Goal: Task Accomplishment & Management: Manage account settings

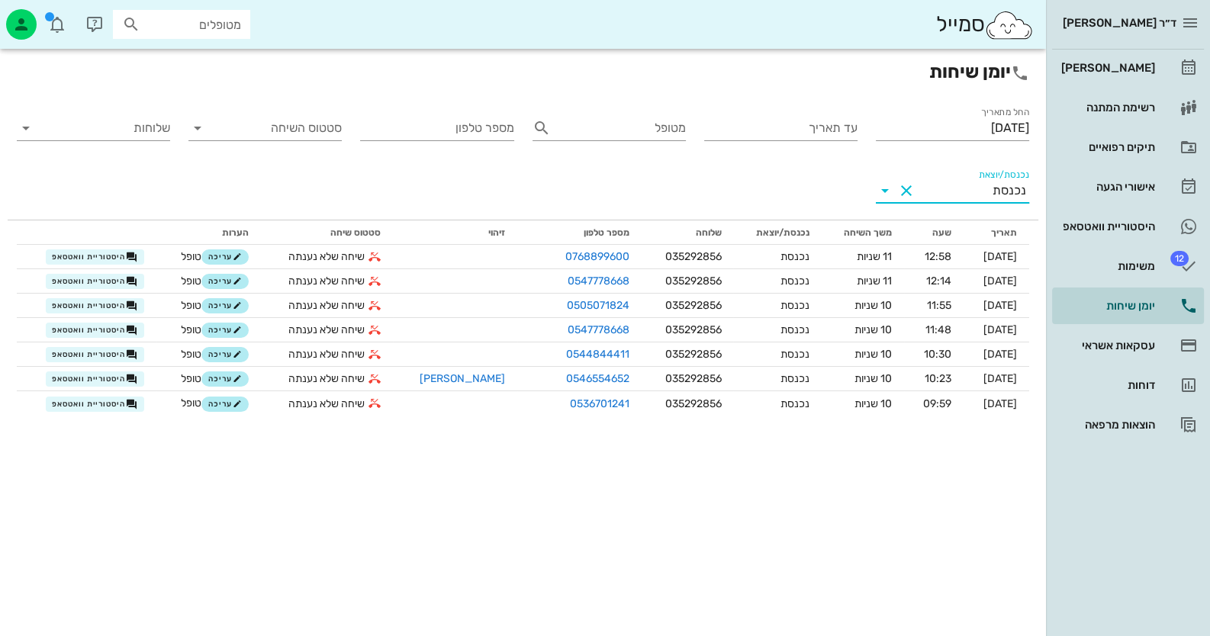
click at [1171, 27] on span "ד״ר [PERSON_NAME]" at bounding box center [1120, 23] width 114 height 14
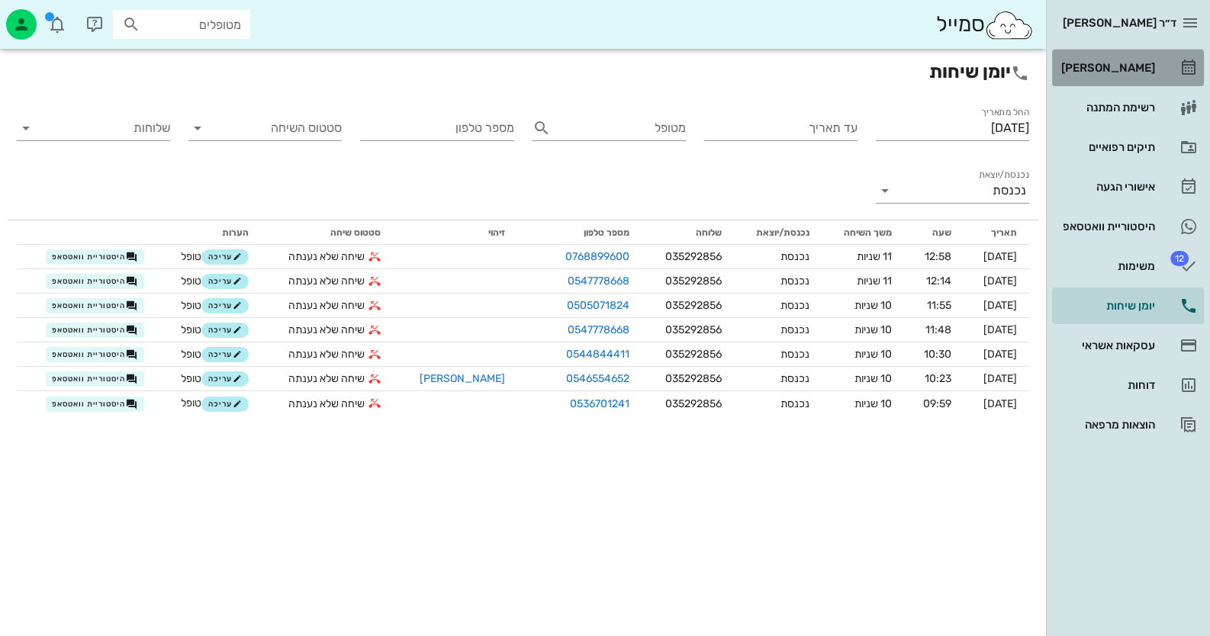
click at [1172, 50] on link "[PERSON_NAME]" at bounding box center [1128, 68] width 152 height 37
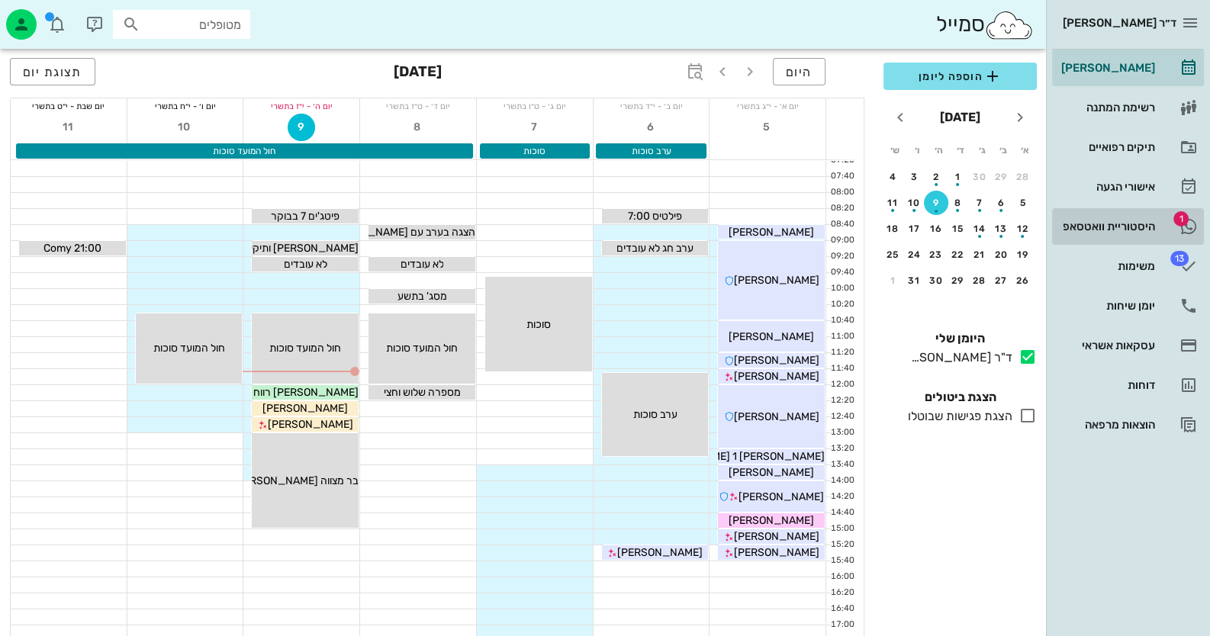
click at [1101, 224] on div "היסטוריית וואטסאפ" at bounding box center [1106, 226] width 97 height 12
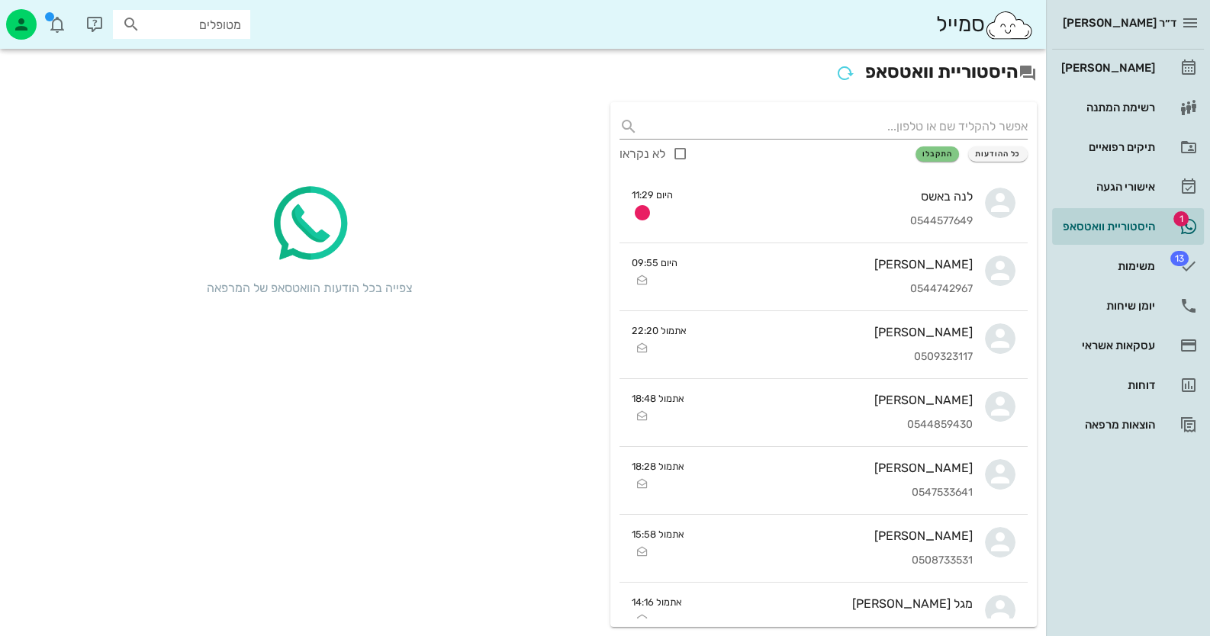
click at [174, 28] on input "מטופלים" at bounding box center [192, 24] width 98 height 20
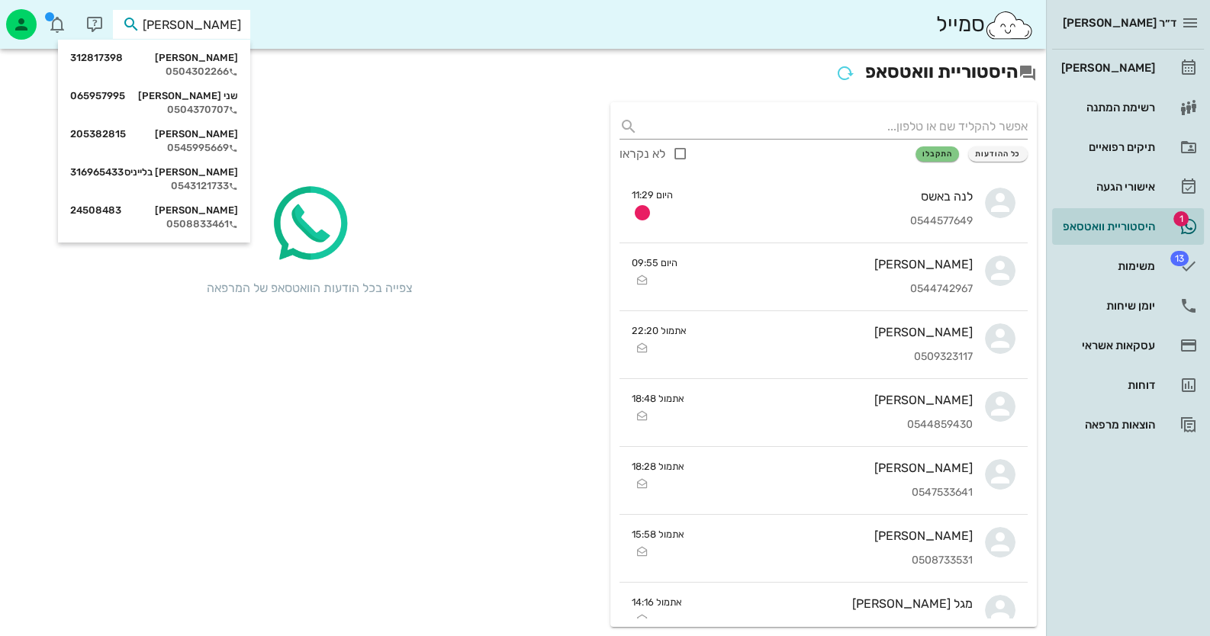
type input "בליינ"
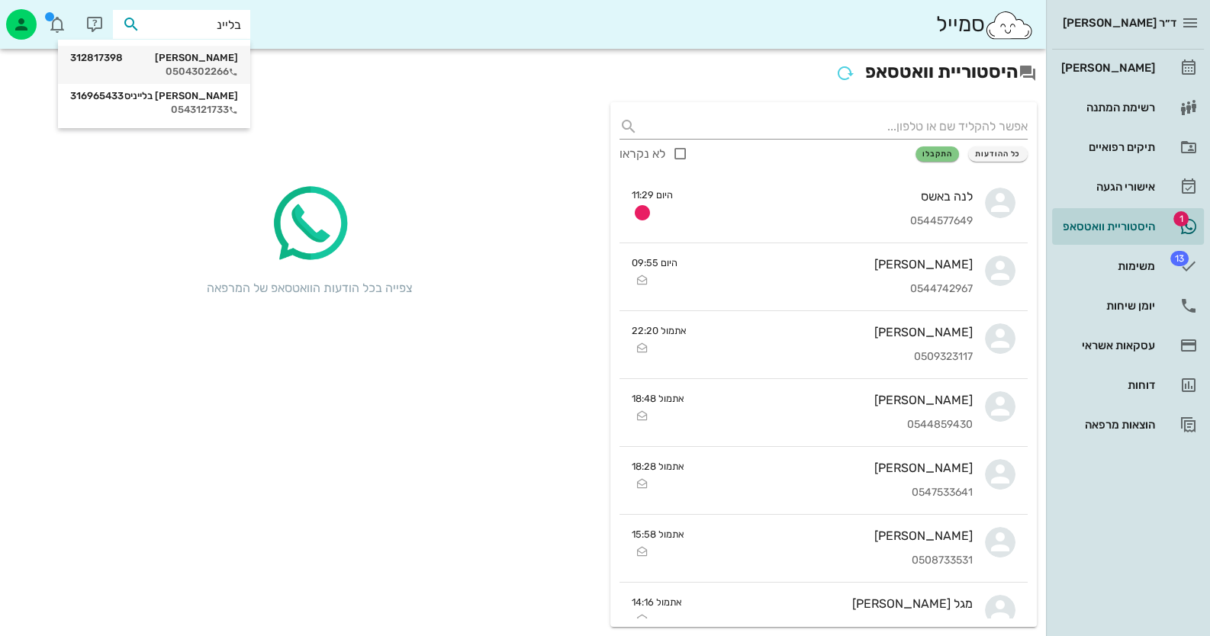
click at [205, 74] on div "0504302266" at bounding box center [154, 72] width 168 height 12
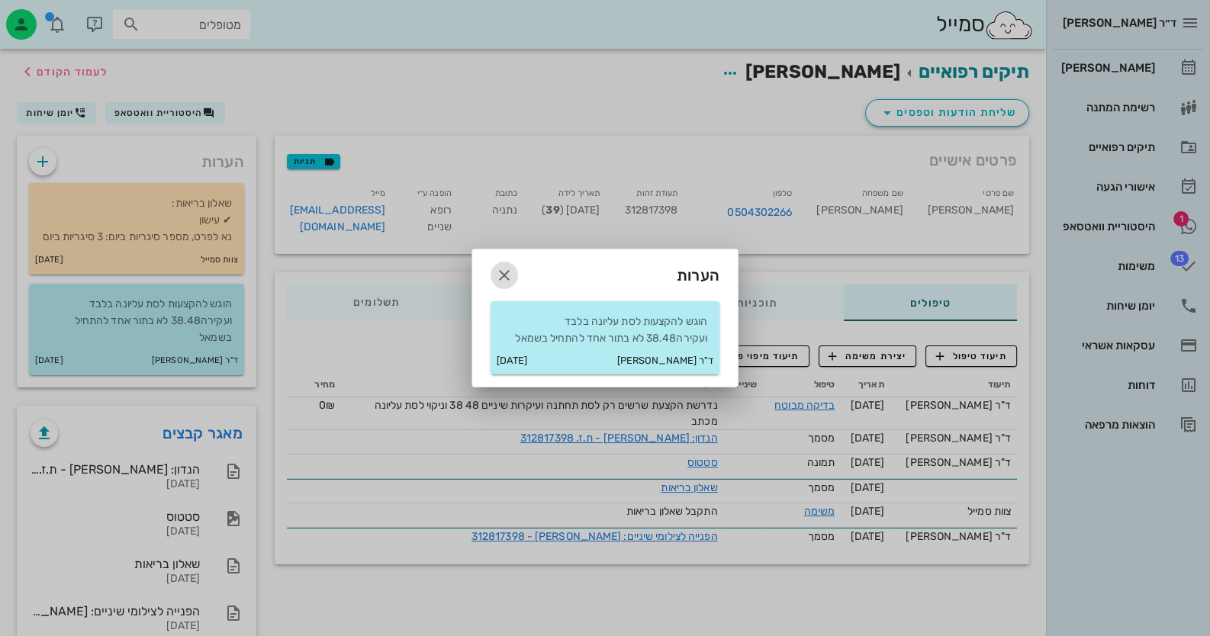
click at [511, 282] on icon "button" at bounding box center [504, 275] width 18 height 18
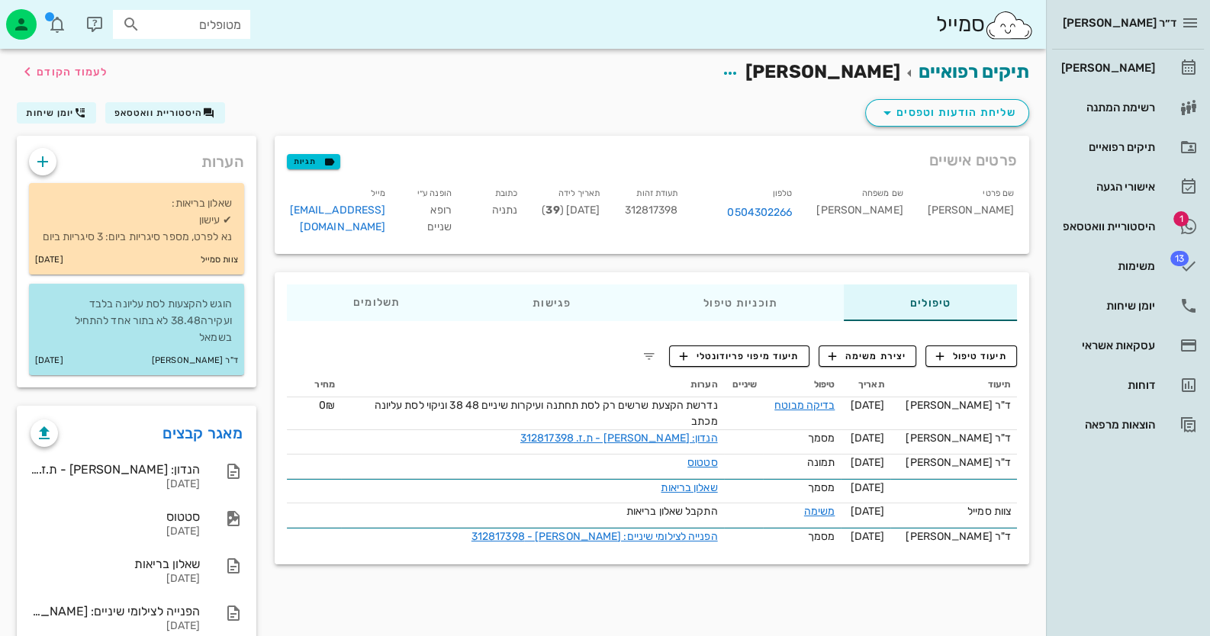
click at [147, 311] on div "הוגש להקצעות לסת עליונה בלבד ועקירה38.48 לא בתור אחד להתחיל בשמאל" at bounding box center [136, 315] width 215 height 63
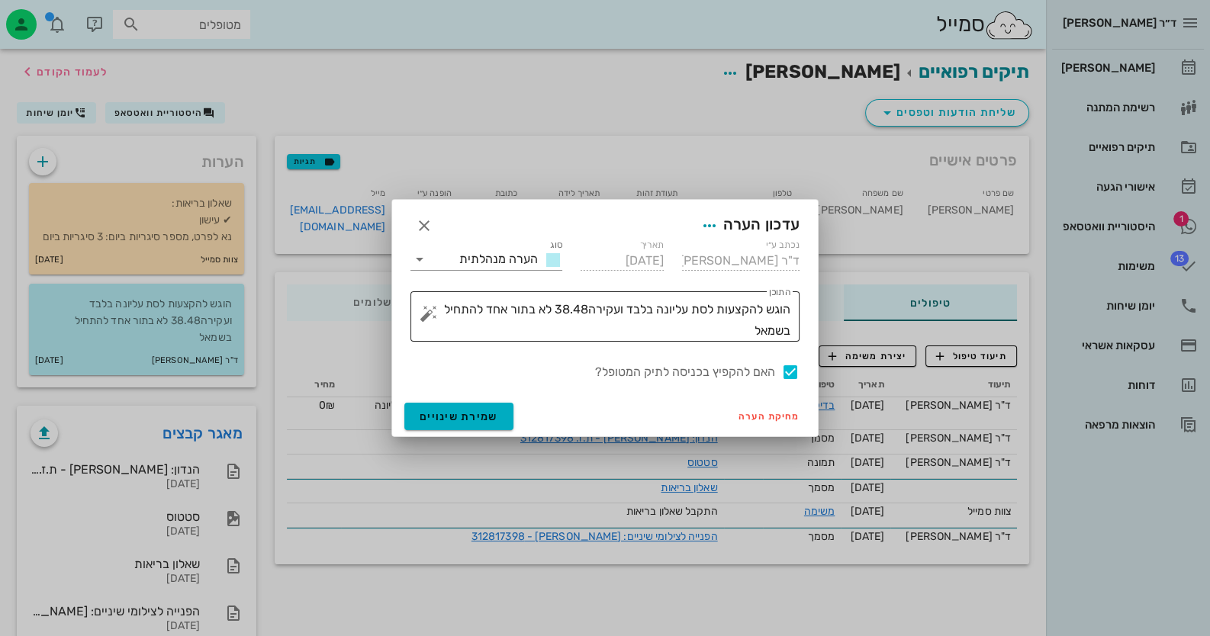
click at [726, 329] on textarea "הוגש להקצעות לסת עליונה בלבד ועקירה38.48 לא בתור אחד להתחיל בשמאל" at bounding box center [611, 320] width 359 height 43
click at [424, 315] on button "button" at bounding box center [429, 313] width 18 height 18
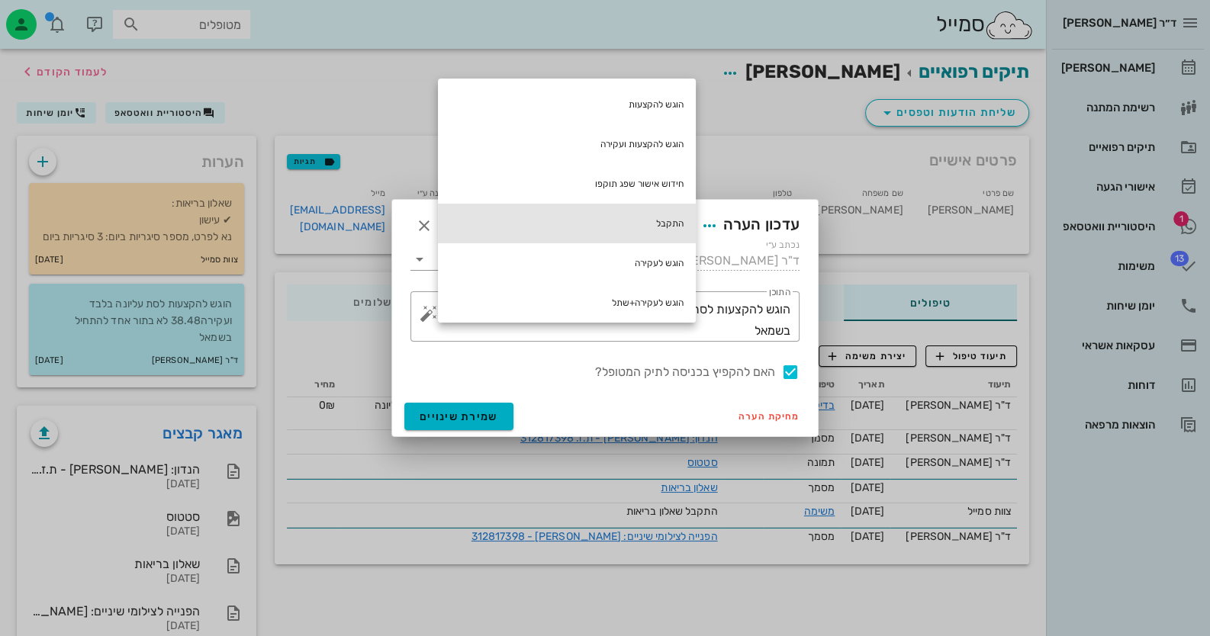
click at [632, 225] on div "התקבל" at bounding box center [567, 224] width 258 height 40
type textarea "הוגש להקצעות לסת עליונה בלבד ועקירה38.48 לא בתור אחד להתחיל בשמאל התקבל"
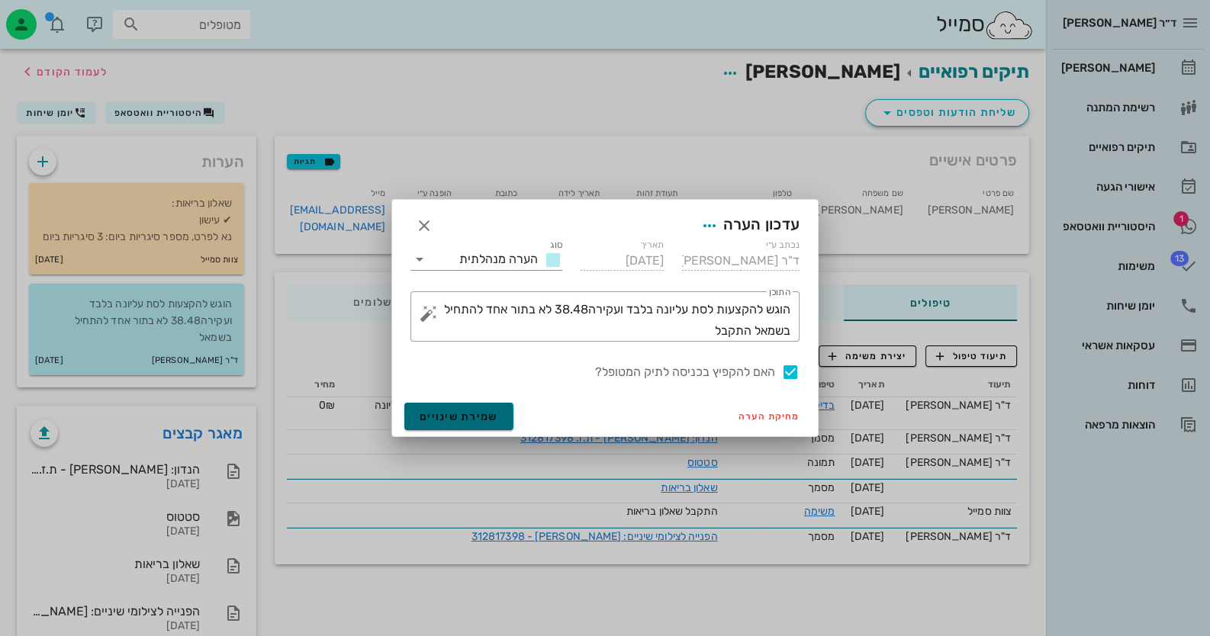
click at [479, 416] on span "שמירת שינויים" at bounding box center [459, 416] width 79 height 13
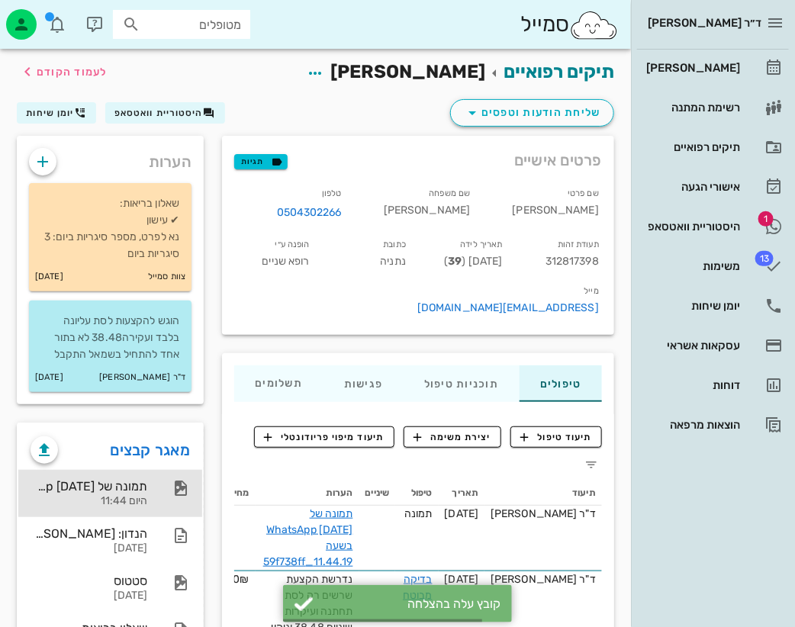
click at [153, 508] on div "תמונה של WhatsApp [DATE] בשעה 11.44.19_59f738ff היום 11:44" at bounding box center [110, 493] width 184 height 47
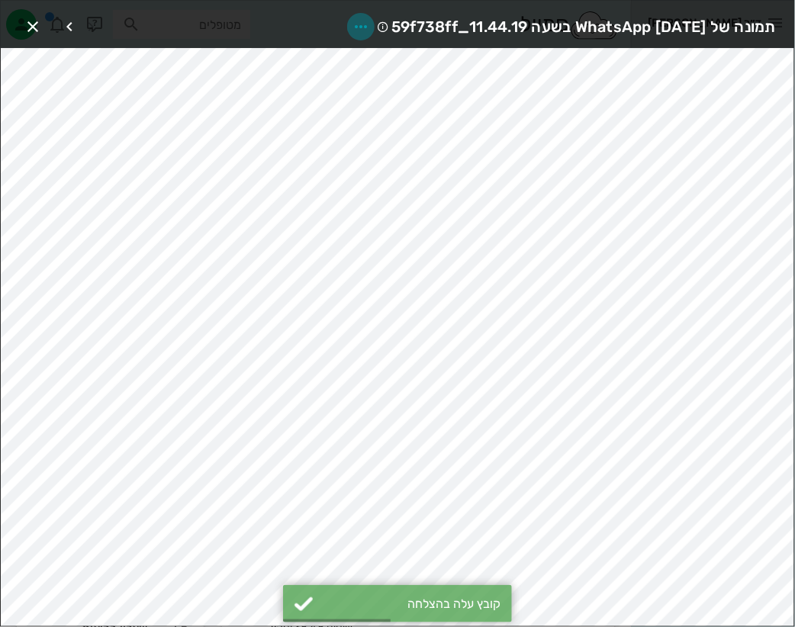
click at [352, 18] on icon "button" at bounding box center [361, 27] width 18 height 18
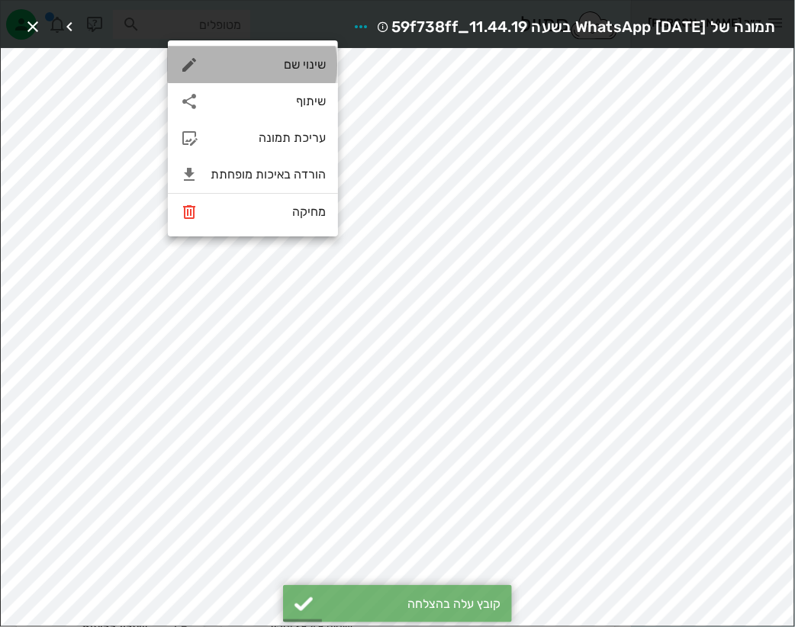
click at [300, 62] on div "שינוי שם" at bounding box center [268, 64] width 115 height 14
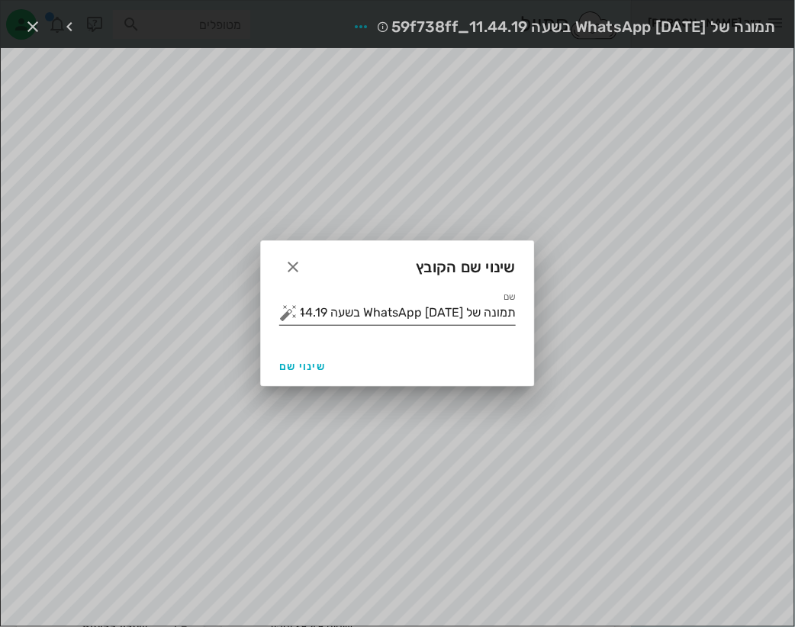
click at [281, 312] on button "button" at bounding box center [288, 313] width 18 height 18
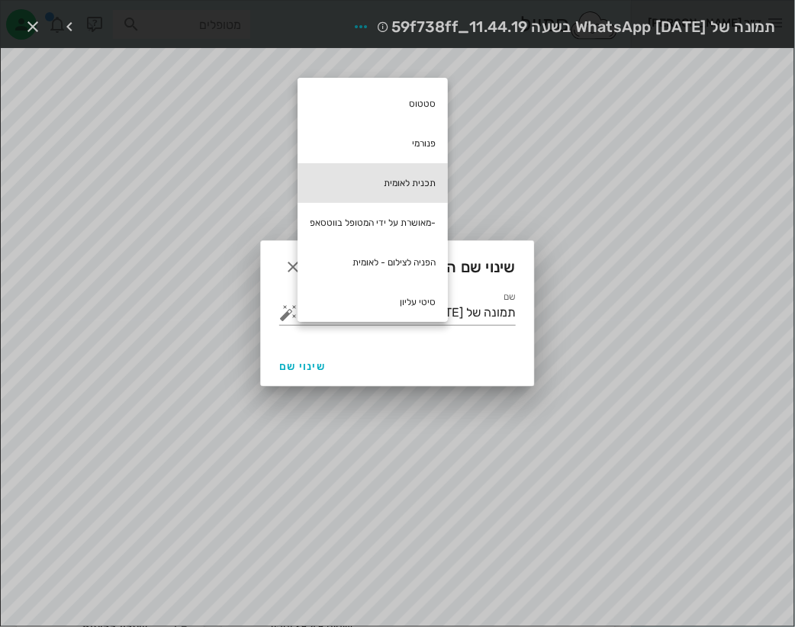
click at [374, 173] on div "תכנית לאומית" at bounding box center [373, 183] width 150 height 40
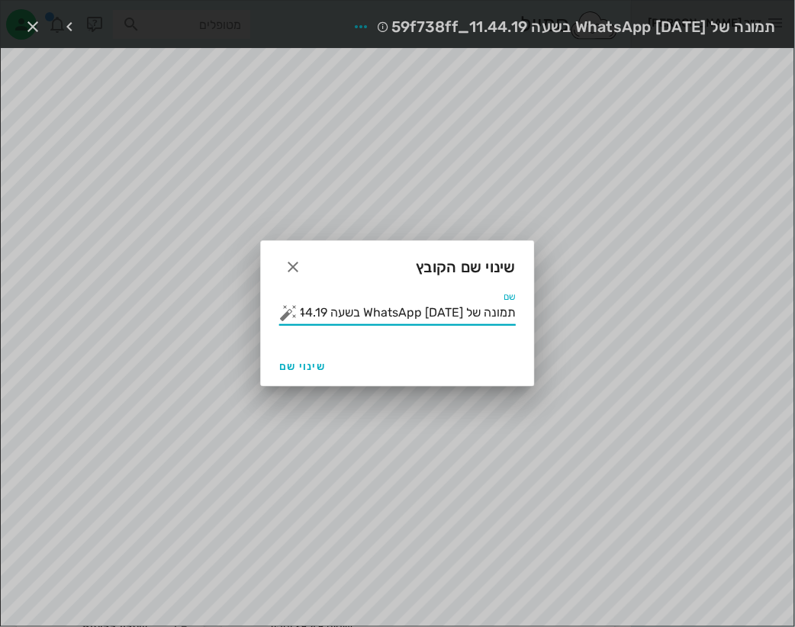
drag, startPoint x: 371, startPoint y: 311, endPoint x: 528, endPoint y: 267, distance: 163.3
click at [528, 267] on div "שינוי שם הקובץ שם תמונה של WhatsApp [DATE] בשעה 11.44.19_59f738ff תכנית לאומית …" at bounding box center [397, 313] width 275 height 146
type input "תכנית לאומית"
click at [304, 370] on span "שינוי שם" at bounding box center [302, 366] width 47 height 13
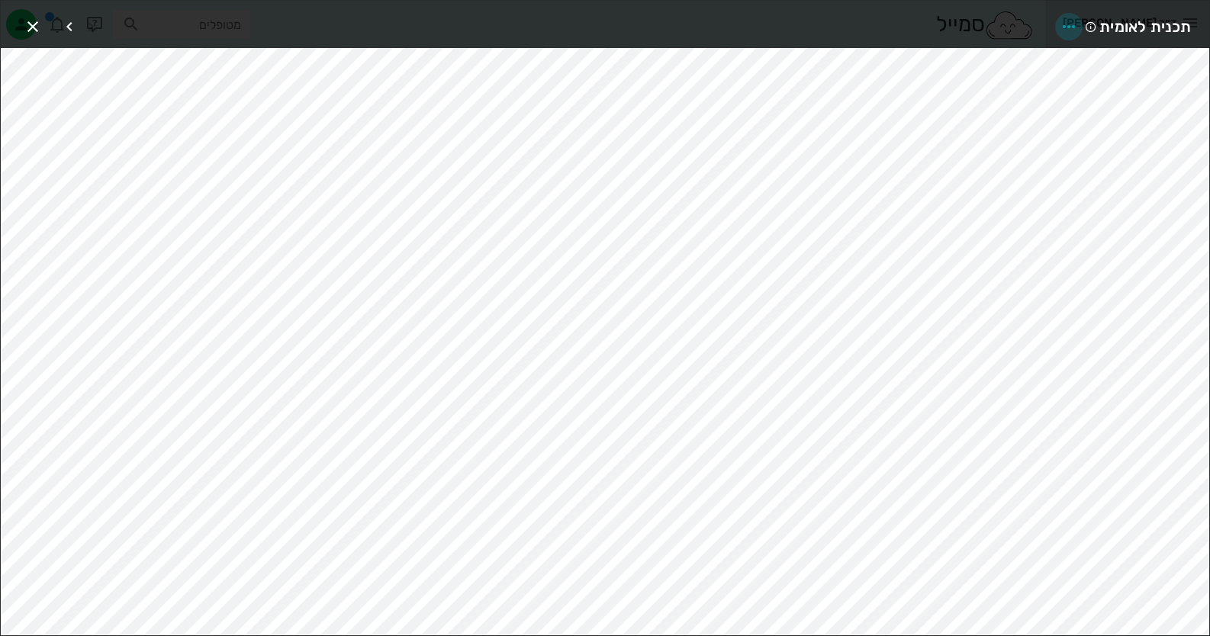
click at [1068, 22] on icon "button" at bounding box center [1069, 27] width 18 height 18
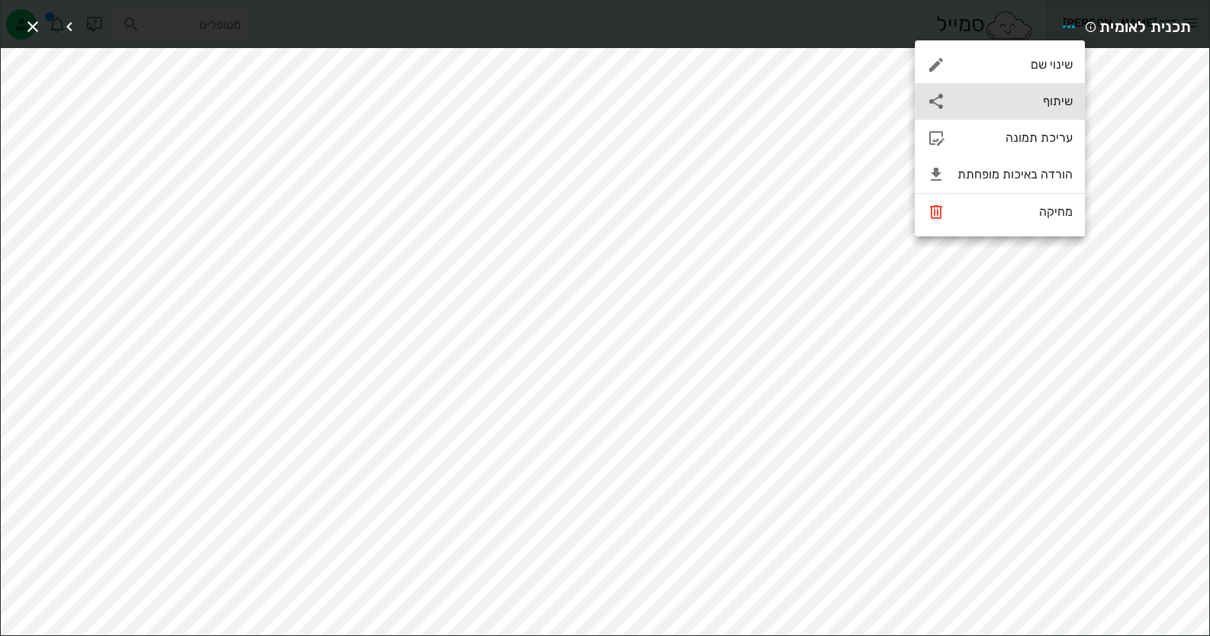
click at [1053, 99] on div "שיתוף" at bounding box center [1014, 101] width 115 height 14
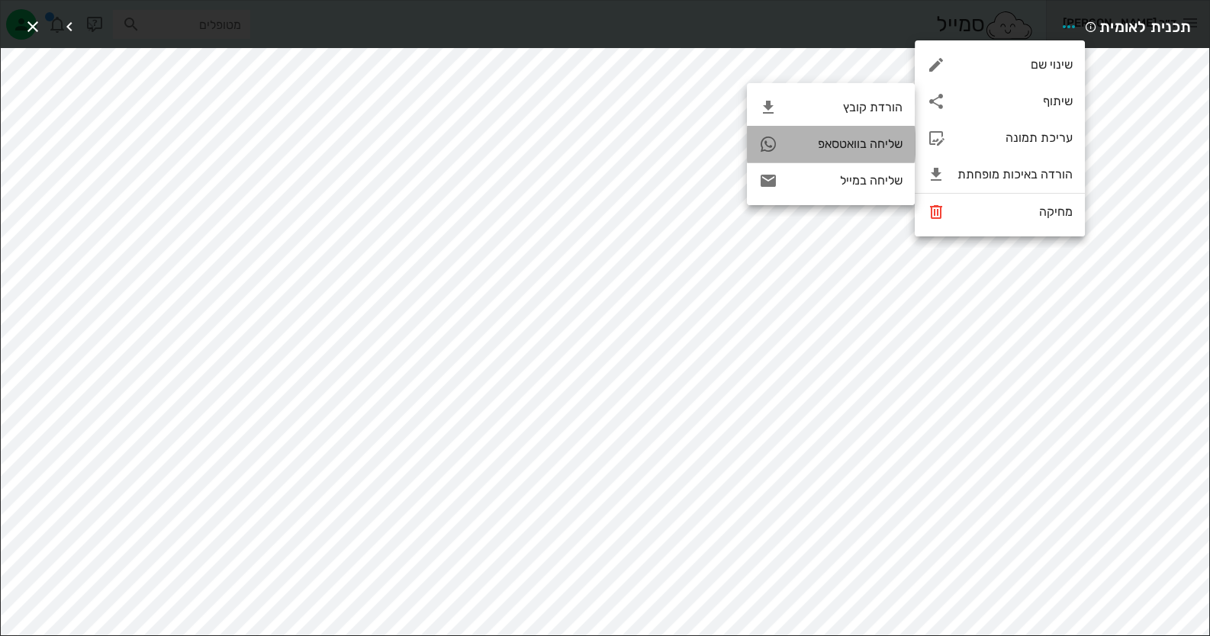
click at [872, 148] on div "שליחה בוואטסאפ" at bounding box center [846, 144] width 113 height 14
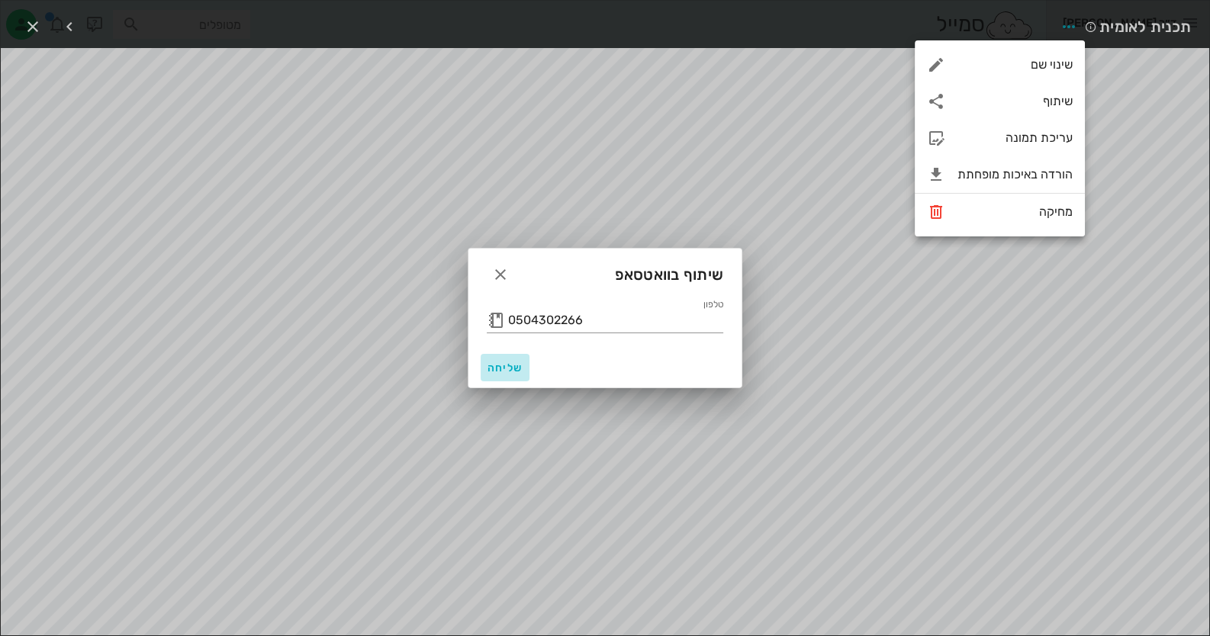
click at [496, 373] on span "שליחה" at bounding box center [505, 368] width 37 height 13
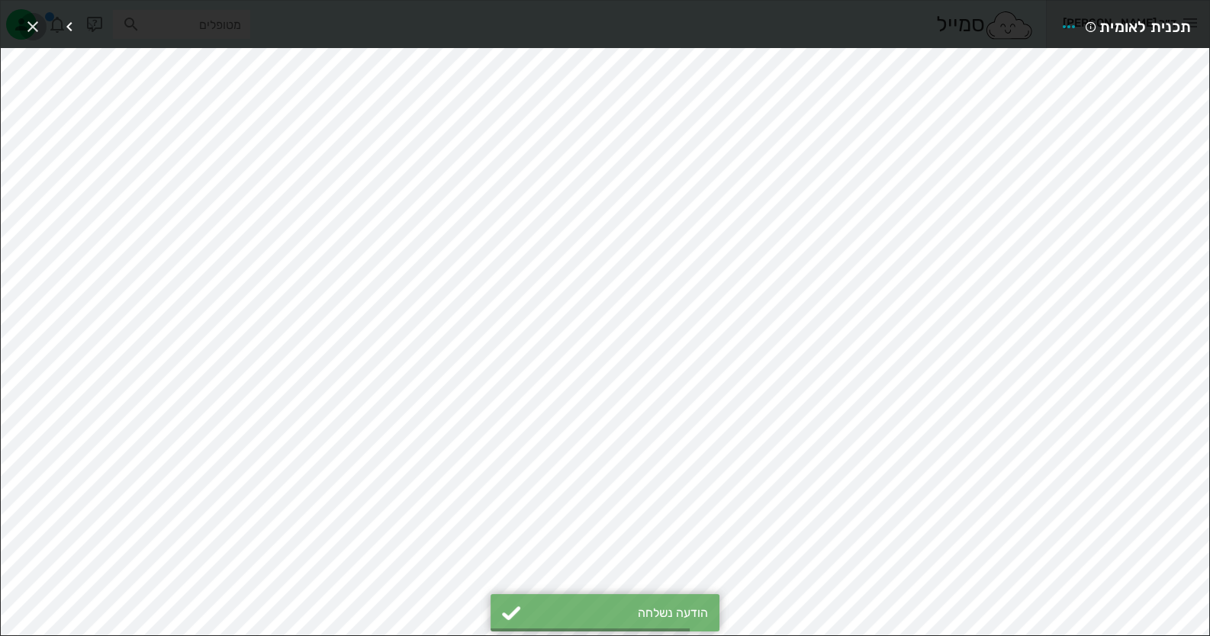
click at [25, 26] on icon "button" at bounding box center [33, 27] width 18 height 18
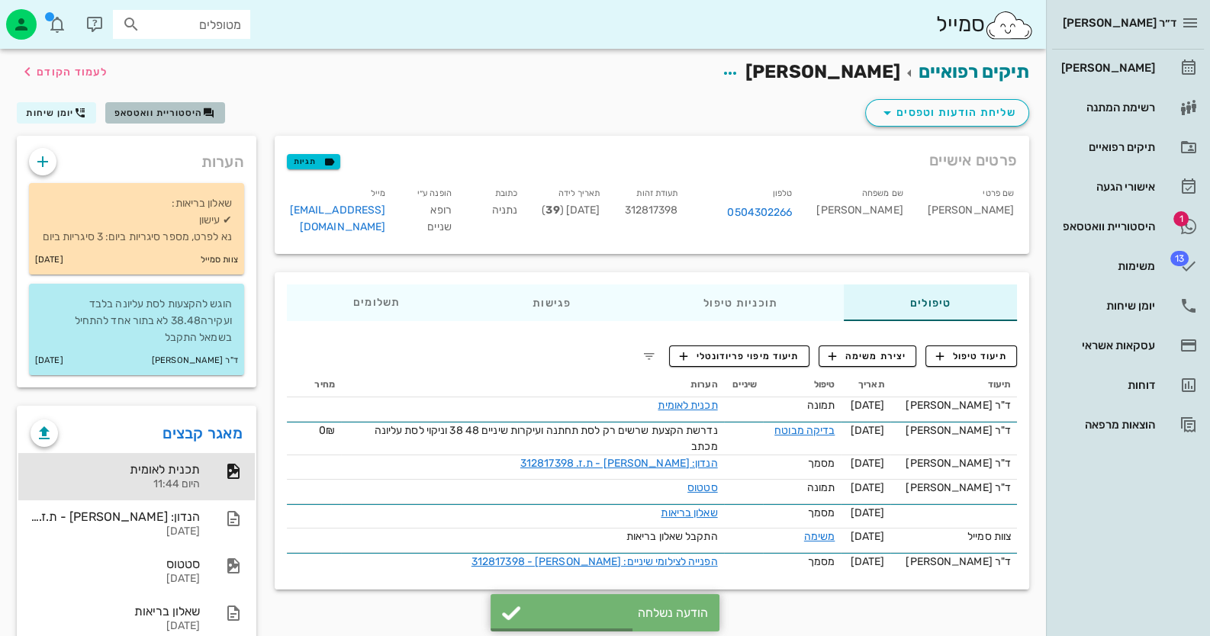
click at [194, 114] on span "היסטוריית וואטסאפ" at bounding box center [158, 113] width 89 height 11
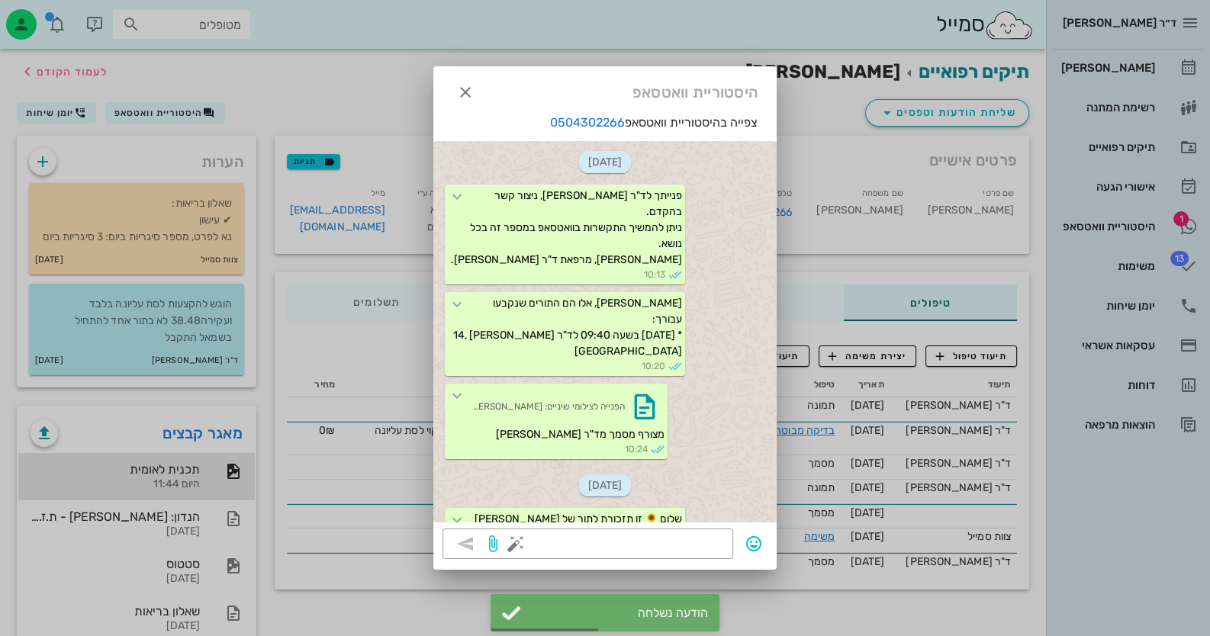
scroll to position [910, 0]
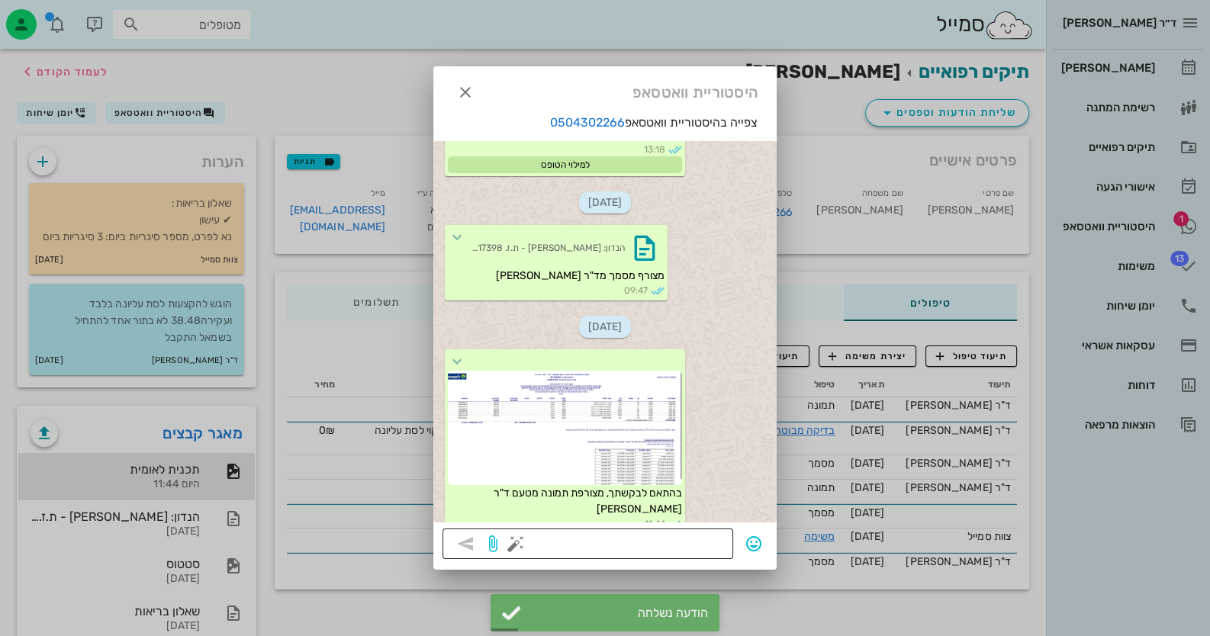
click at [519, 542] on button "button" at bounding box center [516, 544] width 18 height 18
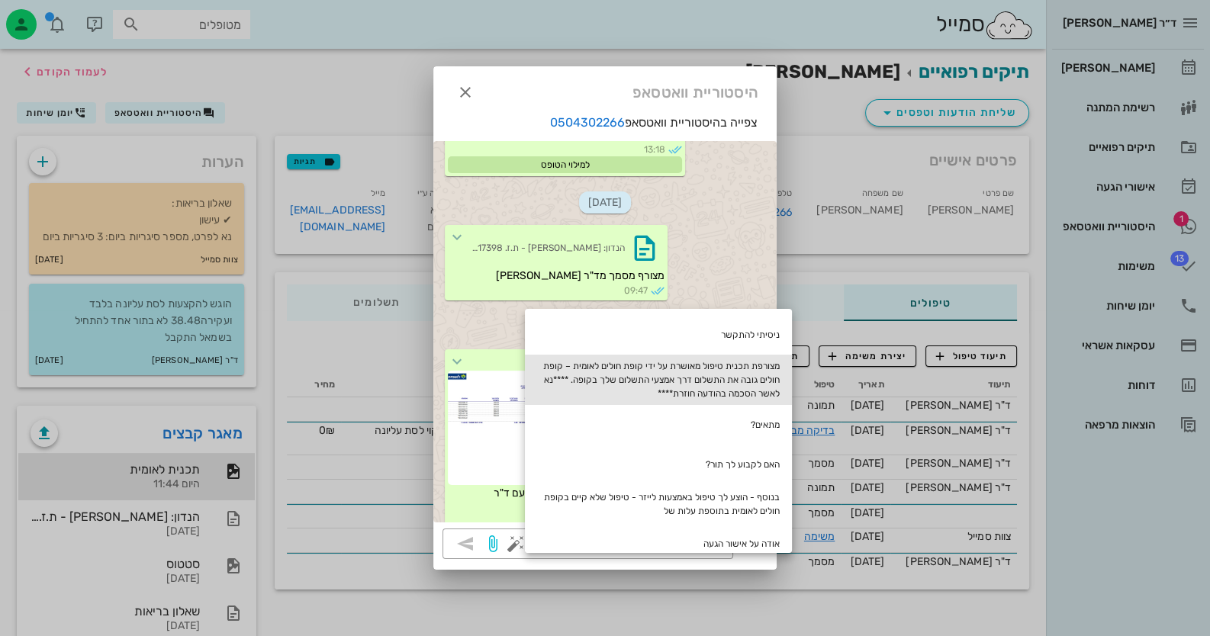
click at [767, 374] on div "מצורפת תכנית טיפול מאושרת על ידי קופת חולים לאומית – קופת חולים גובה את התשלום …" at bounding box center [658, 380] width 267 height 50
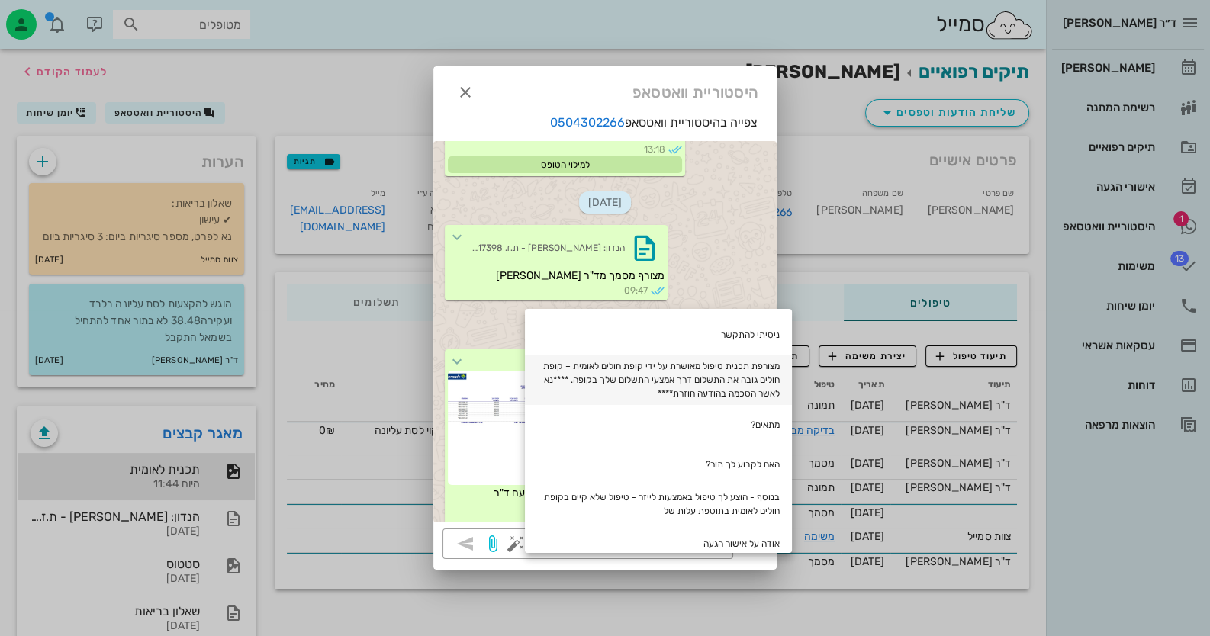
type textarea "מצורפת תכנית טיפול מאושרת על ידי קופת חולים לאומית – קופת חולים גובה את התשלום …"
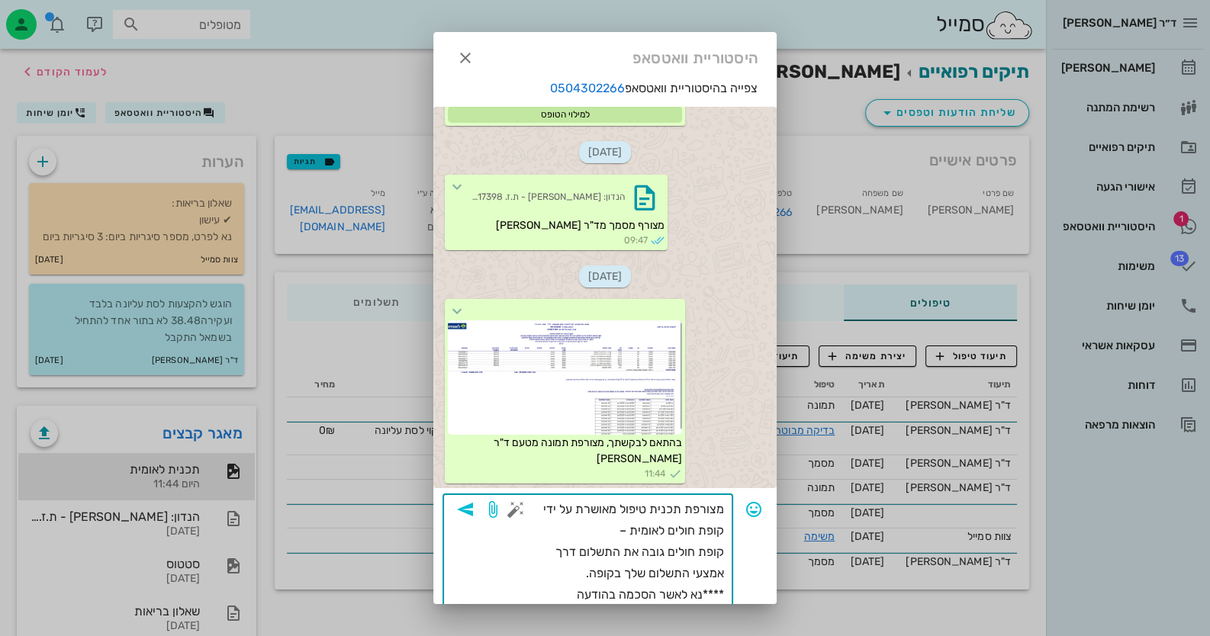
scroll to position [31, 0]
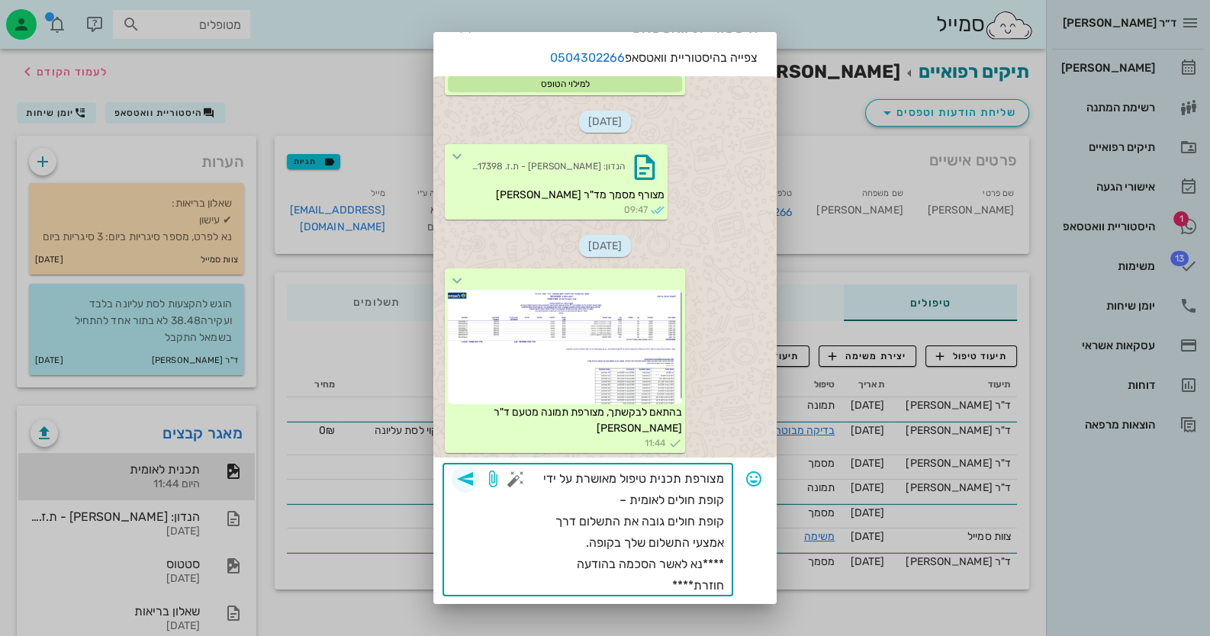
click at [471, 476] on icon "button" at bounding box center [465, 479] width 18 height 18
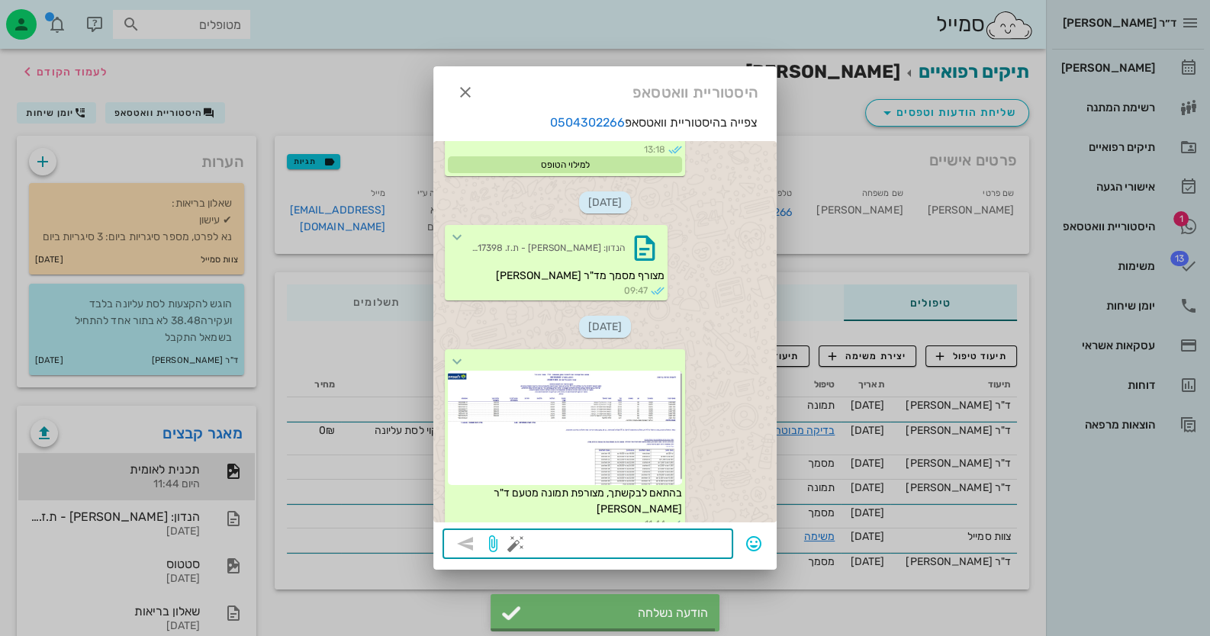
scroll to position [1034, 0]
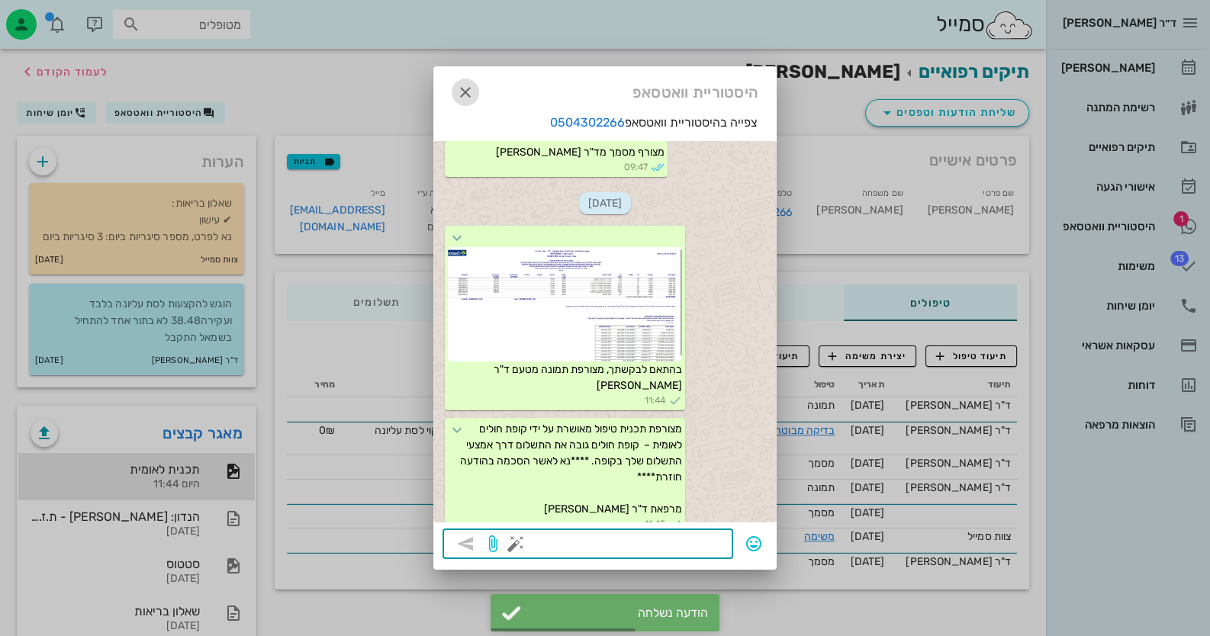
click at [467, 89] on icon "button" at bounding box center [465, 92] width 18 height 18
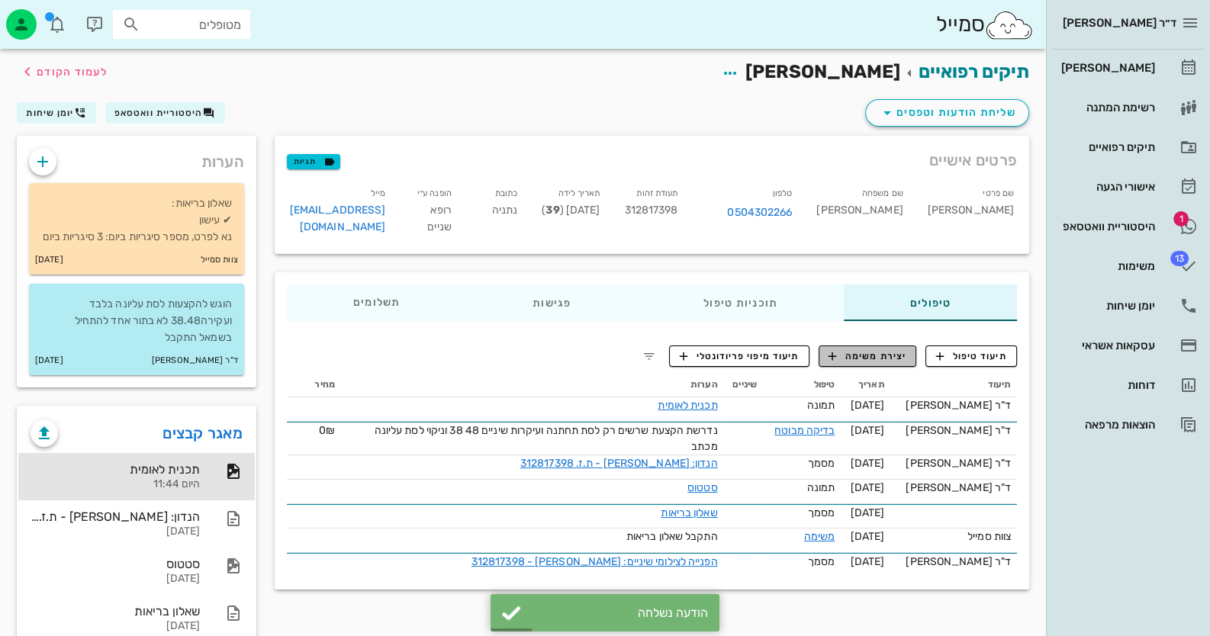
click at [862, 349] on span "יצירת משימה" at bounding box center [868, 356] width 78 height 14
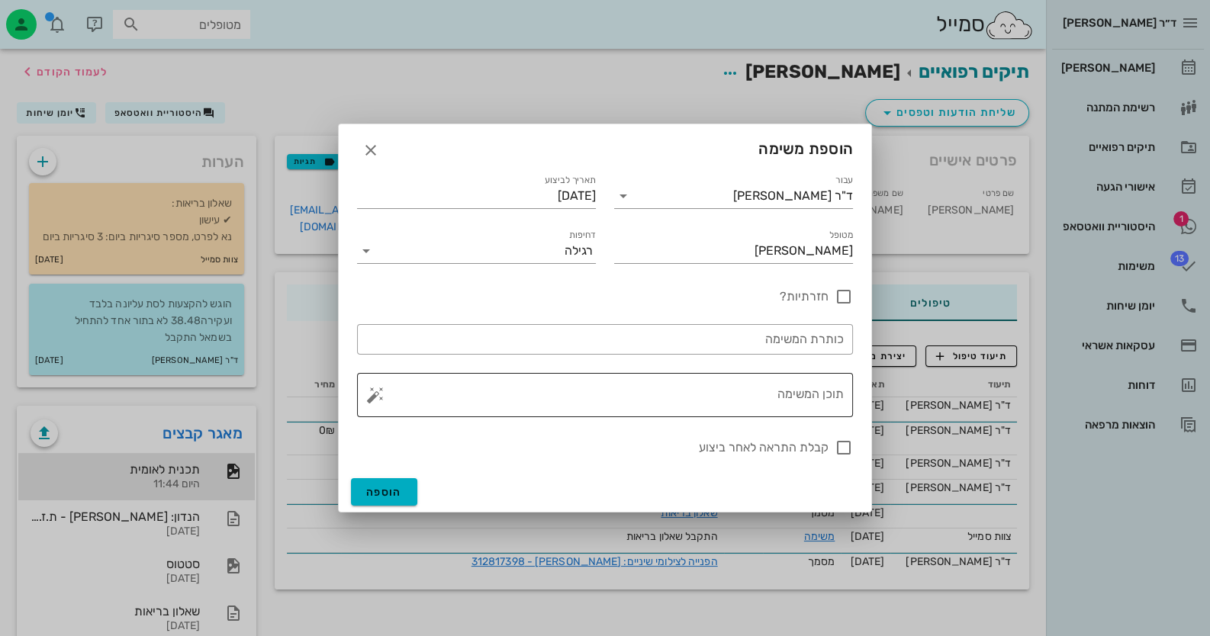
click at [373, 391] on button "button" at bounding box center [375, 395] width 18 height 18
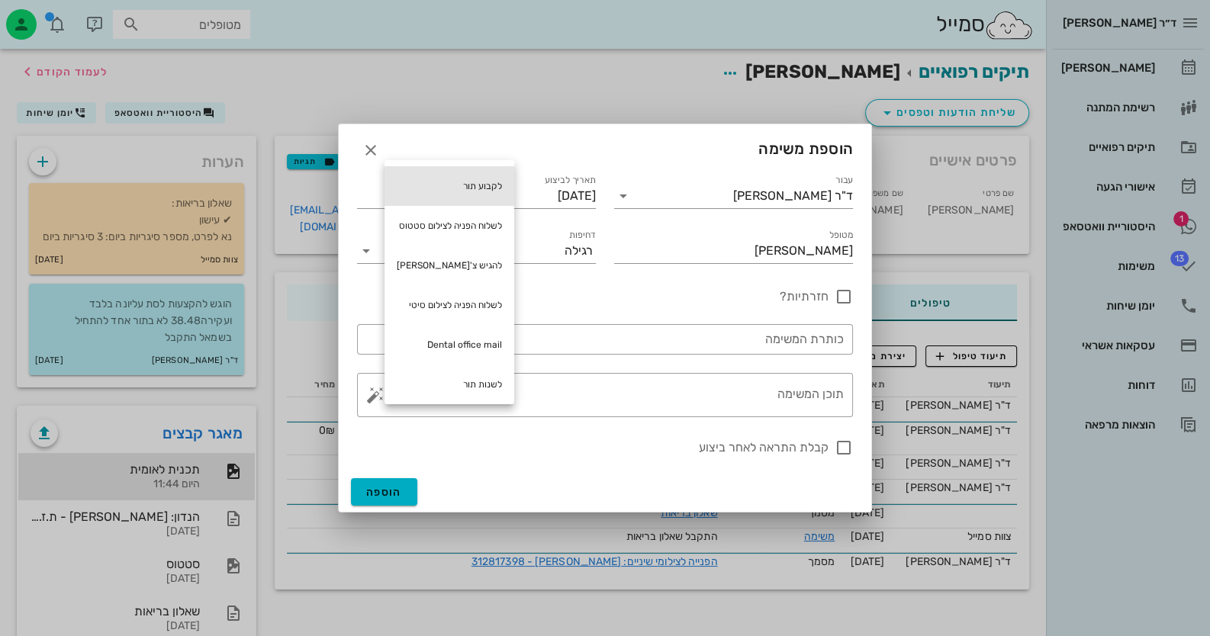
click at [488, 175] on div "לקבוע תור" at bounding box center [450, 186] width 130 height 40
type textarea "לקבוע תור"
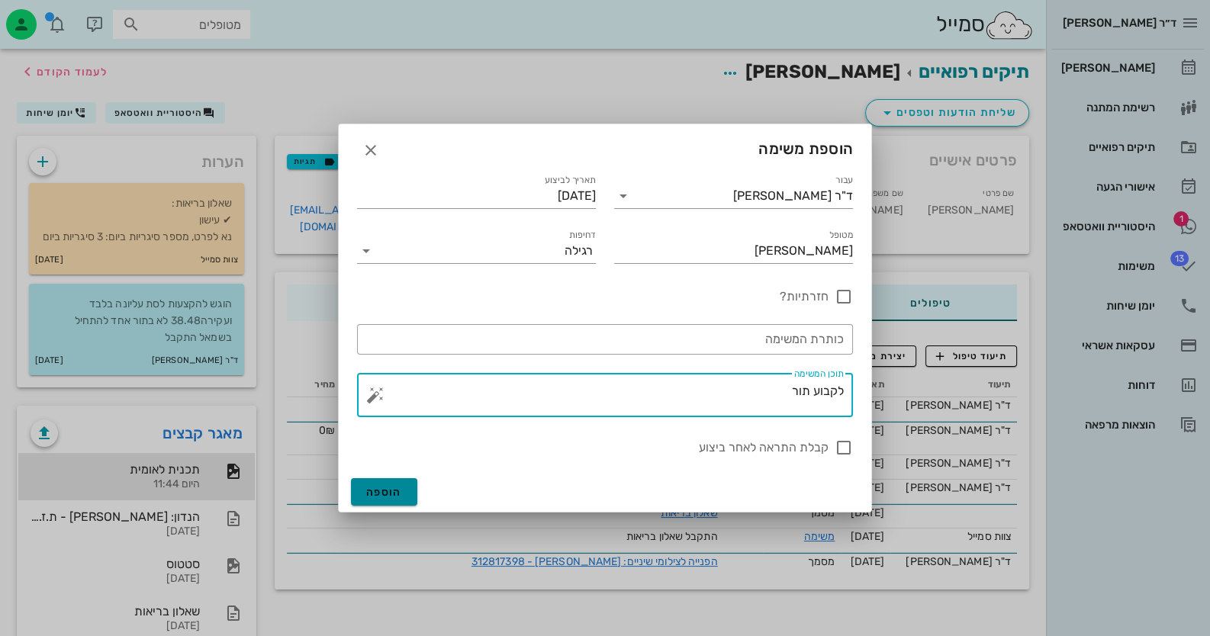
click at [402, 491] on button "הוספה" at bounding box center [384, 491] width 66 height 27
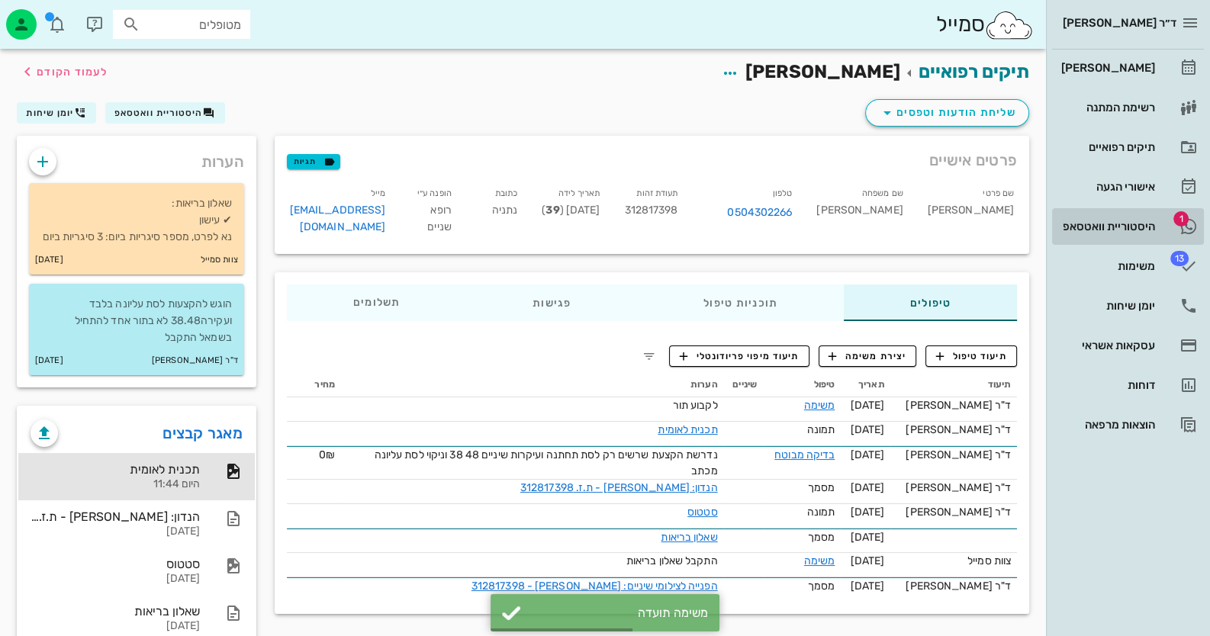
click at [1150, 237] on div "היסטוריית וואטסאפ" at bounding box center [1106, 226] width 97 height 24
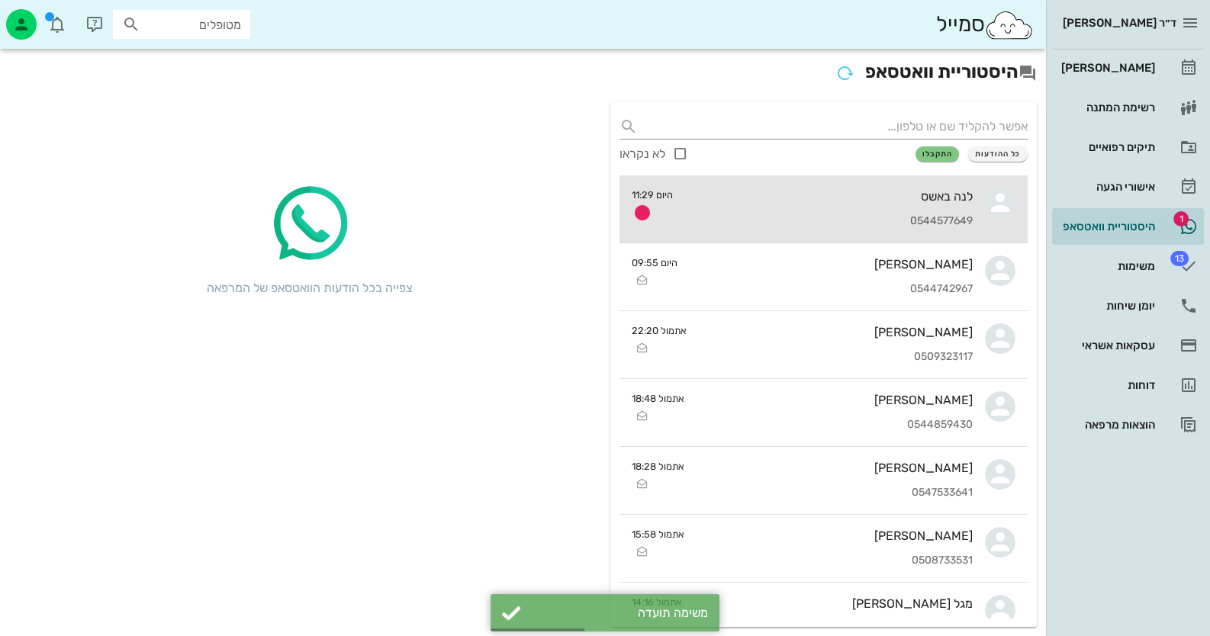
click at [940, 198] on div "לנה באשס" at bounding box center [829, 196] width 288 height 14
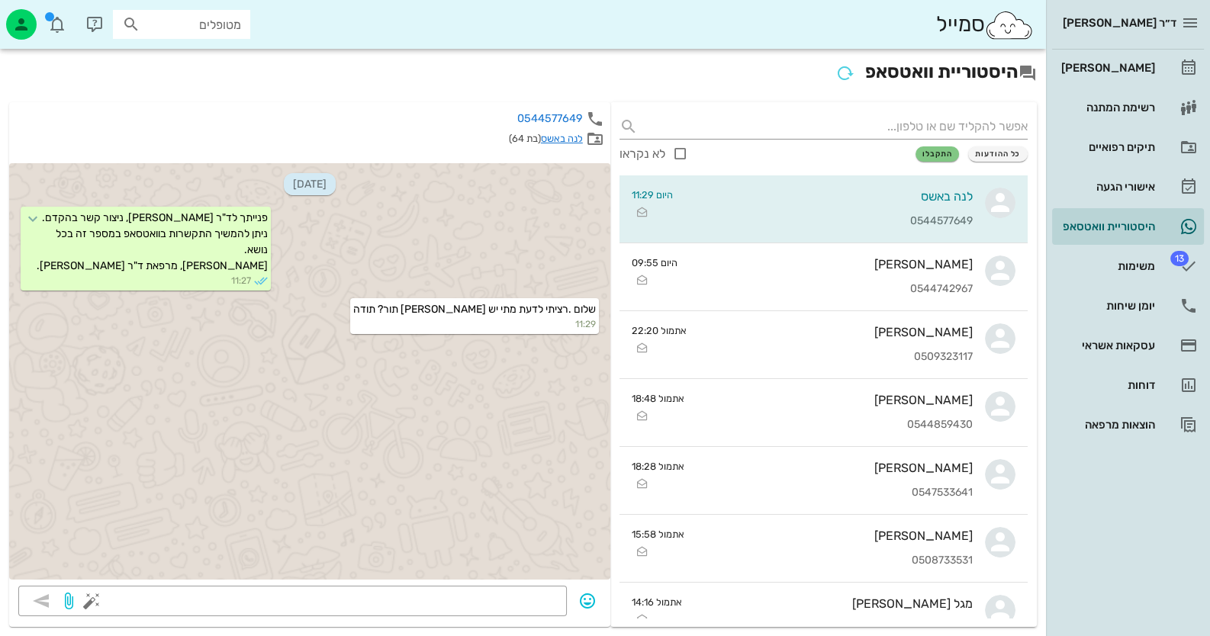
click at [568, 139] on link "לנה באשס" at bounding box center [562, 138] width 42 height 11
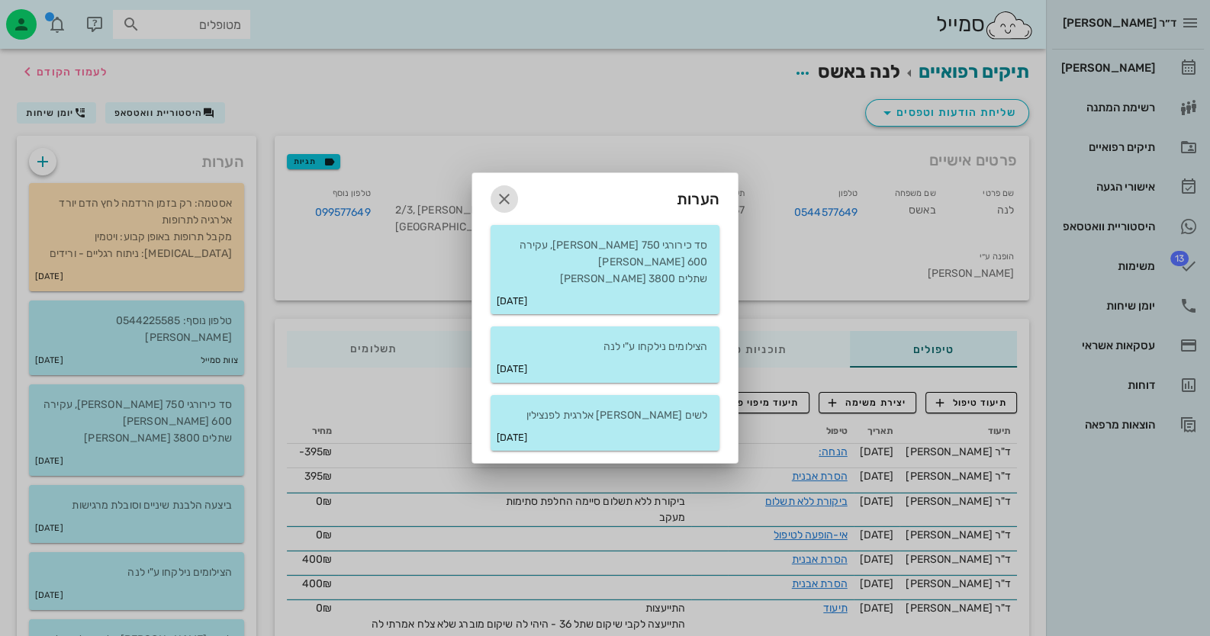
click at [511, 208] on icon "button" at bounding box center [504, 199] width 18 height 18
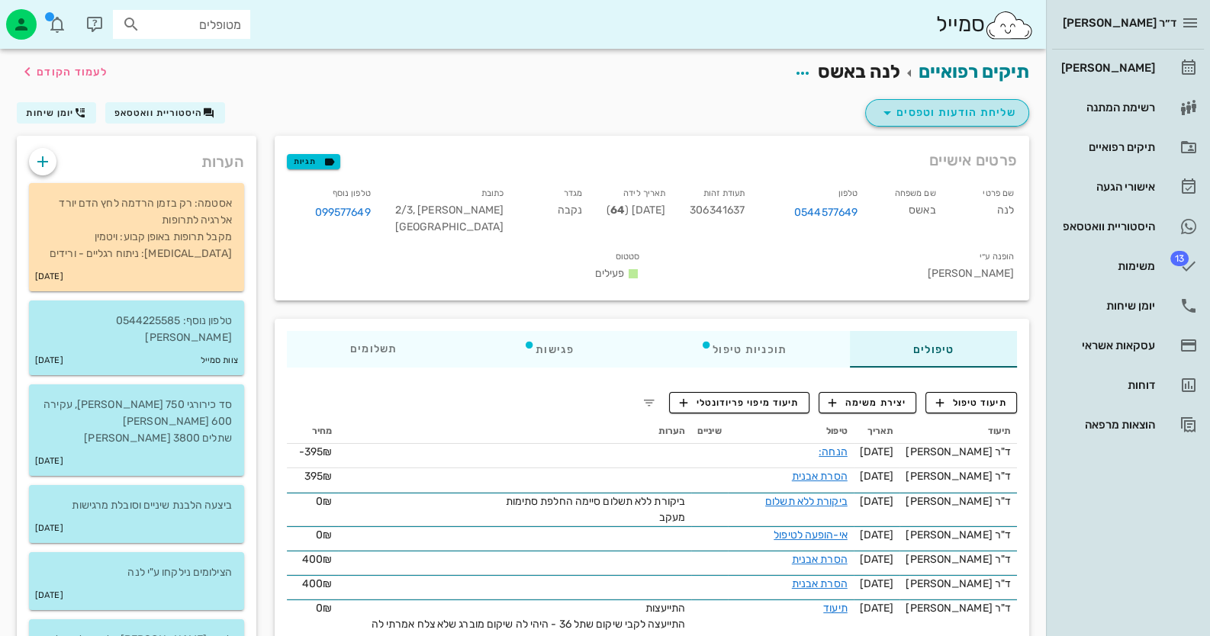
click at [926, 106] on span "שליחת הודעות וטפסים" at bounding box center [947, 113] width 138 height 18
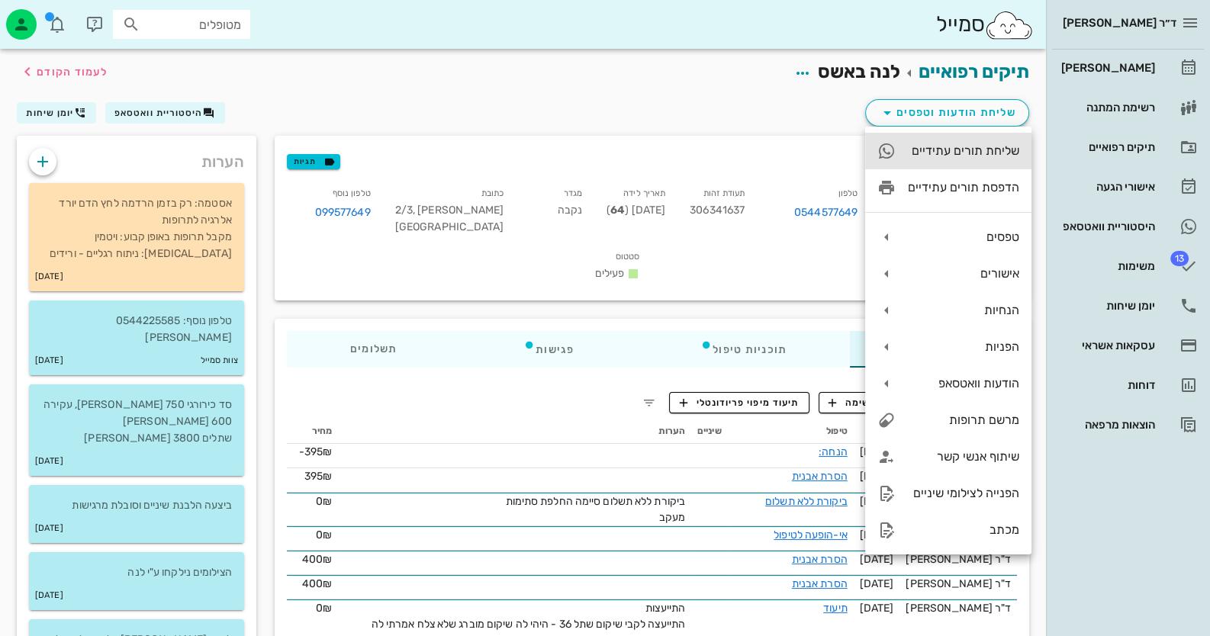
click at [981, 150] on div "שליחת תורים עתידיים" at bounding box center [963, 150] width 111 height 14
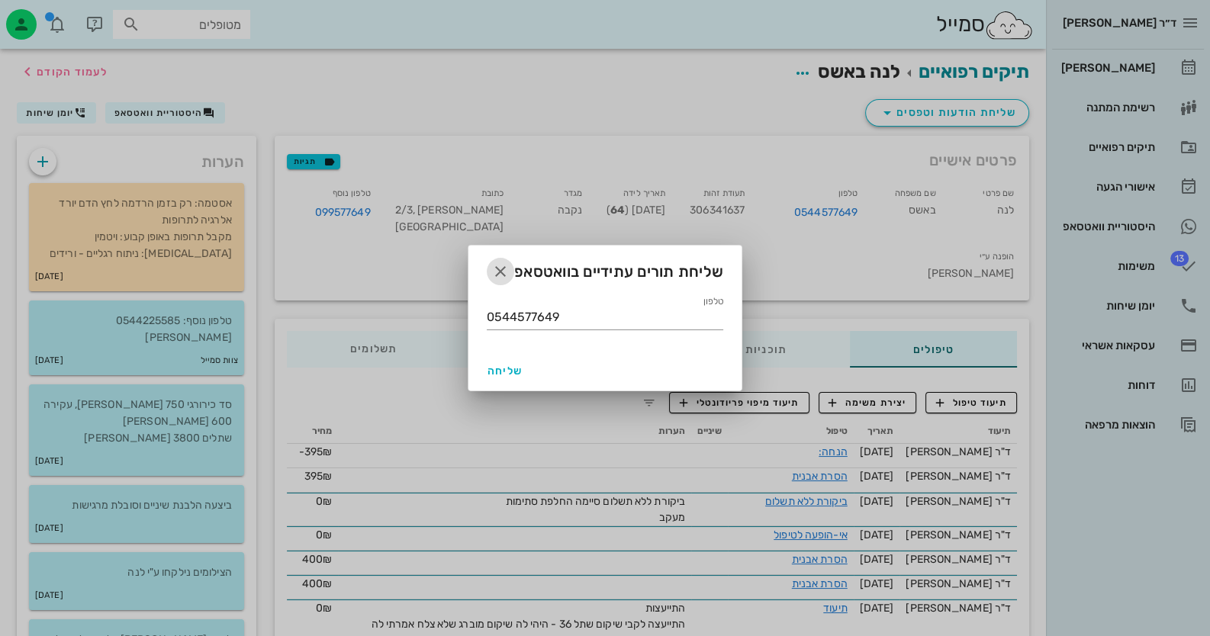
click at [510, 275] on span "button" at bounding box center [500, 271] width 27 height 18
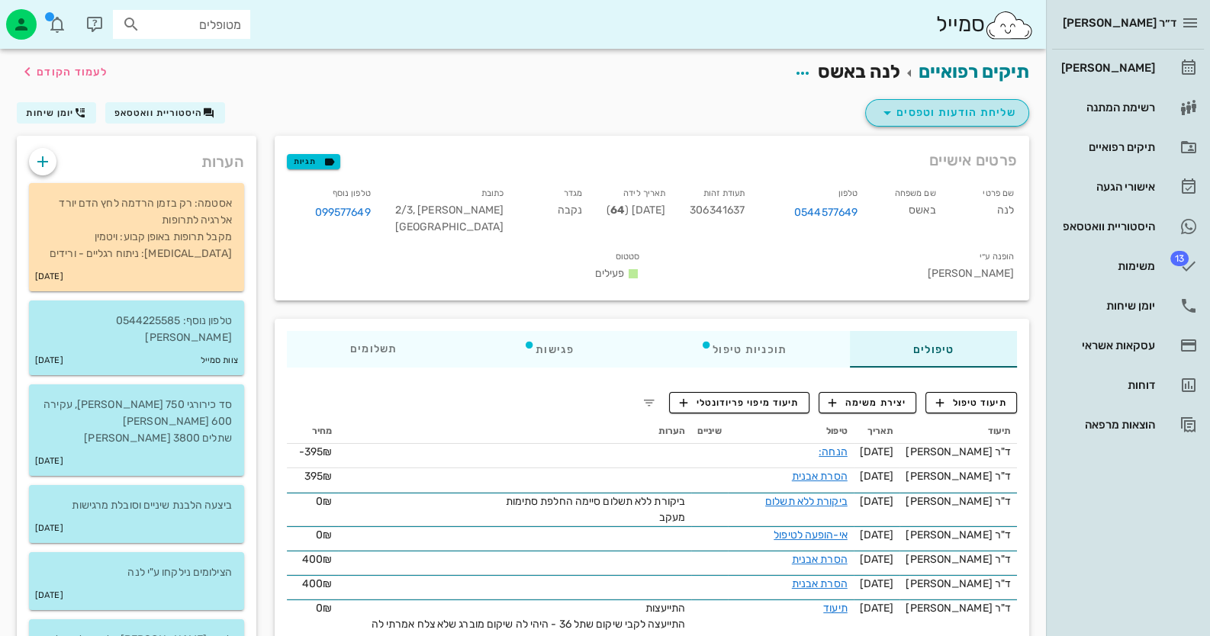
click at [913, 117] on span "שליחת הודעות וטפסים" at bounding box center [947, 113] width 138 height 18
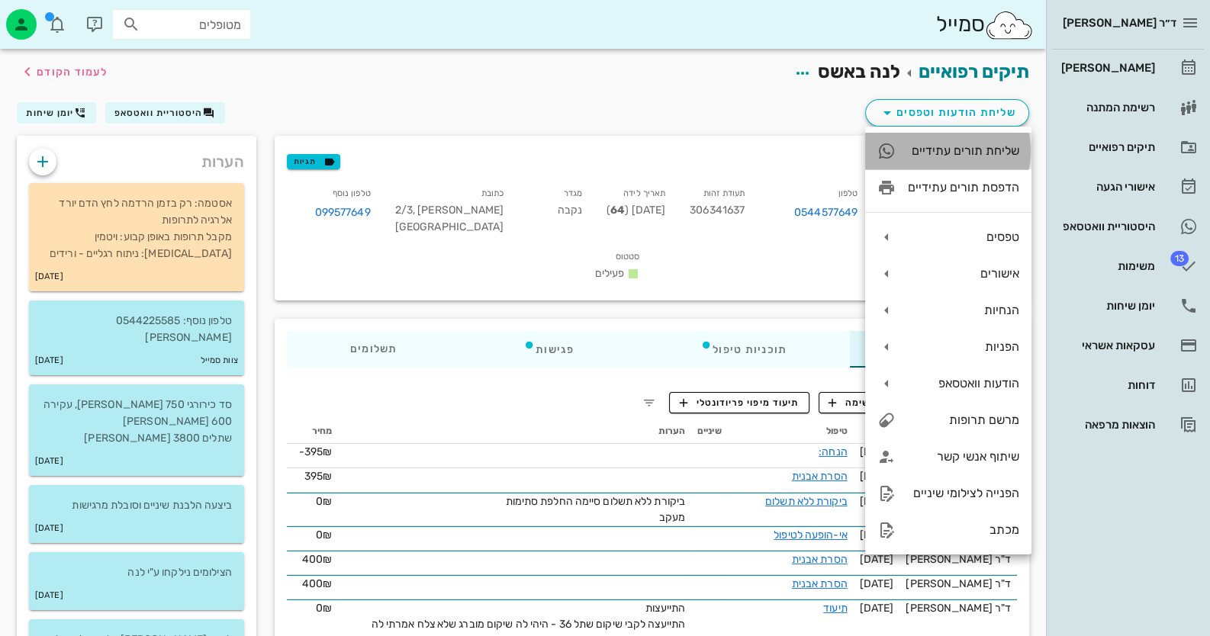
click at [938, 145] on div "שליחת תורים עתידיים" at bounding box center [963, 150] width 111 height 14
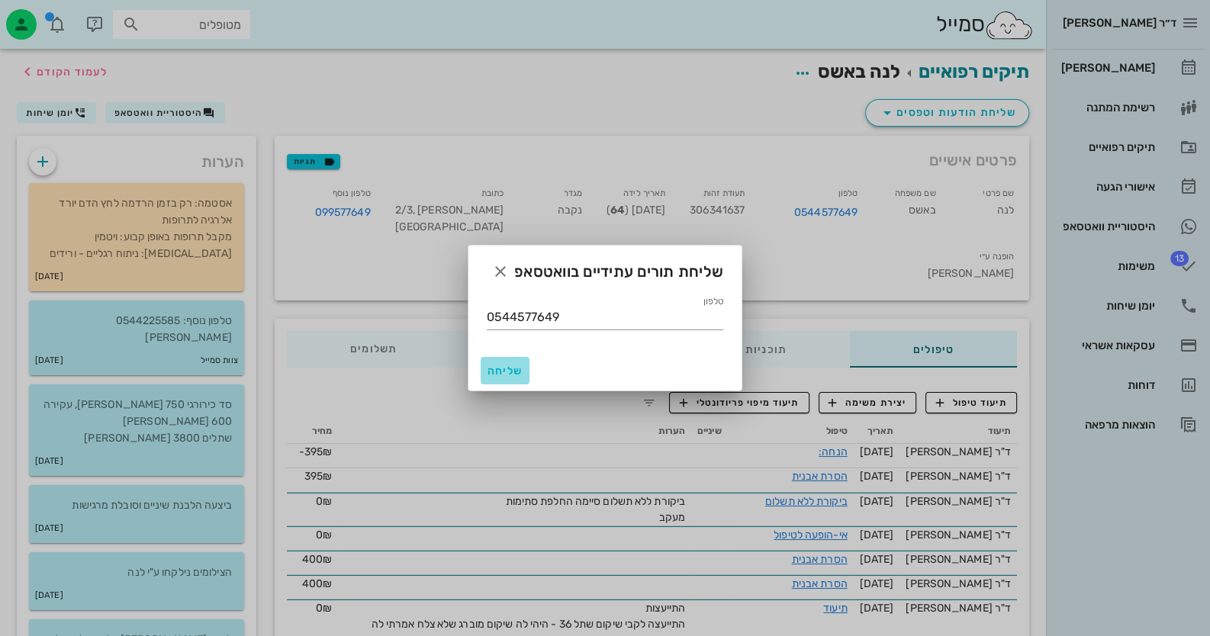
click at [512, 365] on span "שליחה" at bounding box center [505, 371] width 37 height 13
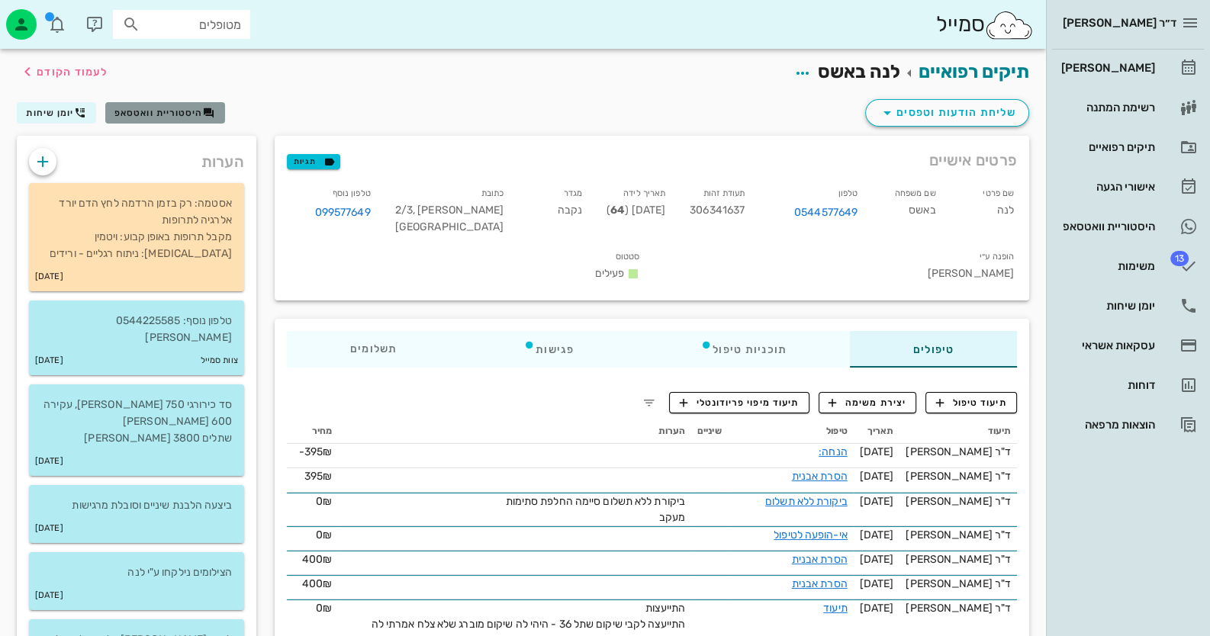
click at [172, 110] on span "היסטוריית וואטסאפ" at bounding box center [158, 113] width 89 height 11
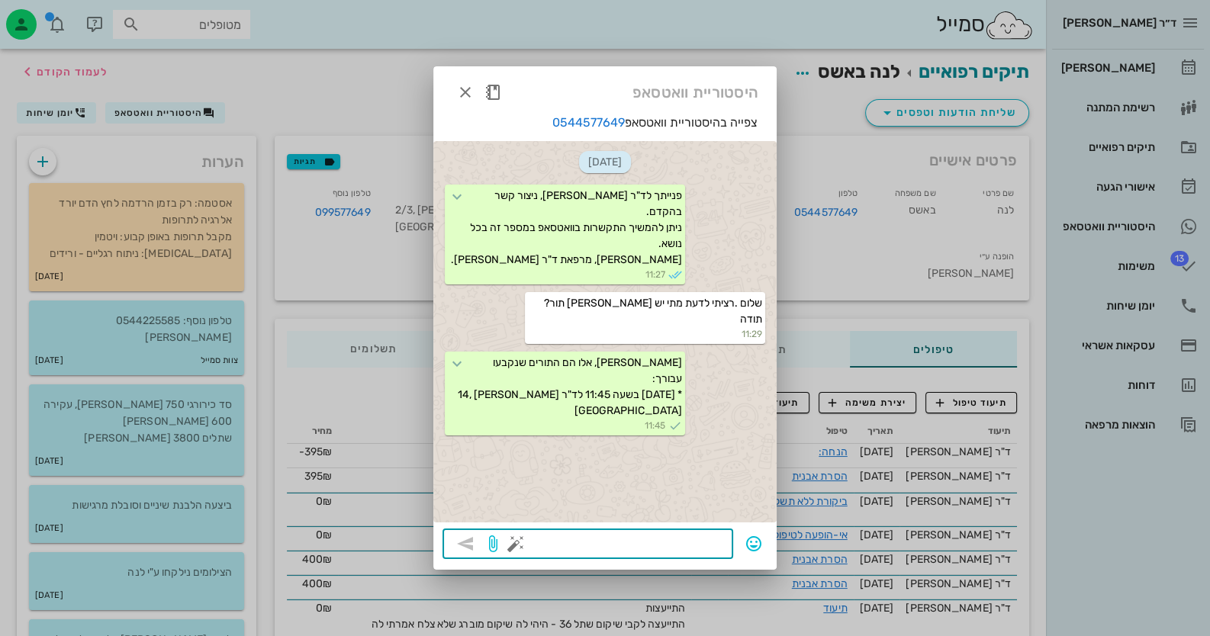
click at [702, 539] on textarea at bounding box center [621, 545] width 205 height 24
type textarea "חג שמח"
click at [473, 542] on icon "button" at bounding box center [465, 544] width 18 height 18
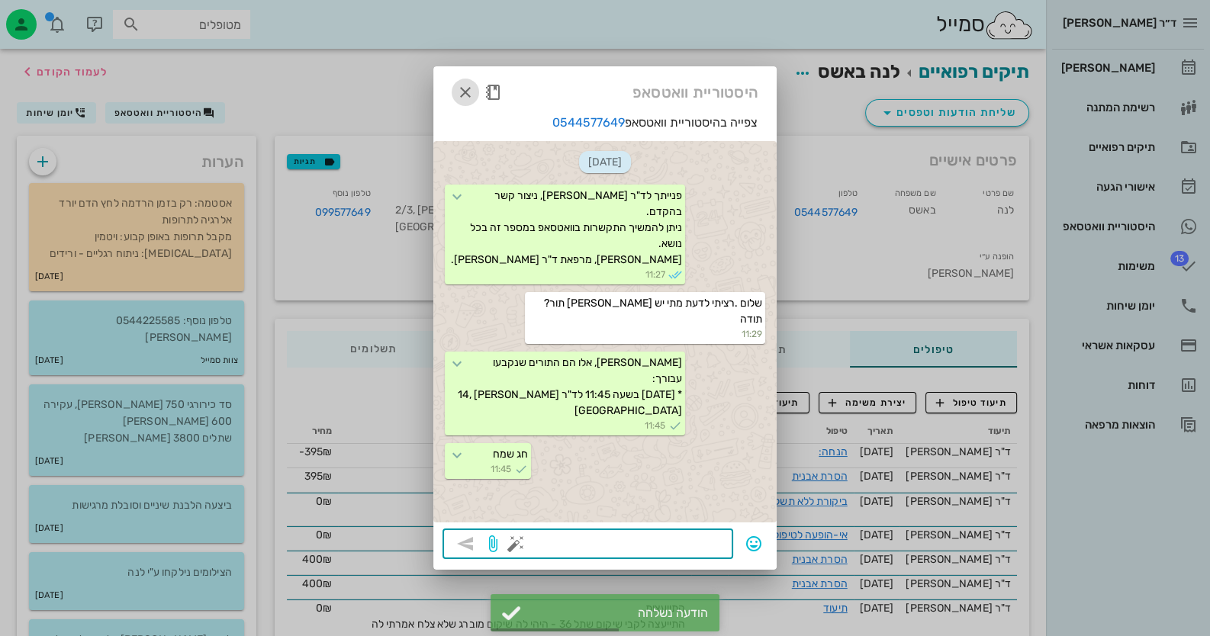
click at [465, 91] on icon "button" at bounding box center [465, 92] width 18 height 18
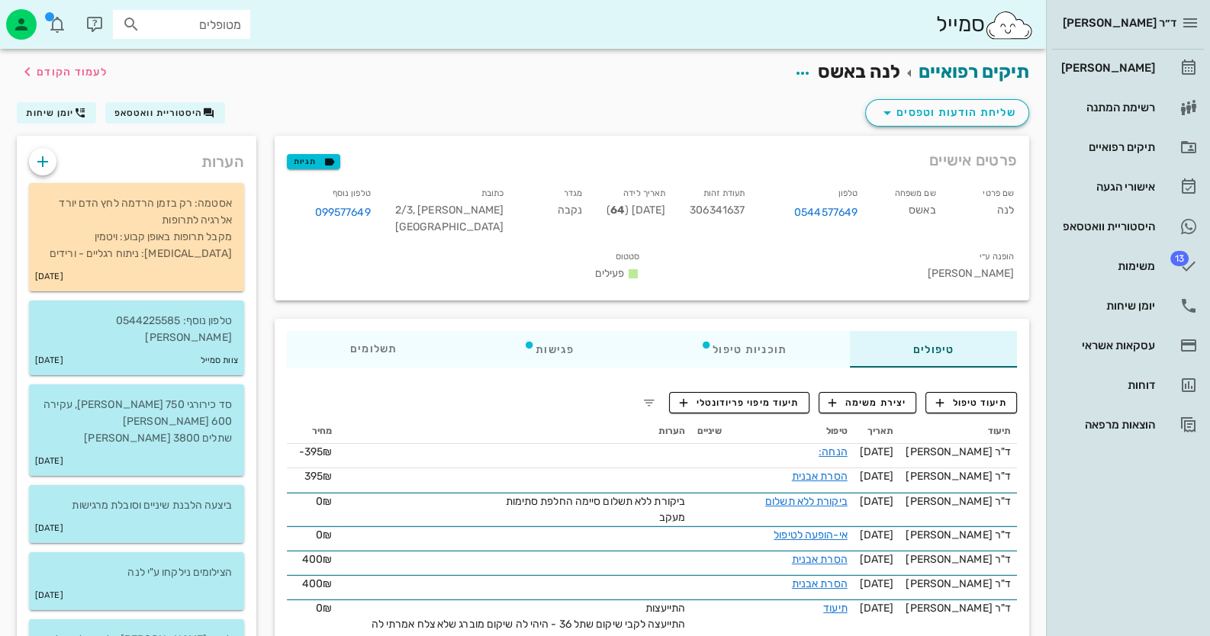
click at [206, 24] on input "מטופלים" at bounding box center [192, 24] width 98 height 20
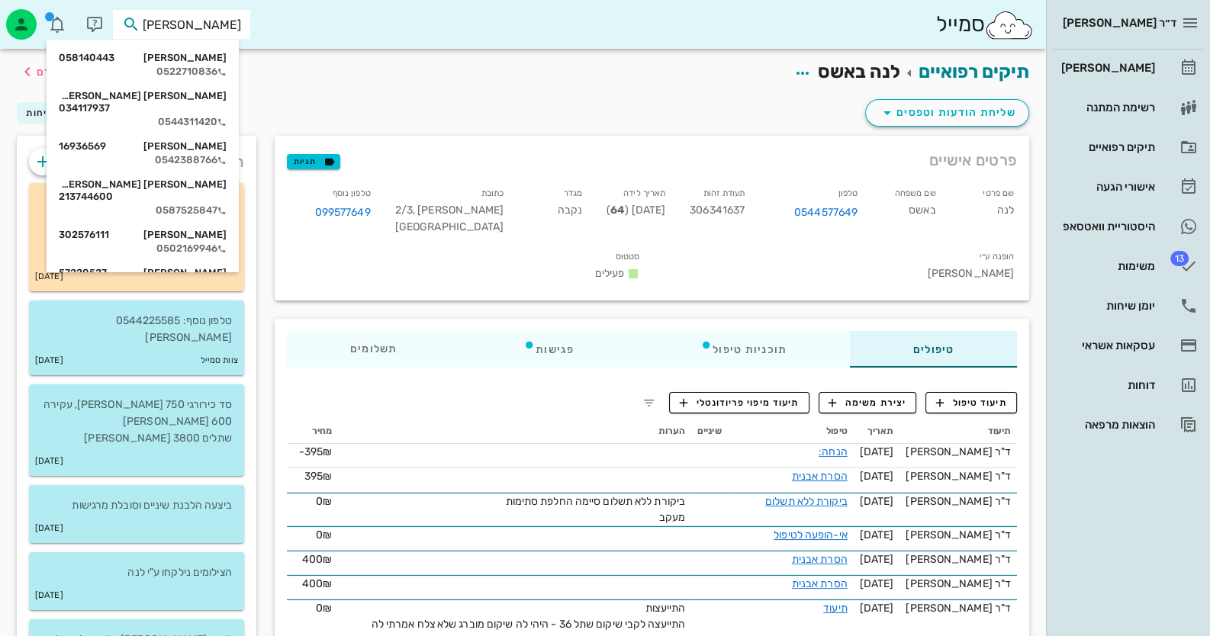
type input "[PERSON_NAME]"
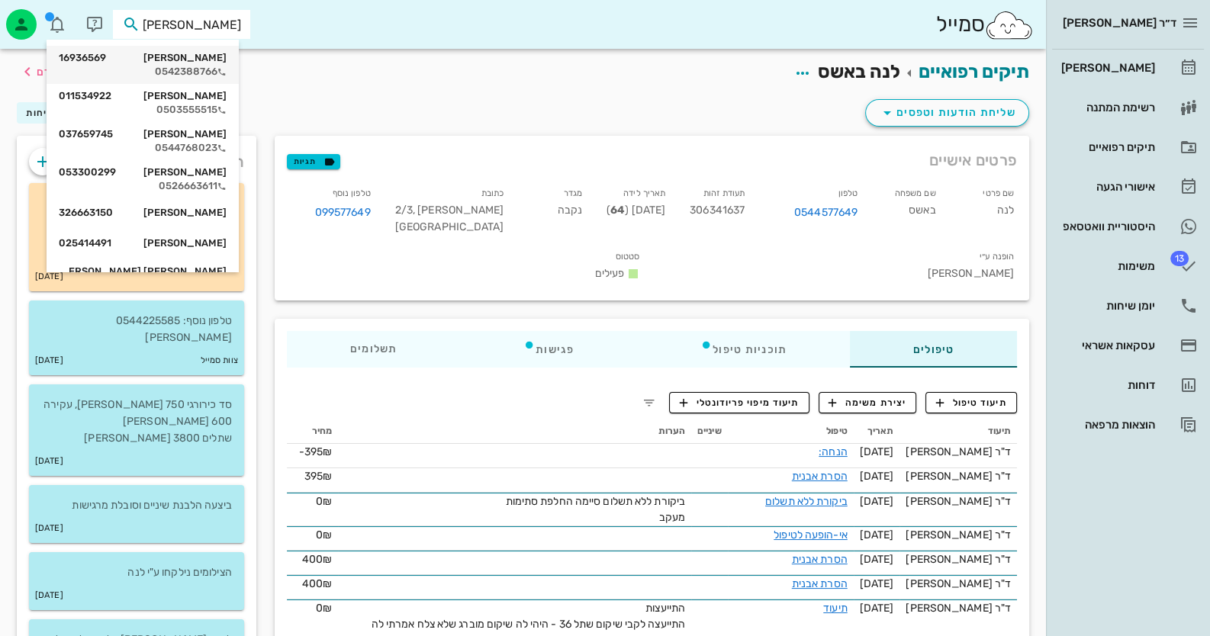
click at [200, 52] on div "[PERSON_NAME] 16936569" at bounding box center [143, 58] width 168 height 12
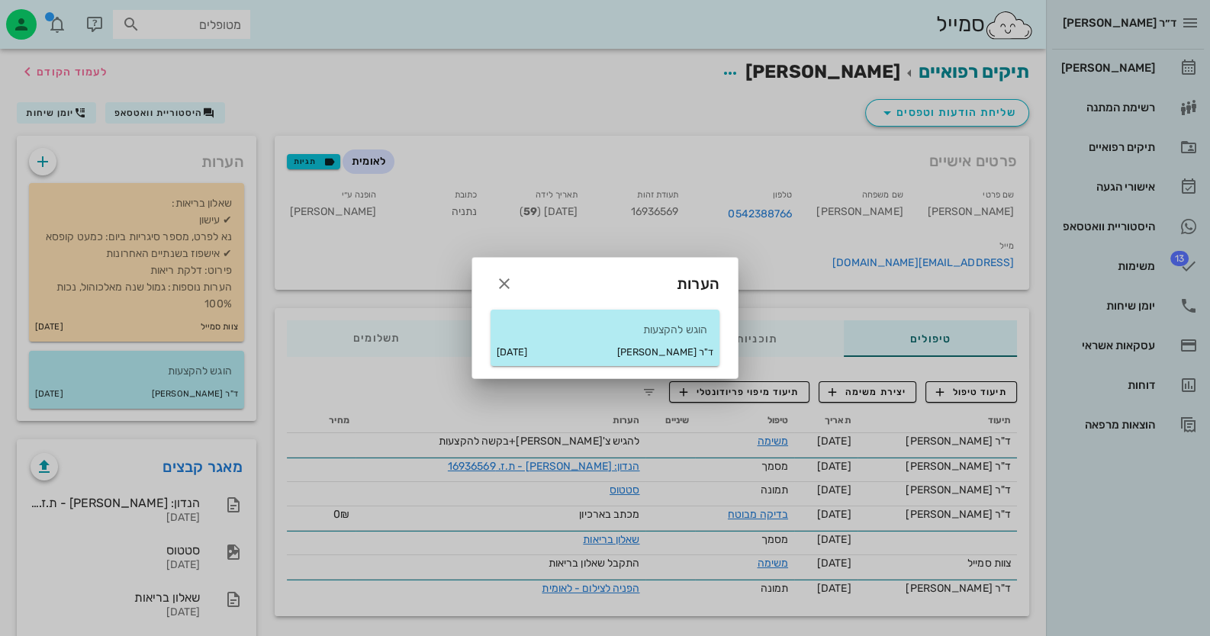
click at [85, 363] on div at bounding box center [605, 318] width 1210 height 636
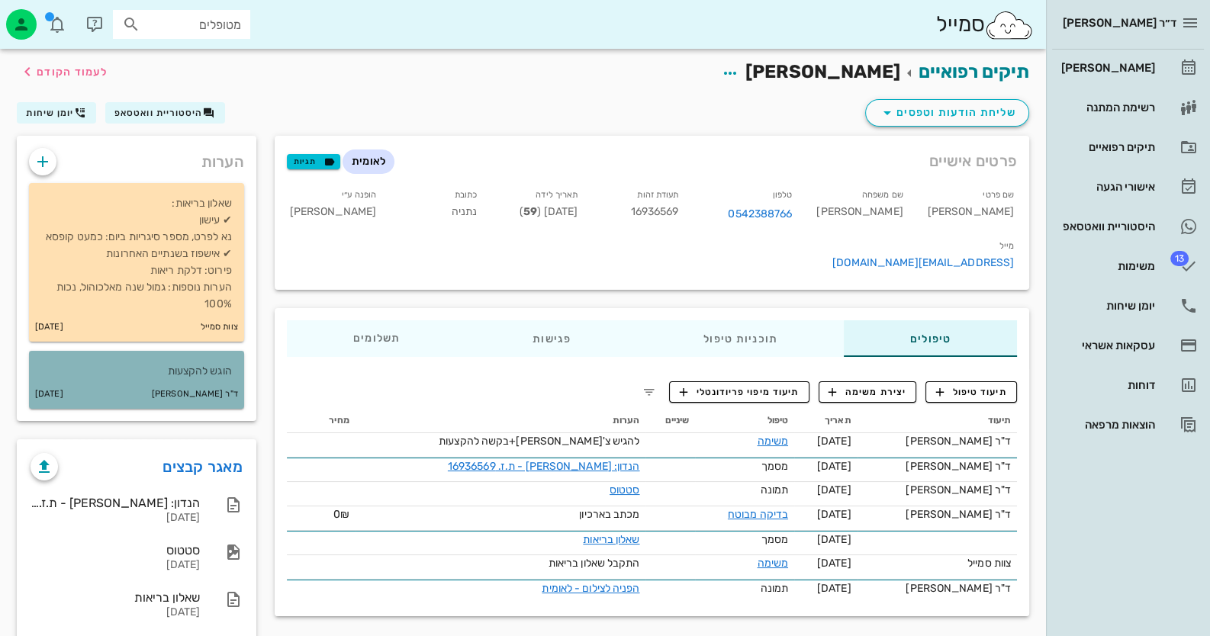
click at [207, 377] on p "הוגש להקצעות" at bounding box center [136, 371] width 191 height 17
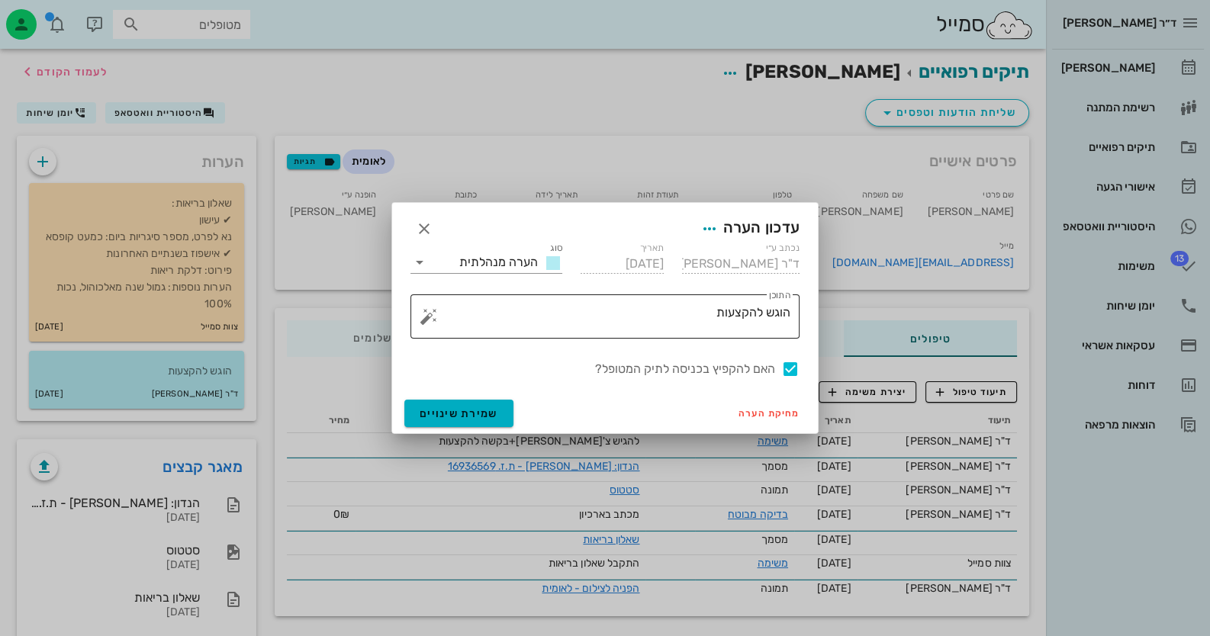
click at [610, 312] on textarea "הוגש להקצעות" at bounding box center [611, 320] width 359 height 37
click at [424, 320] on button "button" at bounding box center [429, 316] width 18 height 18
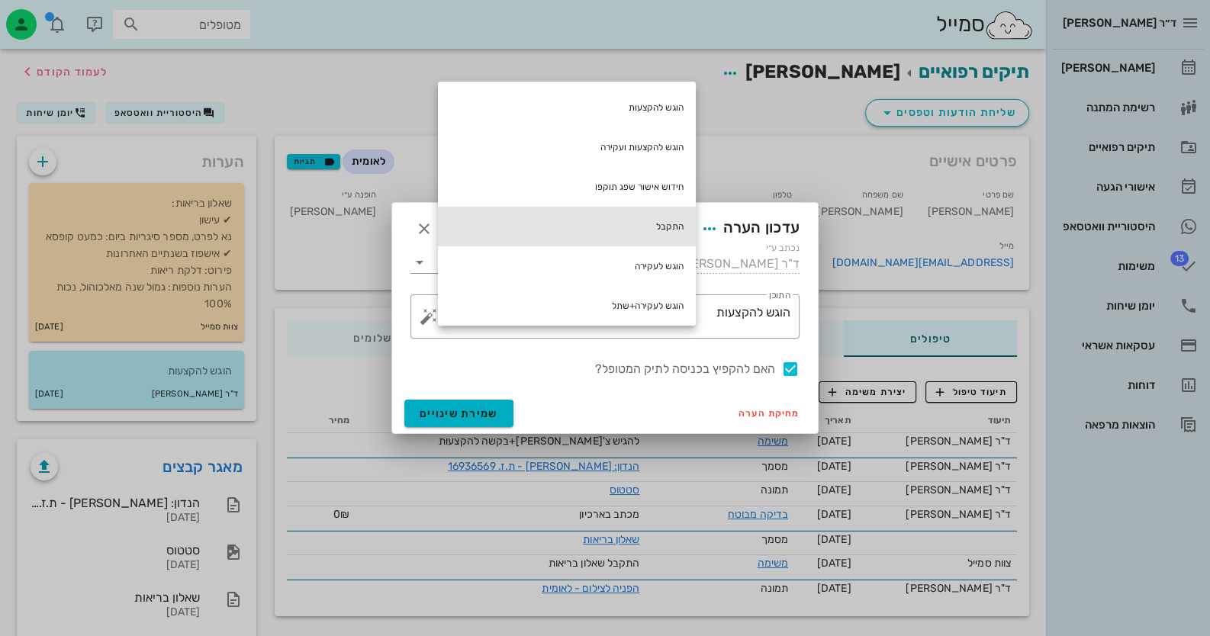
click at [637, 233] on div "התקבל" at bounding box center [567, 227] width 258 height 40
type textarea "הוגש להקצעות התקבל"
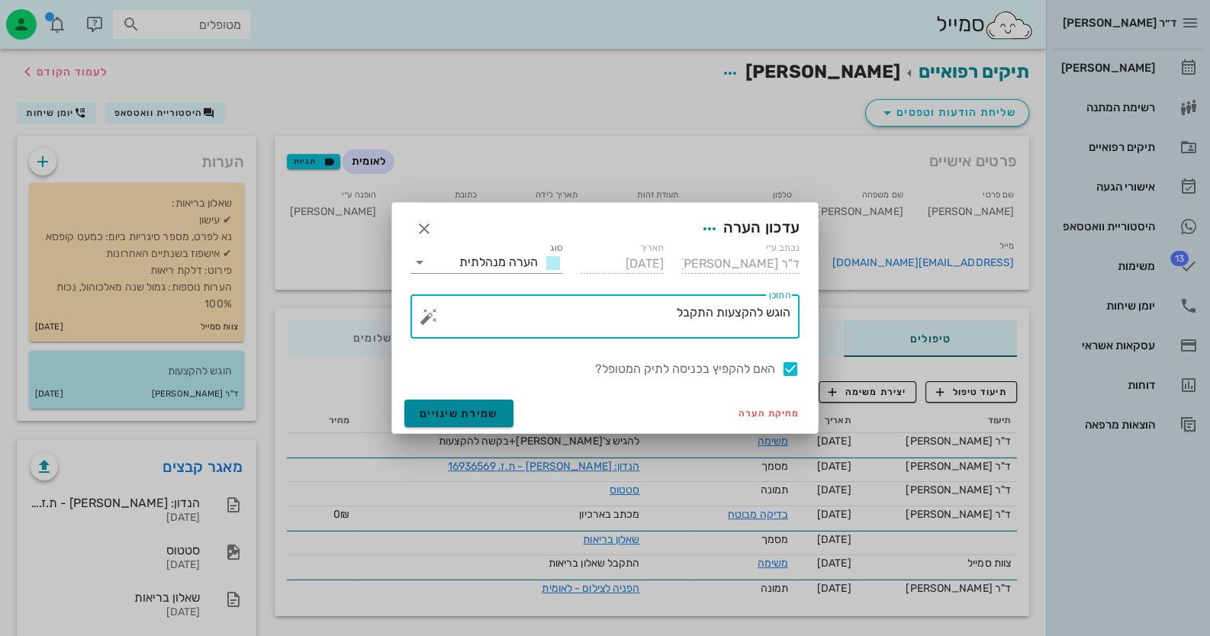
click at [443, 415] on span "שמירת שינויים" at bounding box center [459, 413] width 79 height 13
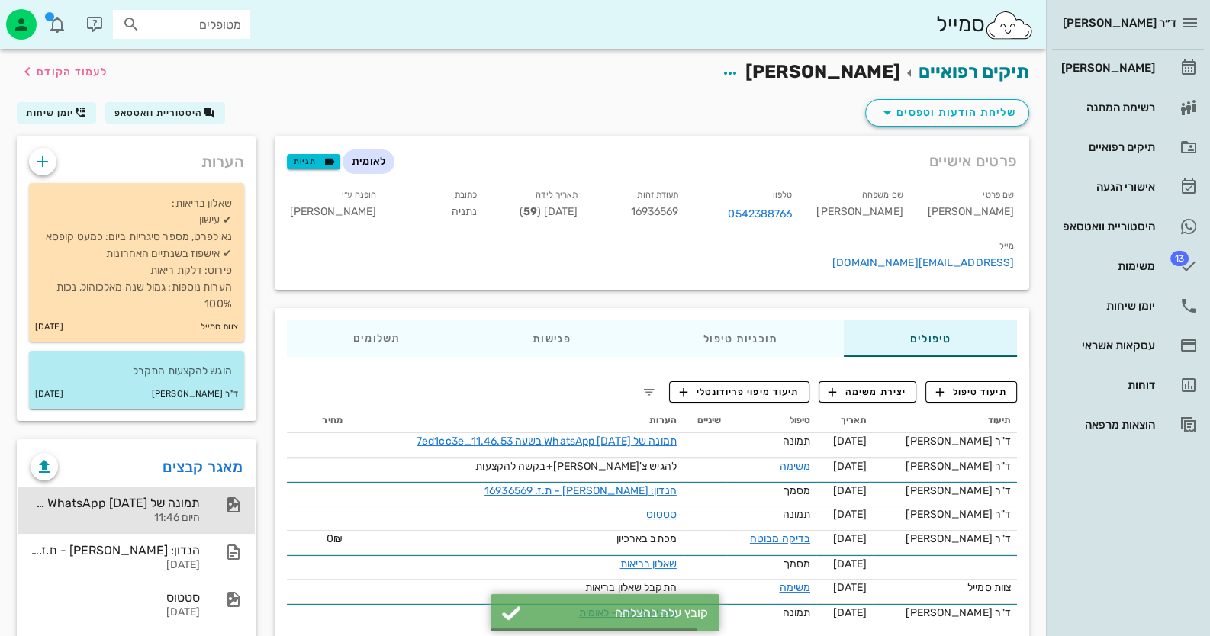
click at [182, 496] on div "תמונה של WhatsApp [DATE] בשעה 11.46.53_7ed1cc3e" at bounding box center [115, 503] width 169 height 14
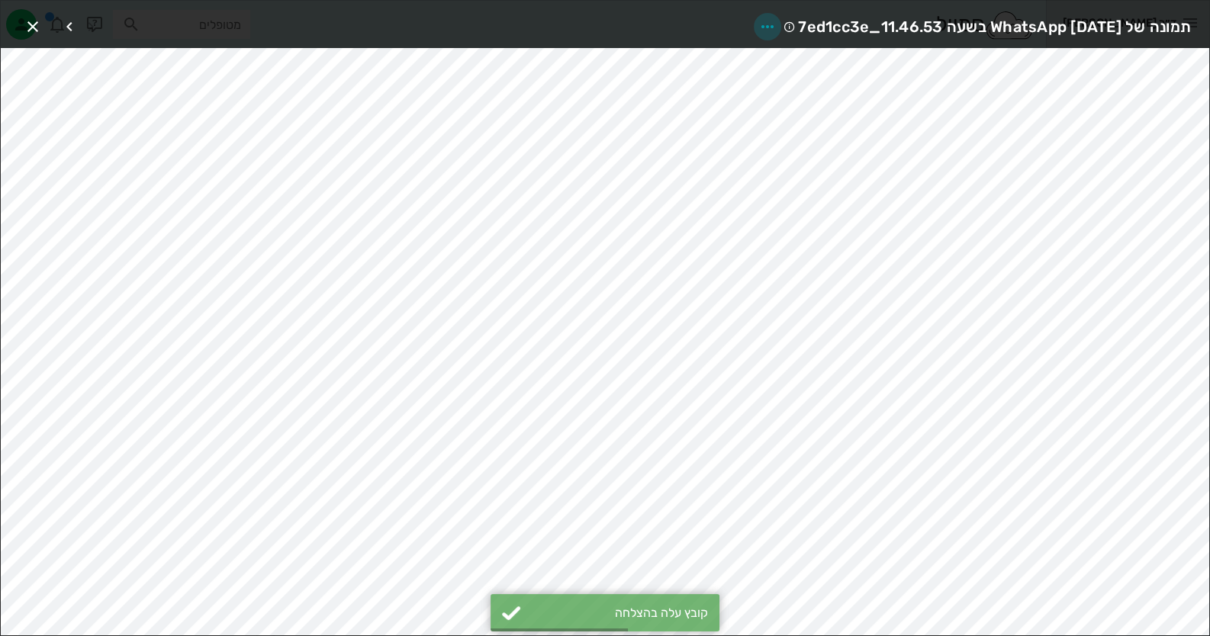
click at [758, 28] on icon "button" at bounding box center [767, 27] width 18 height 18
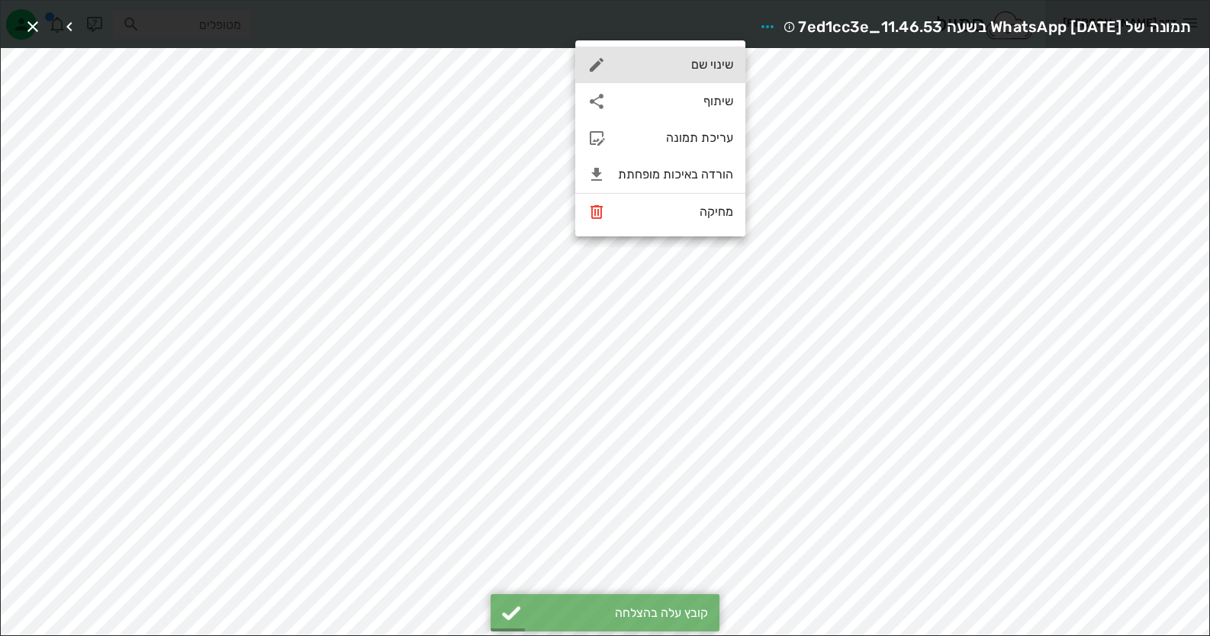
click at [719, 48] on div "שינוי שם" at bounding box center [660, 65] width 170 height 37
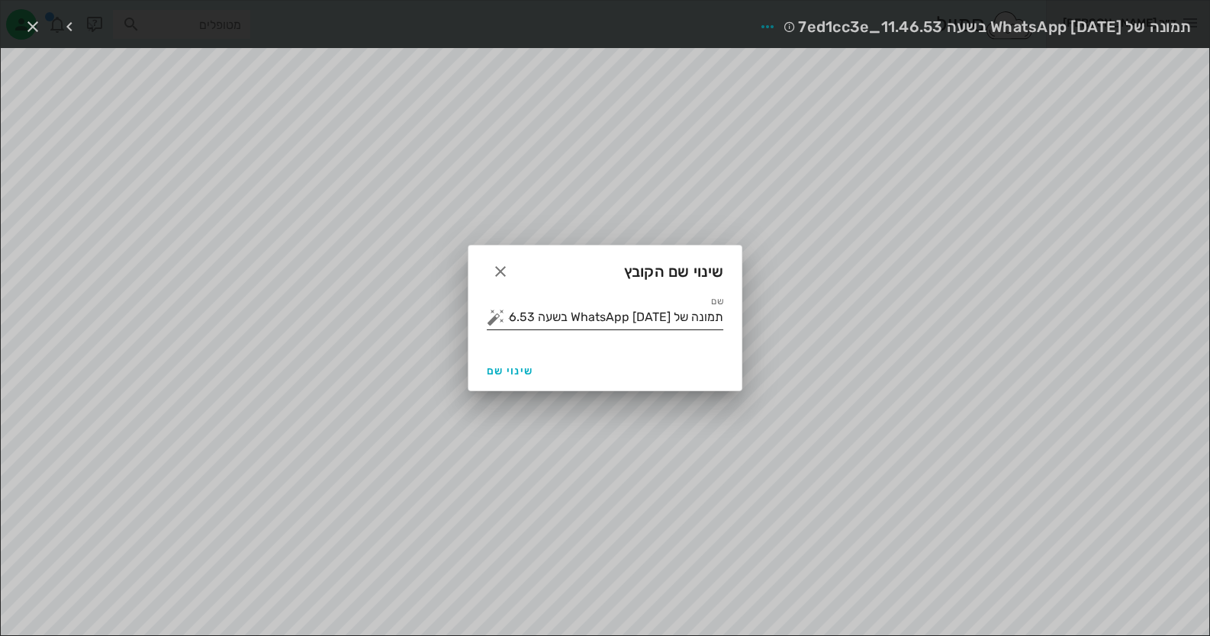
click at [498, 320] on button "button" at bounding box center [496, 317] width 18 height 18
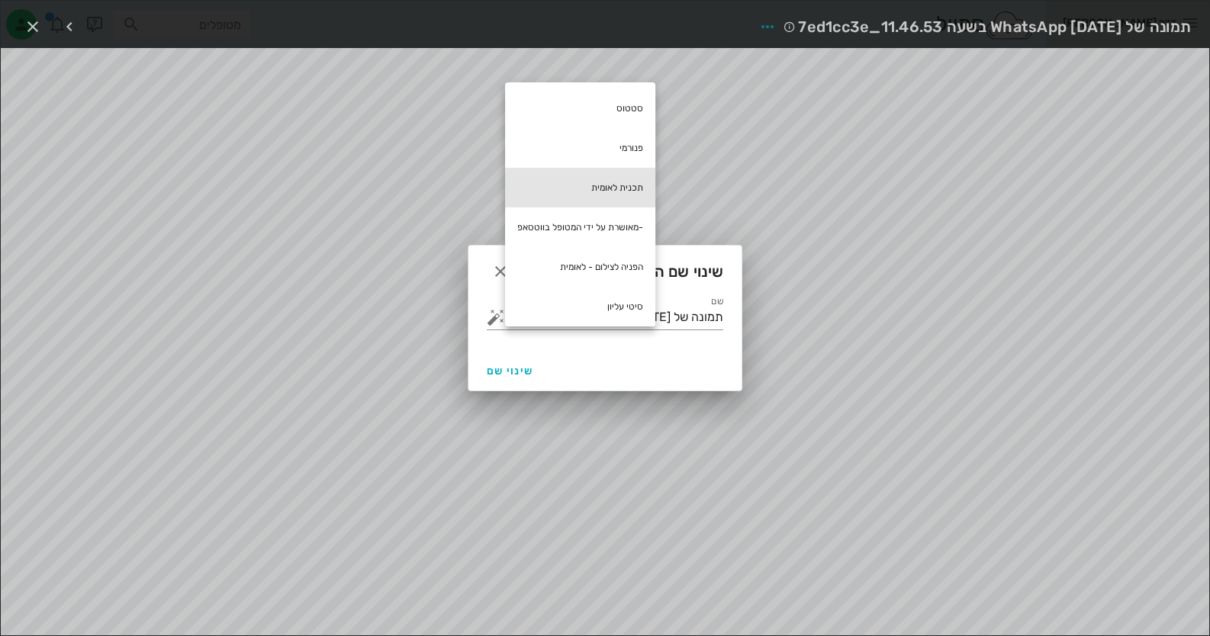
click at [625, 179] on div "תכנית לאומית" at bounding box center [580, 188] width 150 height 40
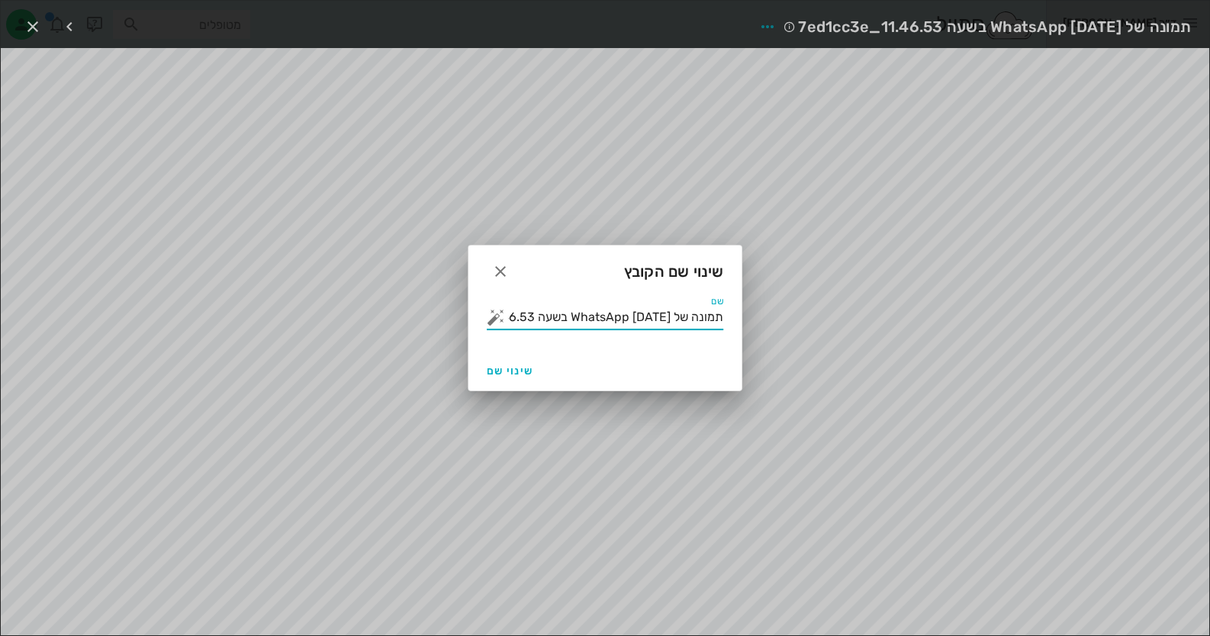
drag, startPoint x: 574, startPoint y: 315, endPoint x: 1208, endPoint y: 369, distance: 637.1
click at [1205, 369] on div "ד״ר [PERSON_NAME] רשימת המתנה תיקים רפואיים אישורי הגעה היסטוריית וואטסאפ 13 מש…" at bounding box center [605, 377] width 1210 height 755
type input "תכנית לאומית"
click at [517, 375] on span "שינוי שם" at bounding box center [510, 371] width 47 height 13
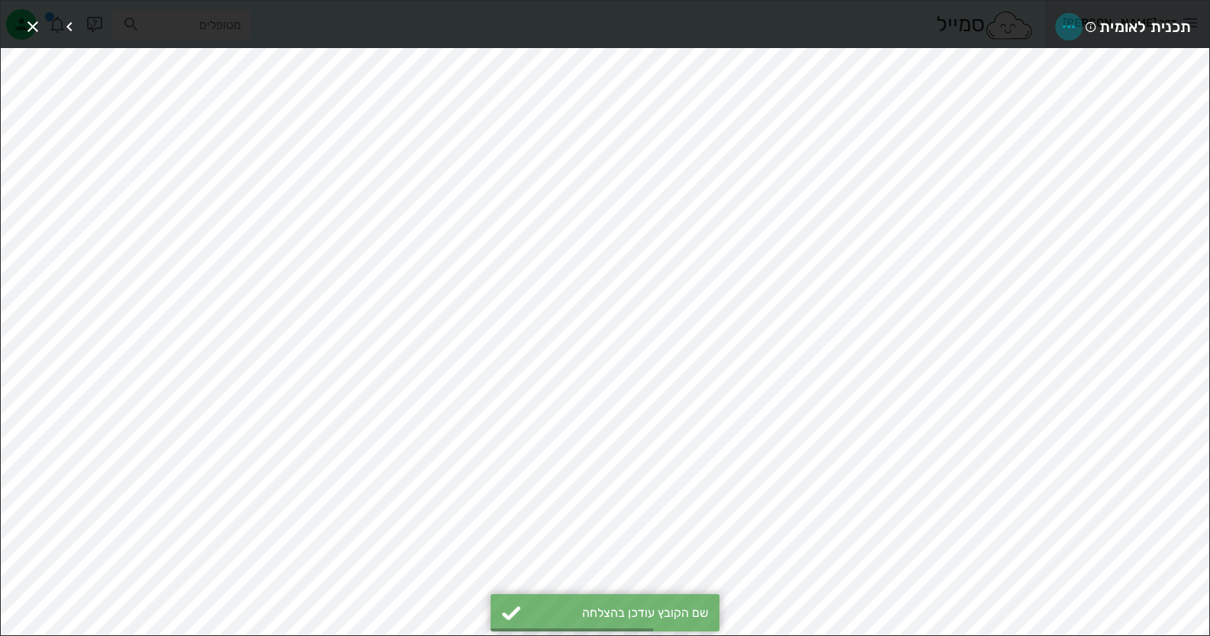
click at [1074, 21] on icon "button" at bounding box center [1069, 27] width 18 height 18
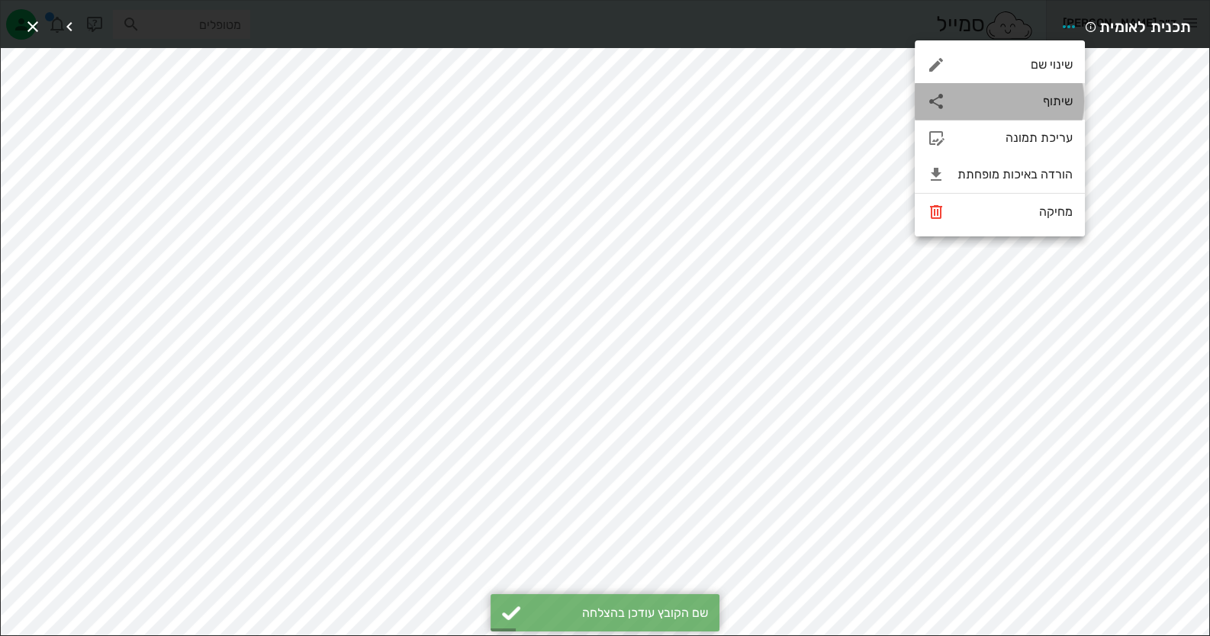
click at [1060, 99] on div "שיתוף" at bounding box center [1014, 101] width 115 height 14
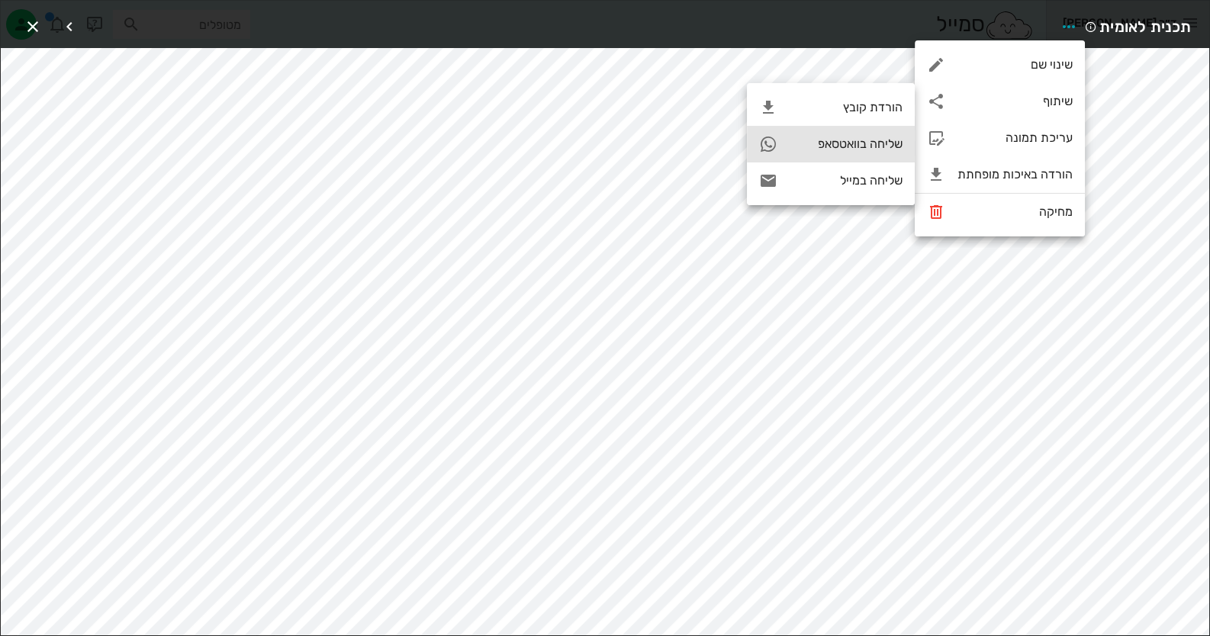
click at [896, 133] on div "שליחה בוואטסאפ" at bounding box center [831, 144] width 168 height 37
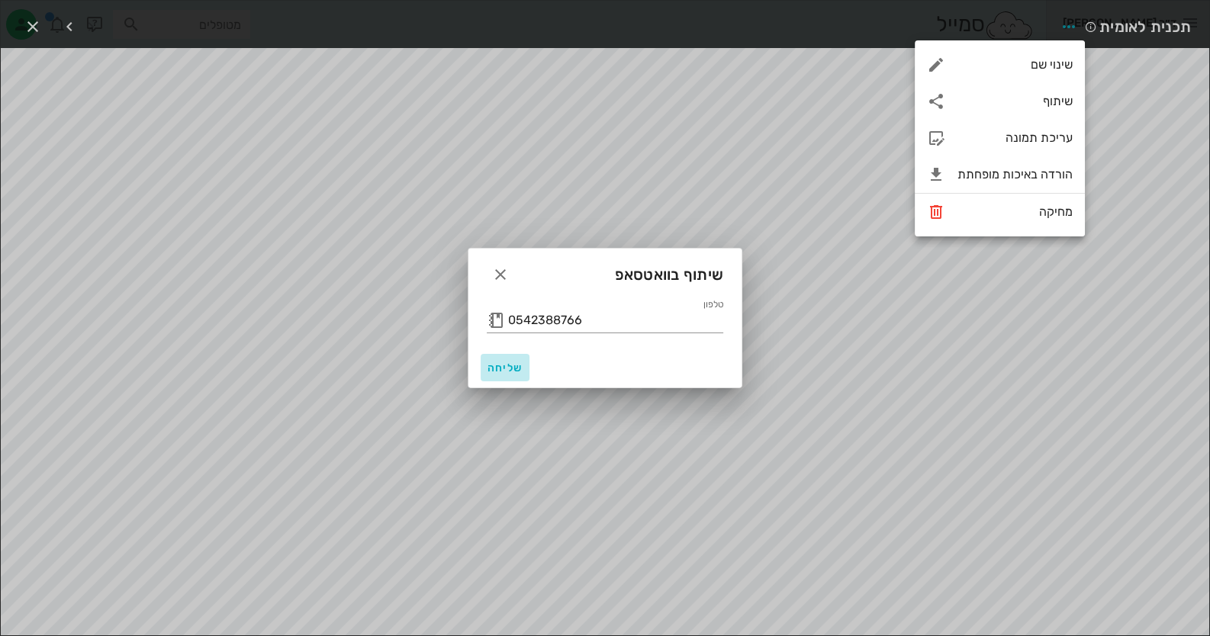
click at [489, 360] on button "שליחה" at bounding box center [505, 367] width 49 height 27
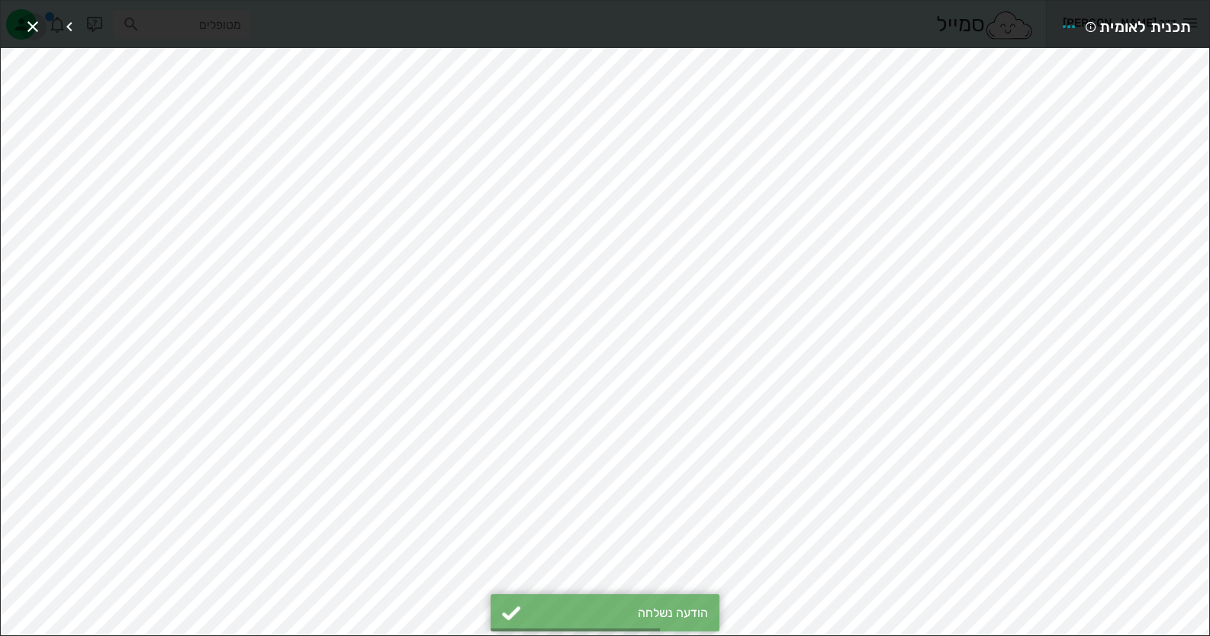
click at [38, 24] on icon "button" at bounding box center [33, 27] width 18 height 18
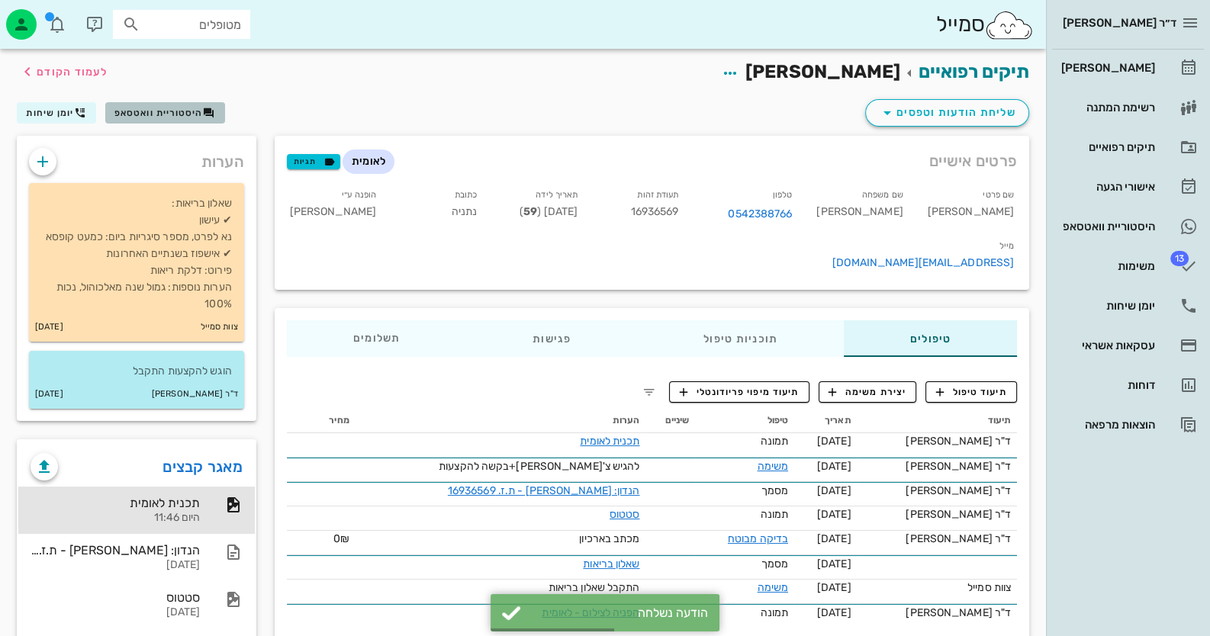
click at [124, 108] on span "היסטוריית וואטסאפ" at bounding box center [158, 113] width 89 height 11
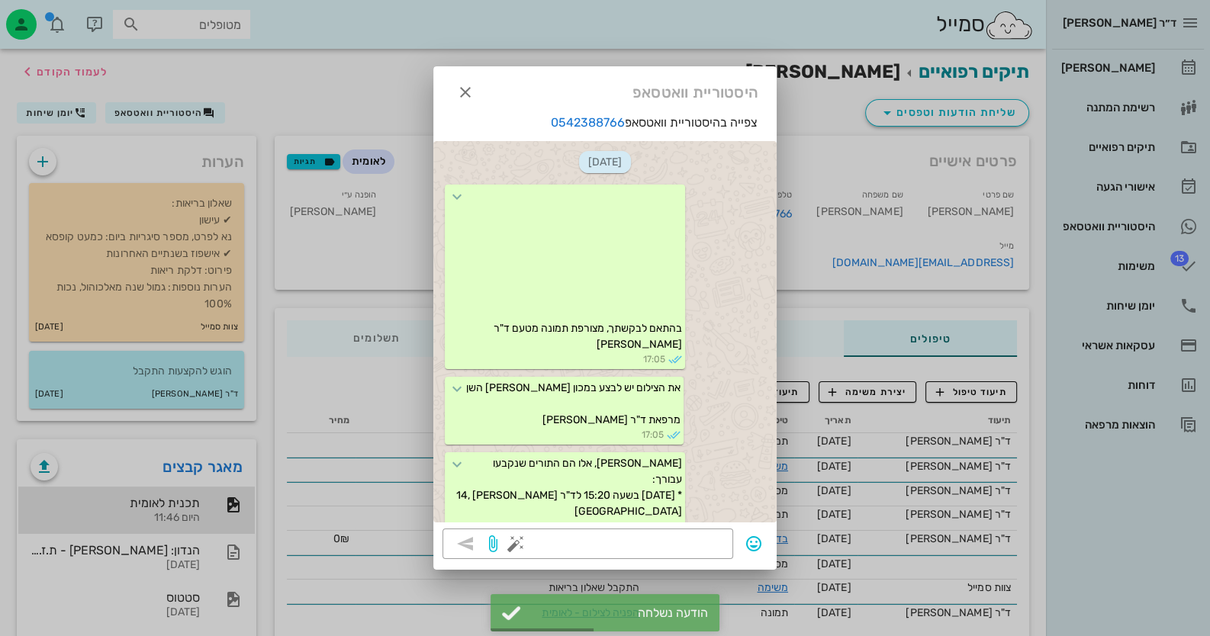
scroll to position [2341, 0]
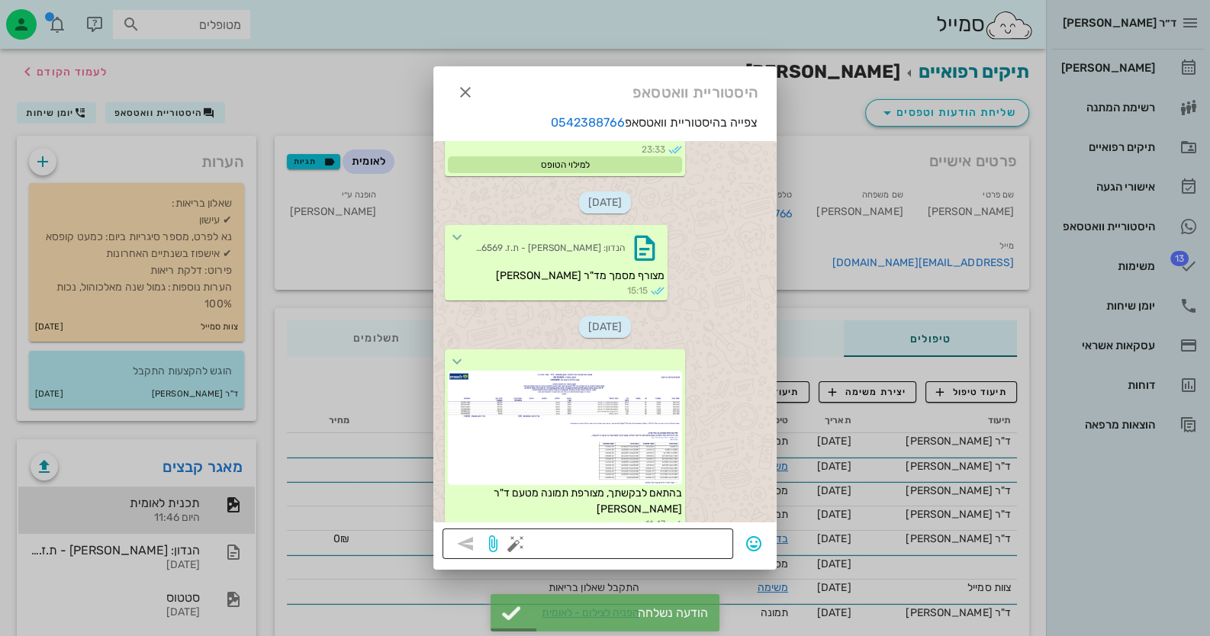
click at [515, 545] on button "button" at bounding box center [516, 544] width 18 height 18
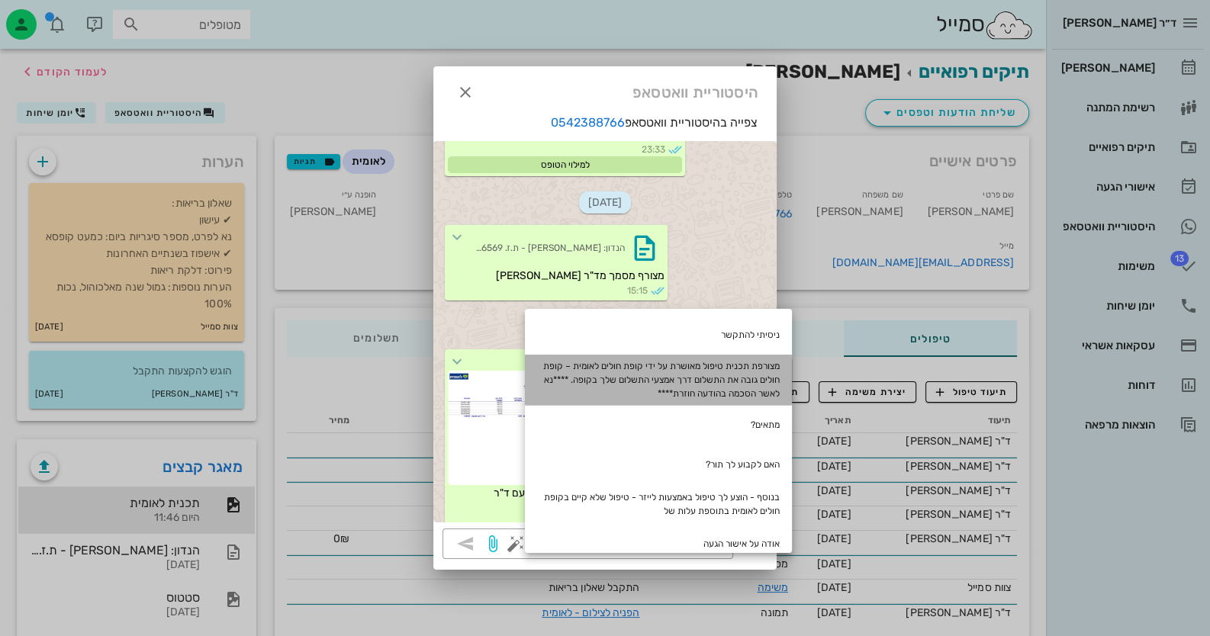
click at [697, 376] on div "מצורפת תכנית טיפול מאושרת על ידי קופת חולים לאומית – קופת חולים גובה את התשלום …" at bounding box center [658, 380] width 267 height 50
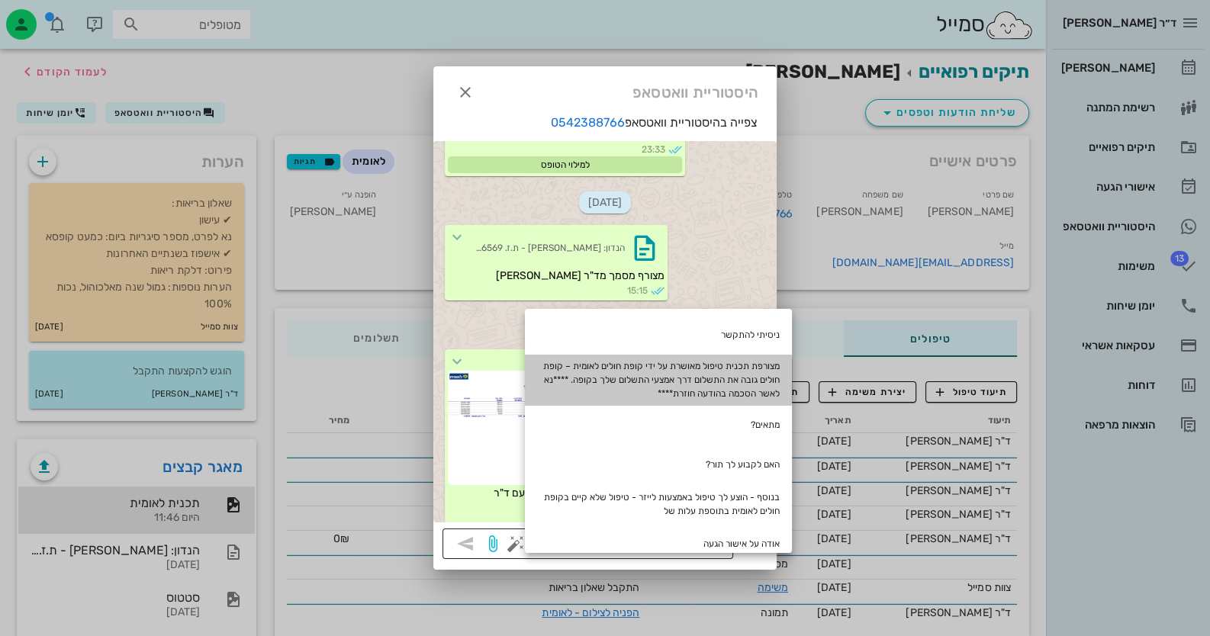
type textarea "מצורפת תכנית טיפול מאושרת על ידי קופת חולים לאומית – קופת חולים גובה את התשלום …"
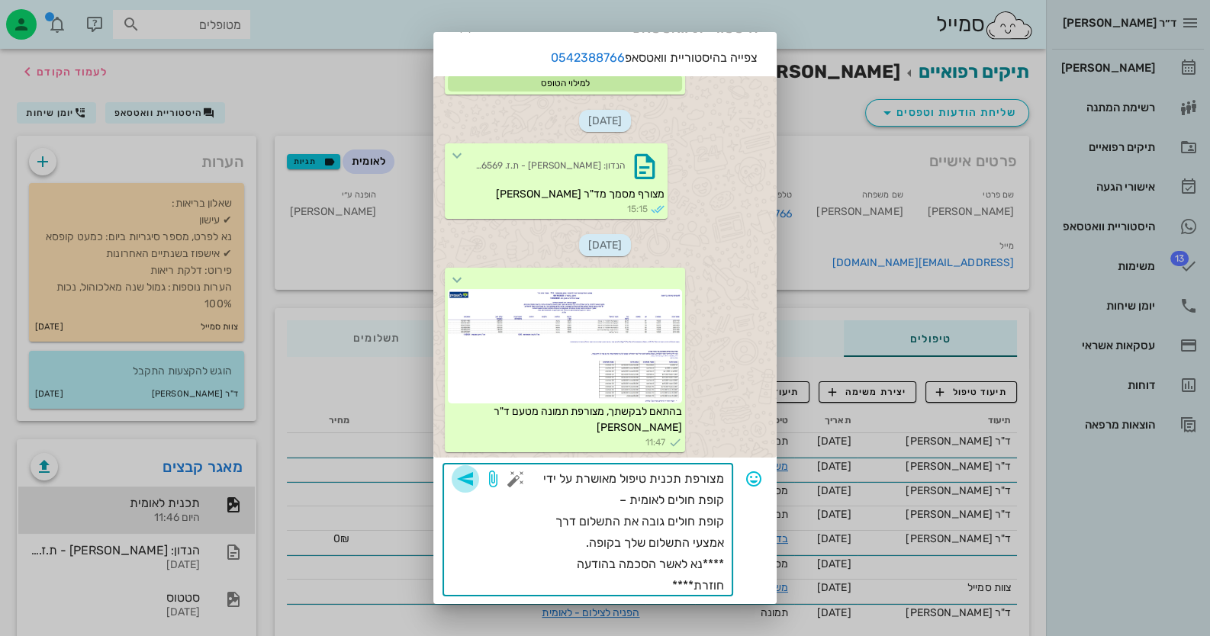
click at [475, 478] on icon "button" at bounding box center [465, 479] width 18 height 18
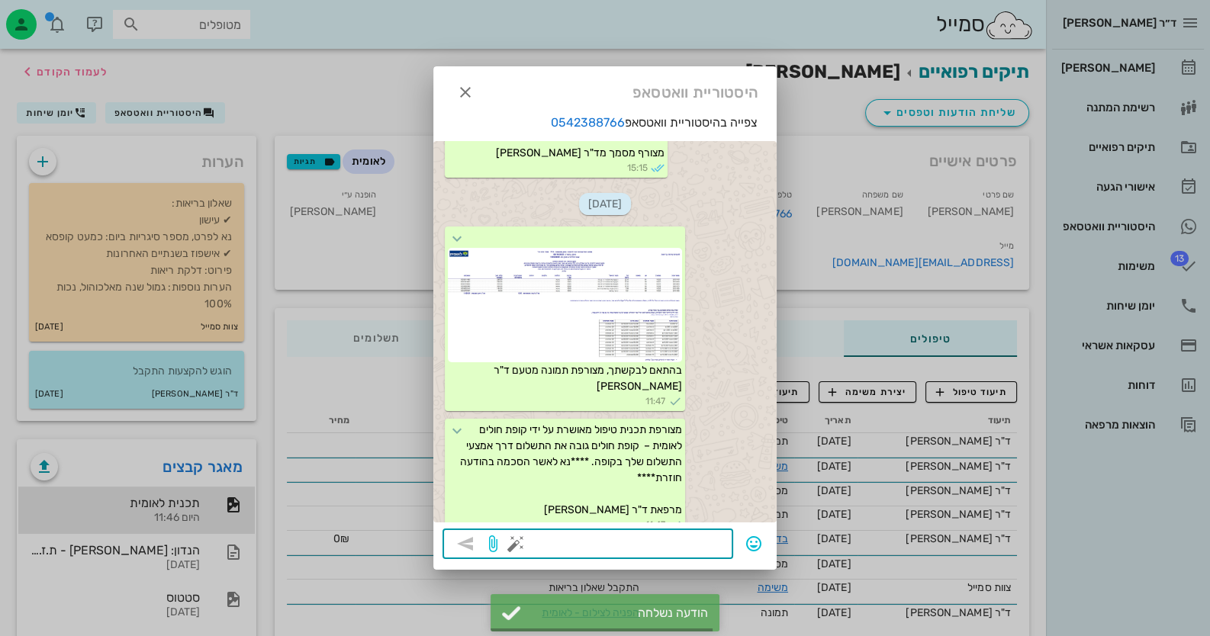
scroll to position [2464, 0]
click at [463, 91] on icon "button" at bounding box center [465, 92] width 18 height 18
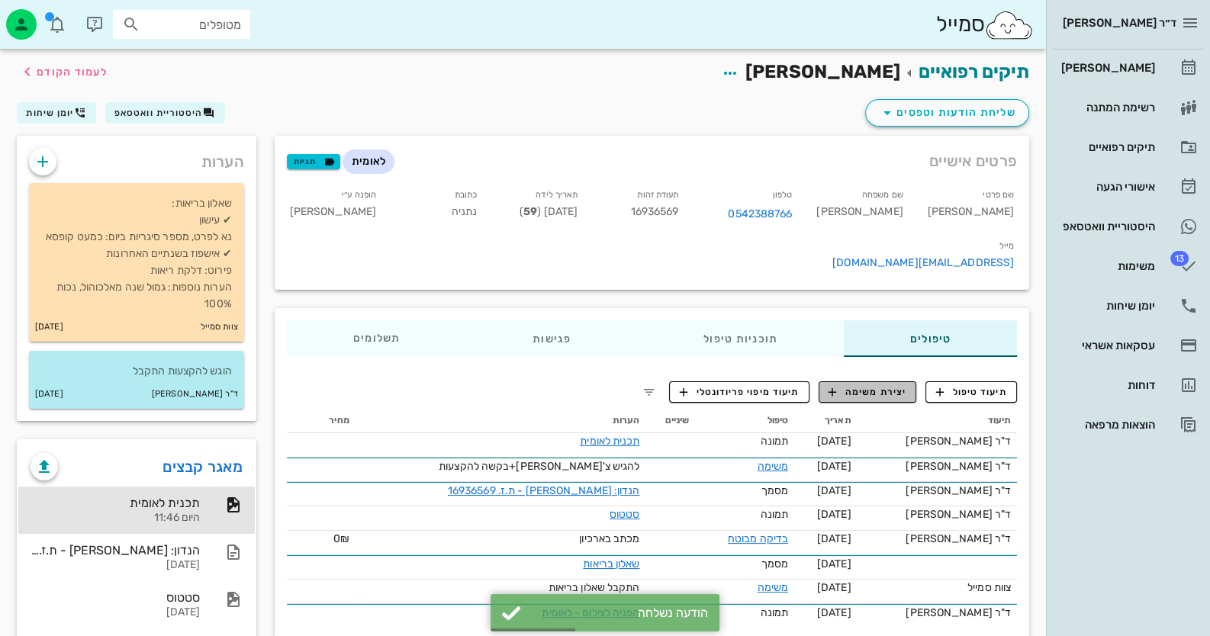
click at [881, 385] on span "יצירת משימה" at bounding box center [868, 392] width 78 height 14
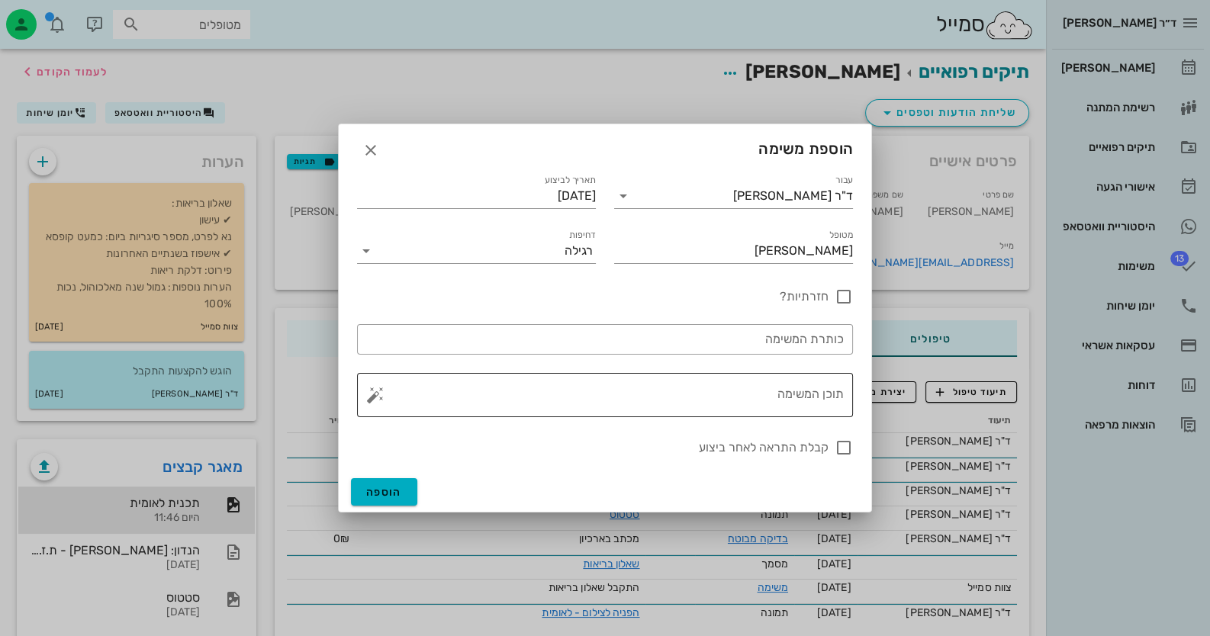
click at [803, 401] on textarea "תוכן המשימה" at bounding box center [610, 399] width 465 height 37
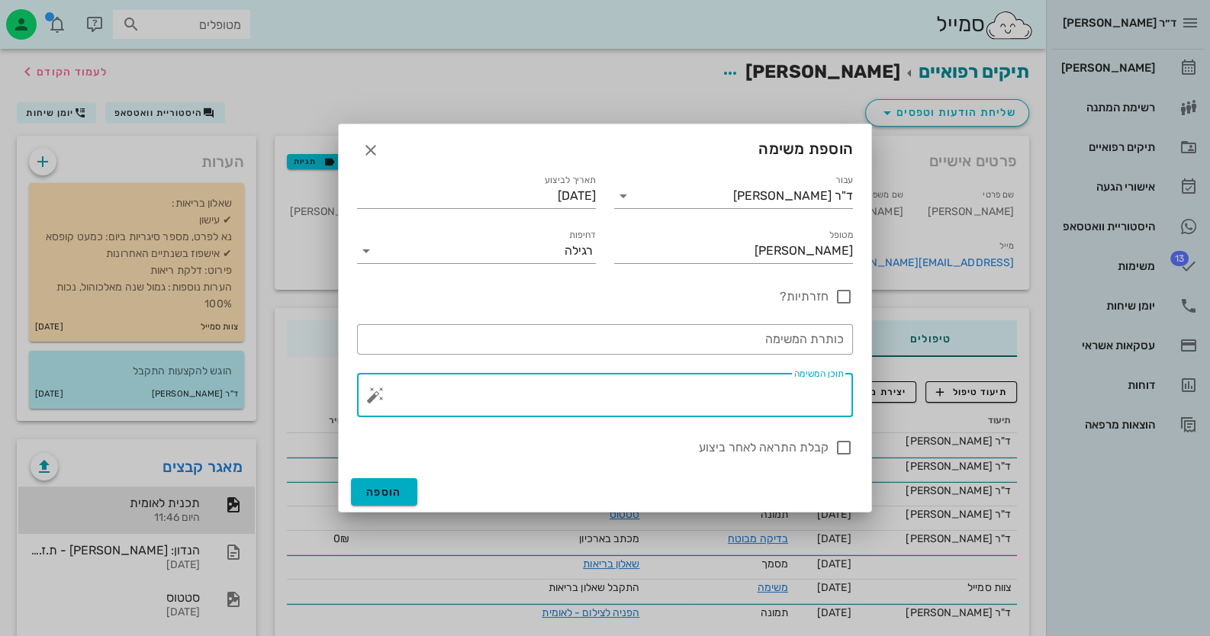
click at [370, 391] on button "button" at bounding box center [375, 395] width 18 height 18
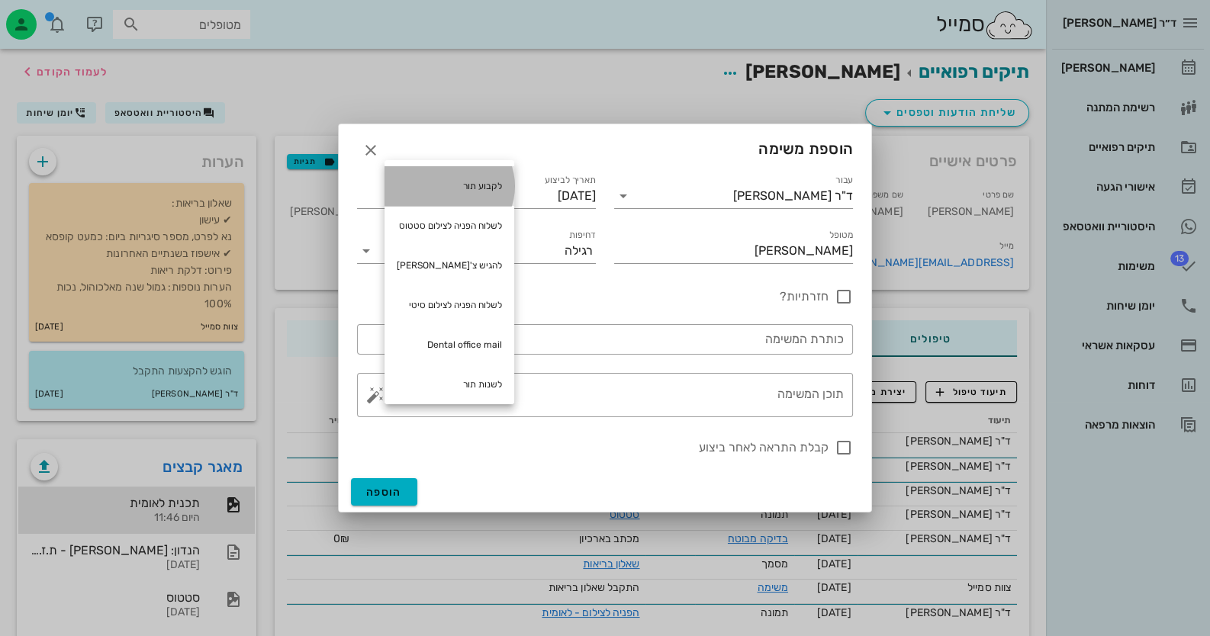
click at [504, 182] on div "לקבוע תור" at bounding box center [450, 186] width 130 height 40
type textarea "לקבוע תור"
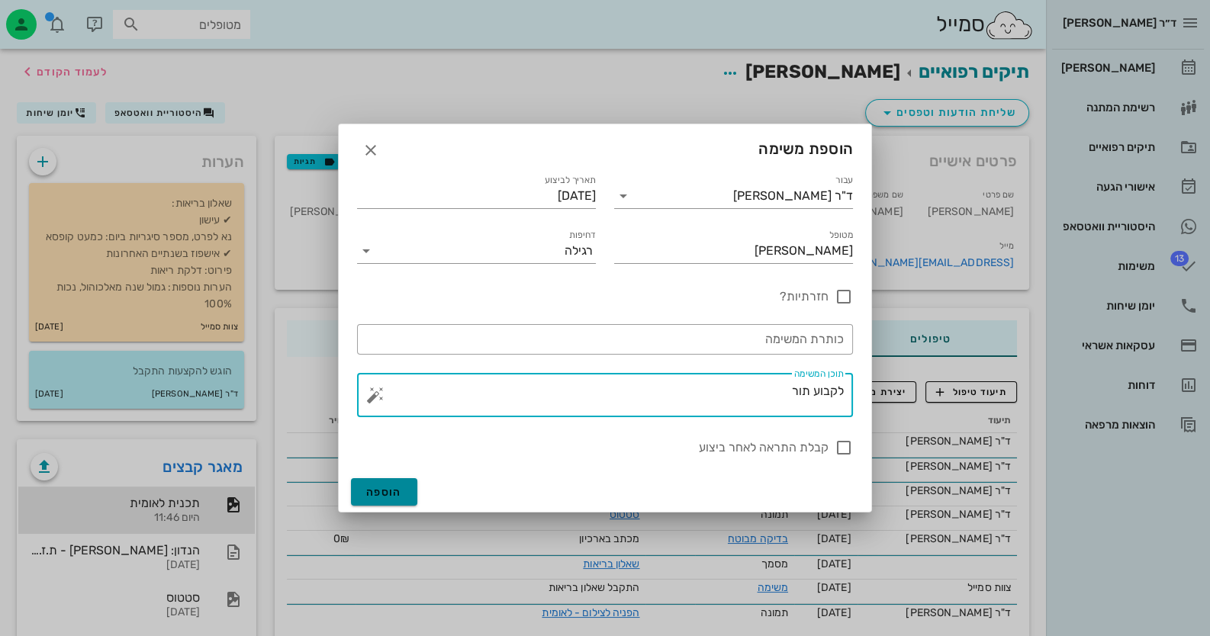
click at [393, 504] on button "הוספה" at bounding box center [384, 491] width 66 height 27
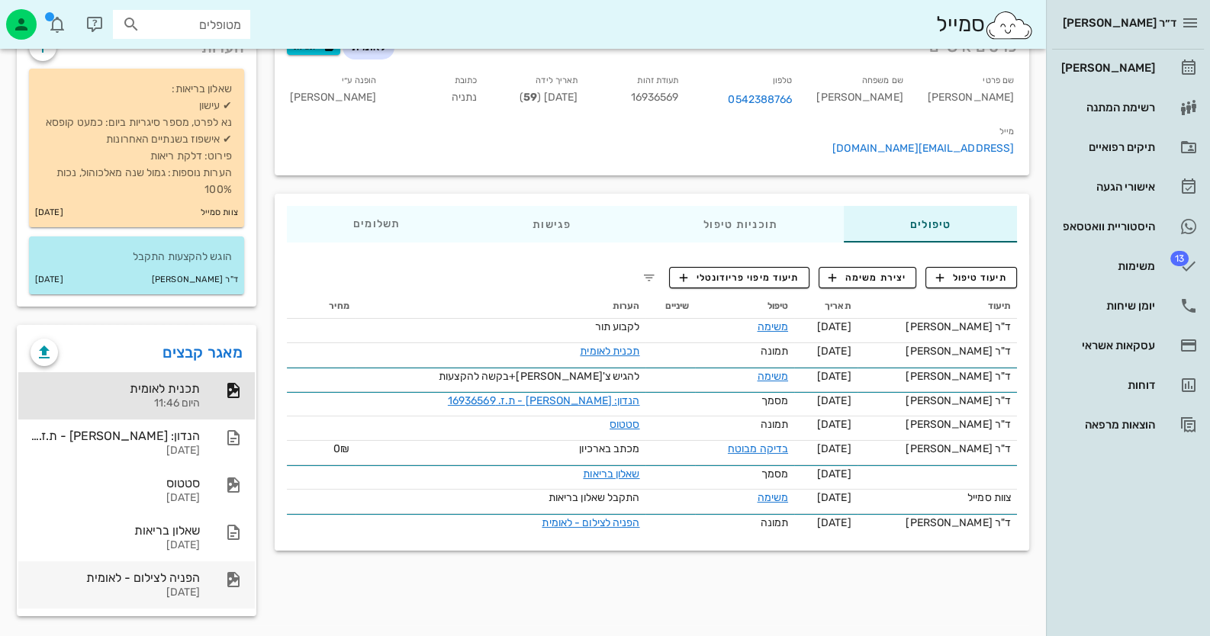
scroll to position [117, 0]
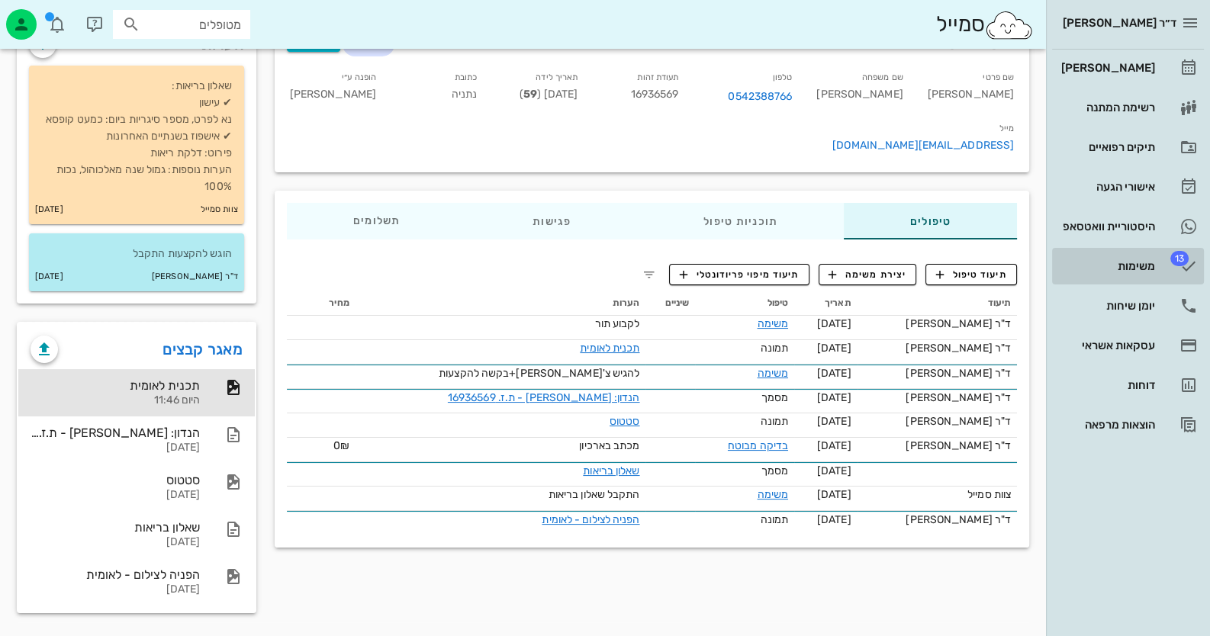
click at [1156, 259] on link "13 משימות" at bounding box center [1128, 266] width 152 height 37
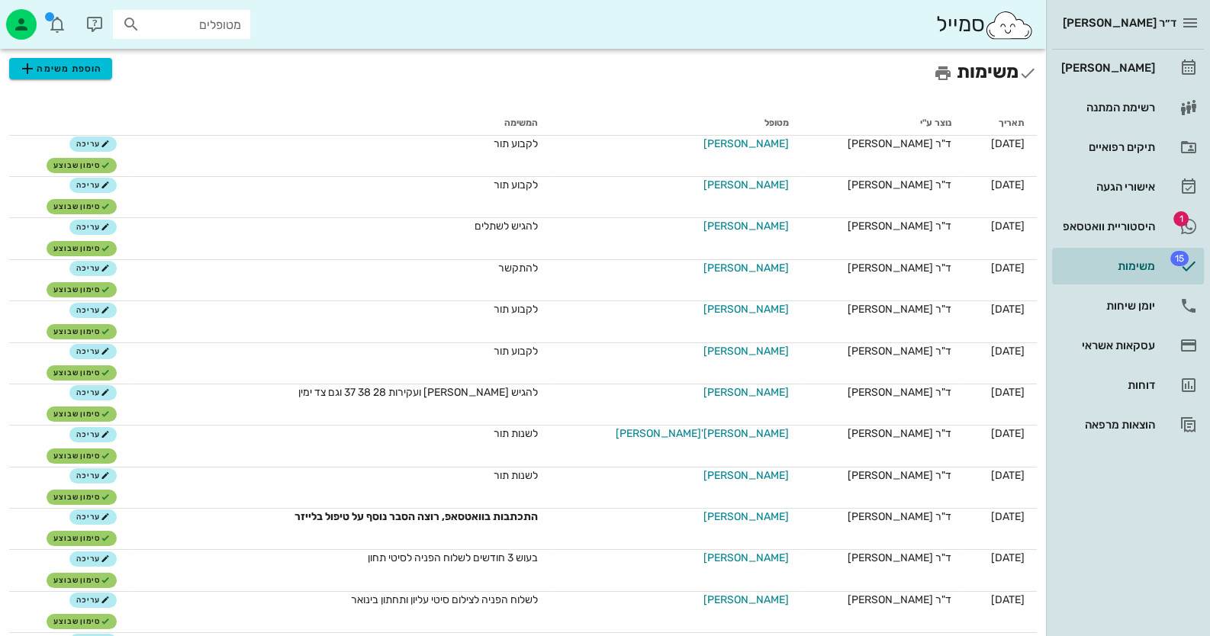
click at [192, 37] on div "מטופלים" at bounding box center [181, 24] width 137 height 29
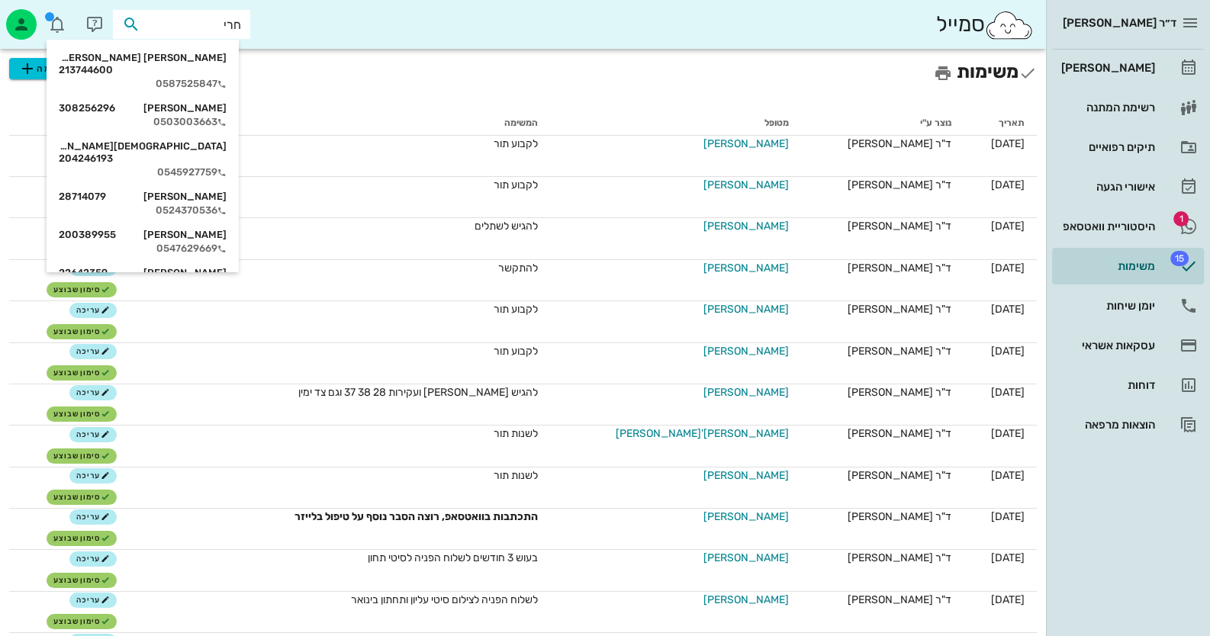
type input "[PERSON_NAME]"
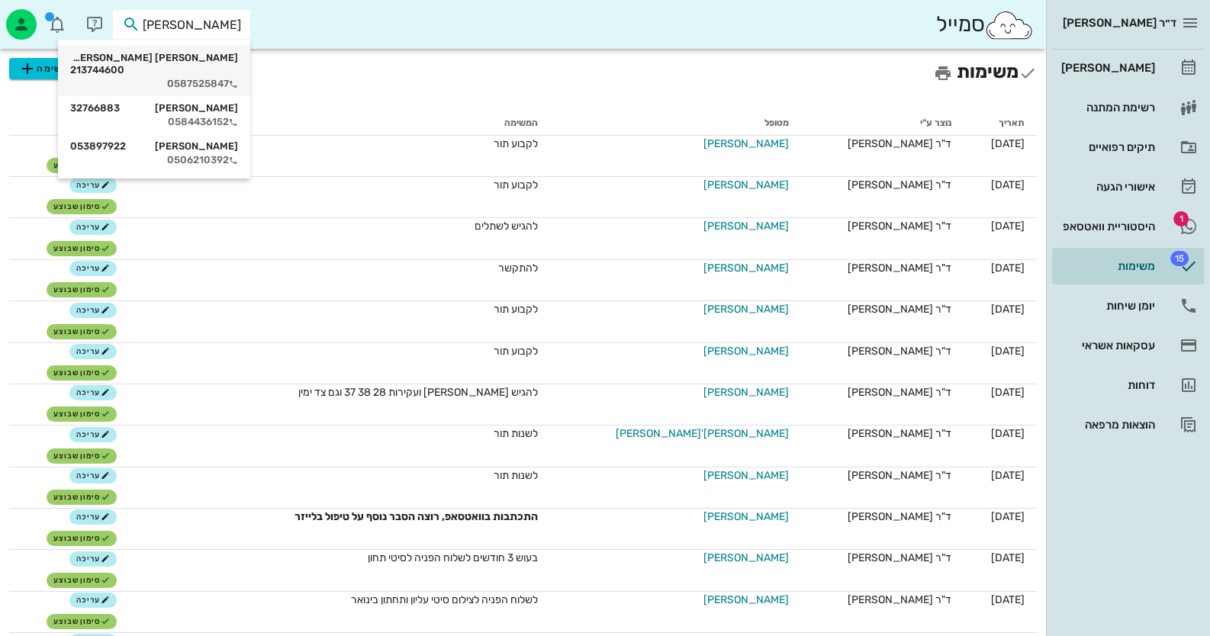
click at [202, 60] on div "[PERSON_NAME] [PERSON_NAME] 213744600" at bounding box center [154, 64] width 168 height 24
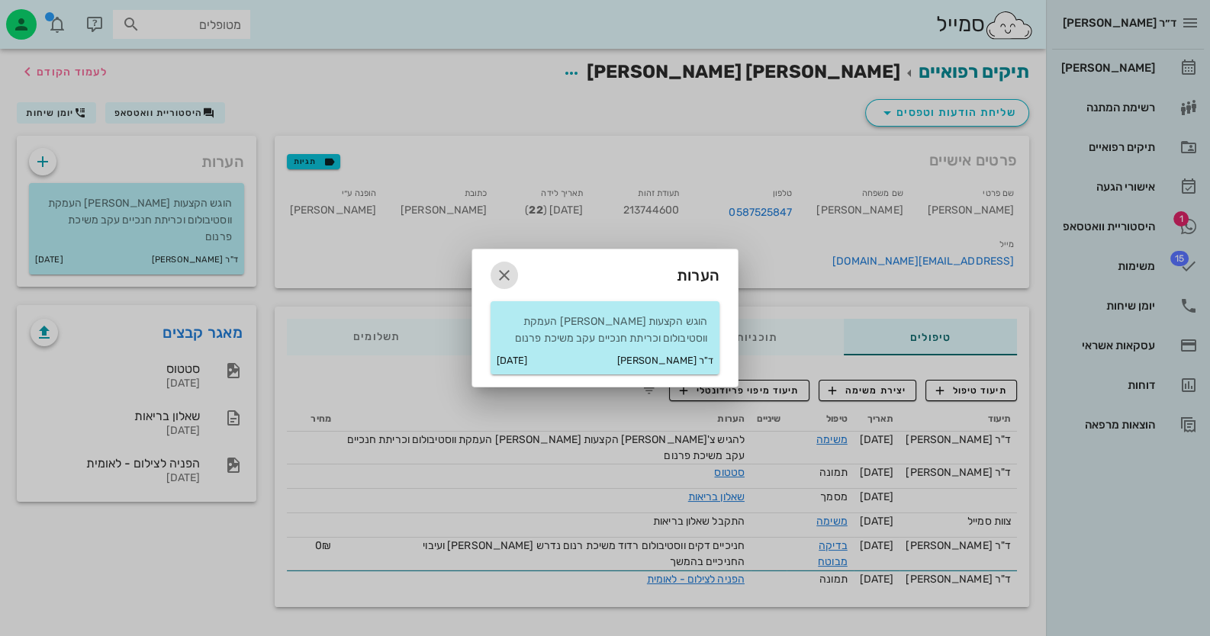
click at [507, 282] on icon "button" at bounding box center [504, 275] width 18 height 18
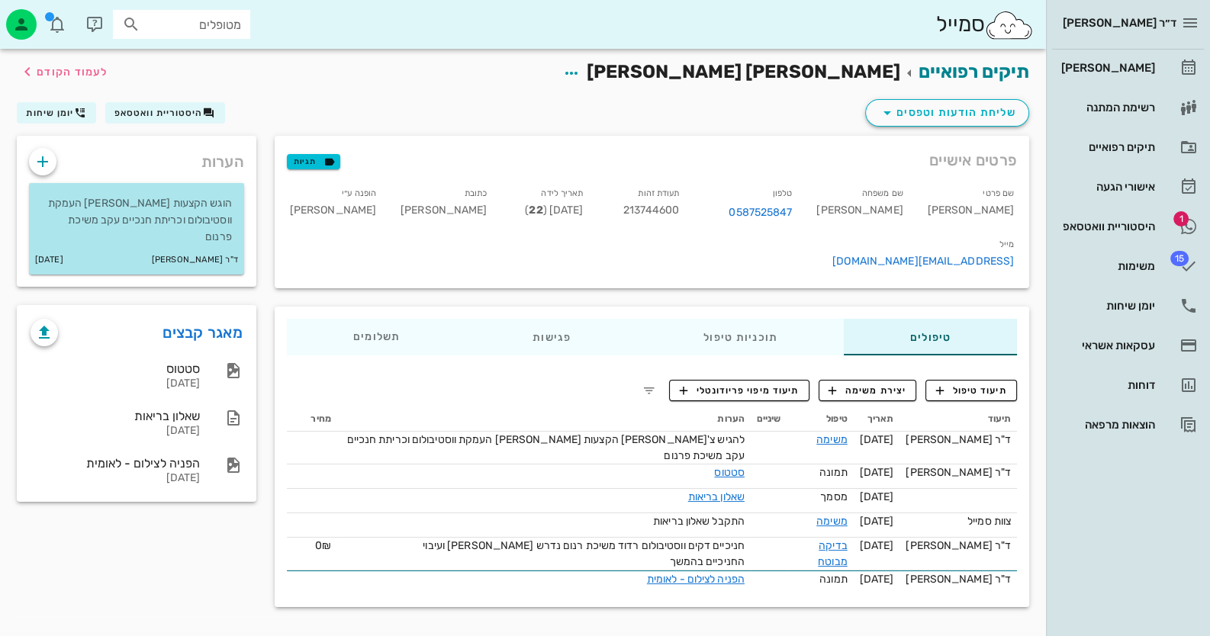
click at [137, 237] on p "הוגש הקצעות [PERSON_NAME] העמקת ווסטיבולום וכריתת חנכיים עקב משיכת פרנום" at bounding box center [136, 220] width 191 height 50
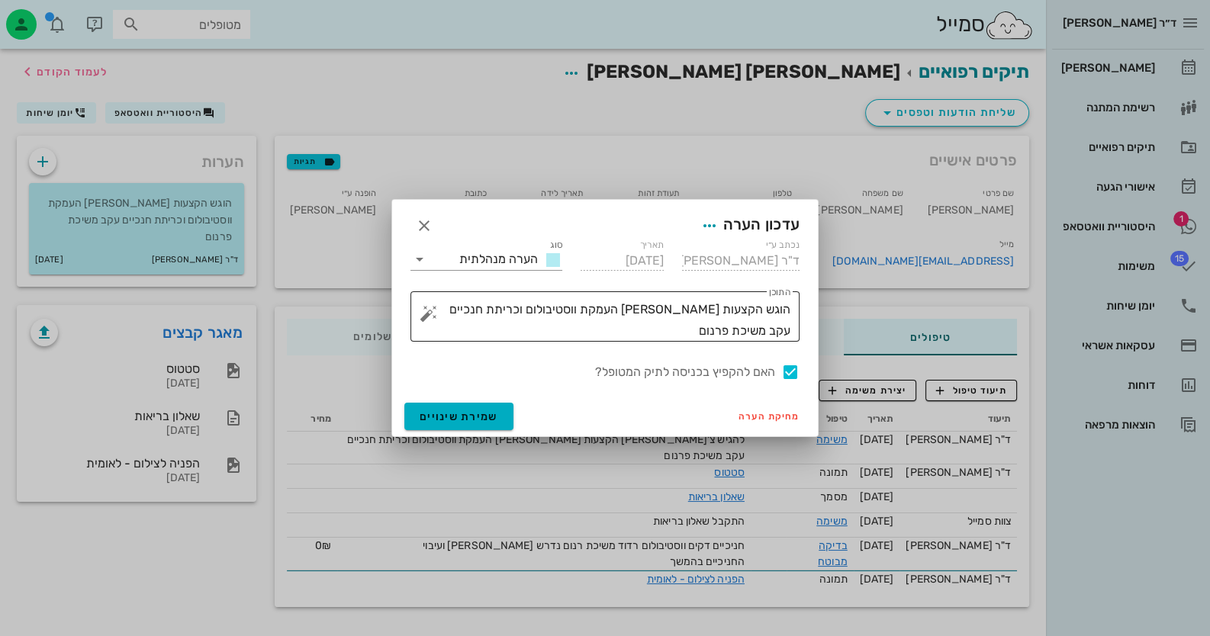
click at [761, 330] on textarea "הוגש הקצעות [PERSON_NAME] העמקת ווסטיבולום וכריתת חנכיים עקב משיכת פרנום" at bounding box center [611, 320] width 359 height 43
click at [420, 315] on button "button" at bounding box center [429, 313] width 18 height 18
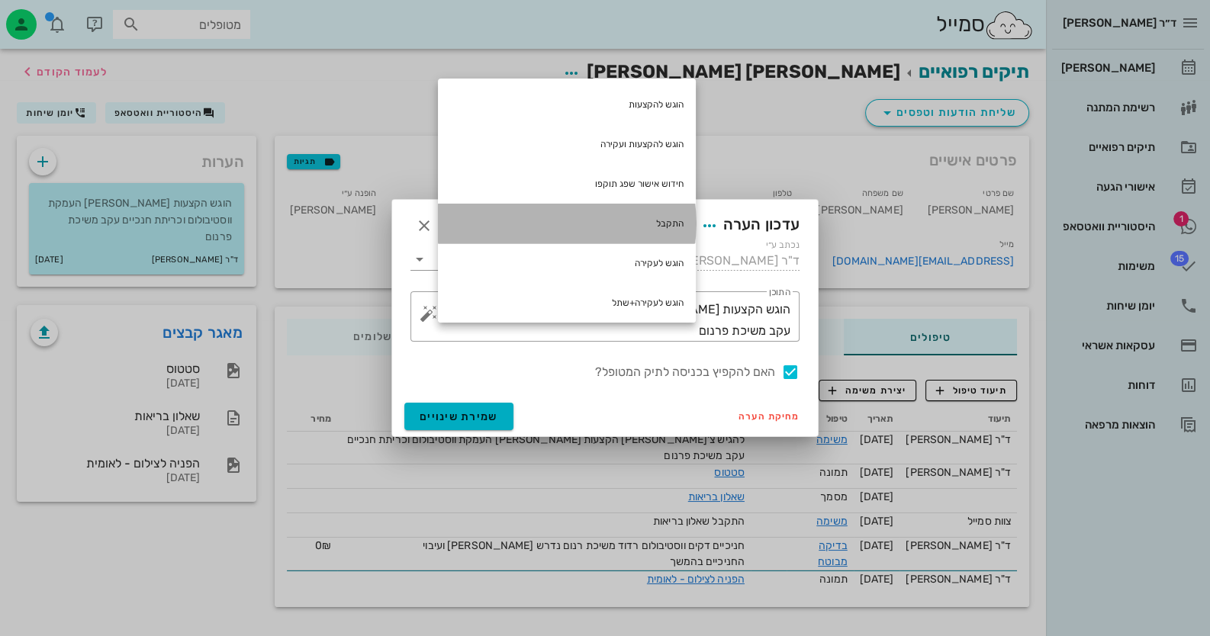
click at [671, 220] on div "התקבל" at bounding box center [567, 224] width 258 height 40
type textarea "הוגש הקצעות [PERSON_NAME] העמקת ווסטיבולום וכריתת חנכיים עקב משיכת פרנום התקבל"
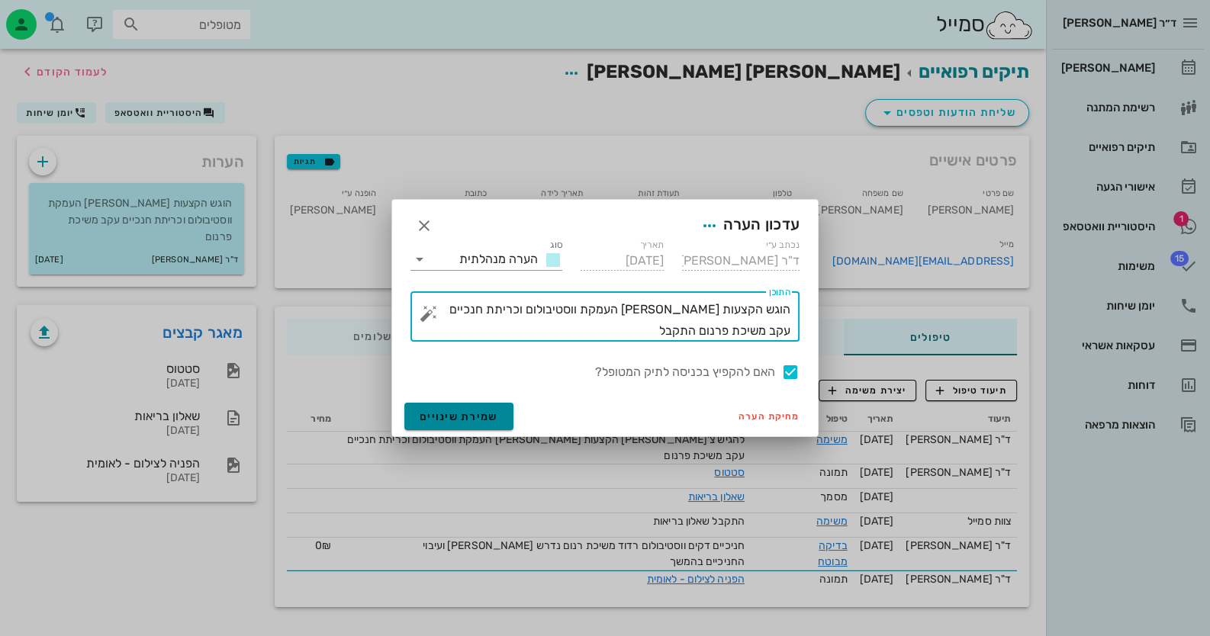
click at [459, 420] on span "שמירת שינויים" at bounding box center [459, 416] width 79 height 13
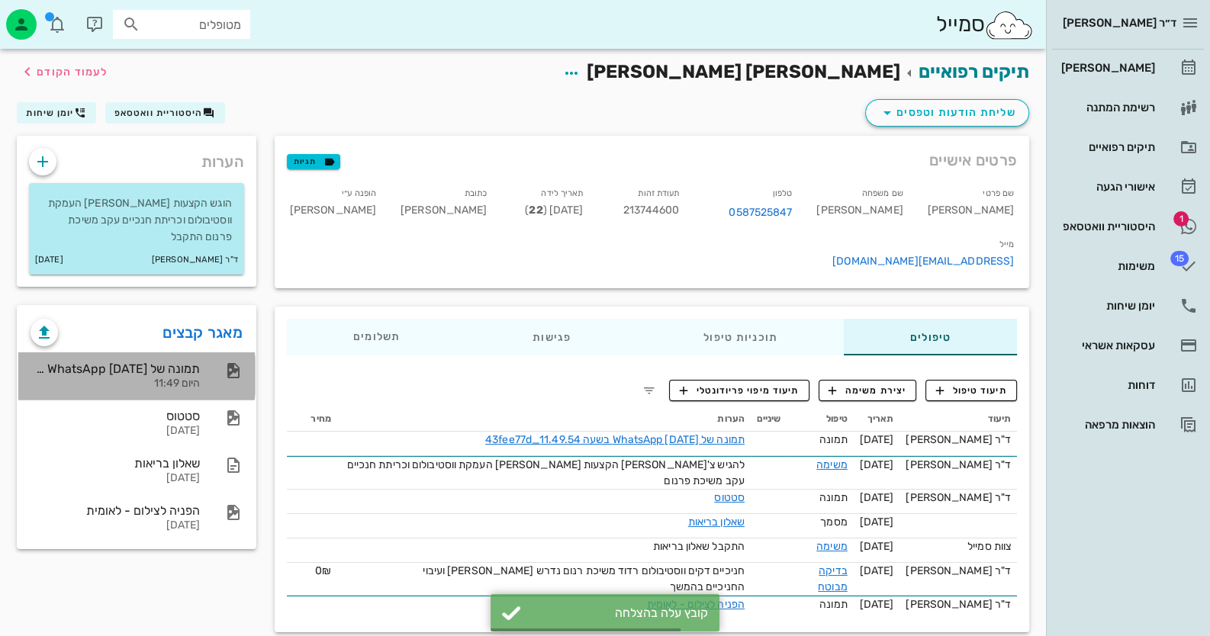
click at [201, 385] on div "תמונה של WhatsApp [DATE] בשעה 11.49.54_43fee77d היום 11:49" at bounding box center [136, 375] width 237 height 47
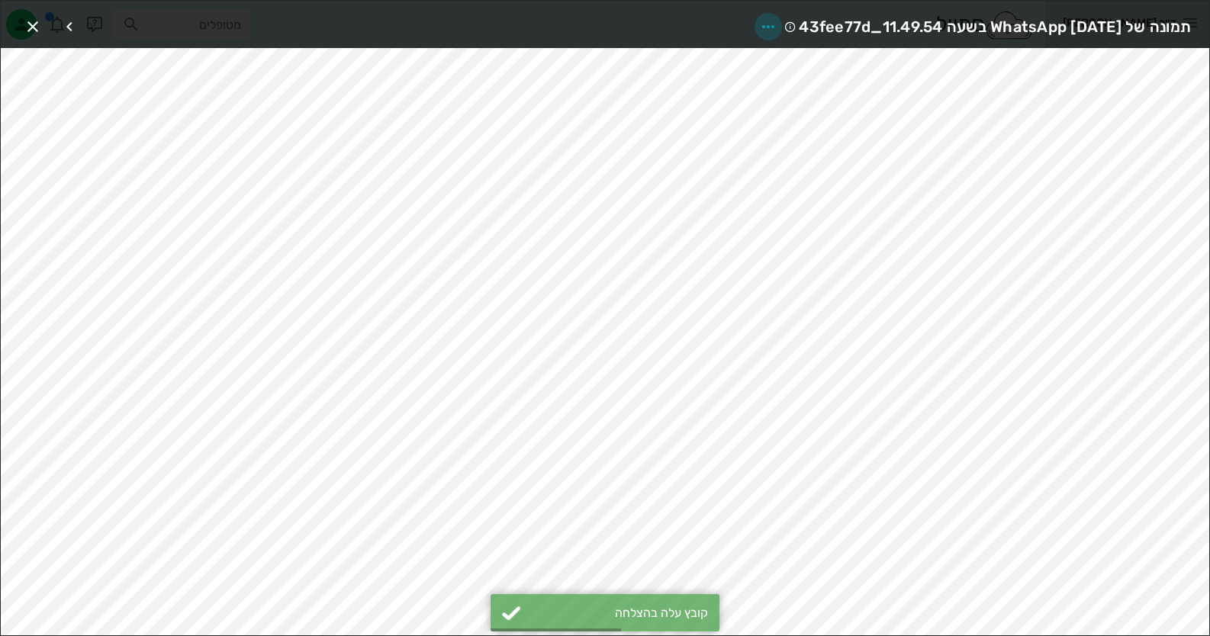
click at [759, 27] on icon "button" at bounding box center [768, 27] width 18 height 18
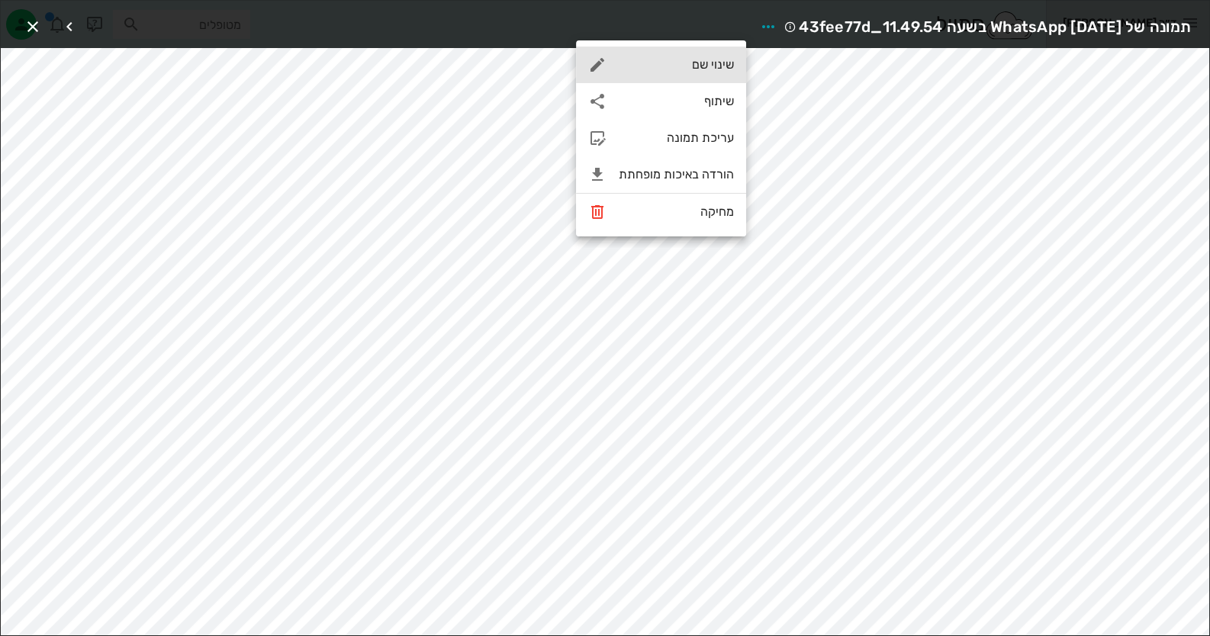
click at [720, 60] on div "שינוי שם" at bounding box center [676, 64] width 115 height 14
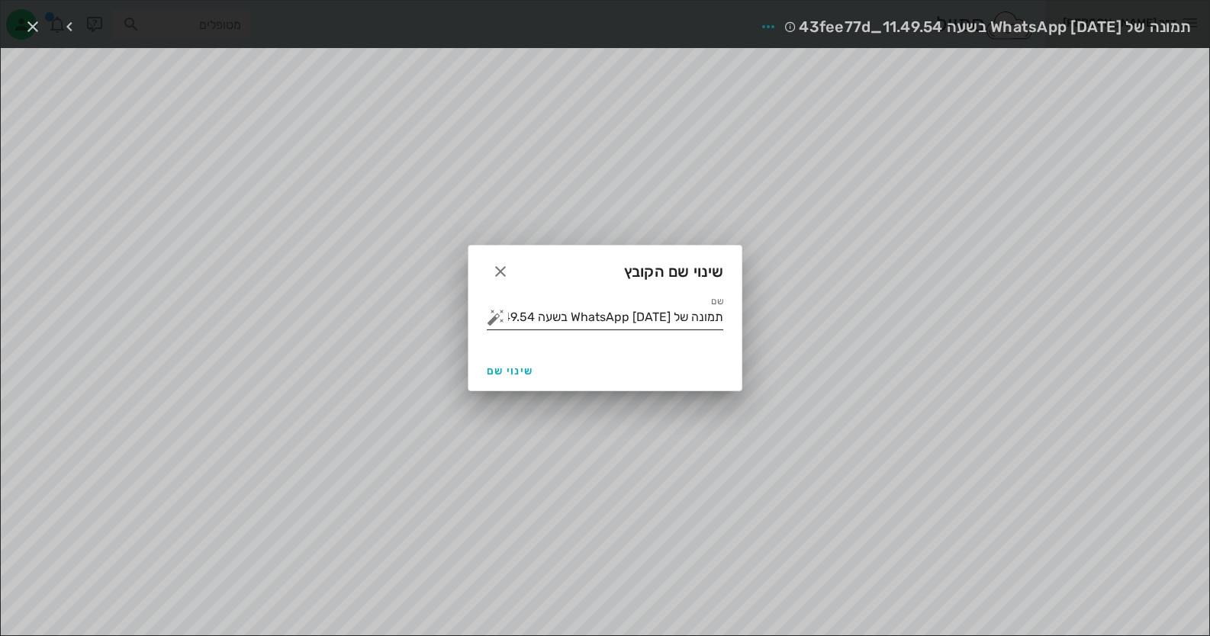
click at [488, 323] on button "button" at bounding box center [496, 317] width 18 height 18
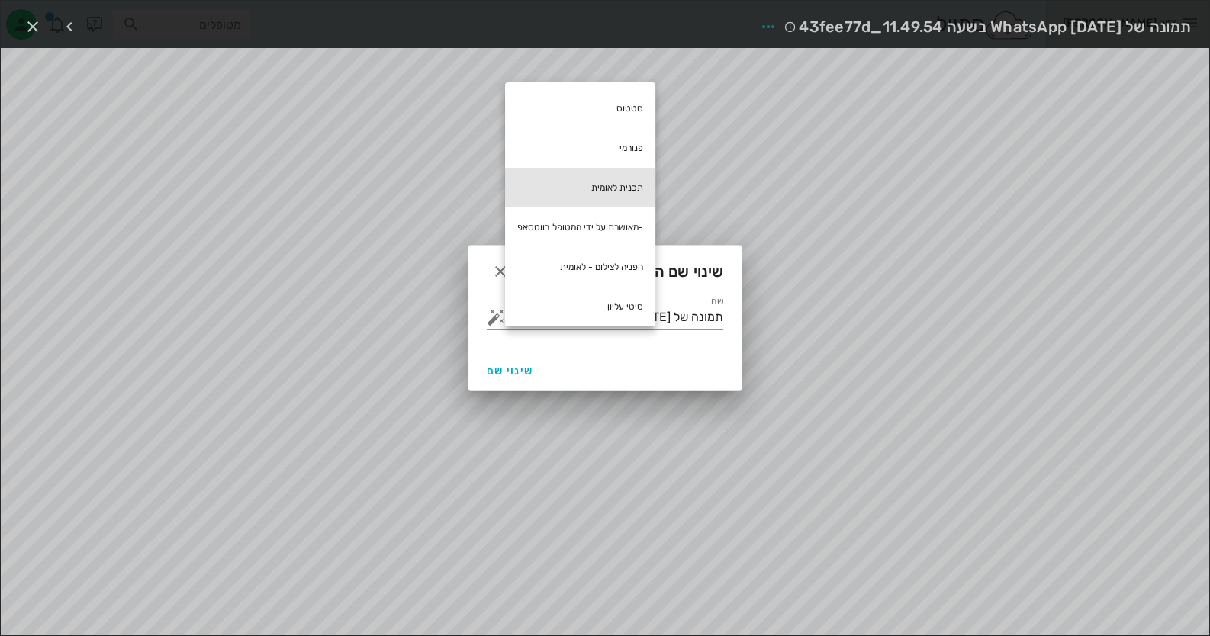
click at [652, 185] on div "תכנית לאומית" at bounding box center [580, 188] width 150 height 40
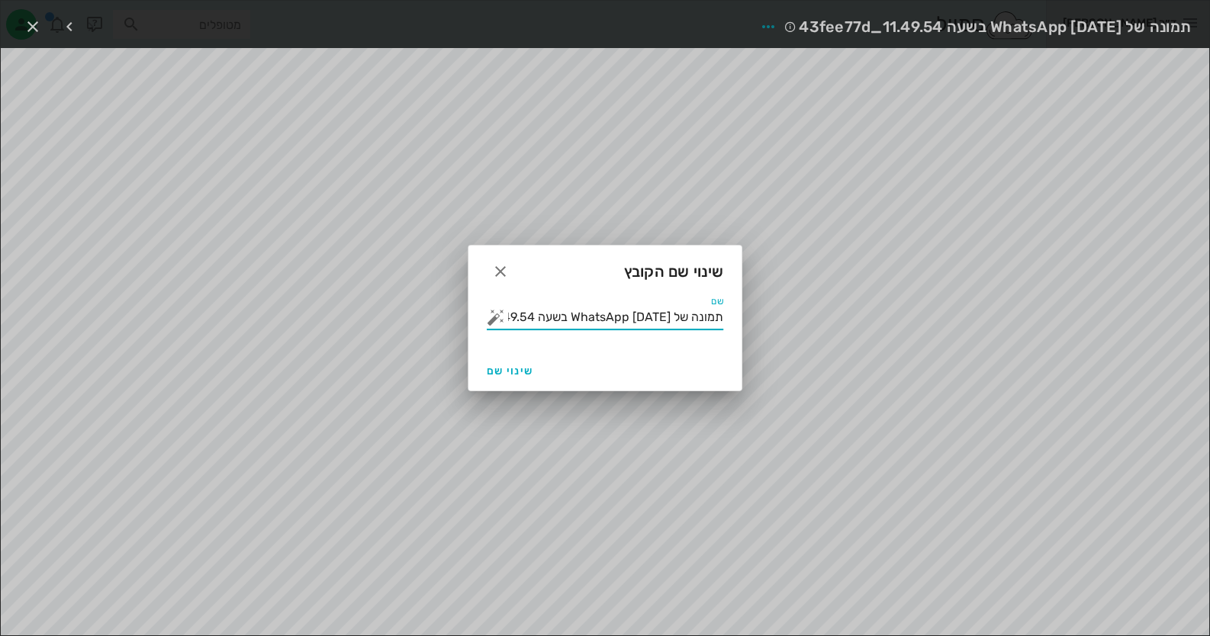
drag, startPoint x: 578, startPoint y: 320, endPoint x: 900, endPoint y: 308, distance: 322.2
click at [900, 308] on div "ד״ר [PERSON_NAME] רשימת המתנה תיקים רפואיים אישורי הגעה 1 היסטוריית וואטסאפ 15 …" at bounding box center [605, 328] width 1210 height 657
type input "תכנית לאומית"
click at [517, 373] on span "שינוי שם" at bounding box center [510, 371] width 47 height 13
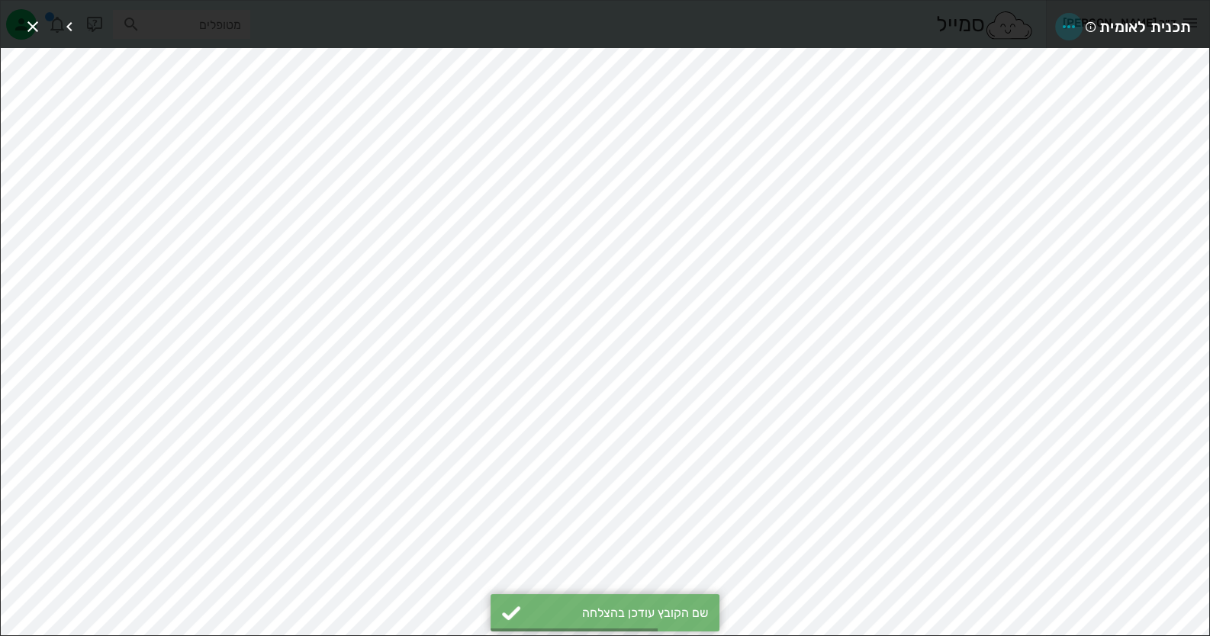
click at [1073, 26] on icon "button" at bounding box center [1069, 27] width 18 height 18
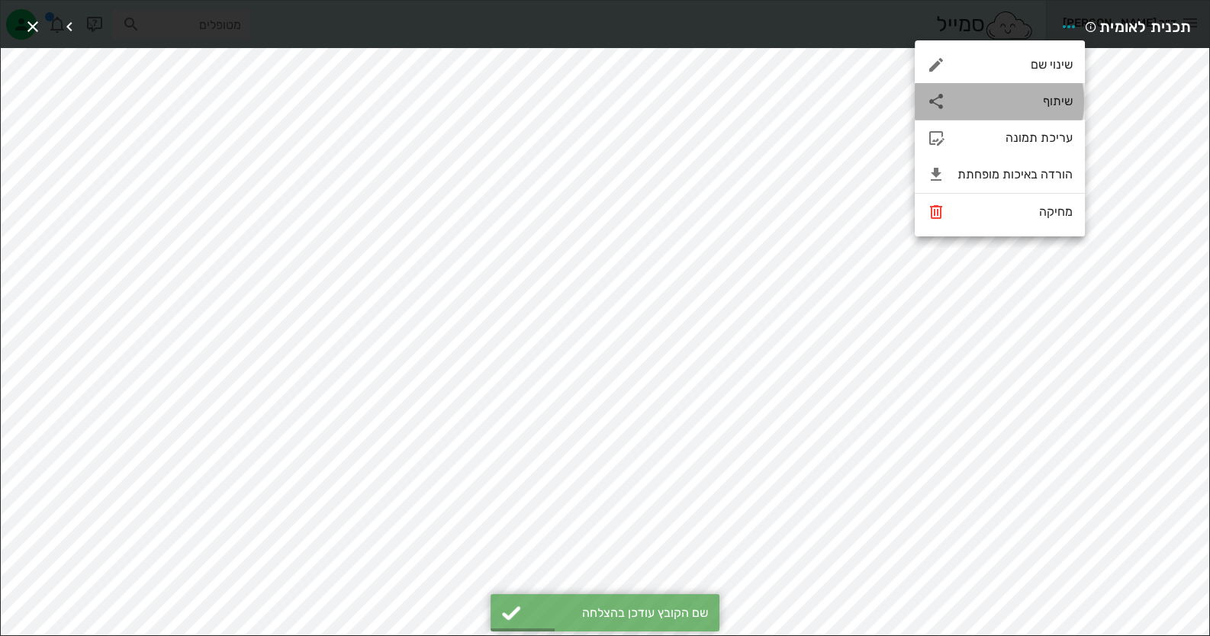
click at [1057, 85] on div "שיתוף" at bounding box center [1000, 101] width 170 height 37
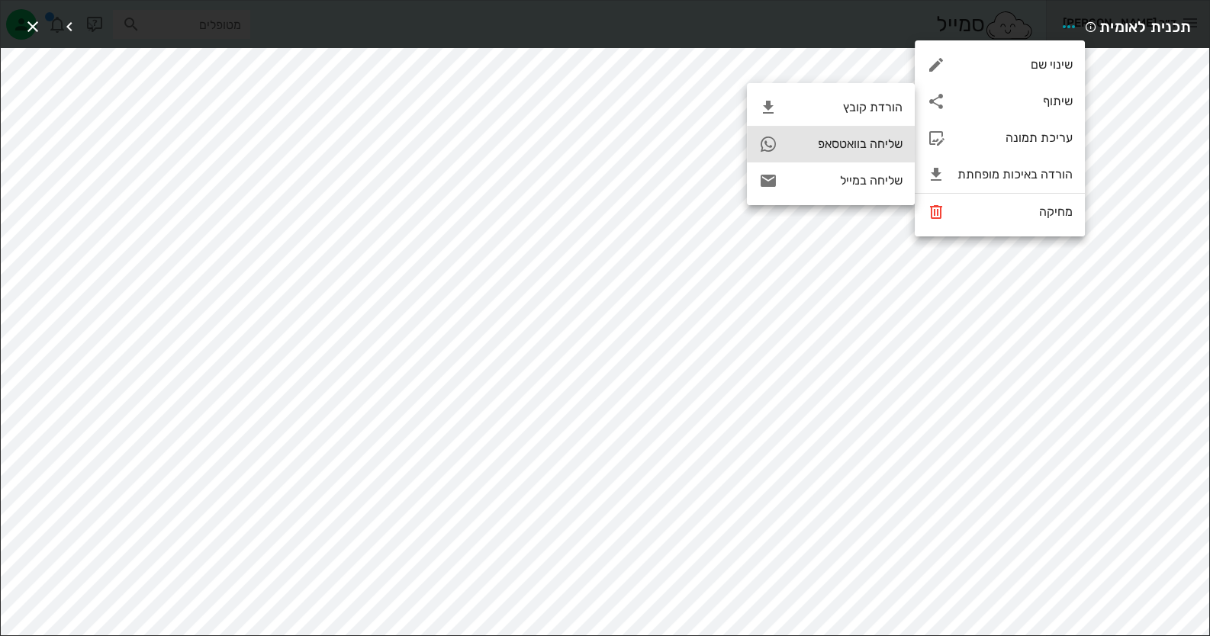
click at [872, 144] on div "שליחה בוואטסאפ" at bounding box center [846, 144] width 113 height 14
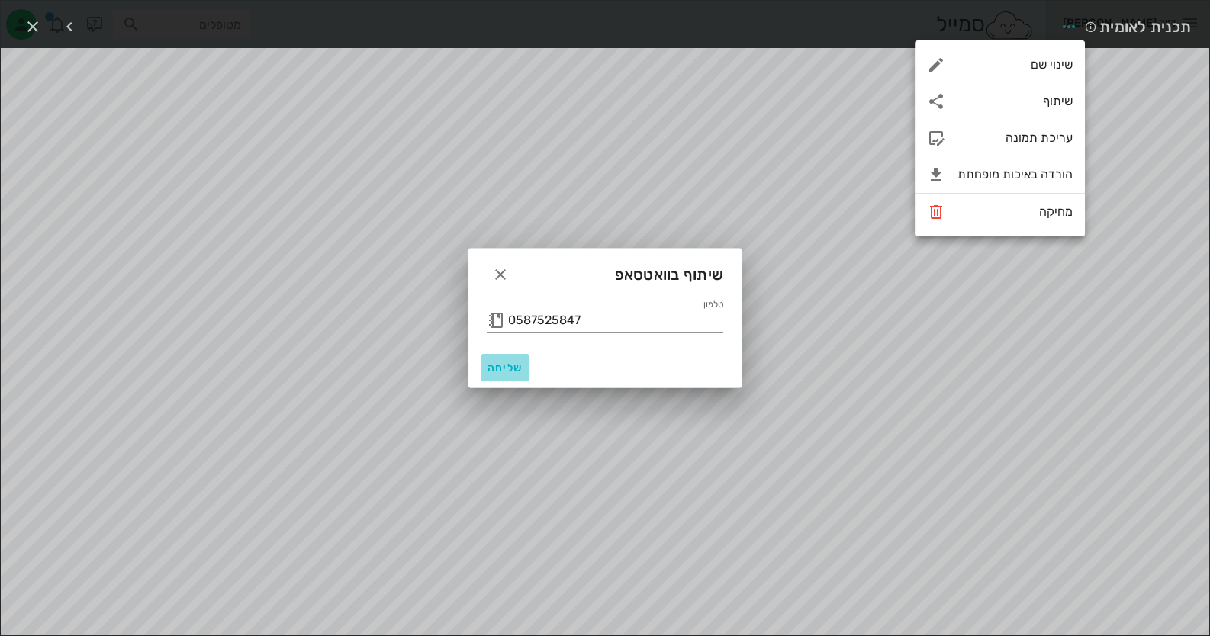
click at [504, 377] on button "שליחה" at bounding box center [505, 367] width 49 height 27
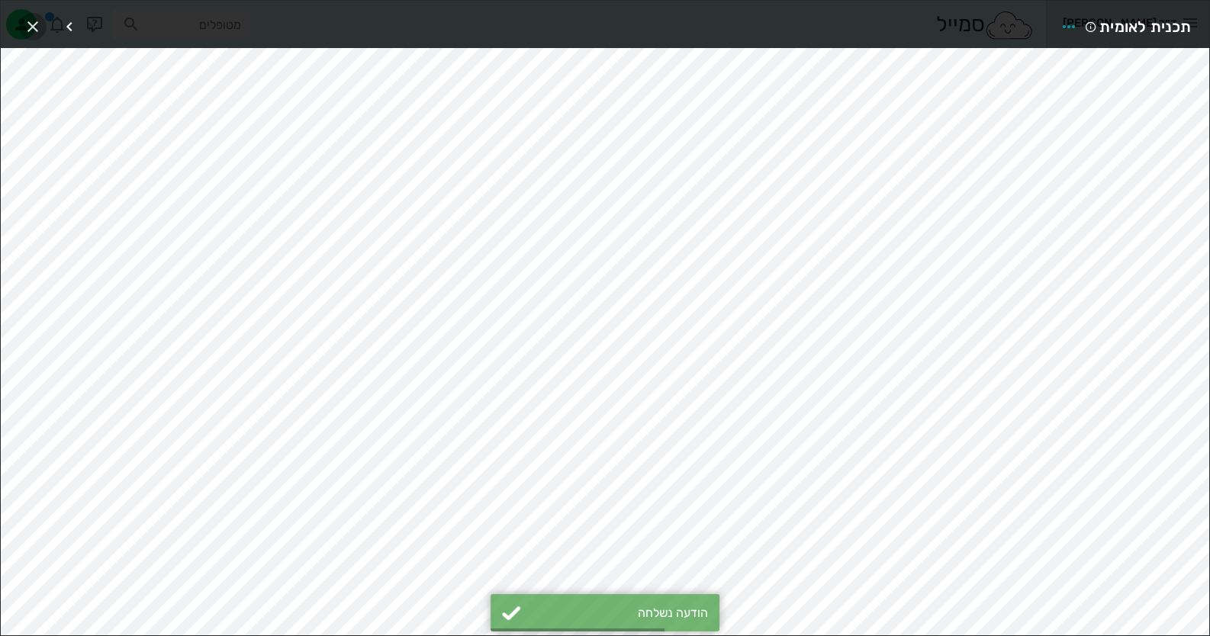
click at [33, 27] on icon "button" at bounding box center [33, 27] width 18 height 18
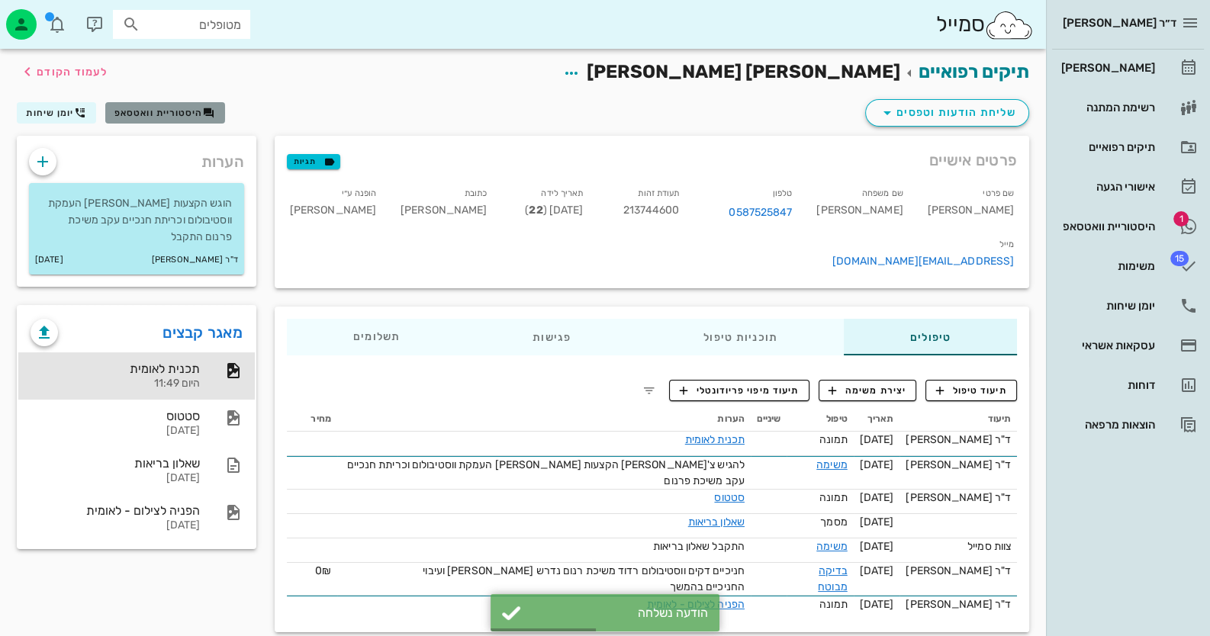
click at [188, 121] on button "היסטוריית וואטסאפ" at bounding box center [165, 112] width 120 height 21
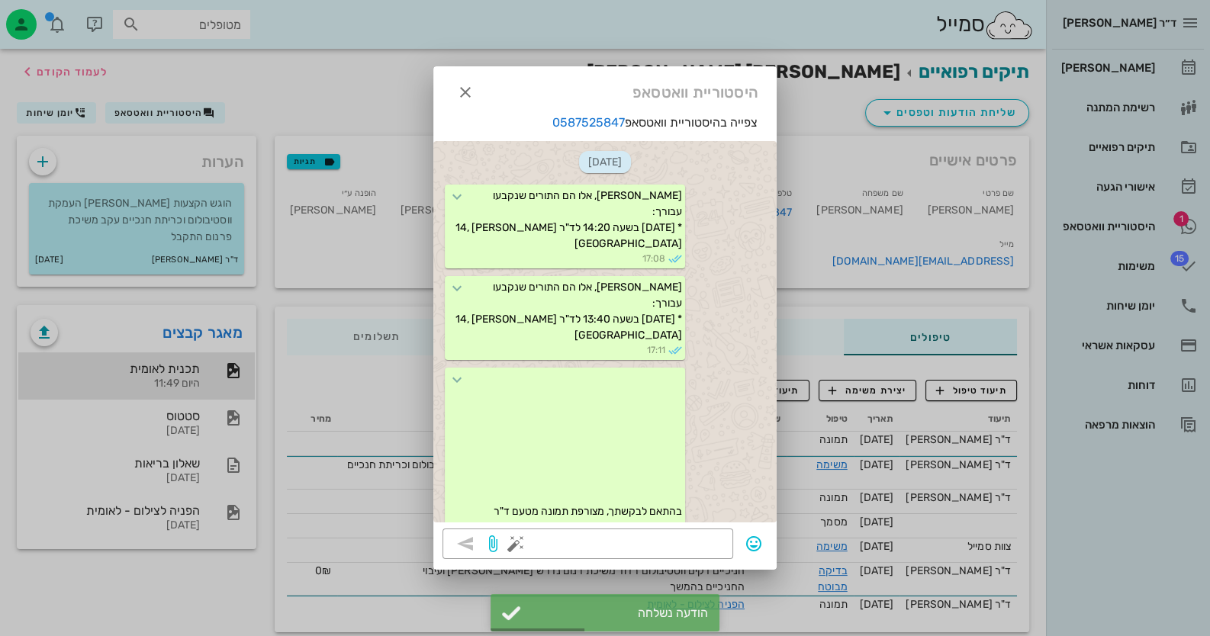
scroll to position [1505, 0]
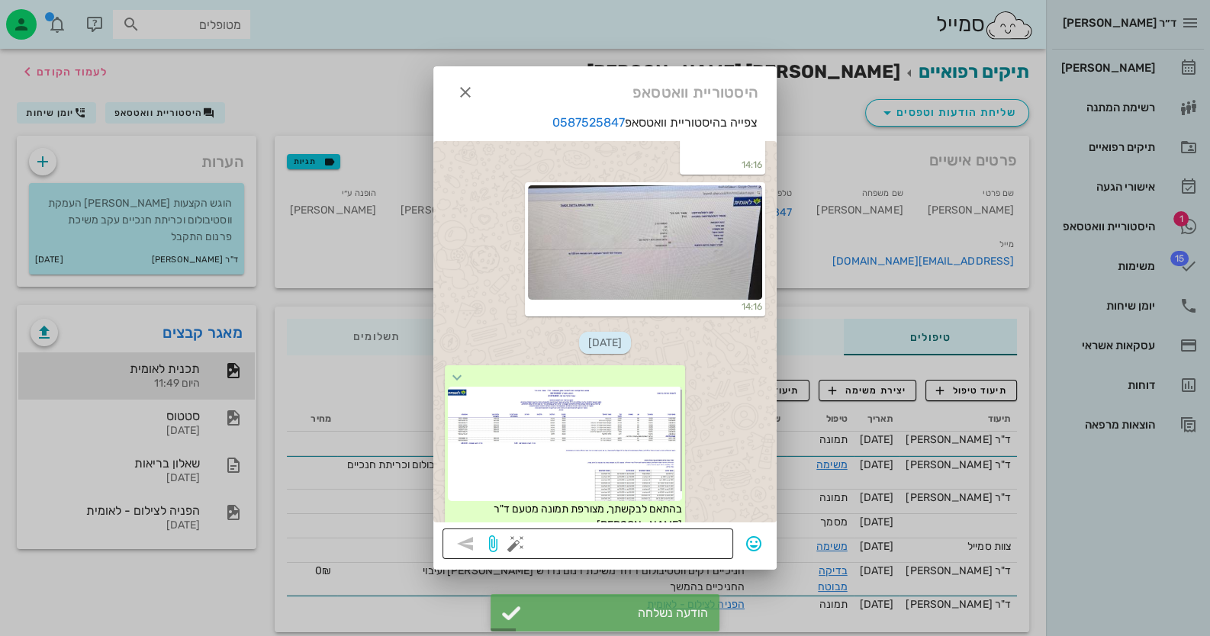
click at [519, 546] on button "button" at bounding box center [516, 544] width 18 height 18
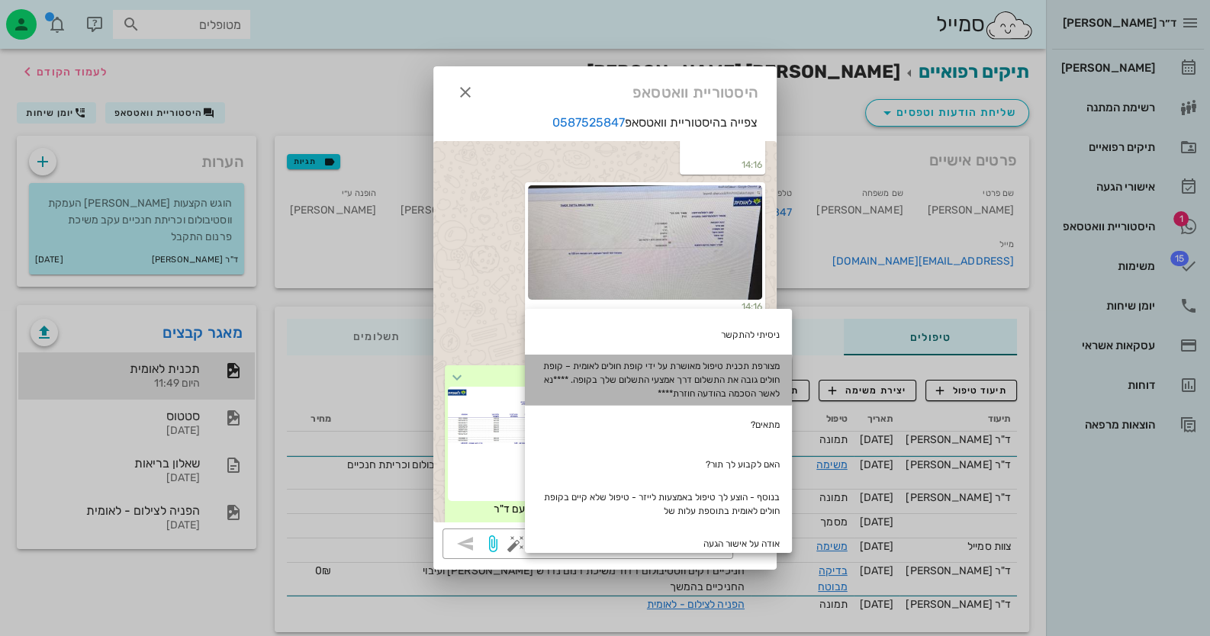
click at [698, 369] on div "מצורפת תכנית טיפול מאושרת על ידי קופת חולים לאומית – קופת חולים גובה את התשלום …" at bounding box center [658, 380] width 267 height 50
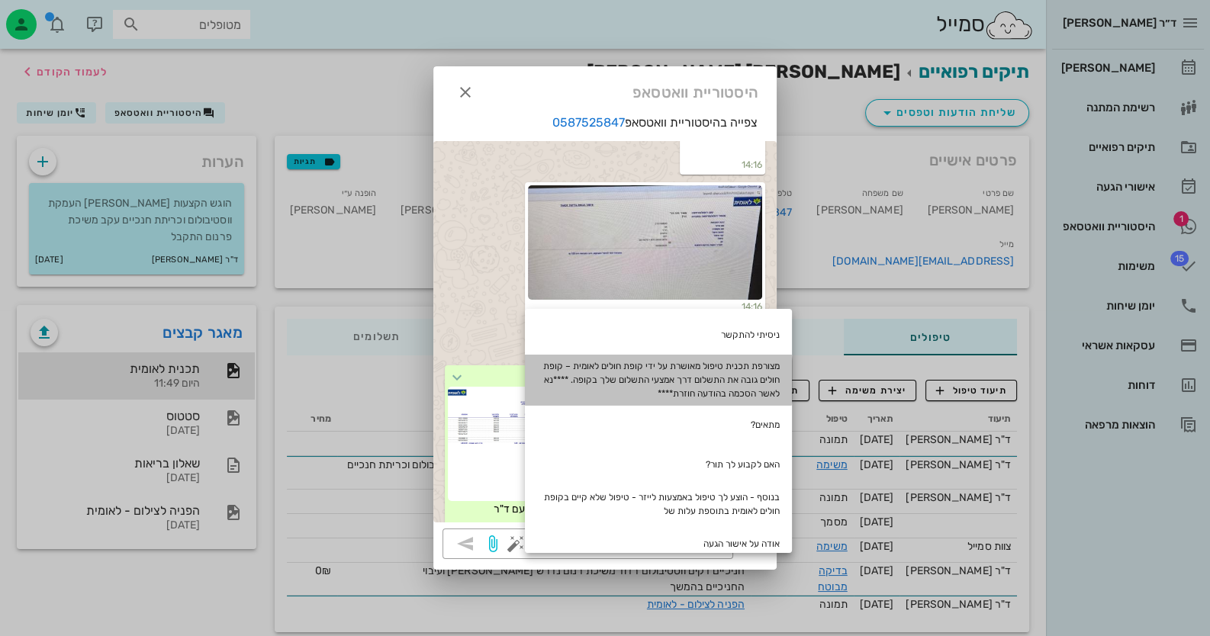
type textarea "מצורפת תכנית טיפול מאושרת על ידי קופת חולים לאומית – קופת חולים גובה את התשלום …"
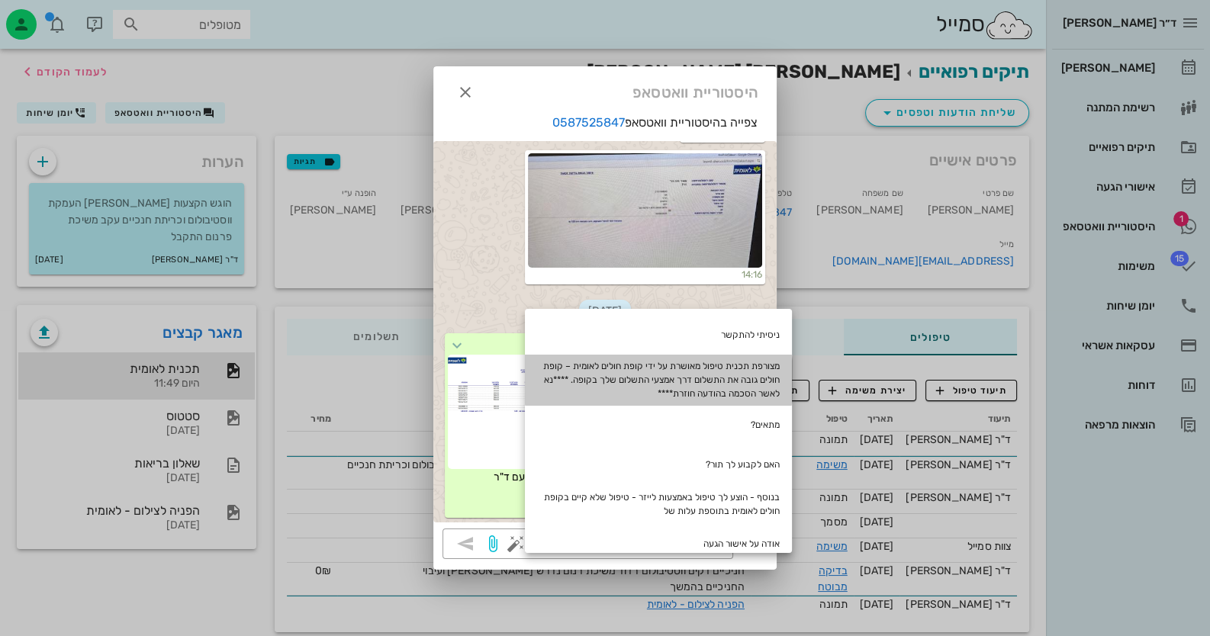
scroll to position [31, 0]
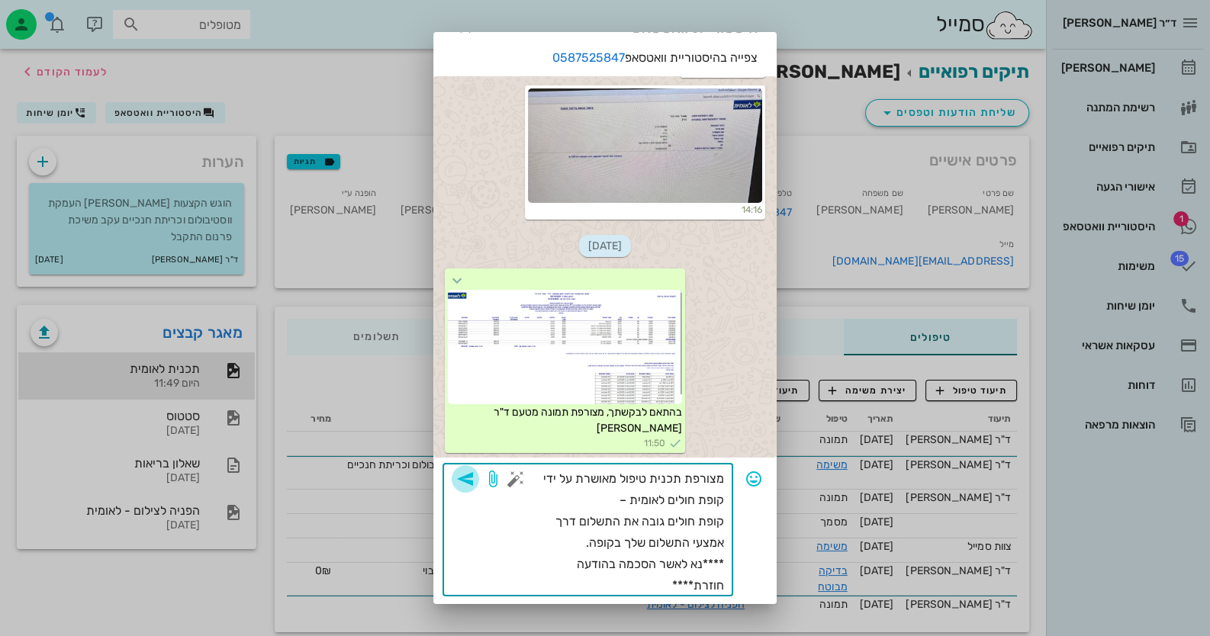
click at [479, 483] on span "button" at bounding box center [465, 479] width 27 height 18
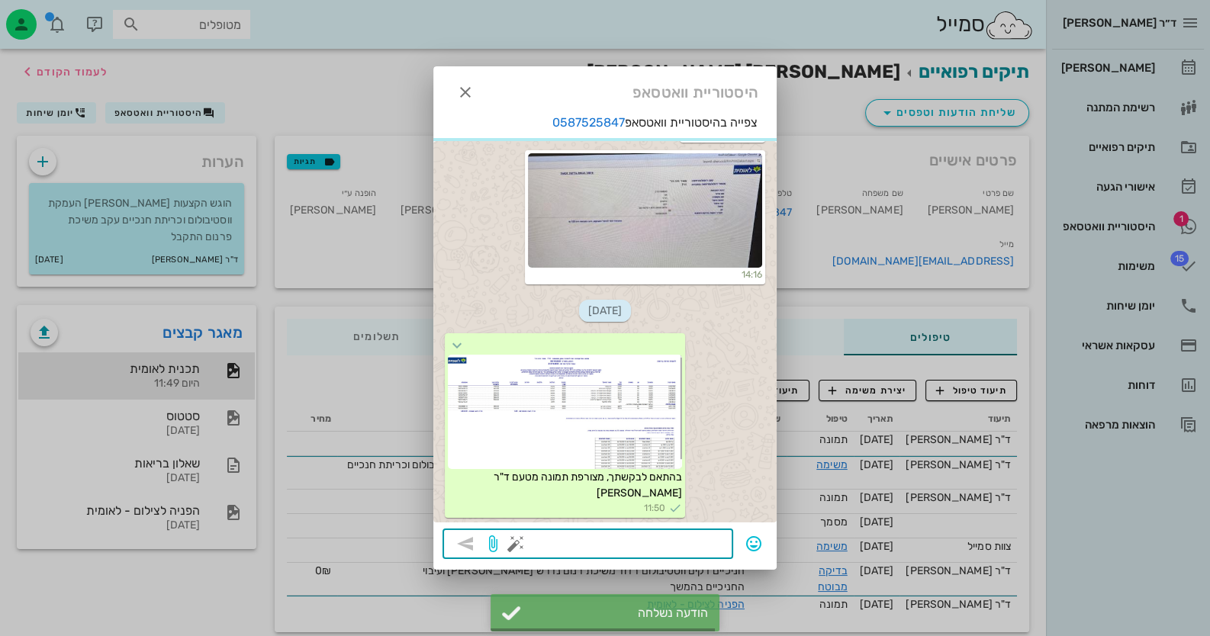
scroll to position [1628, 0]
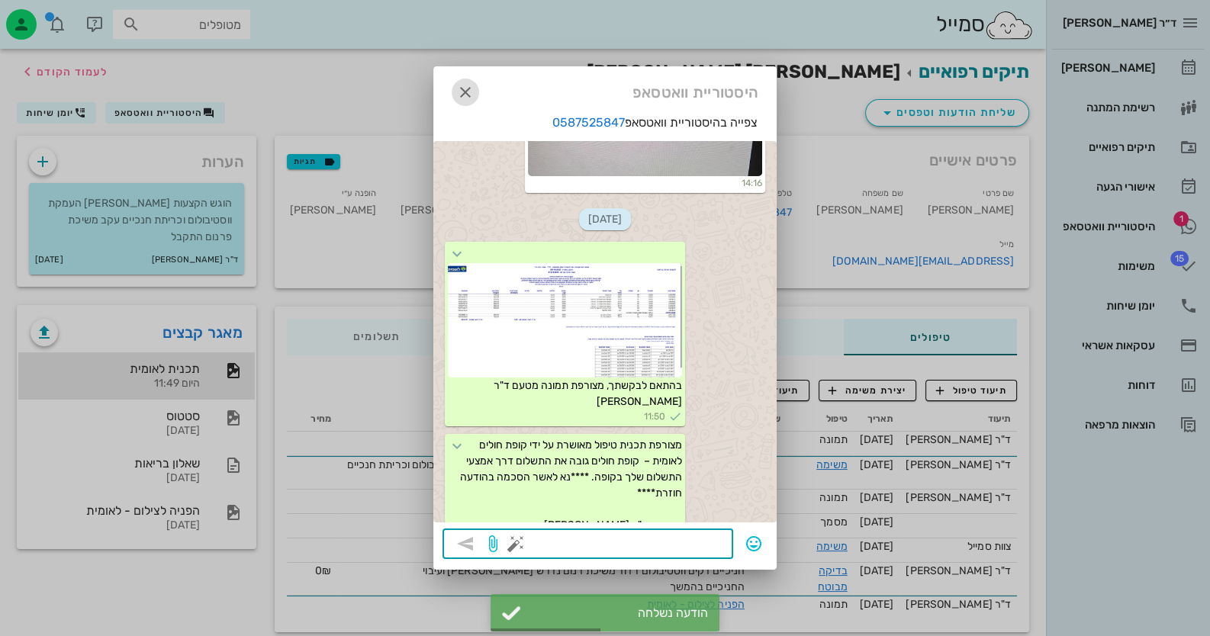
click at [462, 95] on icon "button" at bounding box center [465, 92] width 18 height 18
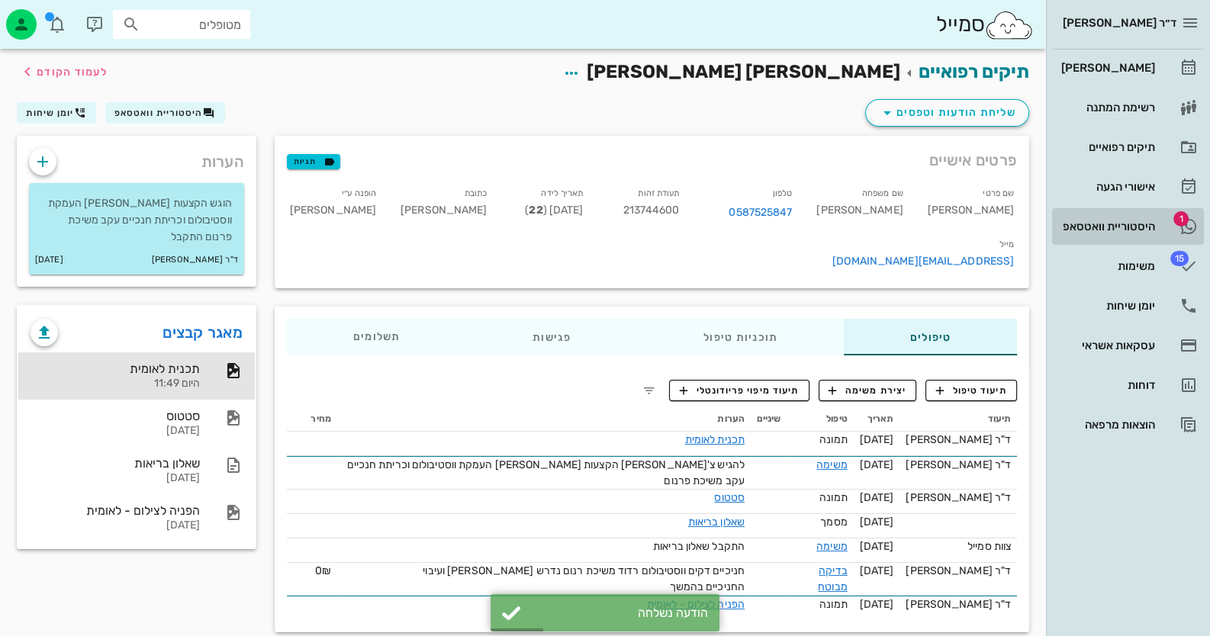
click at [1163, 215] on link "1 היסטוריית וואטסאפ" at bounding box center [1128, 226] width 152 height 37
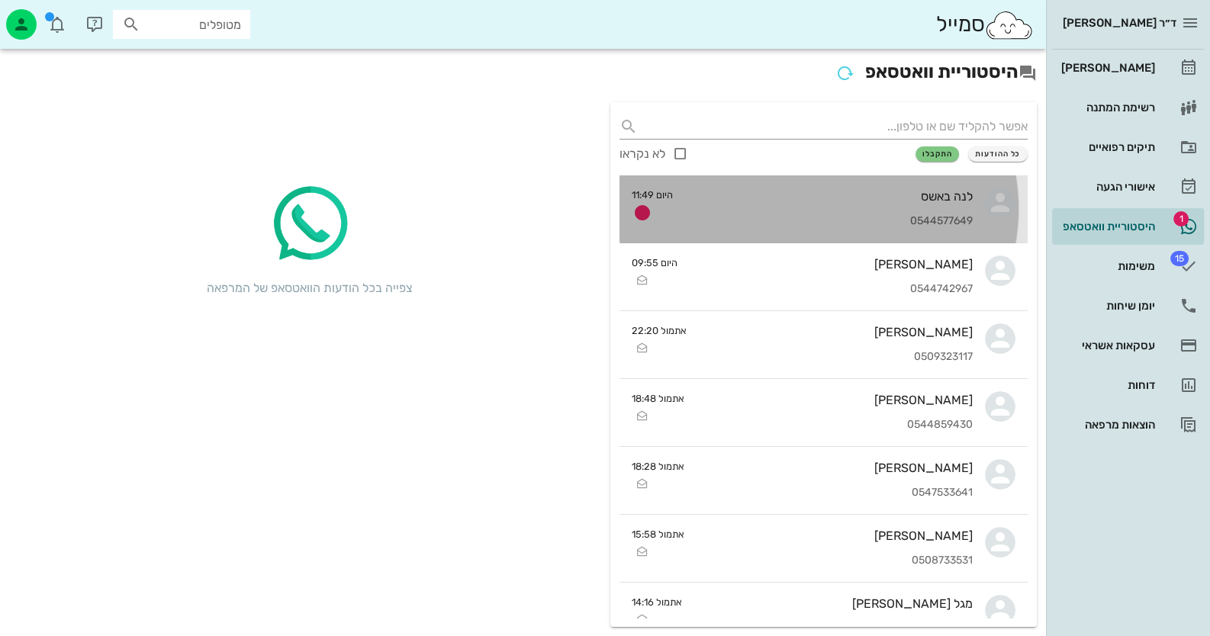
click at [927, 207] on div "לנה באשס 0544577649" at bounding box center [829, 208] width 288 height 67
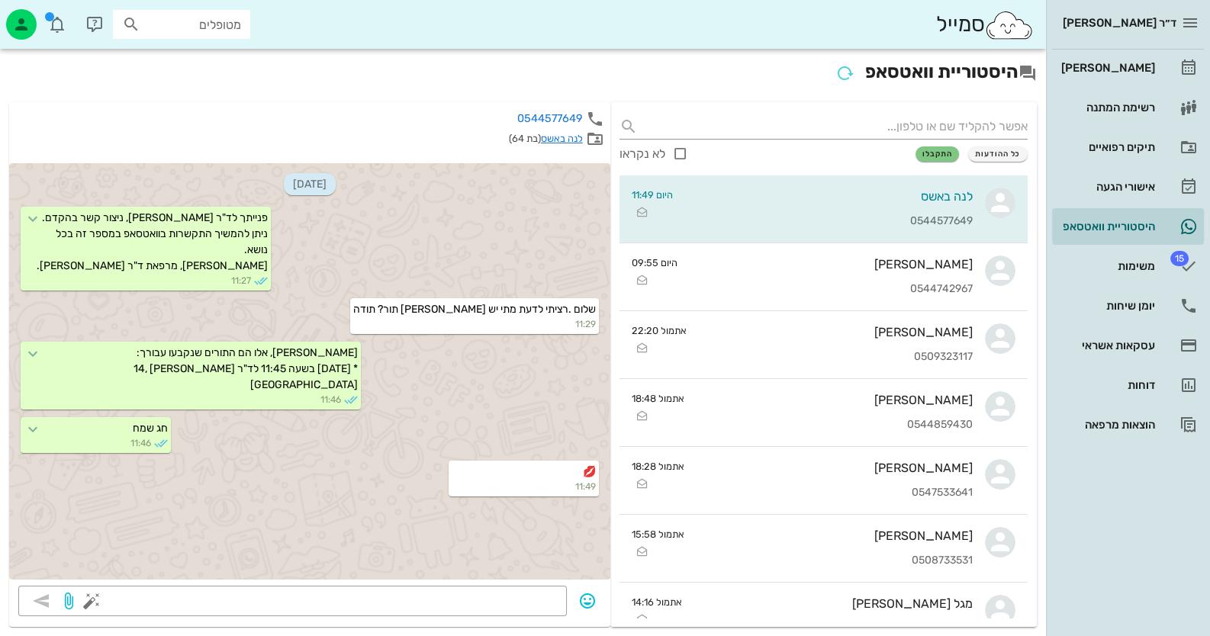
click at [221, 18] on input "מטופלים" at bounding box center [192, 24] width 98 height 20
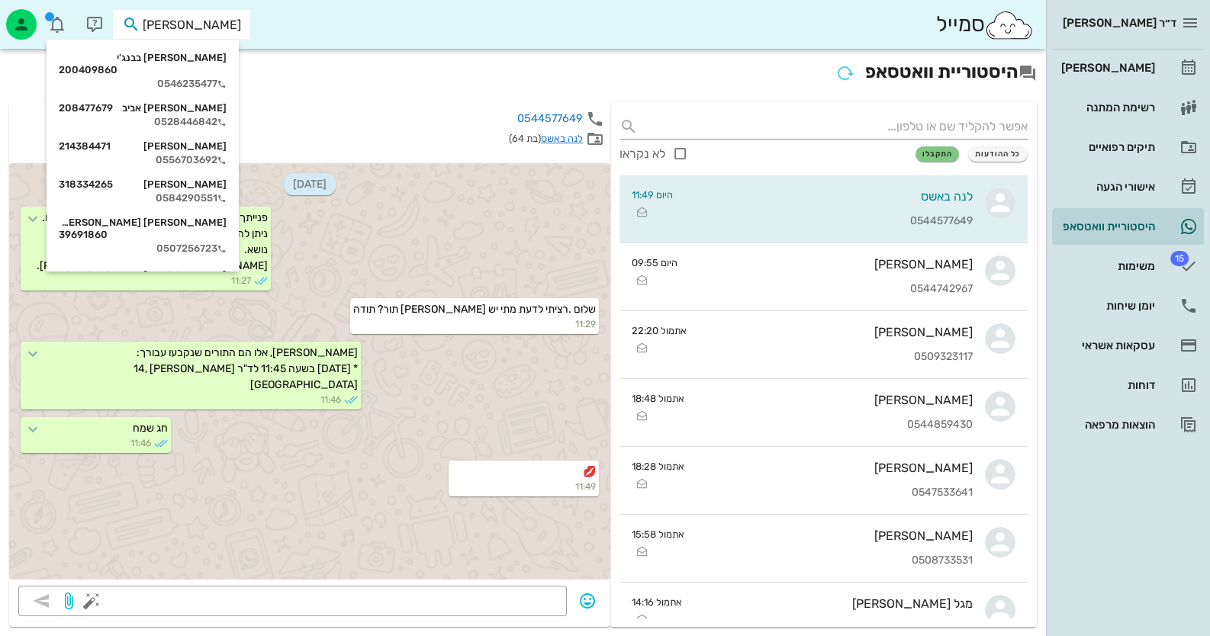
type input "[PERSON_NAME] אר"
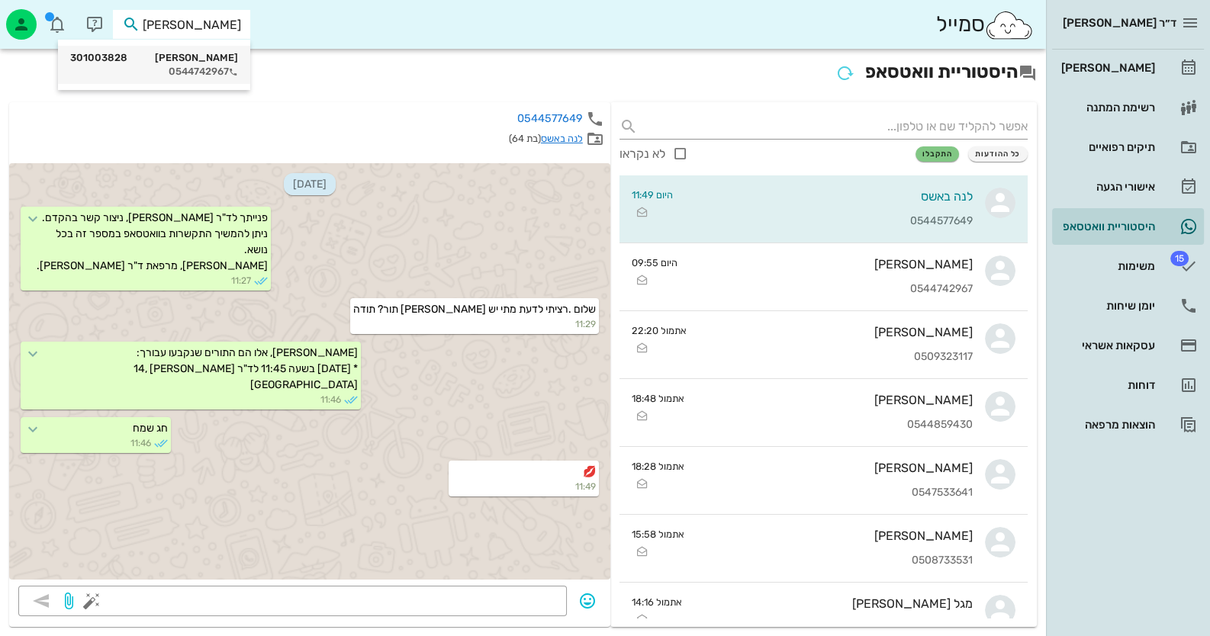
click at [246, 58] on div "[PERSON_NAME] 301003828 0544742967" at bounding box center [154, 65] width 192 height 38
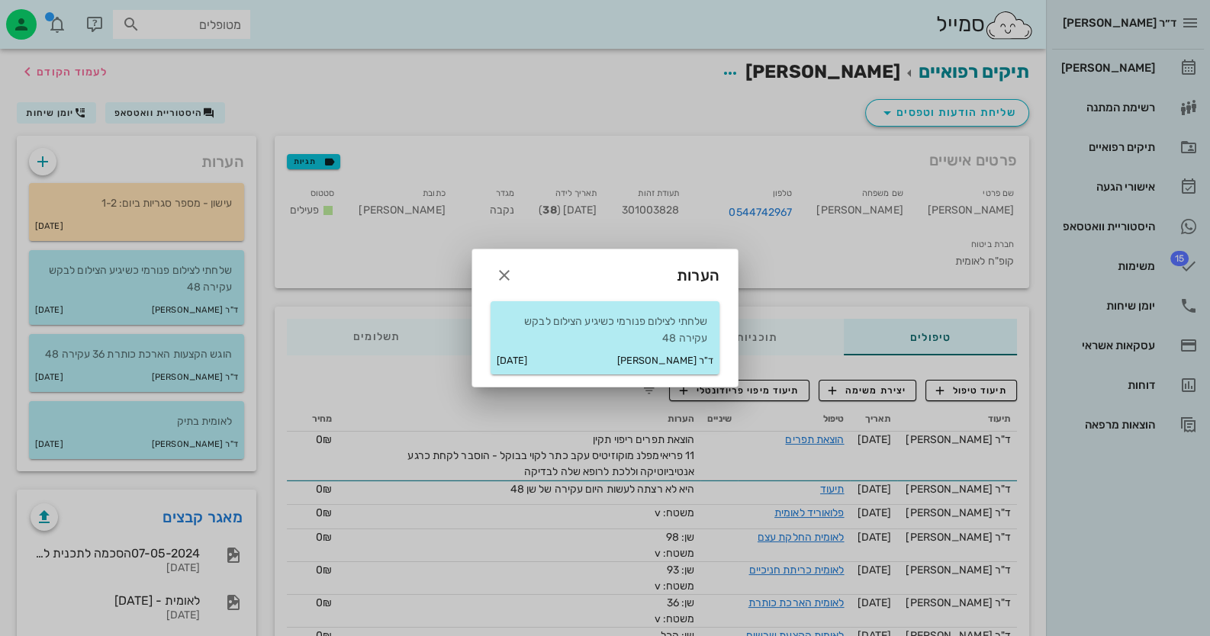
click at [221, 517] on div at bounding box center [605, 318] width 1210 height 636
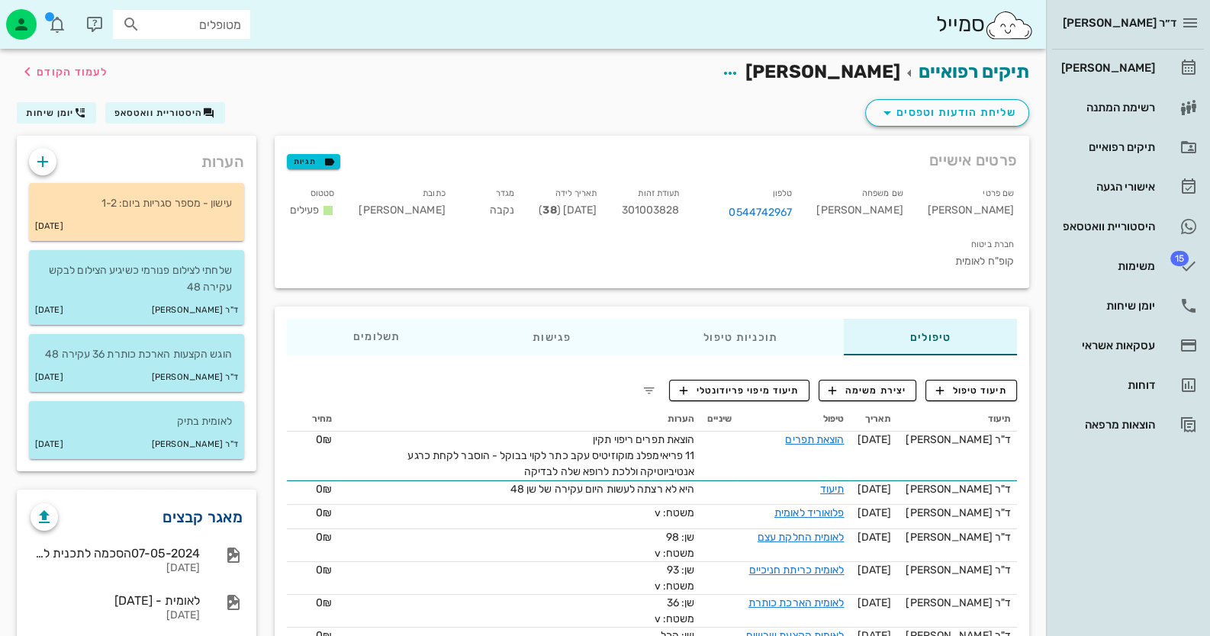
click at [230, 523] on link "מאגר קבצים" at bounding box center [203, 517] width 80 height 24
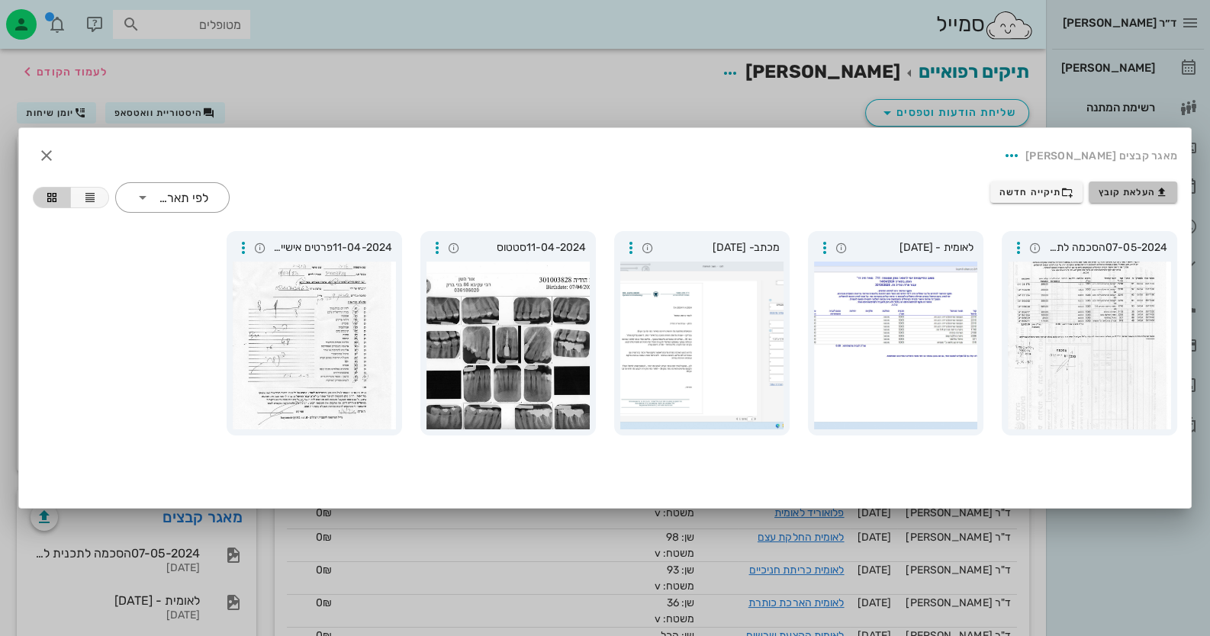
click at [1156, 185] on button "העלאת קובץ" at bounding box center [1133, 192] width 89 height 21
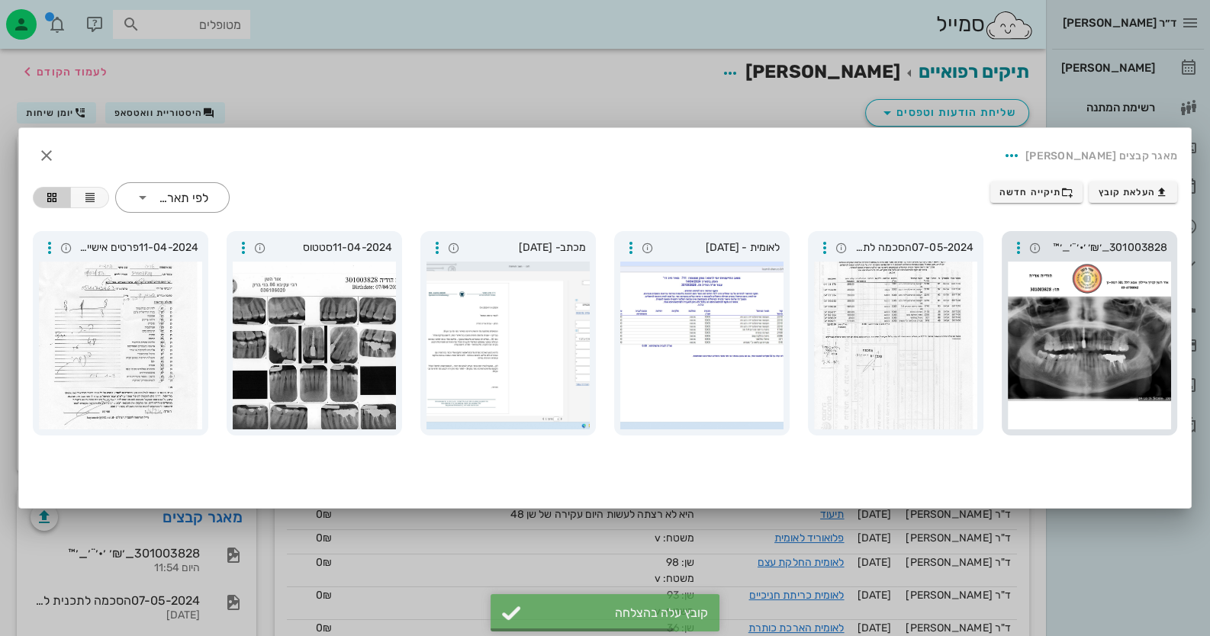
click at [1134, 259] on div "301003828_׳₪׳ ׳•׳¨׳_׳™" at bounding box center [1089, 333] width 175 height 204
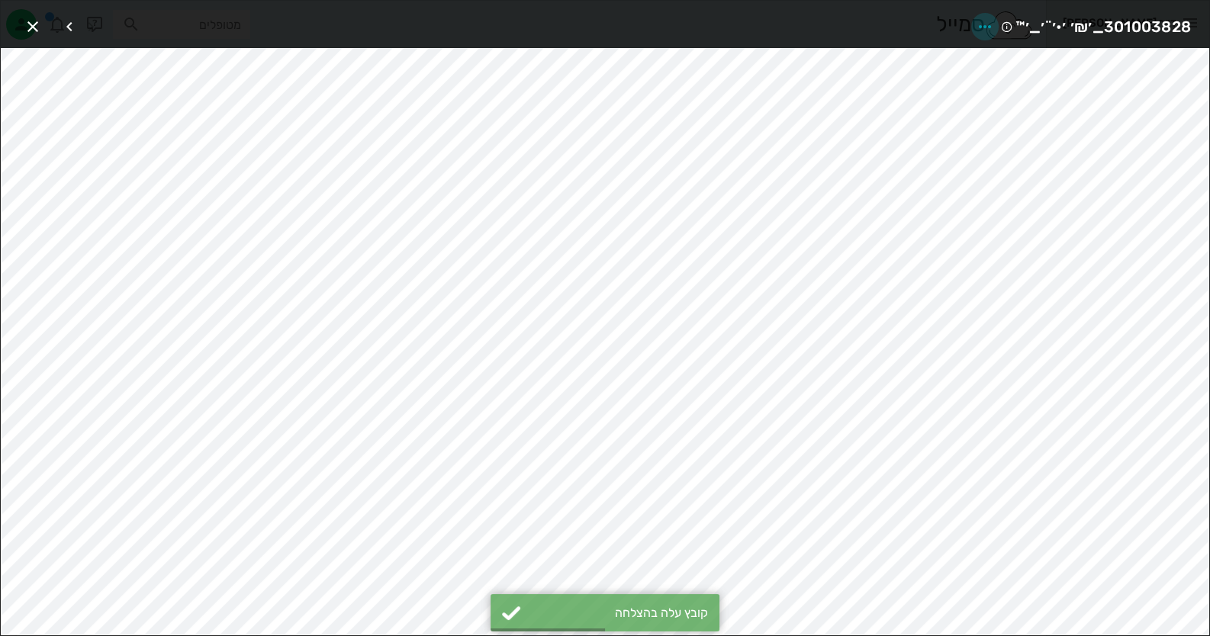
click at [984, 24] on icon "button" at bounding box center [985, 27] width 18 height 18
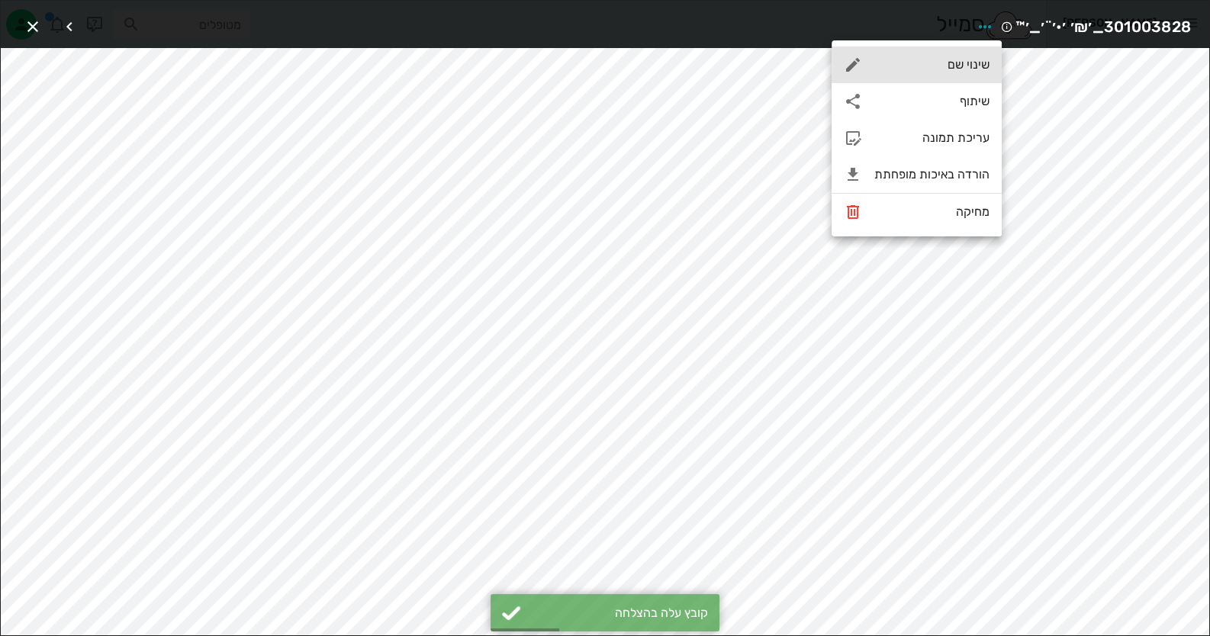
click at [946, 77] on div "שינוי שם" at bounding box center [917, 65] width 170 height 37
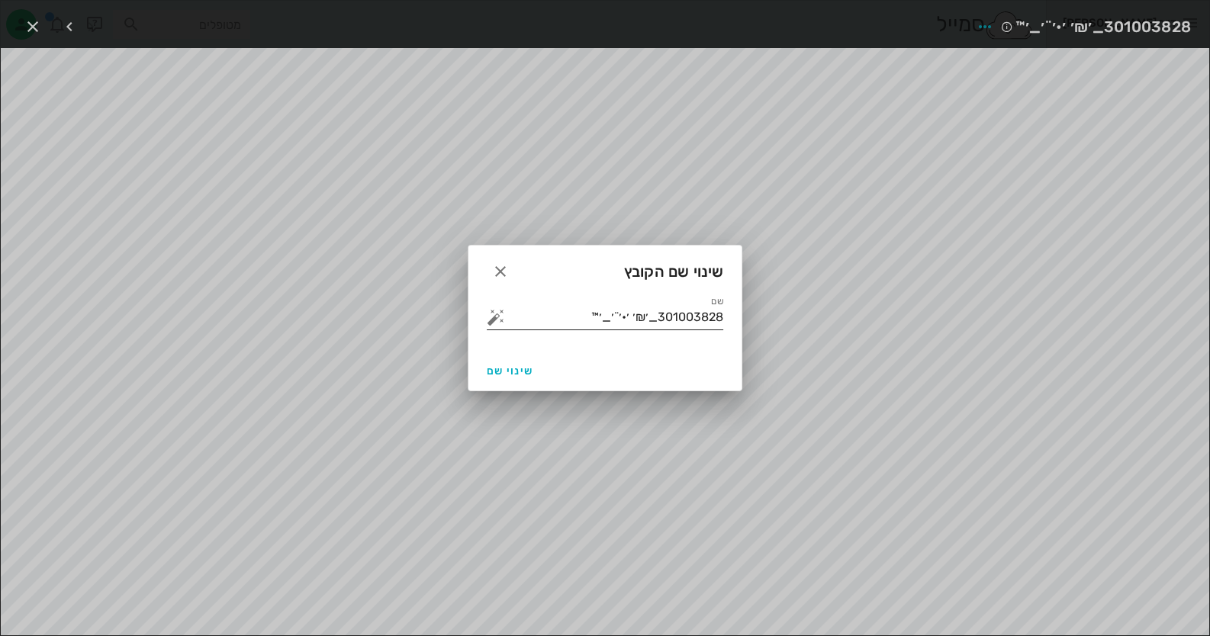
click at [497, 318] on button "button" at bounding box center [496, 317] width 18 height 18
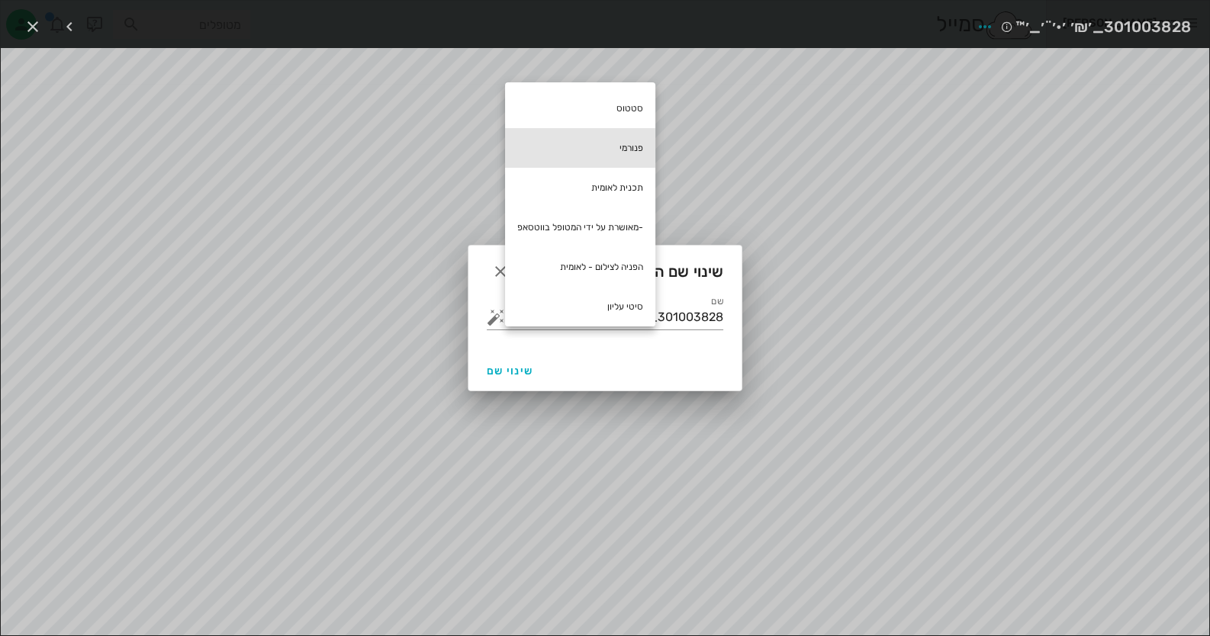
click at [620, 146] on div "פנורמי" at bounding box center [580, 148] width 150 height 40
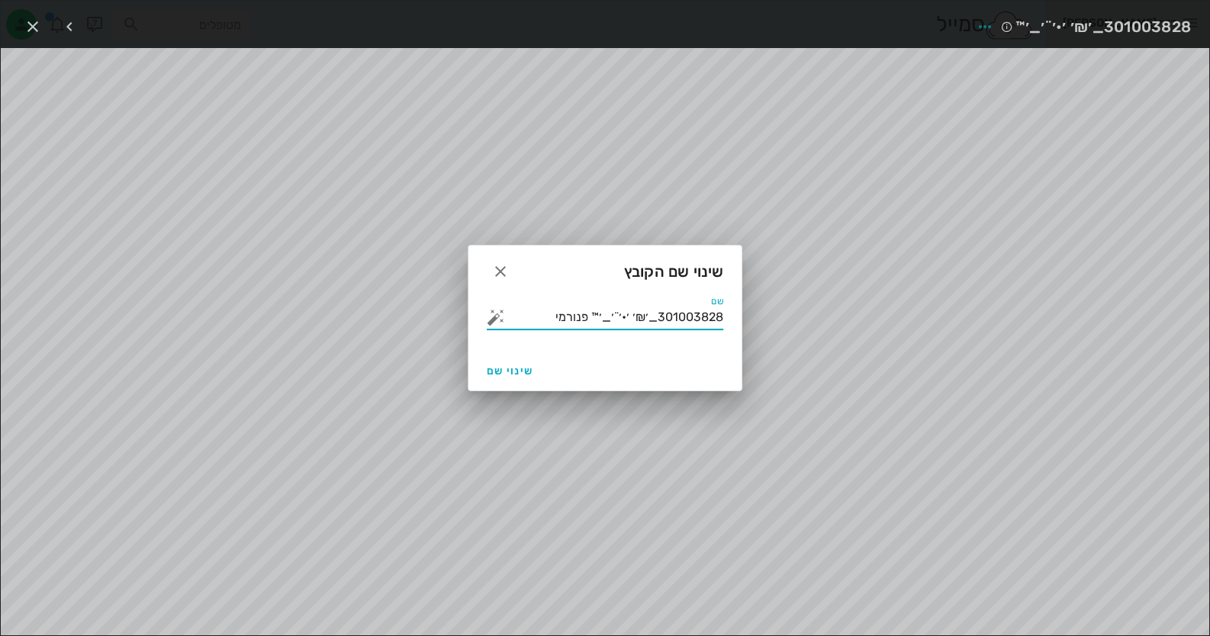
drag, startPoint x: 591, startPoint y: 316, endPoint x: 878, endPoint y: 311, distance: 286.9
click at [878, 311] on div "ד״ר [PERSON_NAME] רשימת המתנה תיקים רפואיים אישורי הגעה היסטוריית וואטסאפ 15 מש…" at bounding box center [605, 439] width 1210 height 878
type input "פנורמי"
click at [516, 370] on span "שינוי שם" at bounding box center [510, 371] width 47 height 13
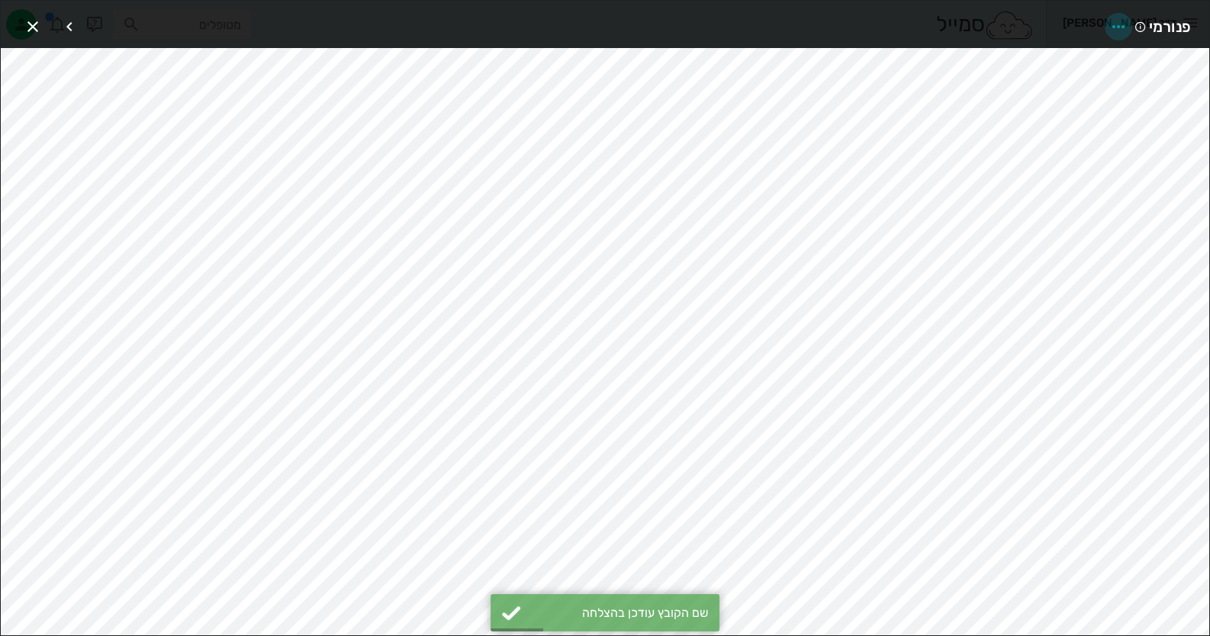
click at [1117, 21] on icon "button" at bounding box center [1118, 27] width 18 height 18
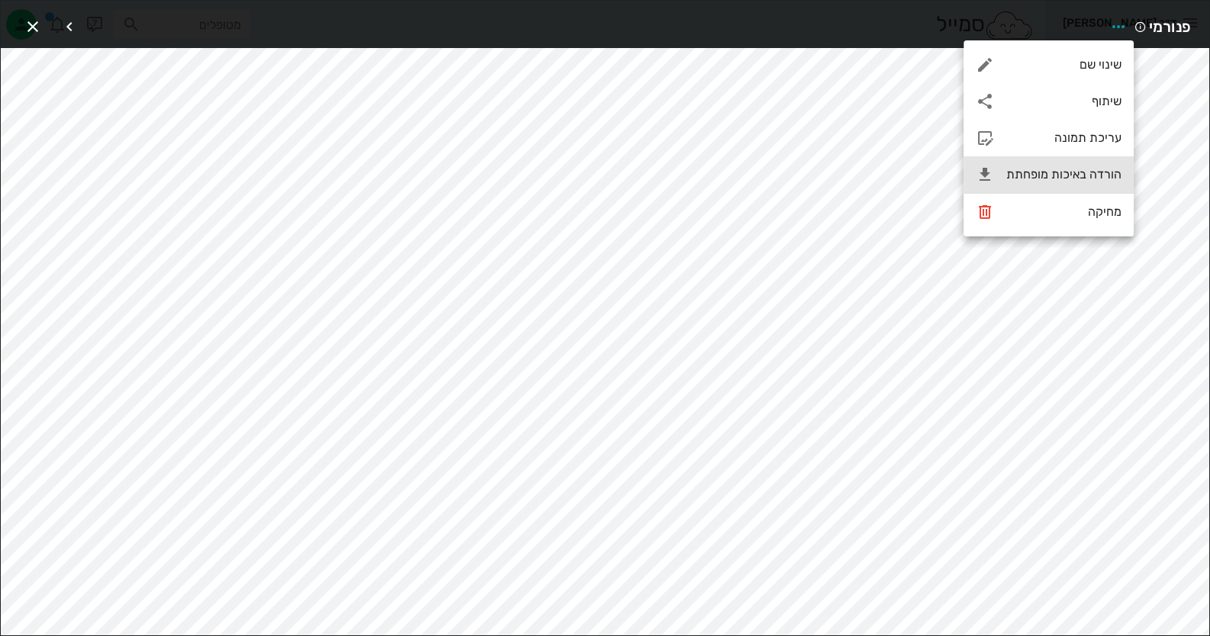
click at [1099, 167] on div "הורדה באיכות מופחתת" at bounding box center [1063, 174] width 115 height 14
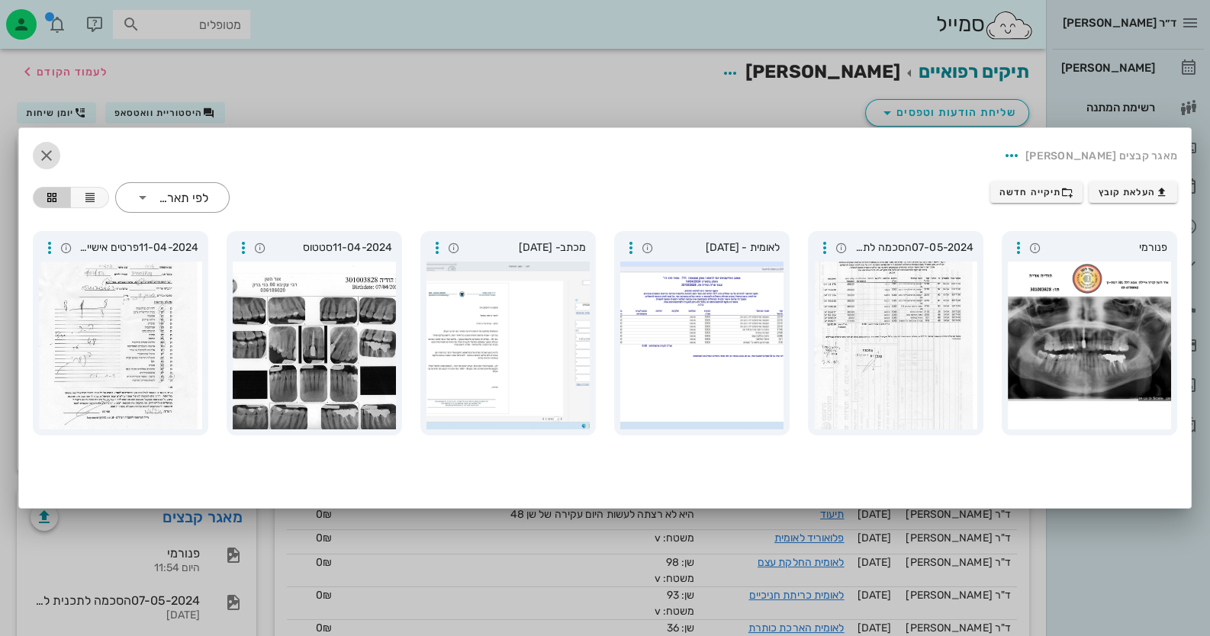
click at [57, 146] on span "button" at bounding box center [46, 155] width 27 height 18
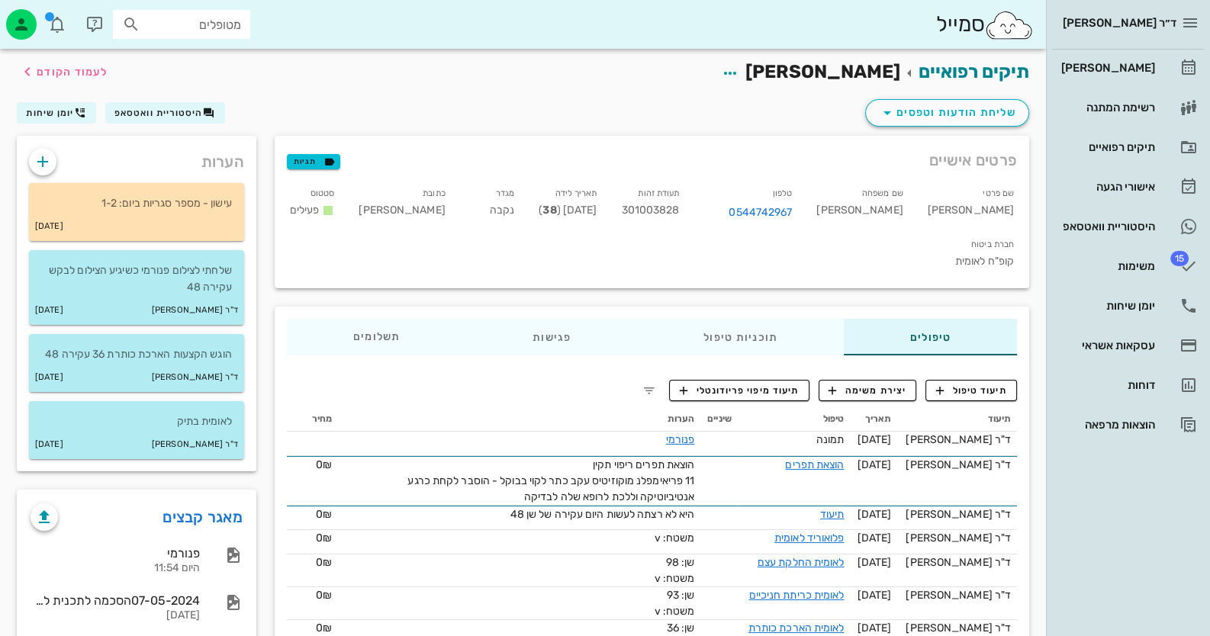
click at [679, 210] on span "301003828" at bounding box center [650, 210] width 58 height 13
copy span "301003828"
click at [175, 266] on p "שלחתי לצילום פנורמי כשיגיע הצילום לבקש עקירה 48" at bounding box center [136, 279] width 191 height 34
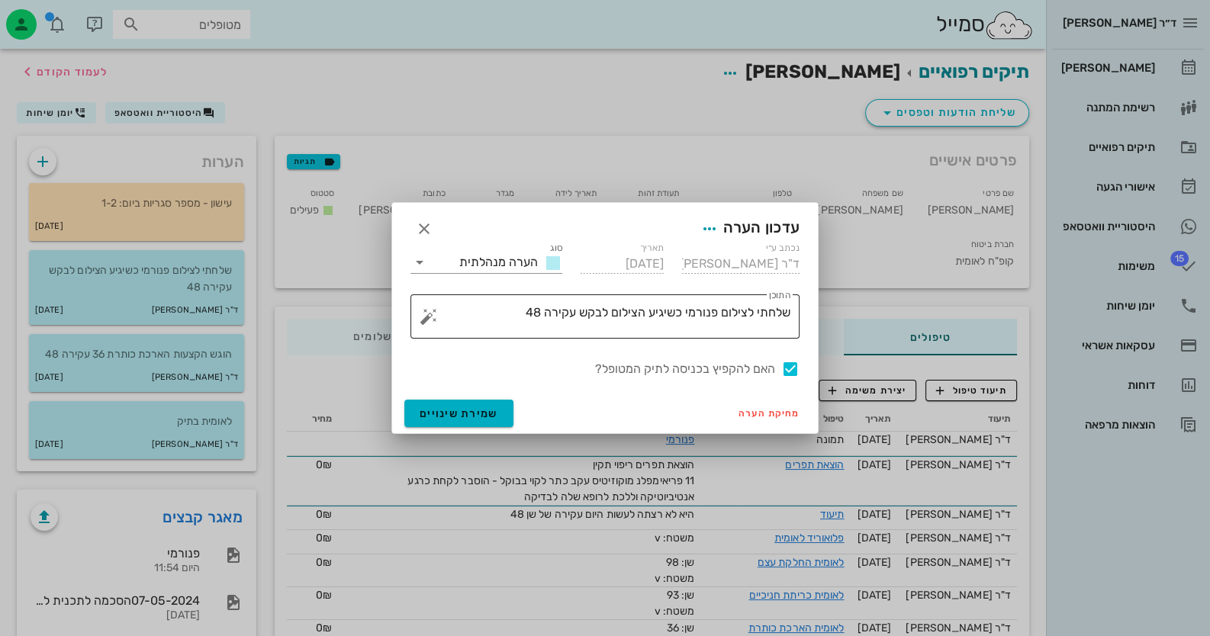
click at [503, 305] on textarea "שלחתי לצילום פנורמי כשיגיע הצילום לבקש עקירה 48" at bounding box center [611, 320] width 359 height 37
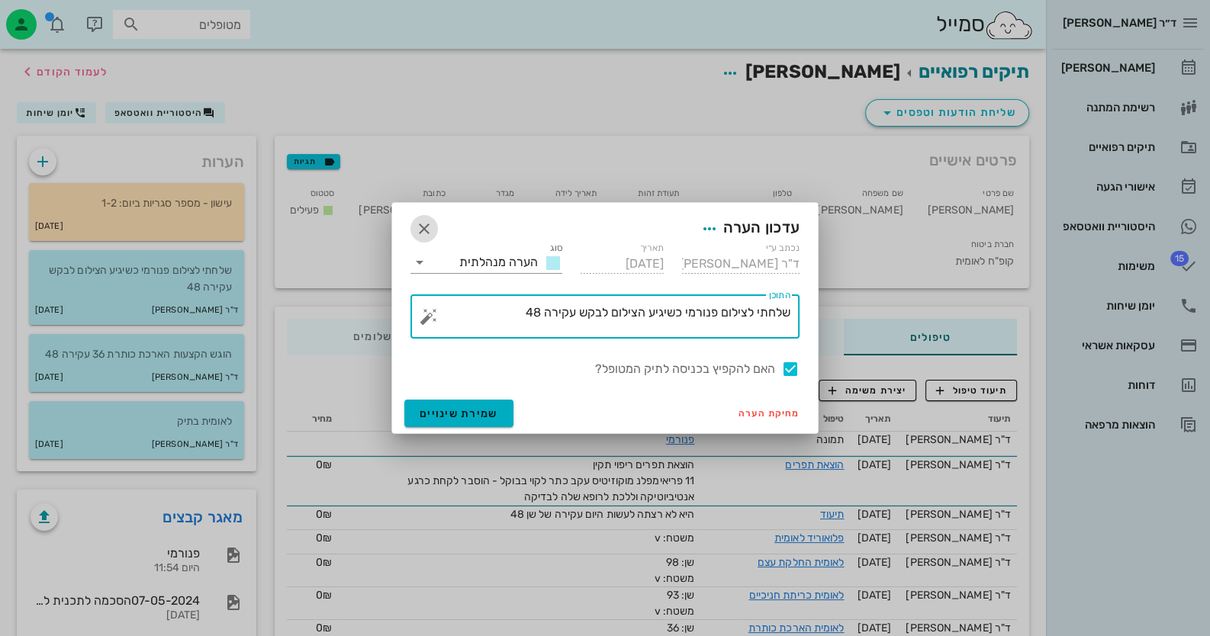
click at [419, 228] on icon "button" at bounding box center [424, 229] width 18 height 18
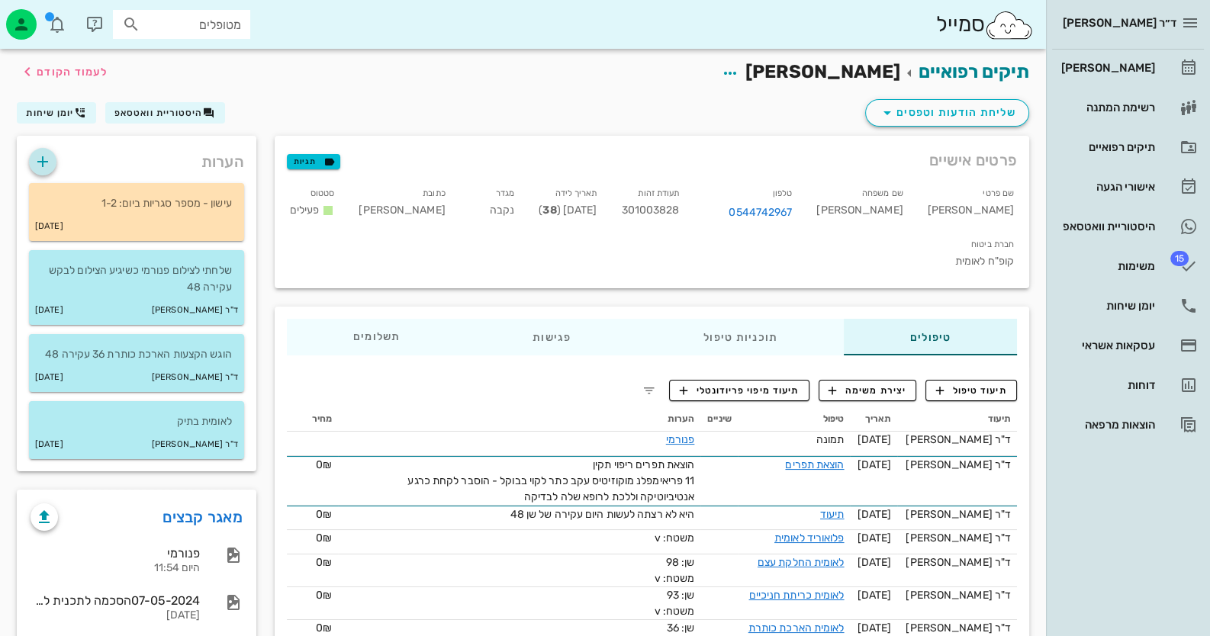
click at [50, 157] on icon "button" at bounding box center [43, 162] width 18 height 18
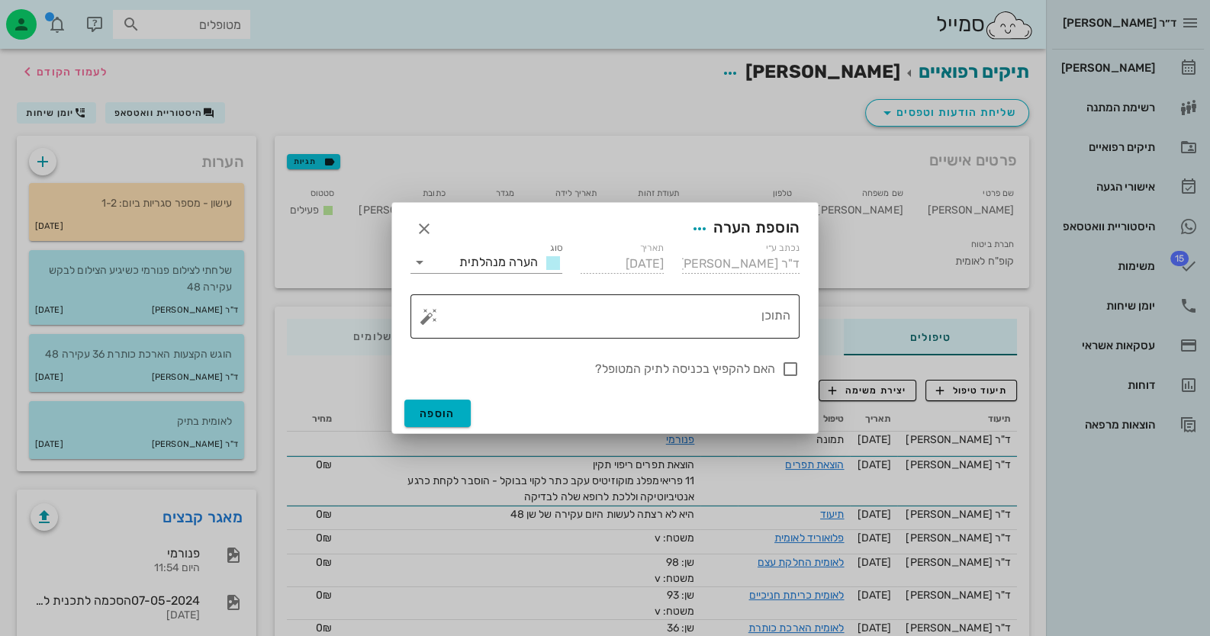
click at [428, 316] on button "button" at bounding box center [429, 316] width 18 height 18
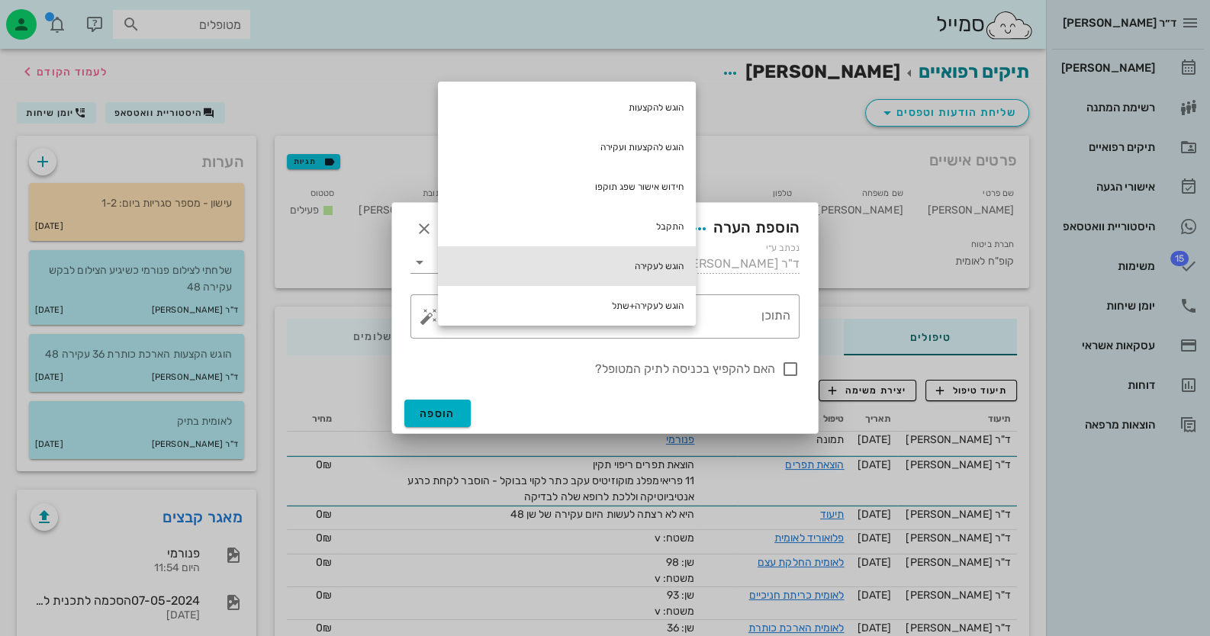
click at [628, 266] on div "הוגש לעקירה" at bounding box center [567, 266] width 258 height 40
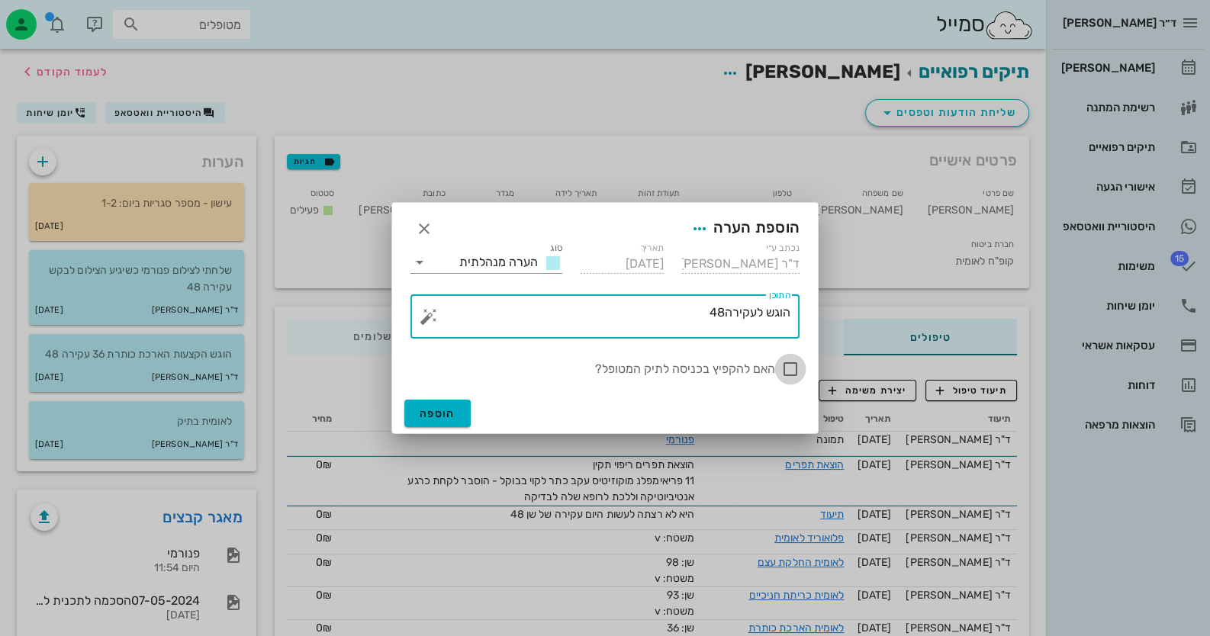
type textarea "הוגש לעקירה48"
click at [790, 365] on div at bounding box center [790, 369] width 26 height 26
checkbox input "true"
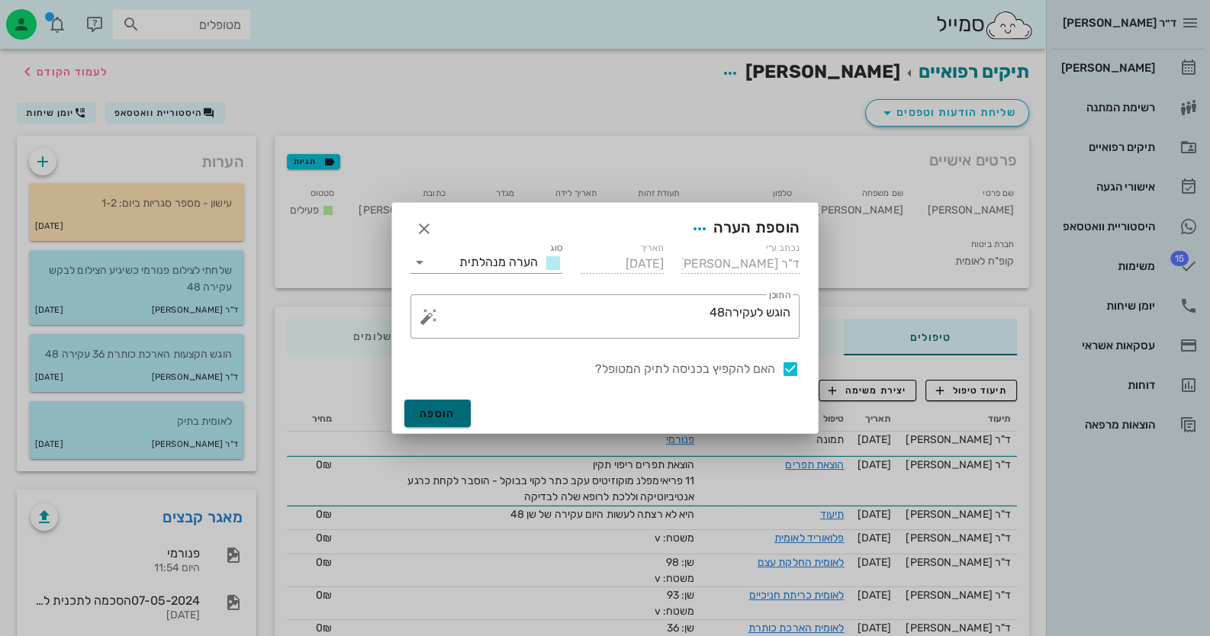
click at [443, 419] on span "הוספה" at bounding box center [438, 413] width 36 height 13
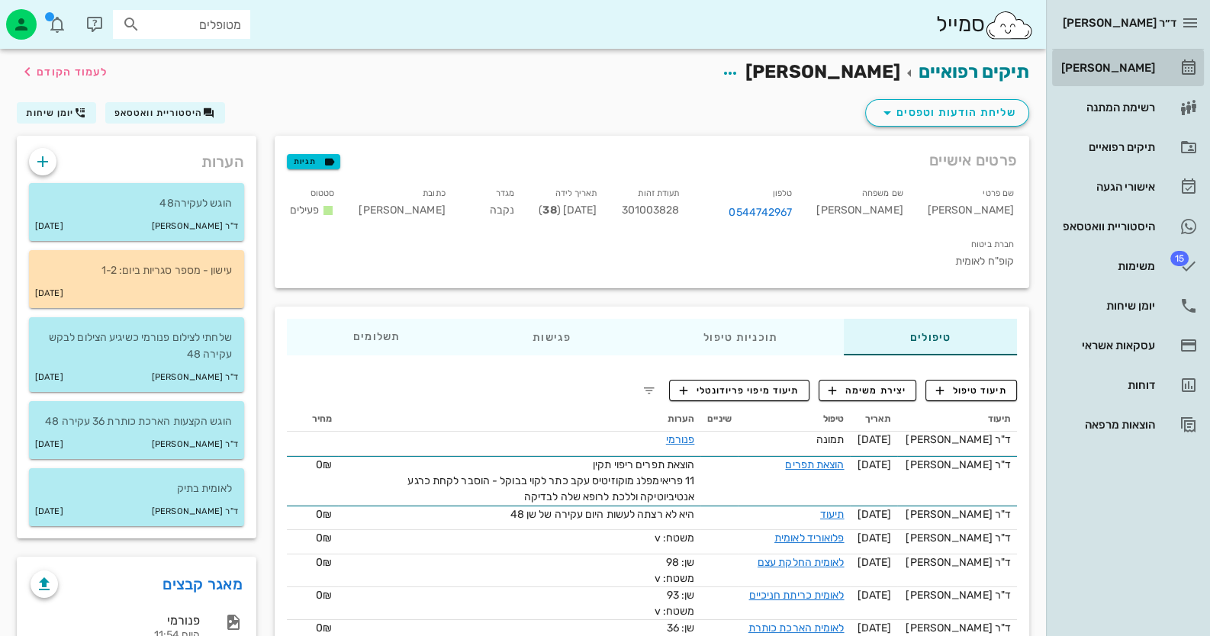
click at [1150, 63] on div "[PERSON_NAME]" at bounding box center [1106, 68] width 97 height 12
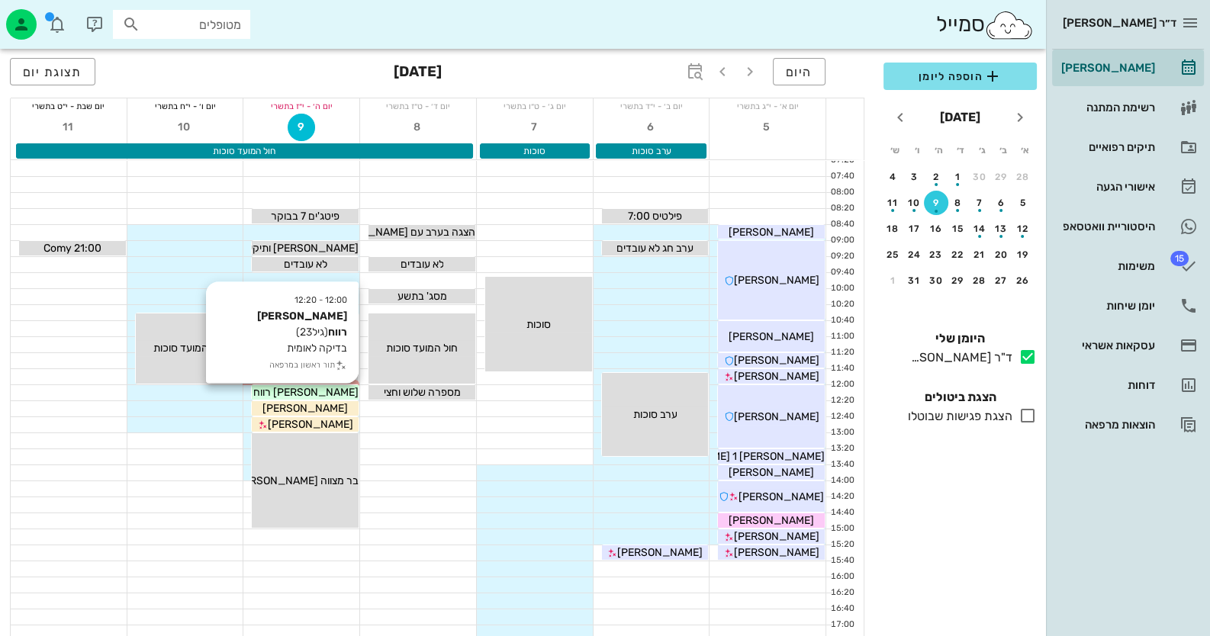
click at [343, 388] on div "[PERSON_NAME] רווח" at bounding box center [305, 393] width 107 height 16
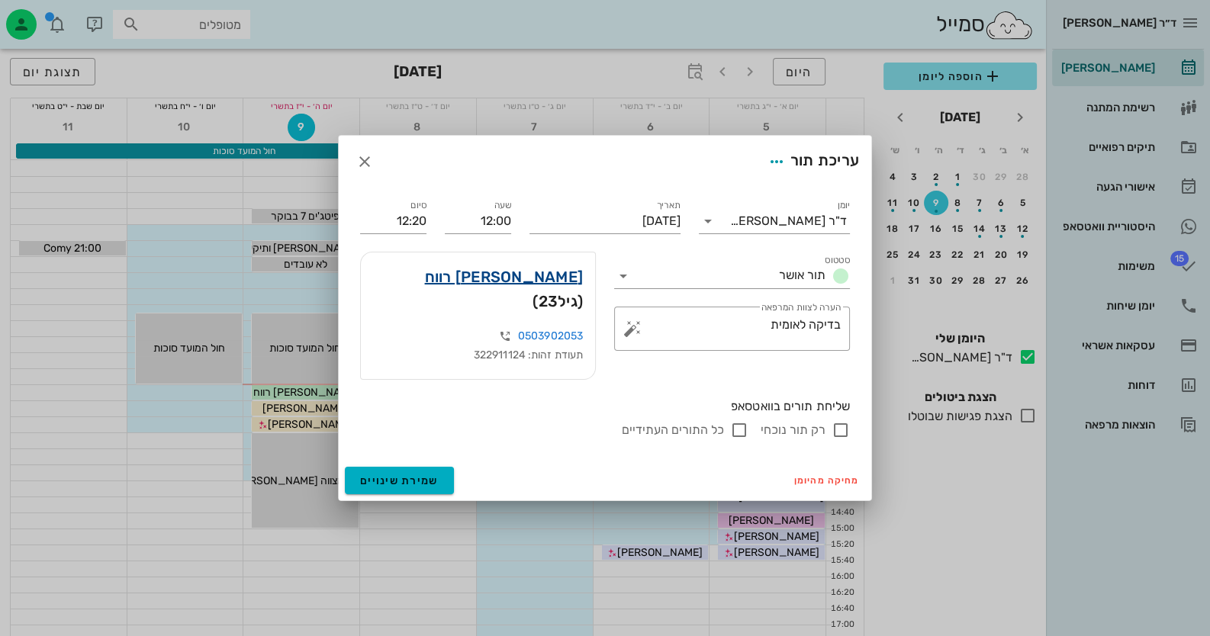
click at [560, 289] on link "[PERSON_NAME] רווח" at bounding box center [504, 277] width 159 height 24
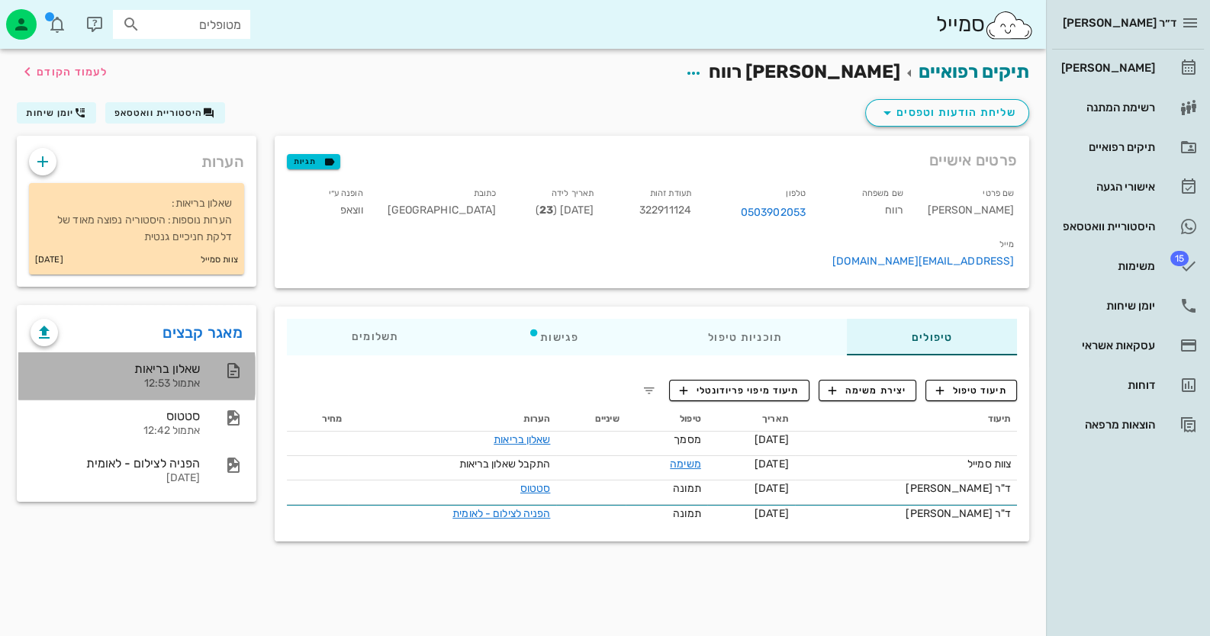
click at [210, 397] on div "שאלון בריאות אתמול 12:53" at bounding box center [136, 375] width 237 height 47
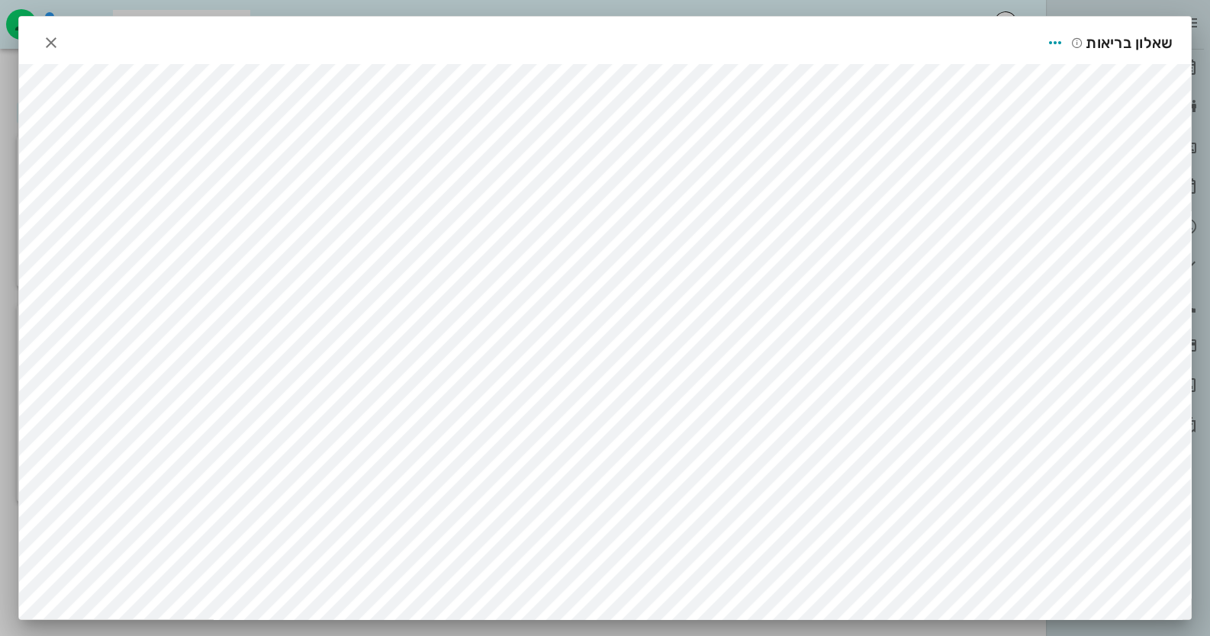
click at [70, 44] on div "שאלון בריאות" at bounding box center [605, 40] width 1172 height 47
drag, startPoint x: 29, startPoint y: 34, endPoint x: 46, endPoint y: 35, distance: 16.8
click at [30, 34] on div "שאלון בריאות" at bounding box center [605, 40] width 1172 height 47
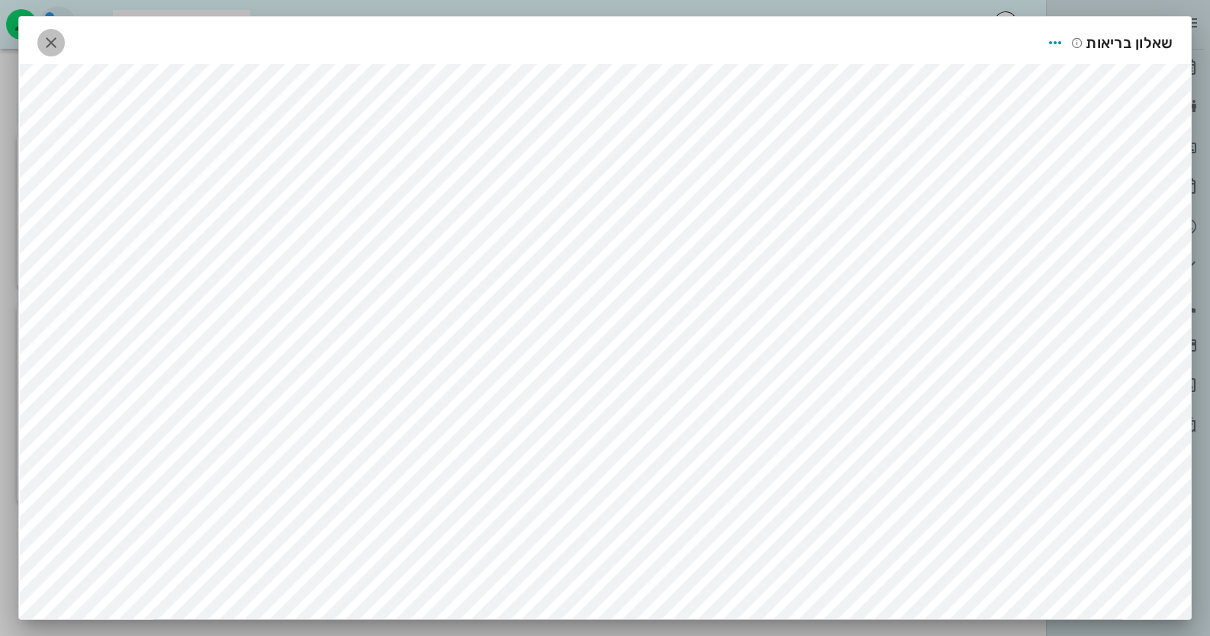
click at [47, 35] on span "button" at bounding box center [50, 43] width 27 height 18
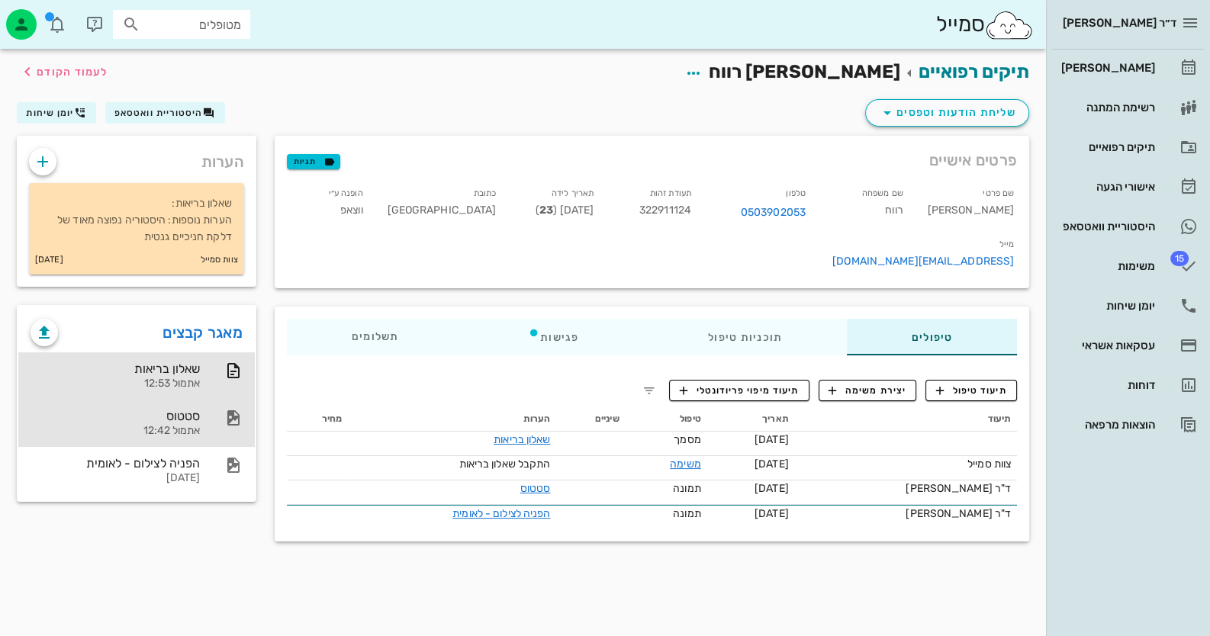
click at [230, 415] on icon at bounding box center [233, 418] width 18 height 18
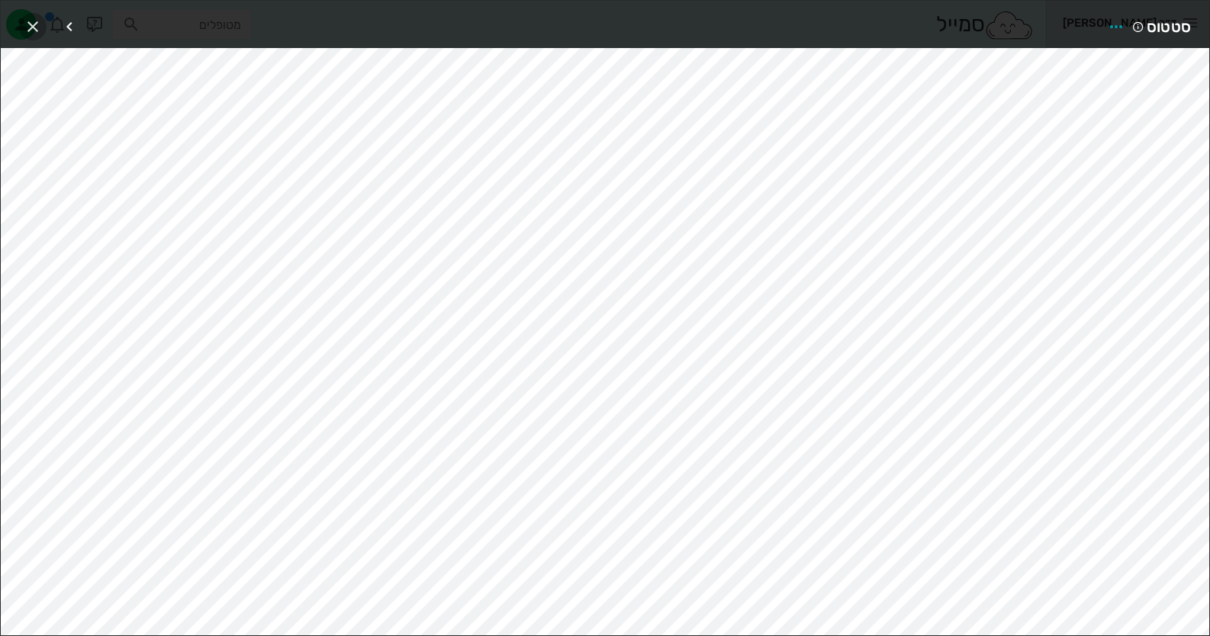
click at [35, 20] on icon "button" at bounding box center [33, 27] width 18 height 18
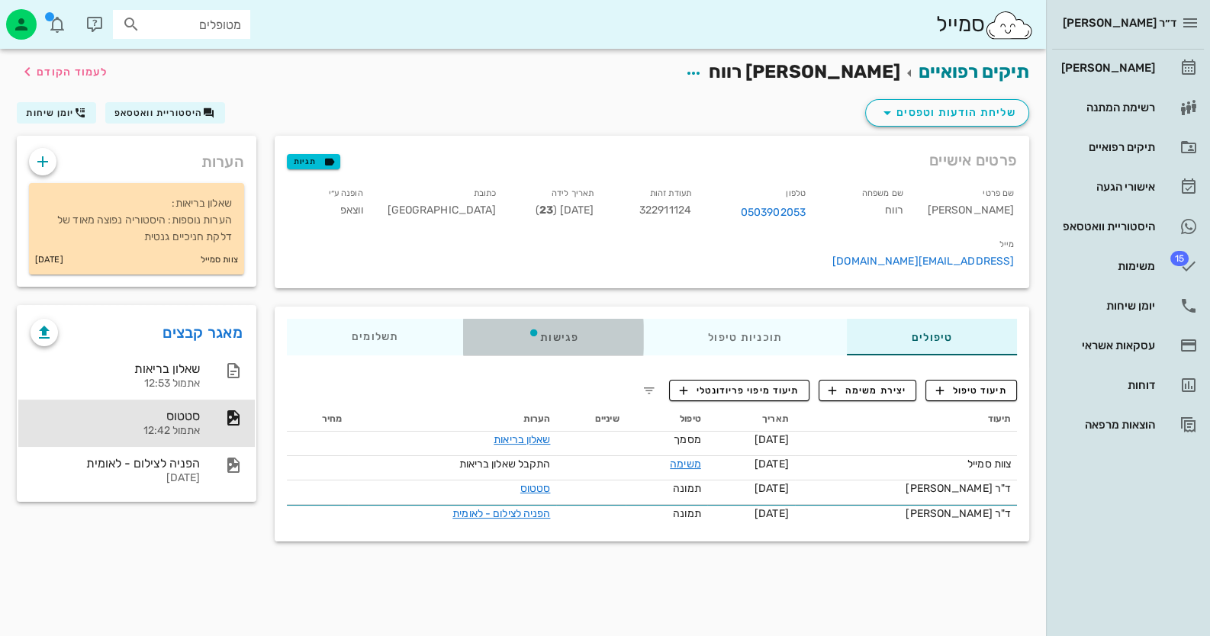
click at [533, 327] on icon at bounding box center [534, 333] width 12 height 12
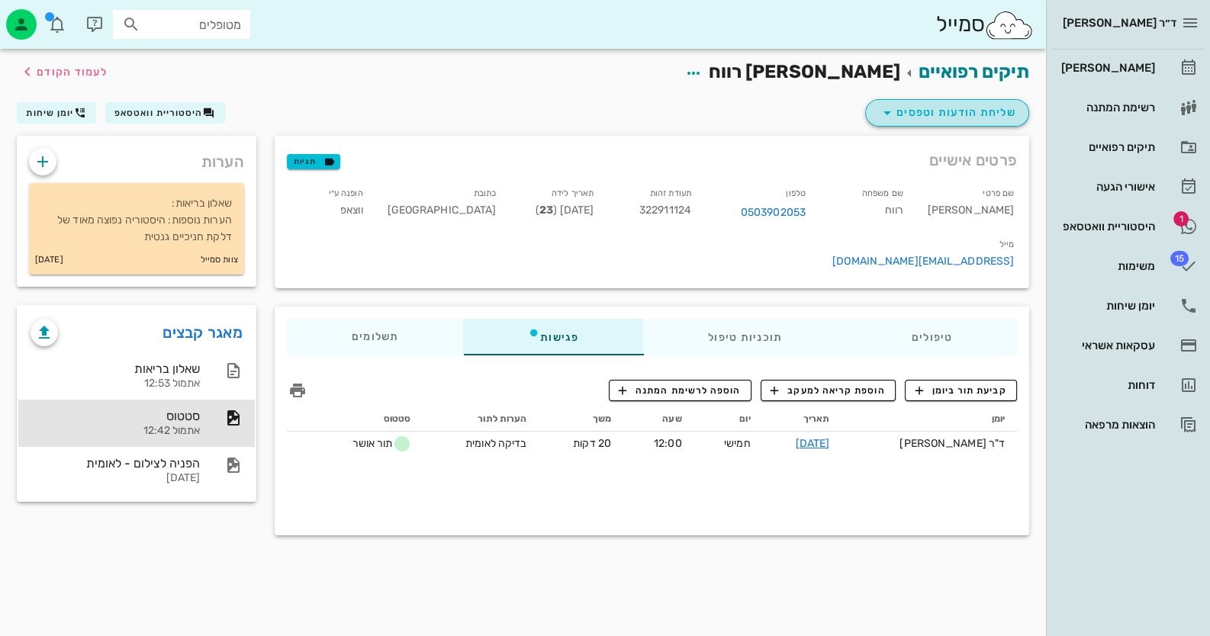
click at [988, 116] on span "שליחת הודעות וטפסים" at bounding box center [947, 113] width 138 height 18
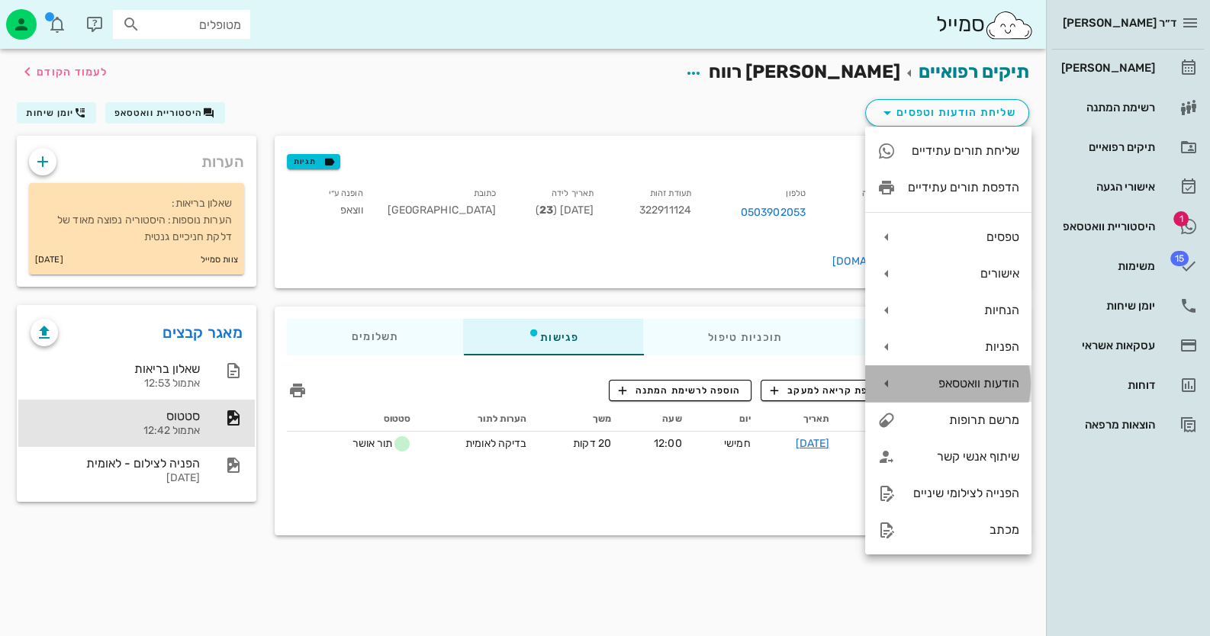
click at [992, 383] on div "הודעות וואטסאפ" at bounding box center [963, 383] width 111 height 14
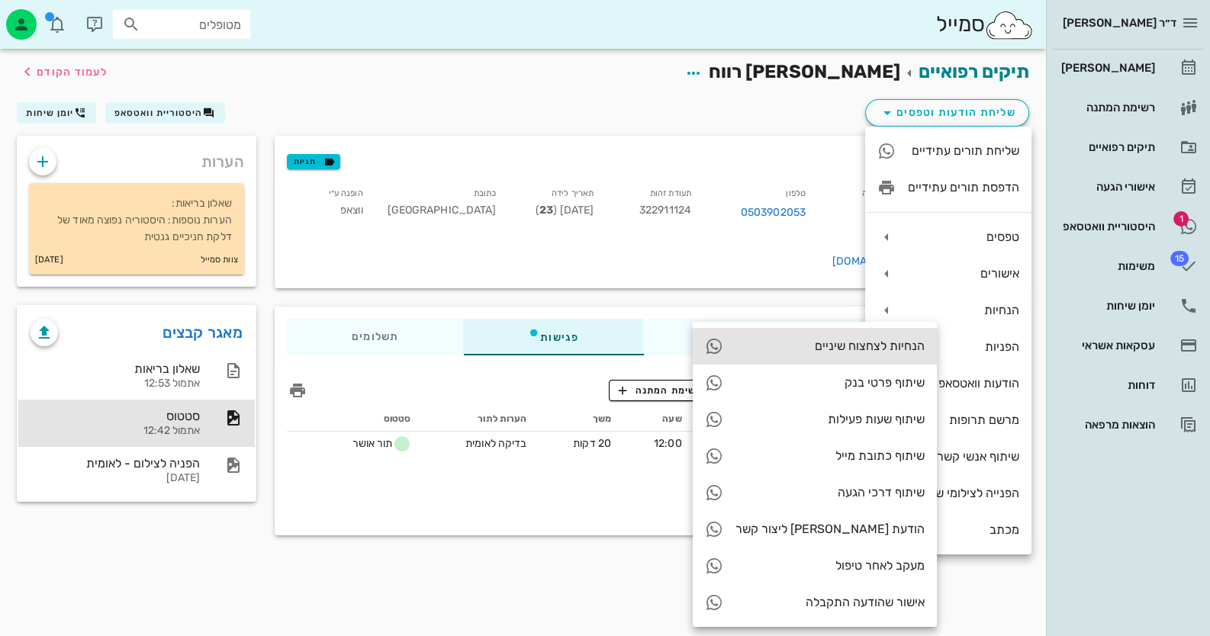
click at [770, 351] on div "הנחיות לצחצוח שיניים" at bounding box center [829, 346] width 189 height 14
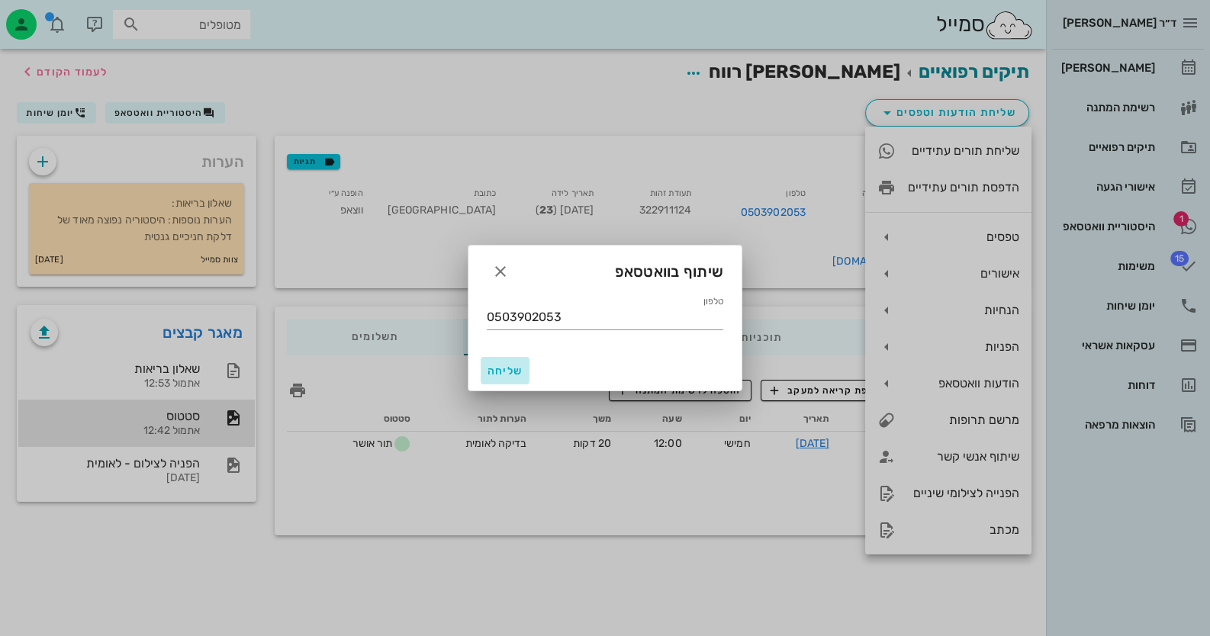
click at [507, 367] on span "שליחה" at bounding box center [505, 371] width 37 height 13
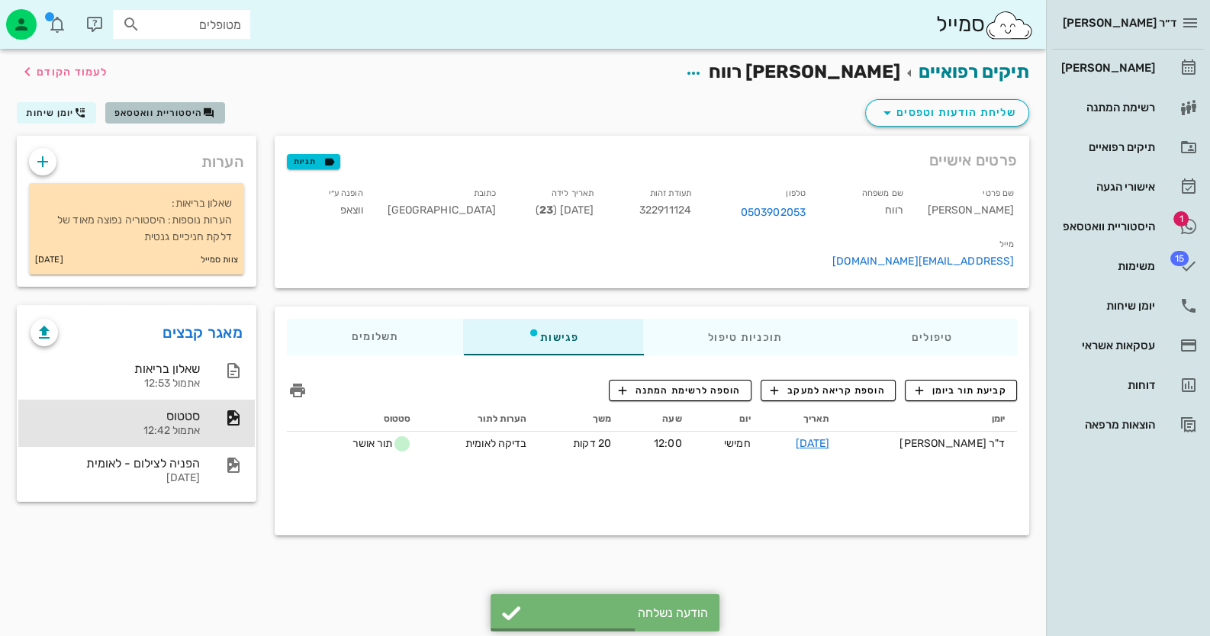
click at [164, 117] on span "היסטוריית וואטסאפ" at bounding box center [158, 113] width 89 height 11
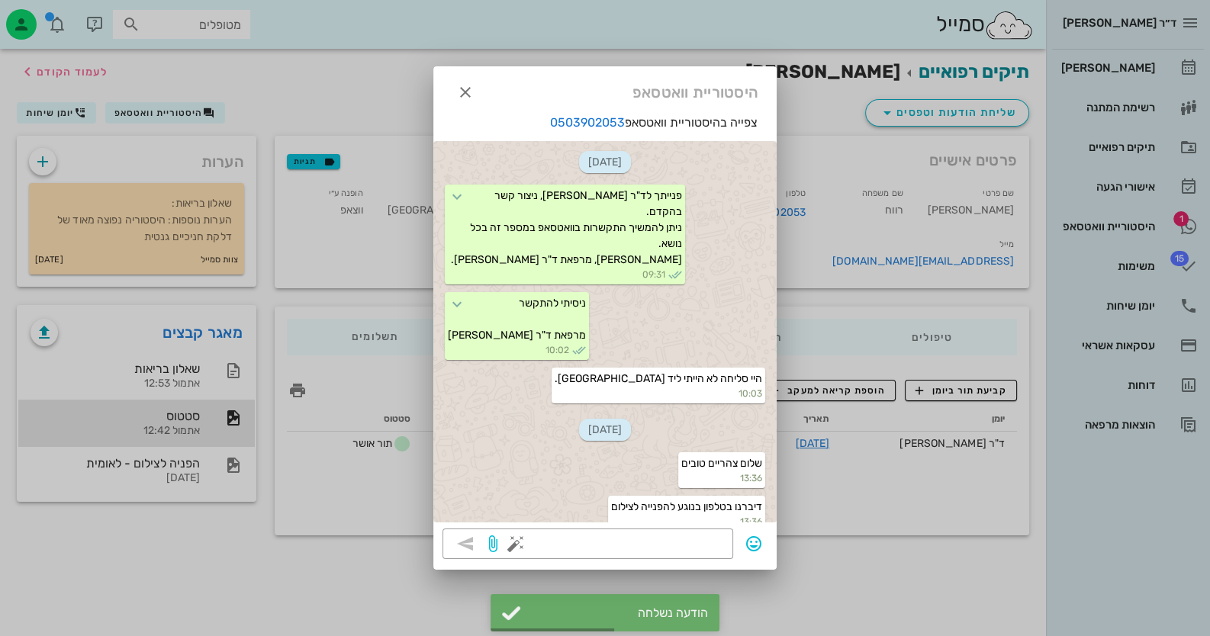
scroll to position [1747, 0]
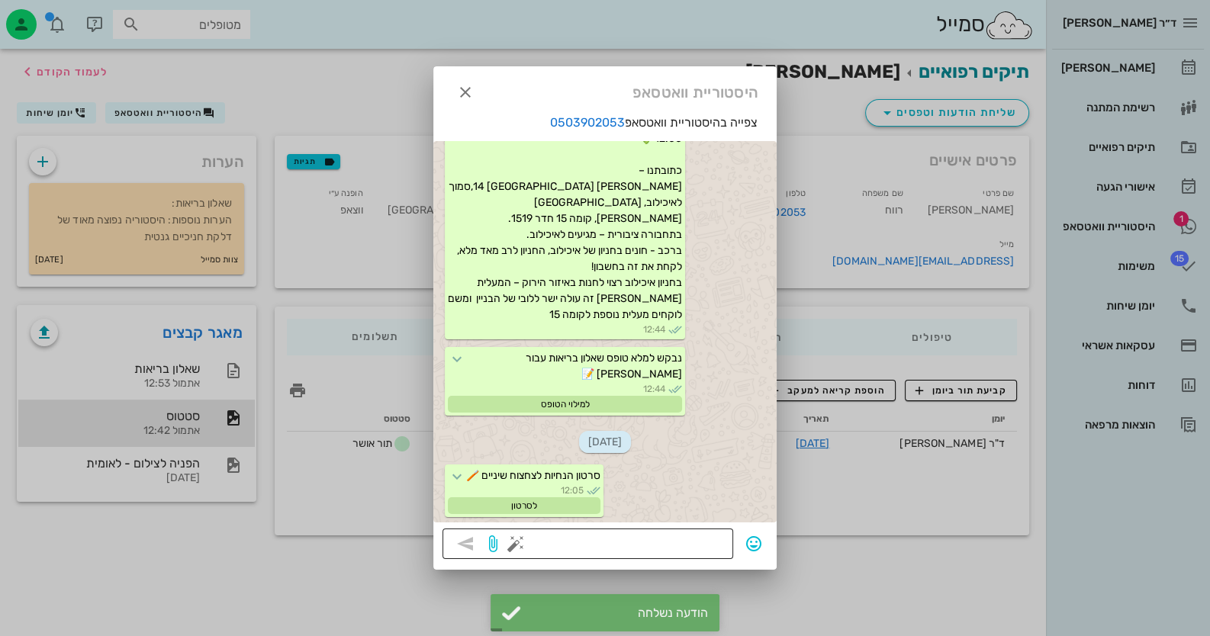
click at [510, 544] on button "button" at bounding box center [516, 544] width 18 height 18
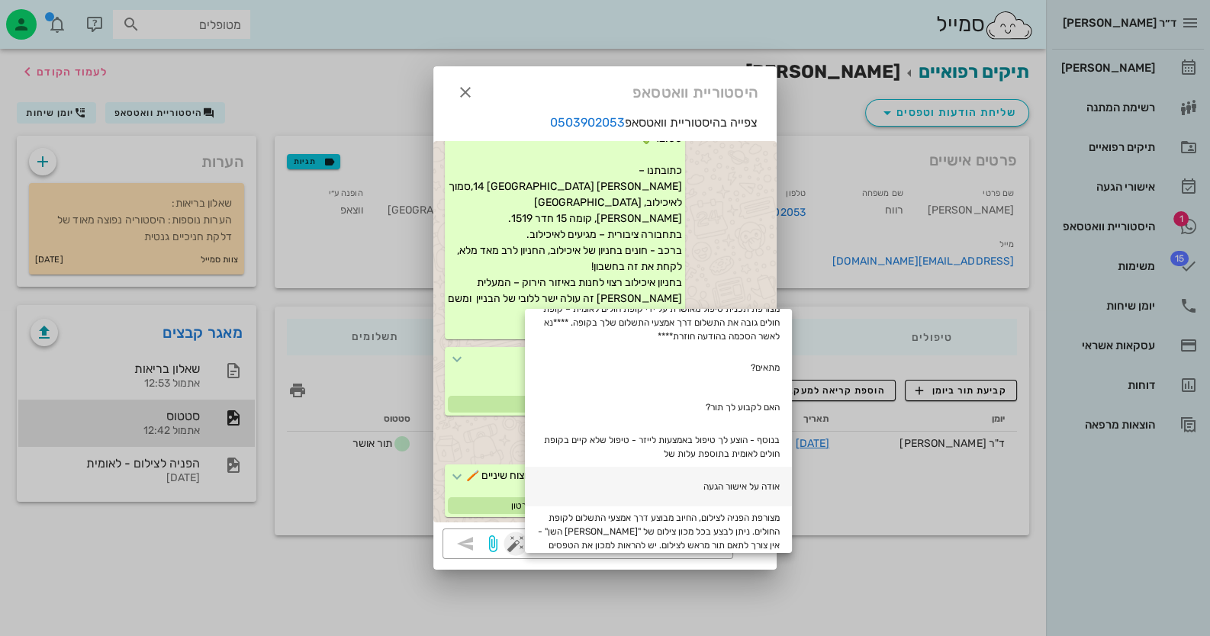
scroll to position [152, 0]
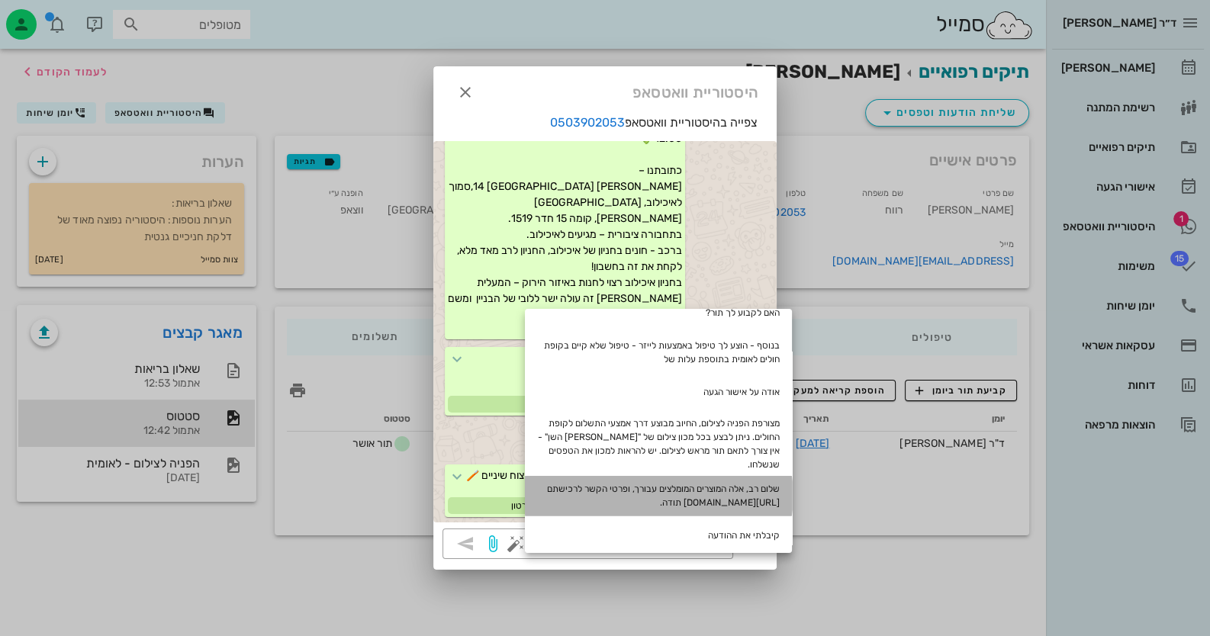
click at [666, 476] on div "שלום רב, אלה המוצרים המומלצים עבורך, ופרטי הקשר לרכישתם [URL][DOMAIN_NAME] תודה." at bounding box center [658, 496] width 267 height 40
type textarea "שלום רב, אלה המוצרים המומלצים עבורך, ופרטי הקשר לרכישתם [URL][DOMAIN_NAME] תודה."
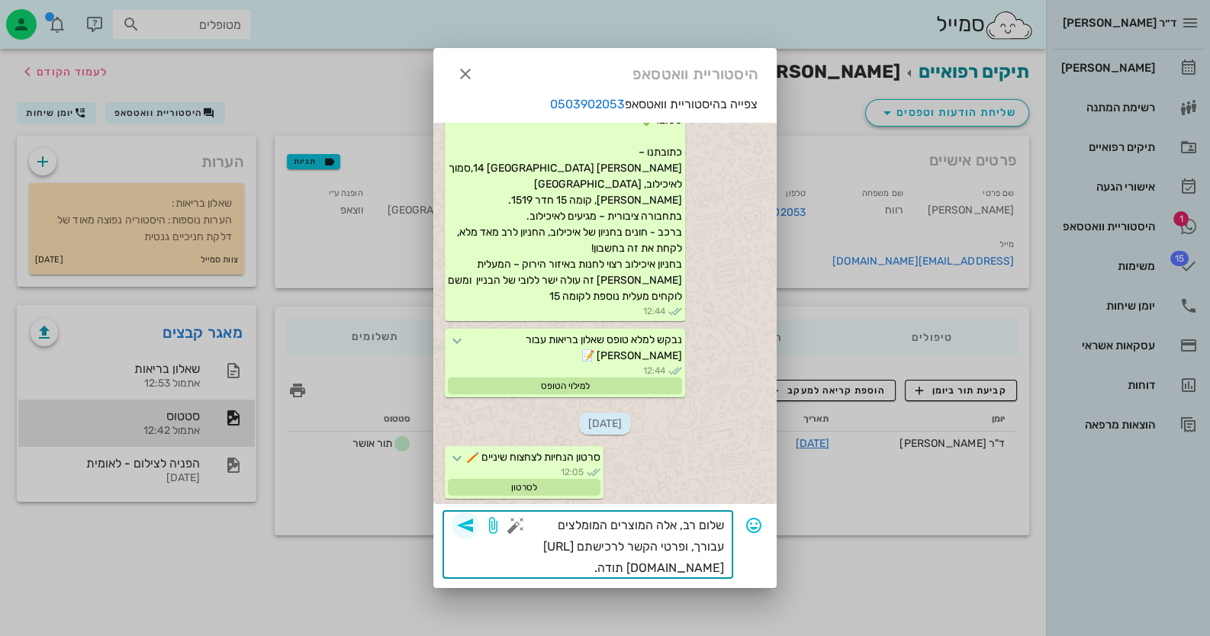
click at [467, 526] on icon "button" at bounding box center [465, 526] width 18 height 18
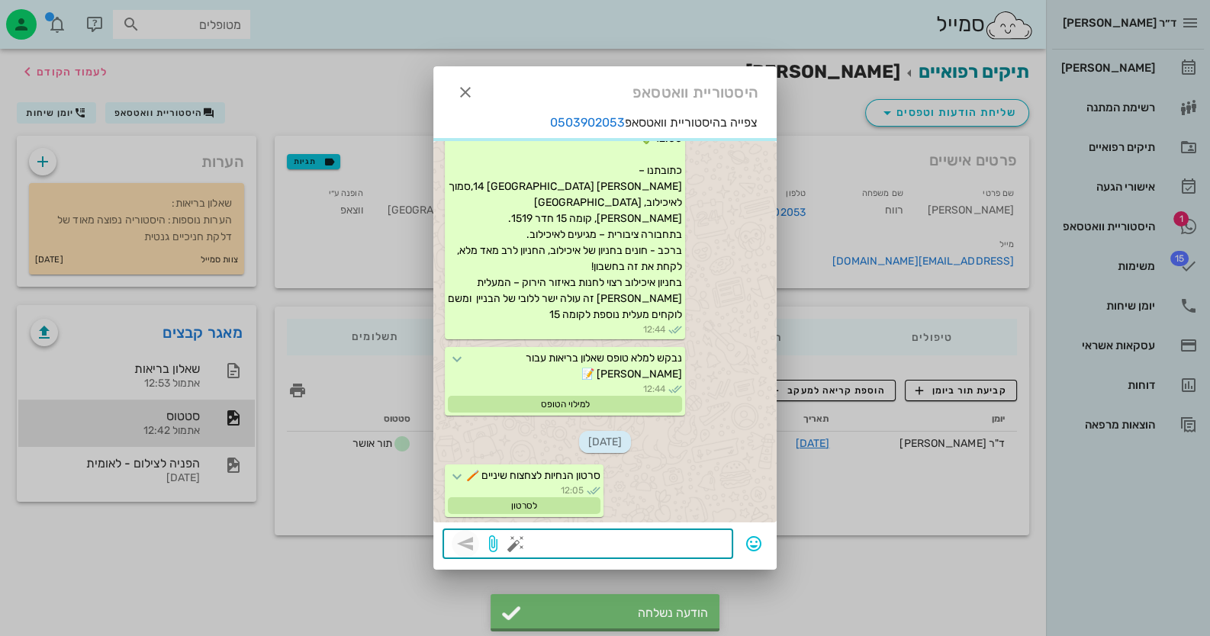
scroll to position [1823, 0]
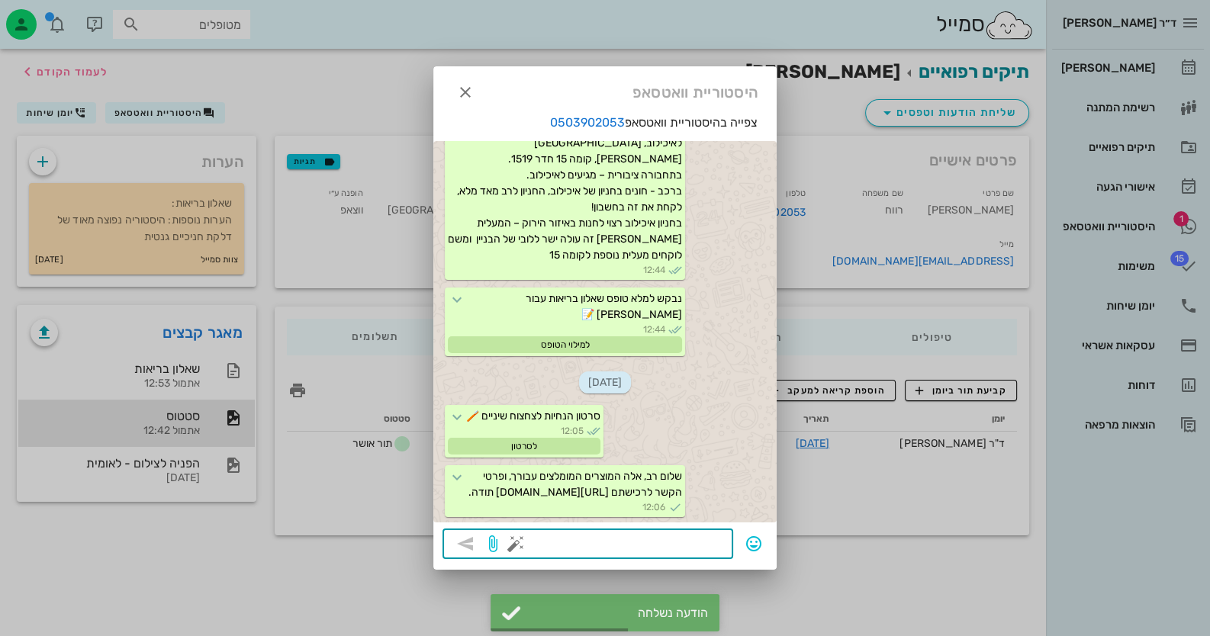
click at [1151, 219] on div at bounding box center [605, 318] width 1210 height 636
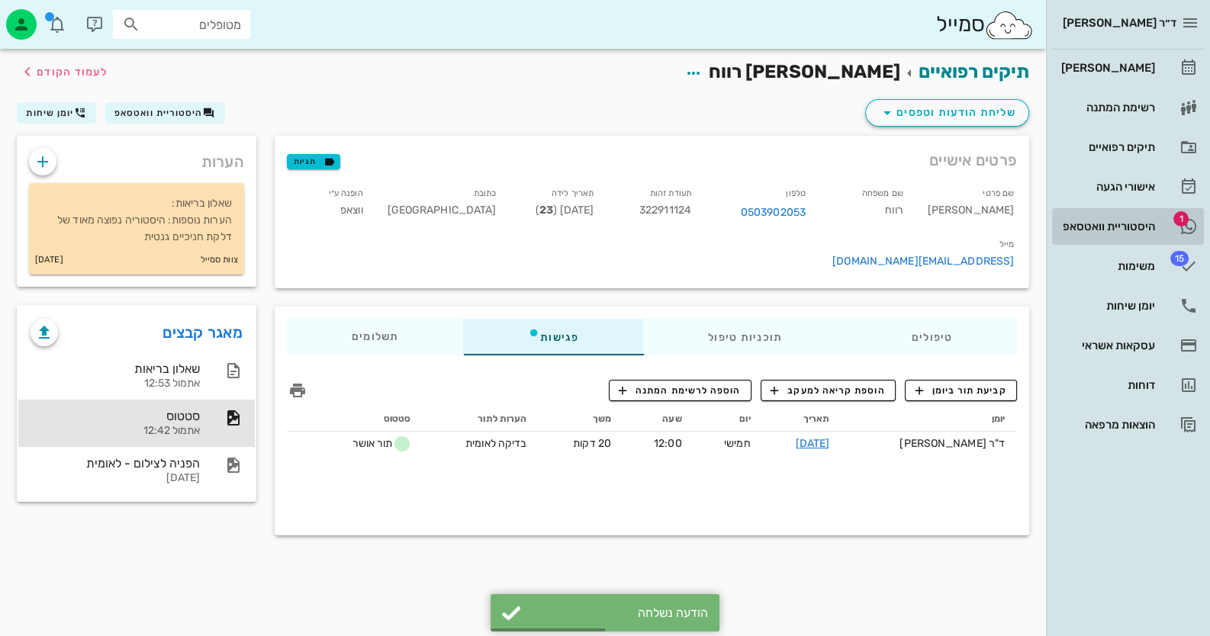
click at [1152, 219] on div "היסטוריית וואטסאפ" at bounding box center [1106, 226] width 97 height 24
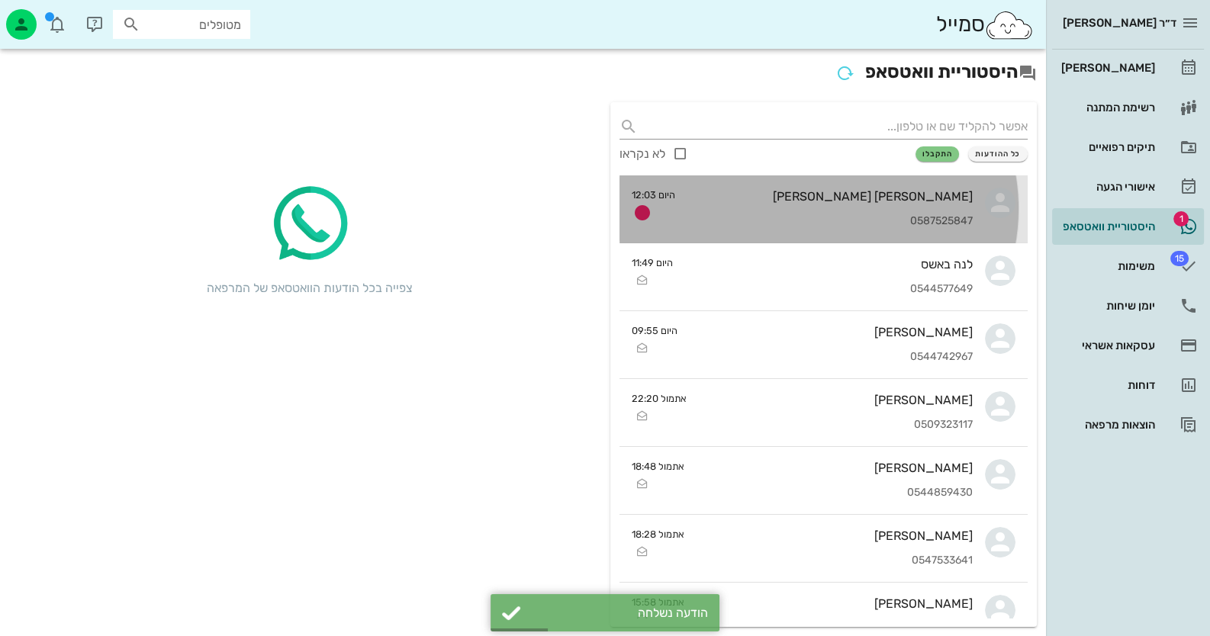
click at [932, 215] on div "0587525847" at bounding box center [829, 221] width 285 height 13
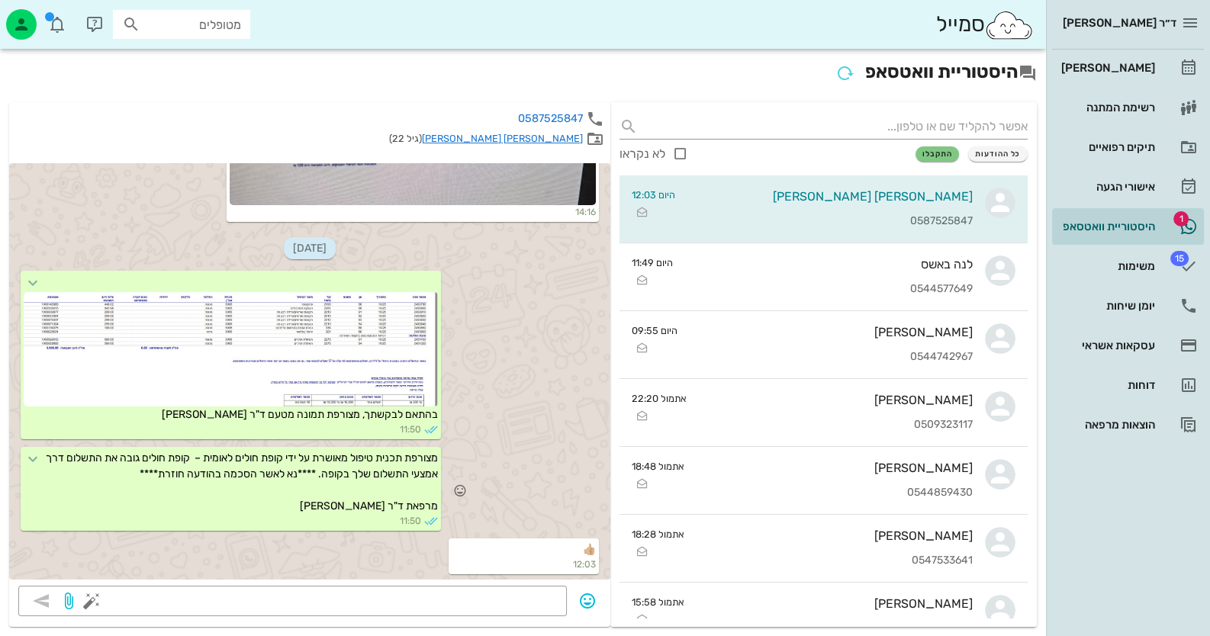
scroll to position [1492, 0]
click at [90, 600] on button "button" at bounding box center [91, 601] width 18 height 18
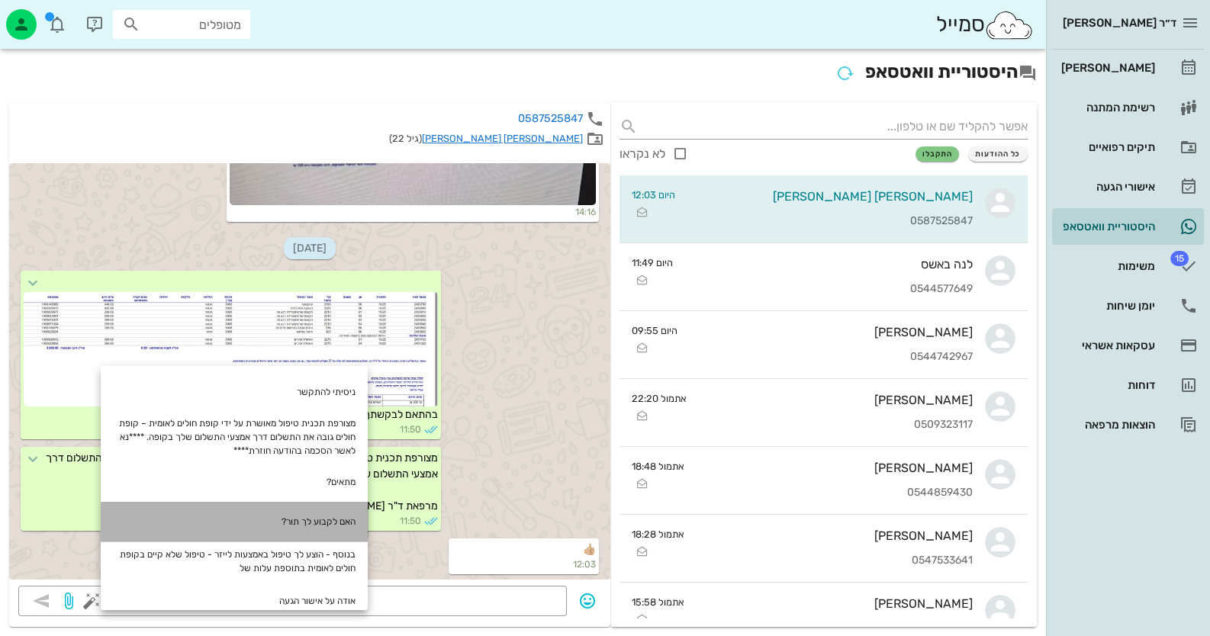
click at [342, 515] on div "האם לקבוע לך תור?" at bounding box center [234, 522] width 267 height 40
type textarea "האם לקבוע לך תור?"
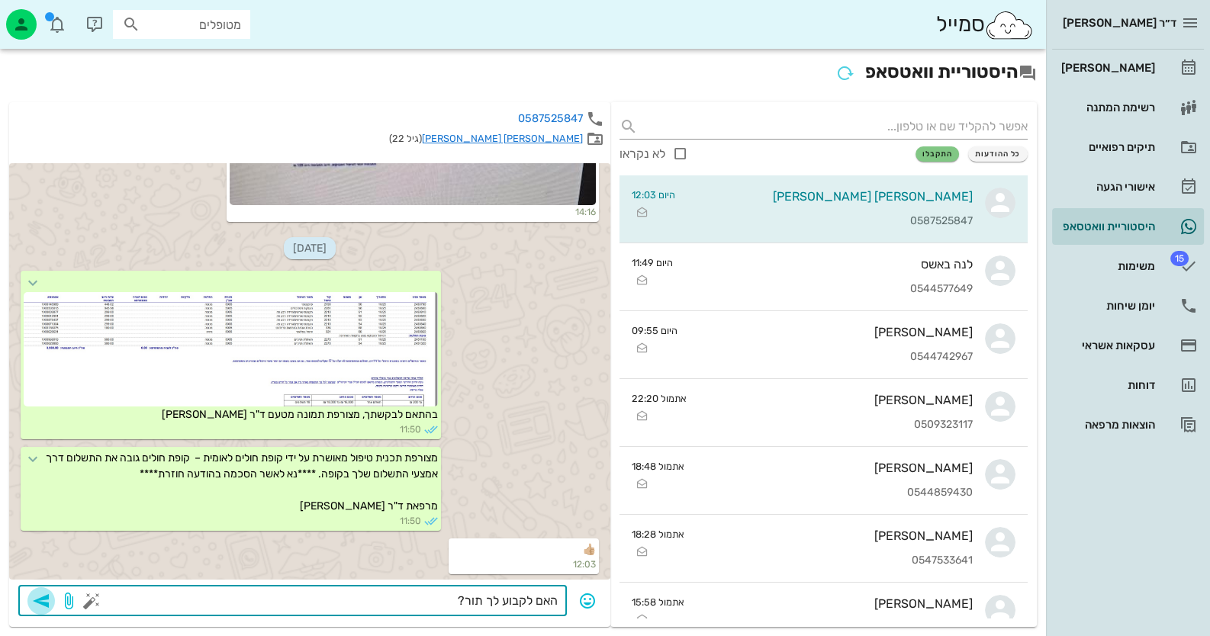
click at [49, 604] on icon "button" at bounding box center [41, 601] width 18 height 18
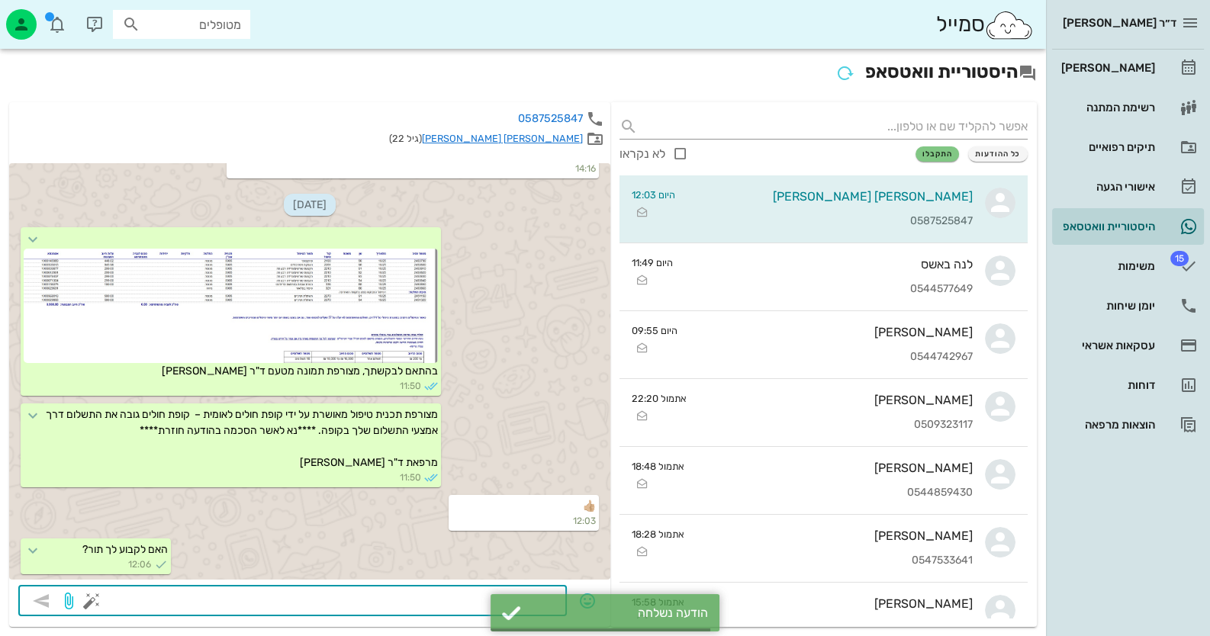
scroll to position [1536, 0]
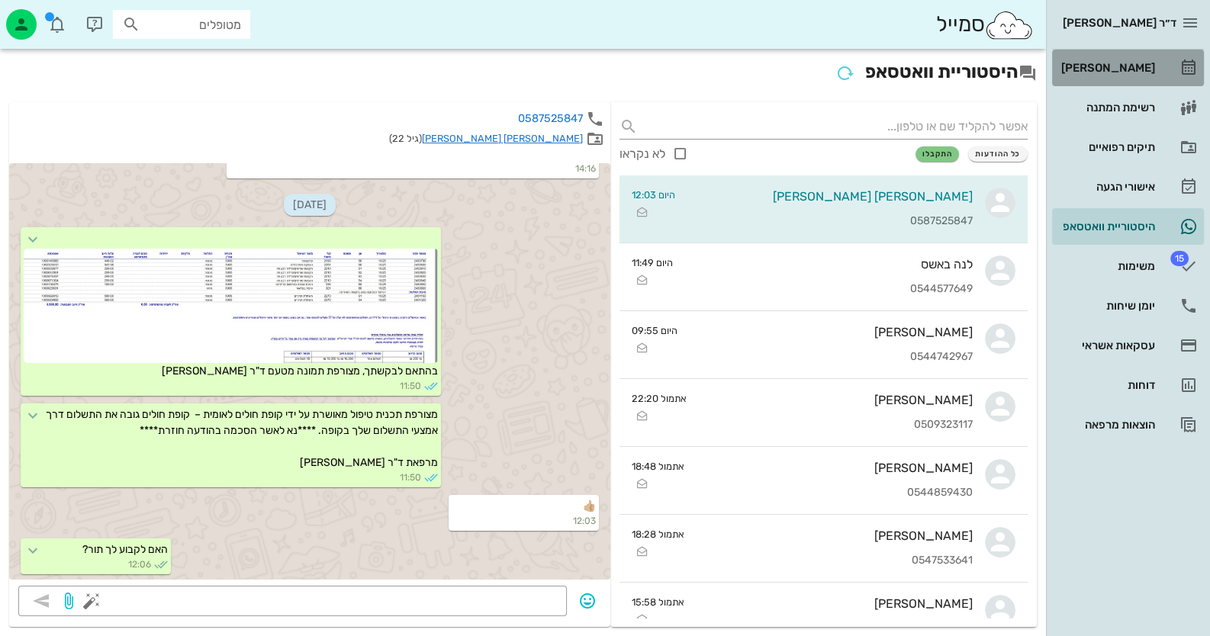
click at [1183, 75] on icon at bounding box center [1189, 68] width 18 height 18
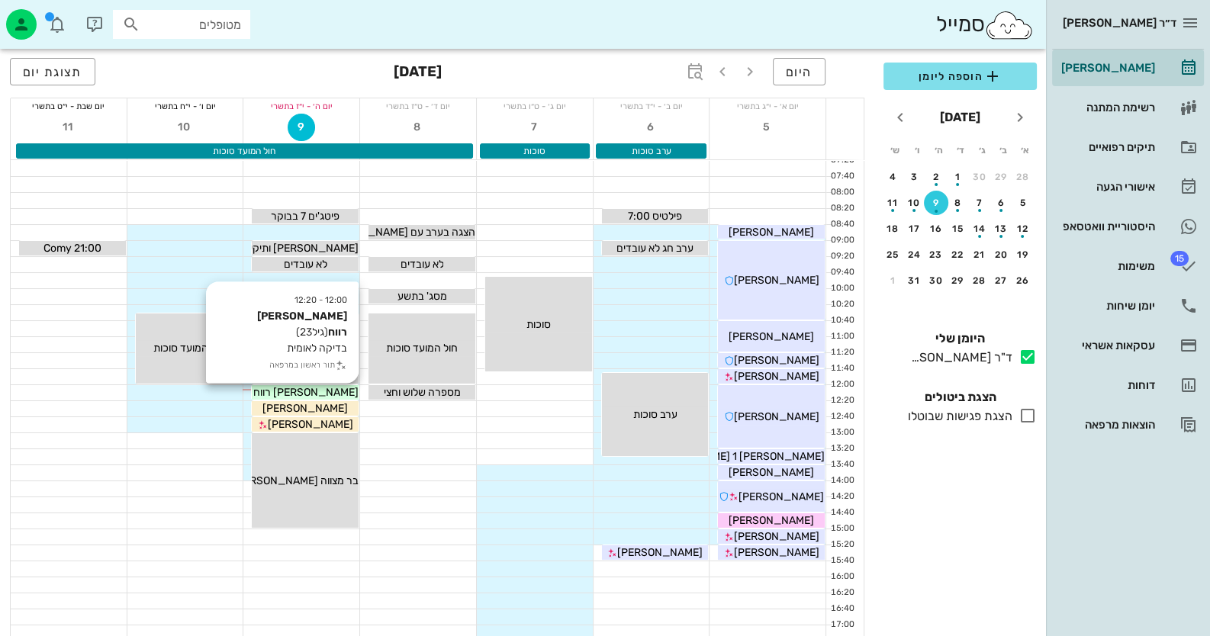
click at [336, 393] on div "[PERSON_NAME] רווח" at bounding box center [305, 393] width 107 height 16
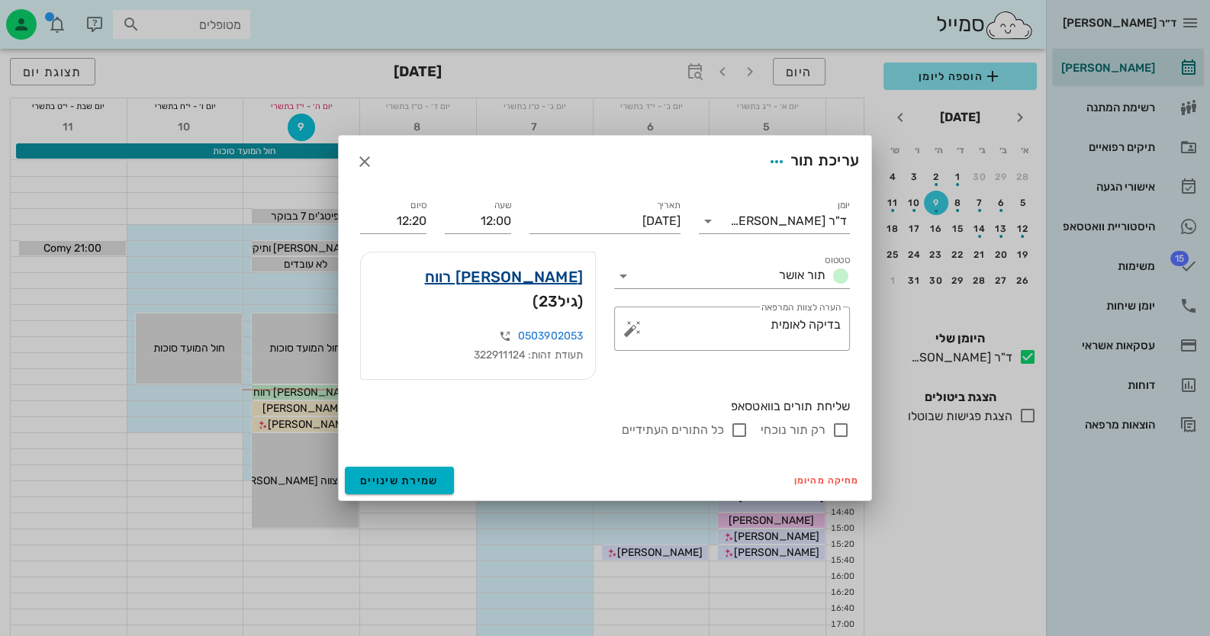
click at [536, 289] on link "[PERSON_NAME] רווח" at bounding box center [504, 277] width 159 height 24
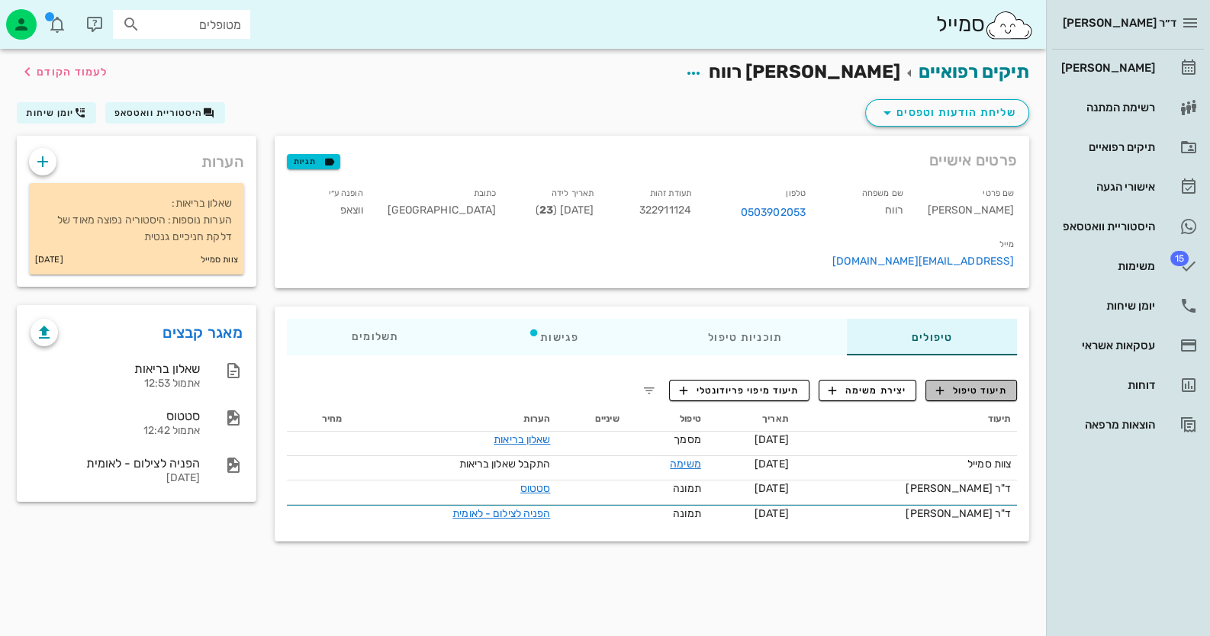
click at [969, 384] on span "תיעוד טיפול" at bounding box center [971, 391] width 71 height 14
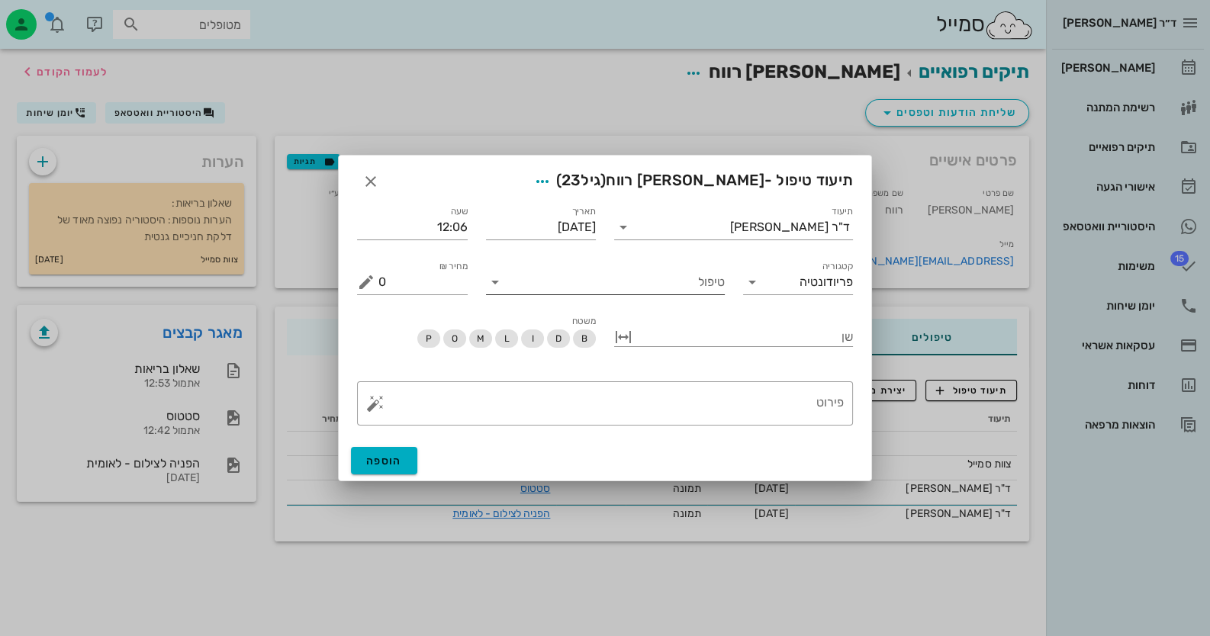
click at [664, 288] on input "טיפול" at bounding box center [615, 282] width 217 height 24
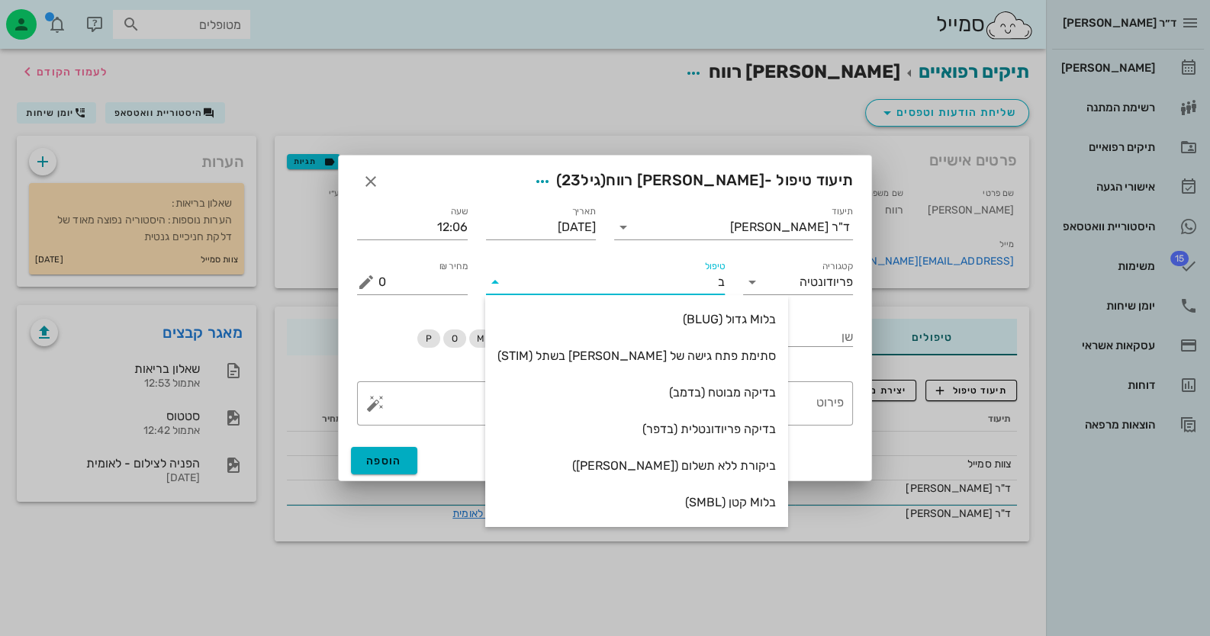
type input "בד"
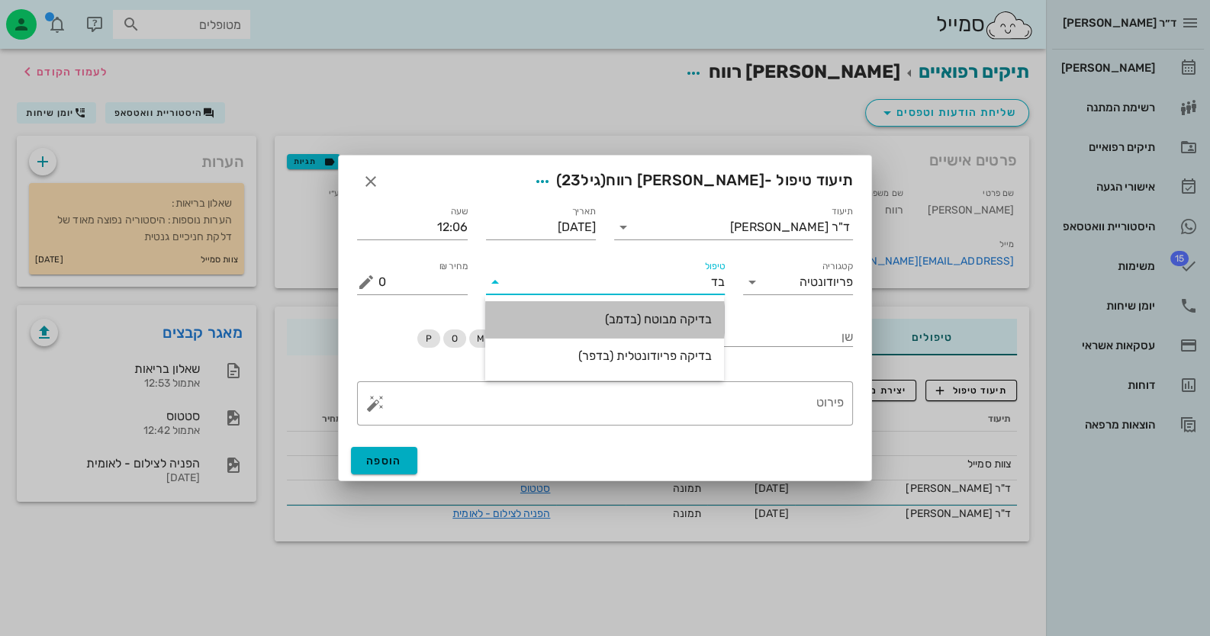
click at [667, 326] on div "בדיקה מבוטח (בדמב)" at bounding box center [604, 319] width 214 height 14
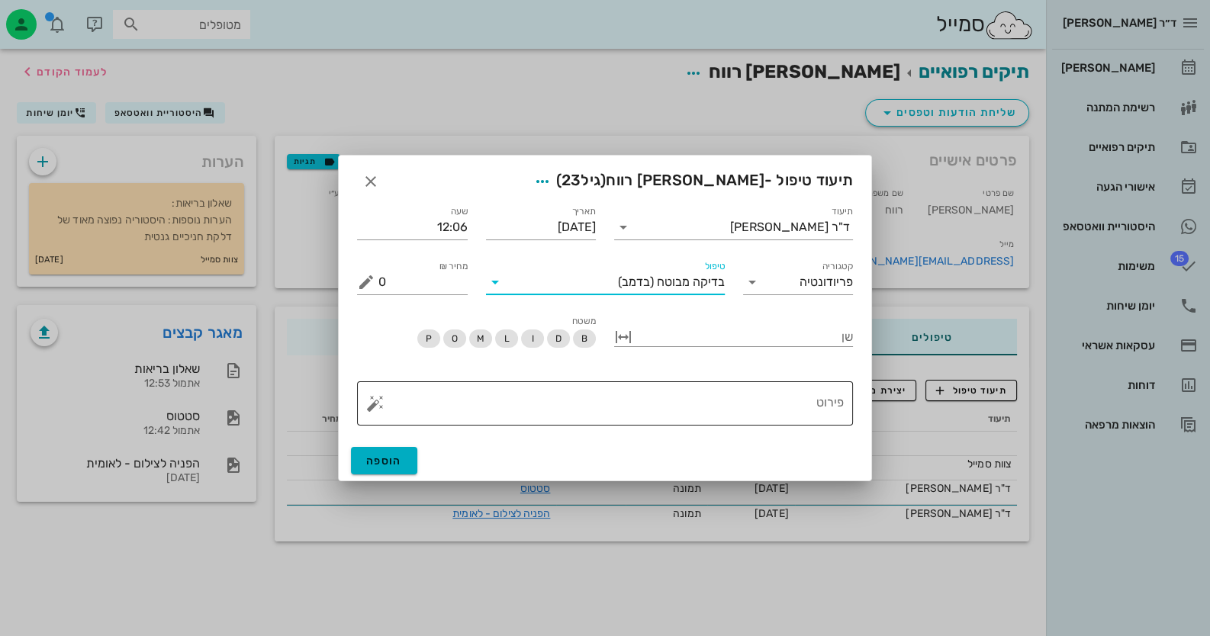
click at [378, 402] on button "button" at bounding box center [375, 403] width 18 height 18
click at [434, 275] on div "בדיקה" at bounding box center [415, 281] width 98 height 31
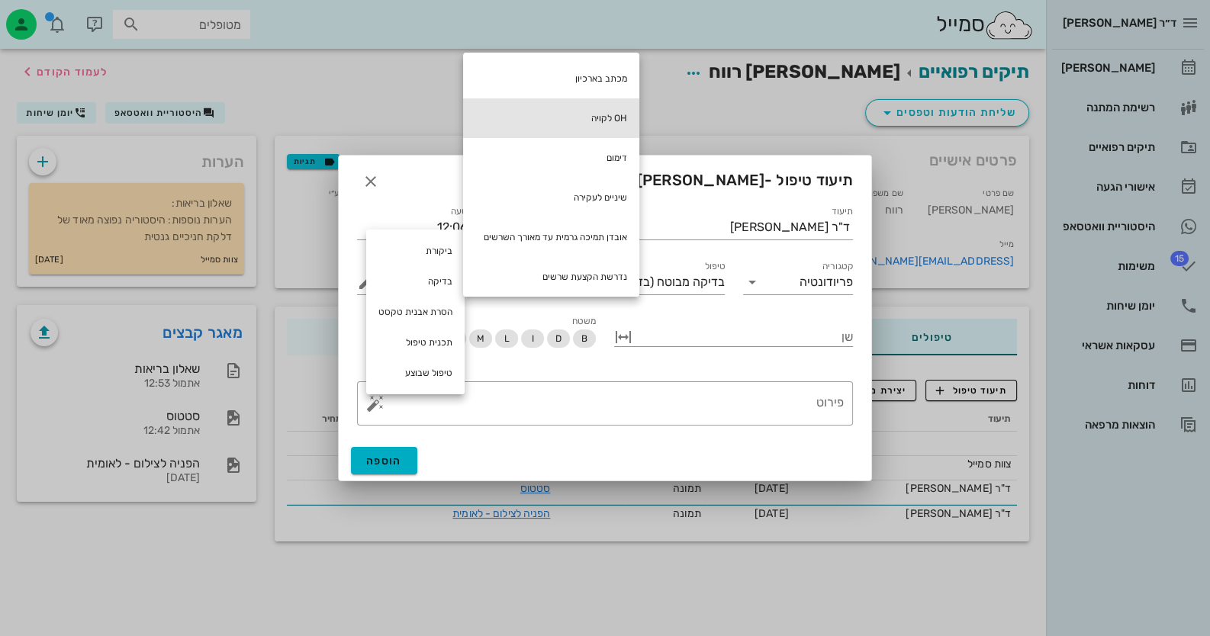
click at [587, 127] on div "OH לקויה" at bounding box center [551, 118] width 176 height 40
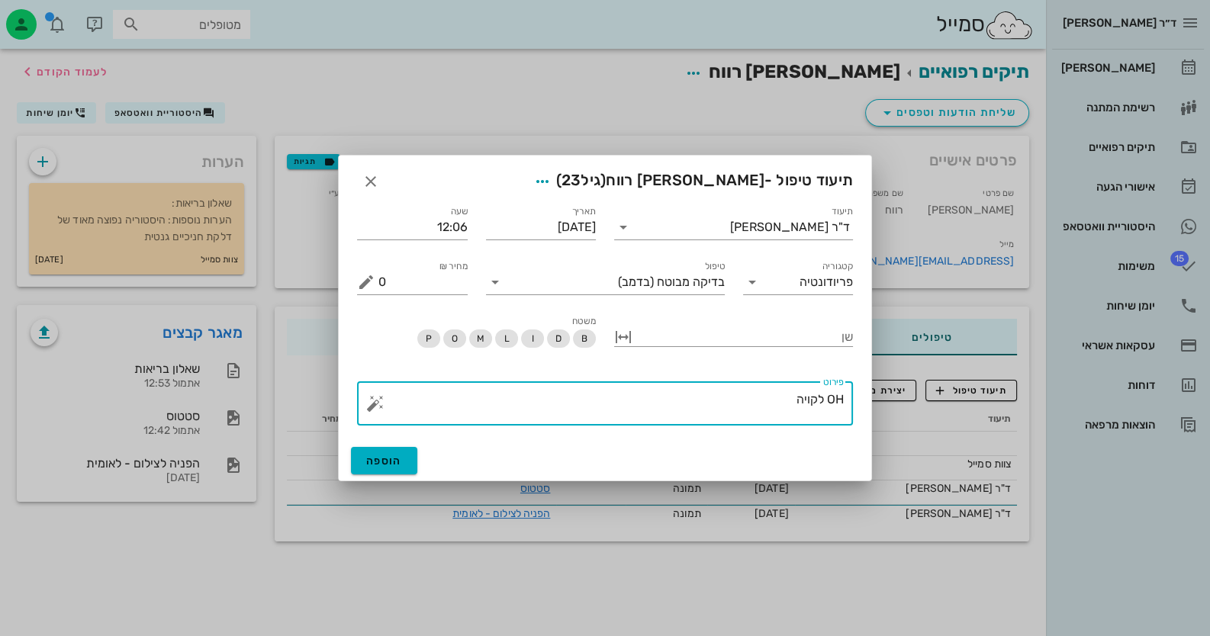
click at [375, 401] on button "button" at bounding box center [375, 403] width 18 height 18
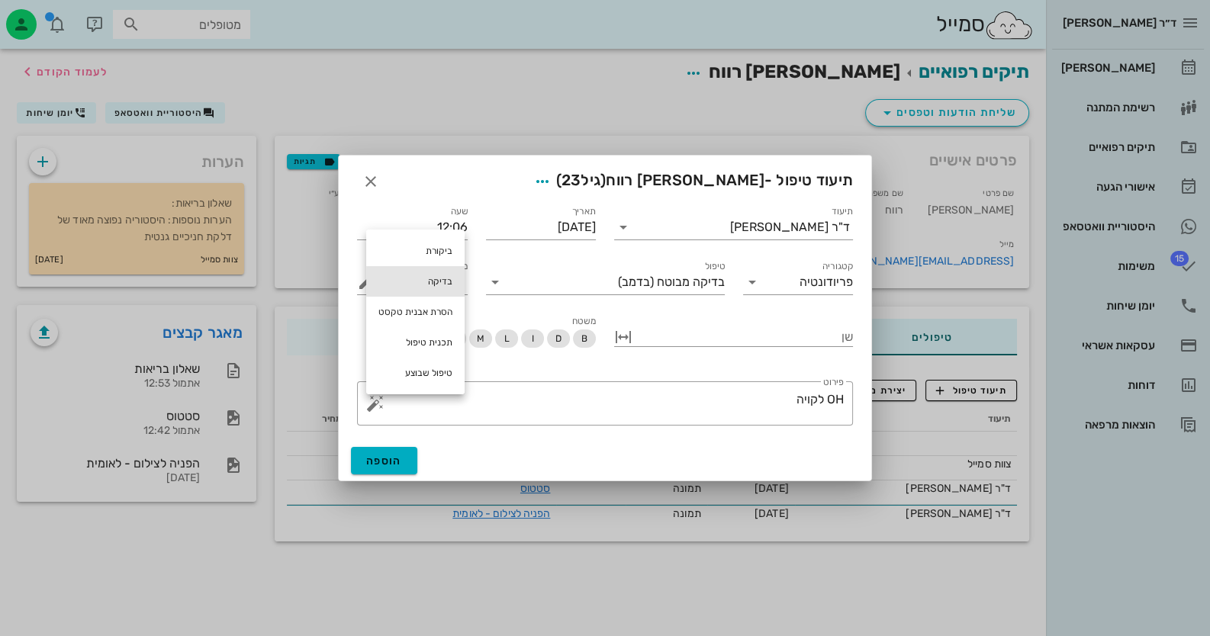
click at [446, 278] on div "בדיקה" at bounding box center [415, 281] width 98 height 31
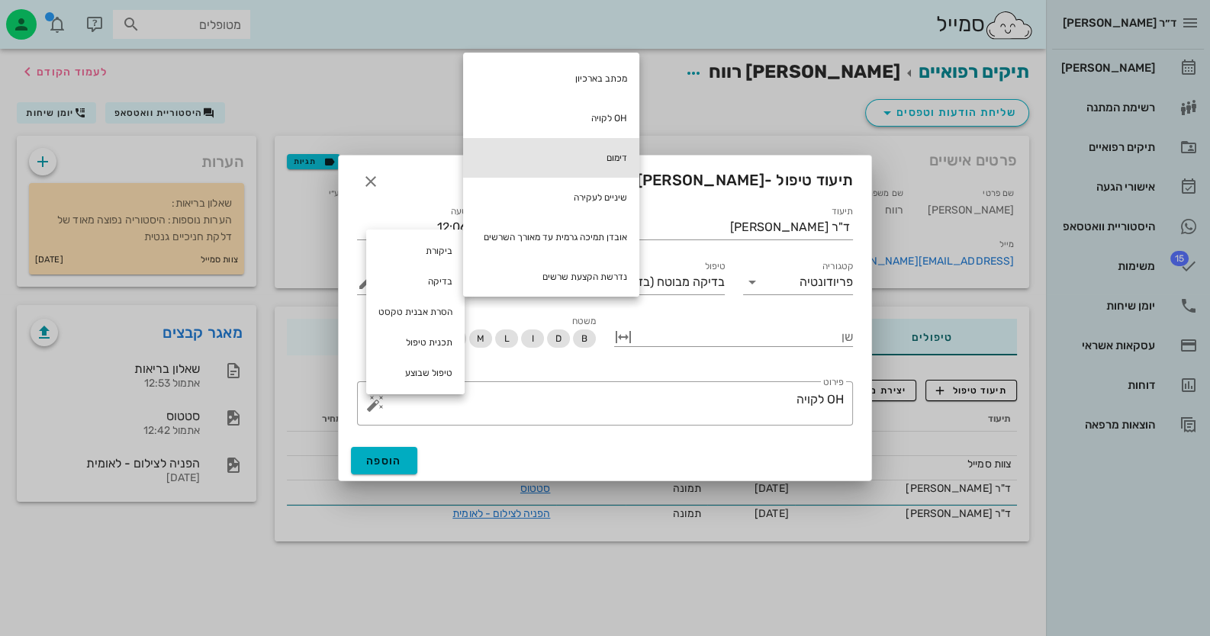
drag, startPoint x: 572, startPoint y: 156, endPoint x: 579, endPoint y: 160, distance: 8.3
click at [573, 156] on div "דימום" at bounding box center [551, 158] width 176 height 40
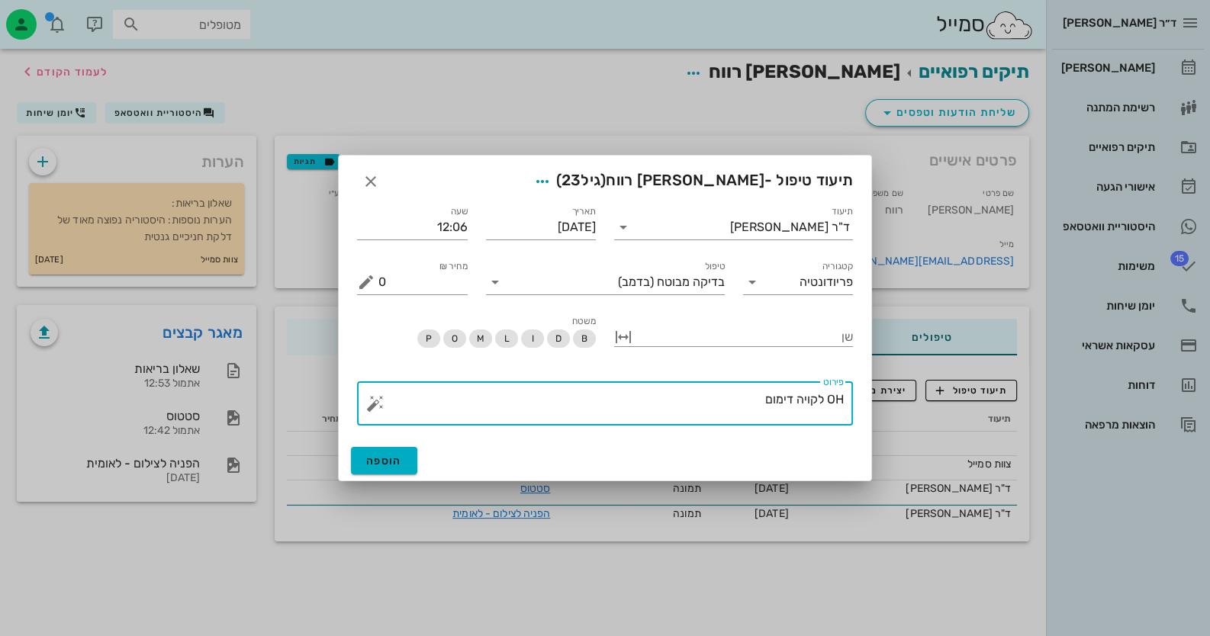
click at [378, 407] on button "button" at bounding box center [375, 403] width 18 height 18
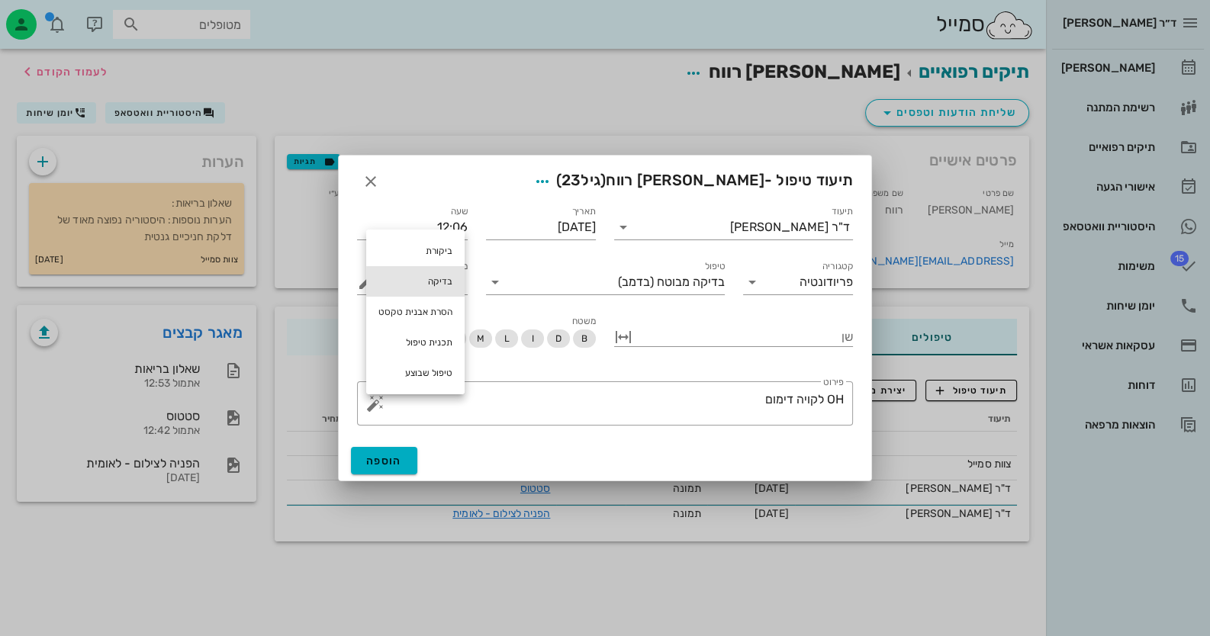
click at [431, 278] on div "בדיקה" at bounding box center [415, 281] width 98 height 31
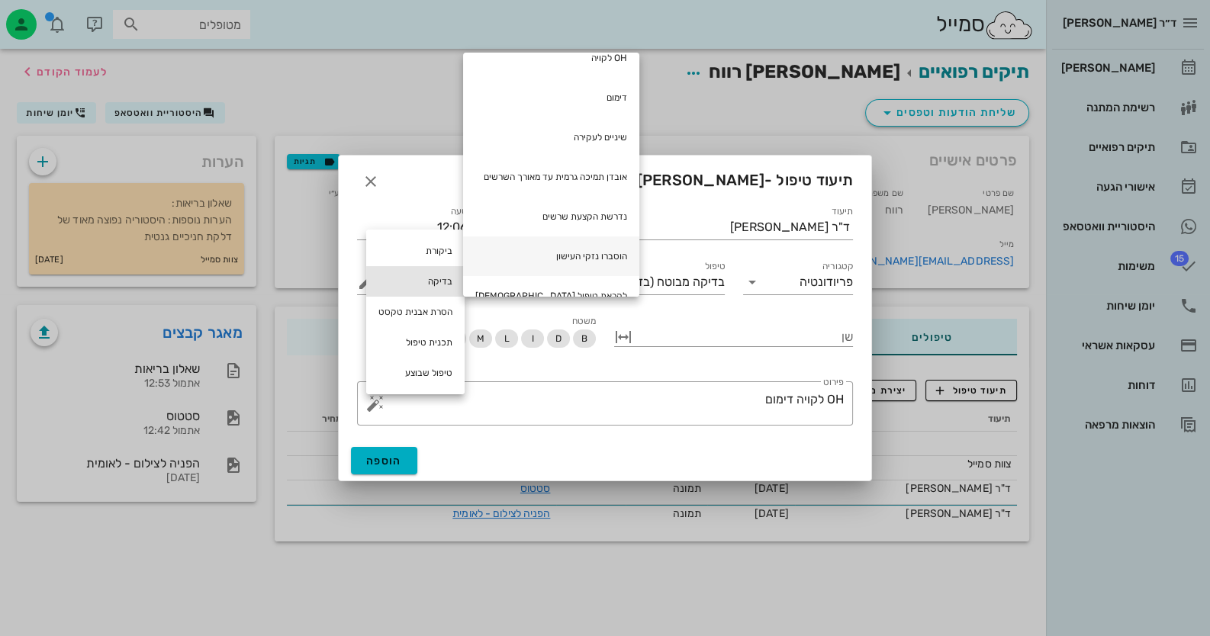
scroll to position [152, 0]
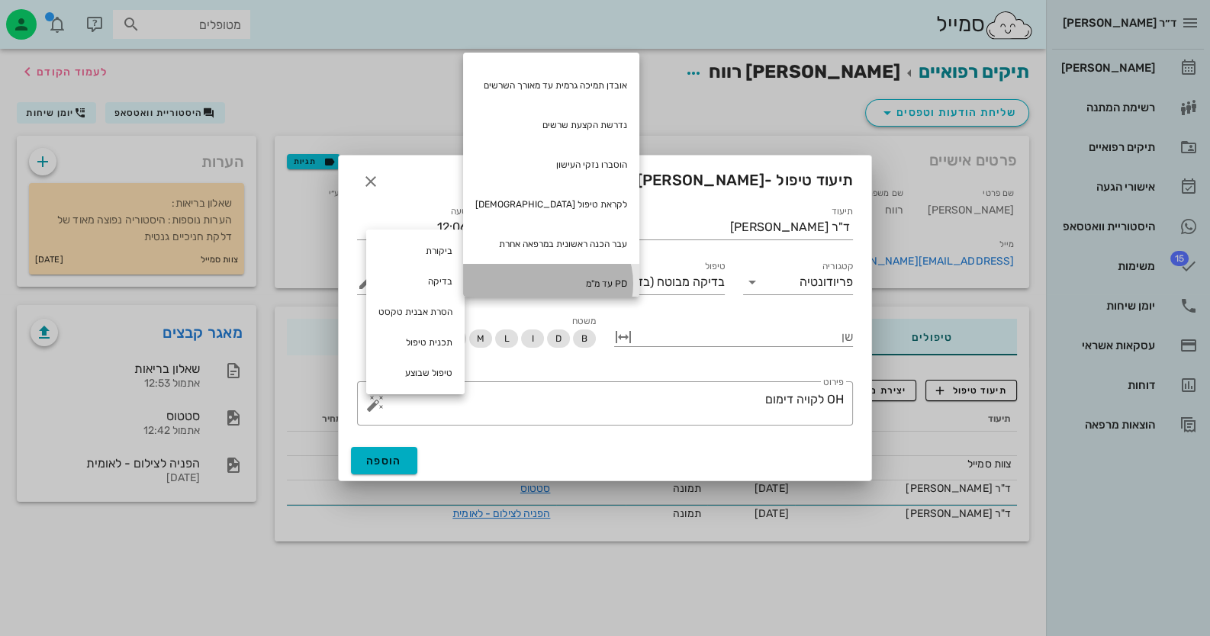
click at [603, 278] on div "PD עד מ"מ" at bounding box center [551, 284] width 176 height 40
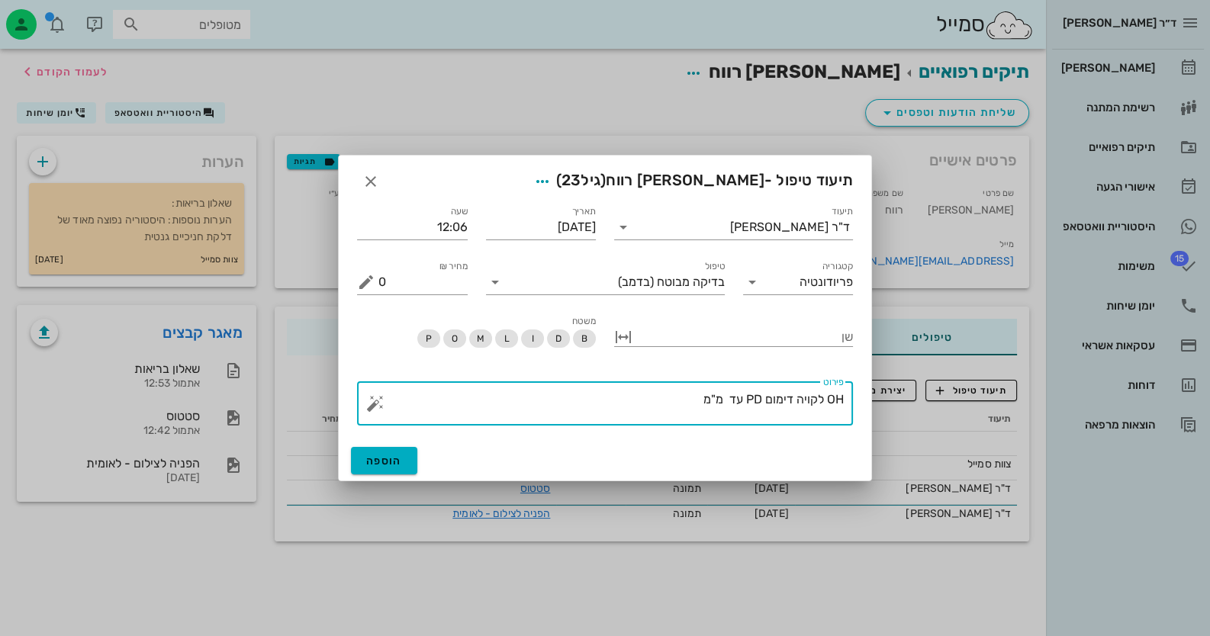
click at [723, 399] on textarea "OH לקויה דימום PD עד מ"מ" at bounding box center [610, 407] width 465 height 37
click at [689, 404] on textarea "OH לקויה דימום PD עד 5מ"מ" at bounding box center [610, 407] width 465 height 37
type textarea "OH לקויה דימום PD עד 5מ"מ"
click at [389, 458] on span "הוספה" at bounding box center [384, 461] width 36 height 13
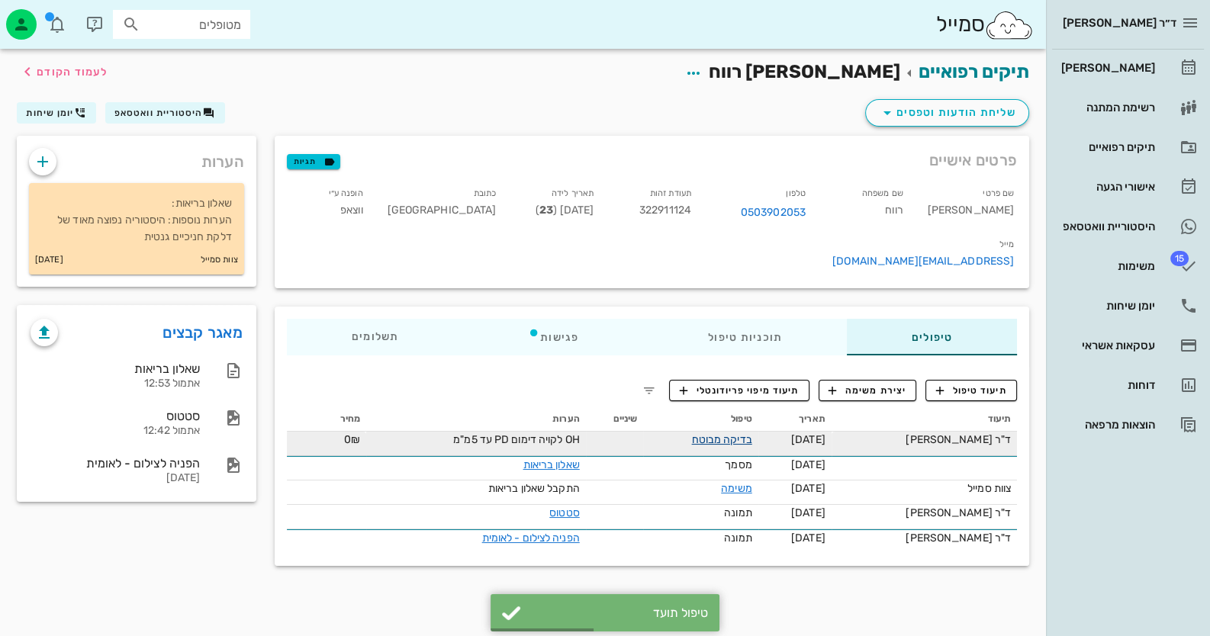
click at [747, 433] on link "בדיקה מבוטח" at bounding box center [722, 439] width 60 height 13
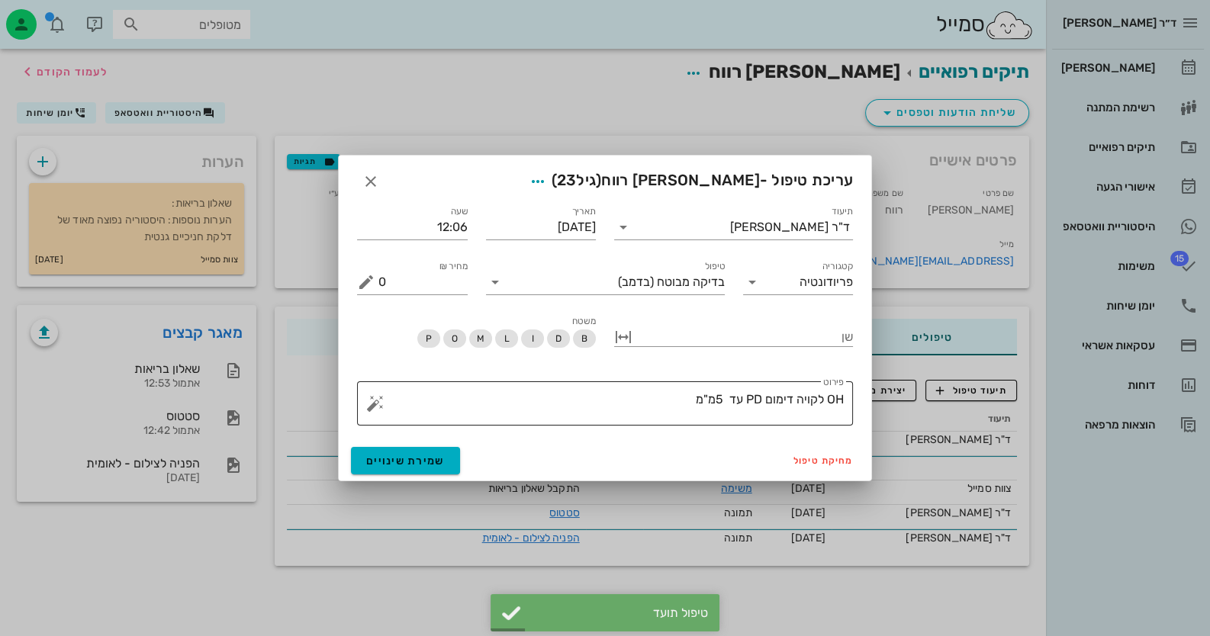
click at [379, 407] on button "button" at bounding box center [375, 403] width 18 height 18
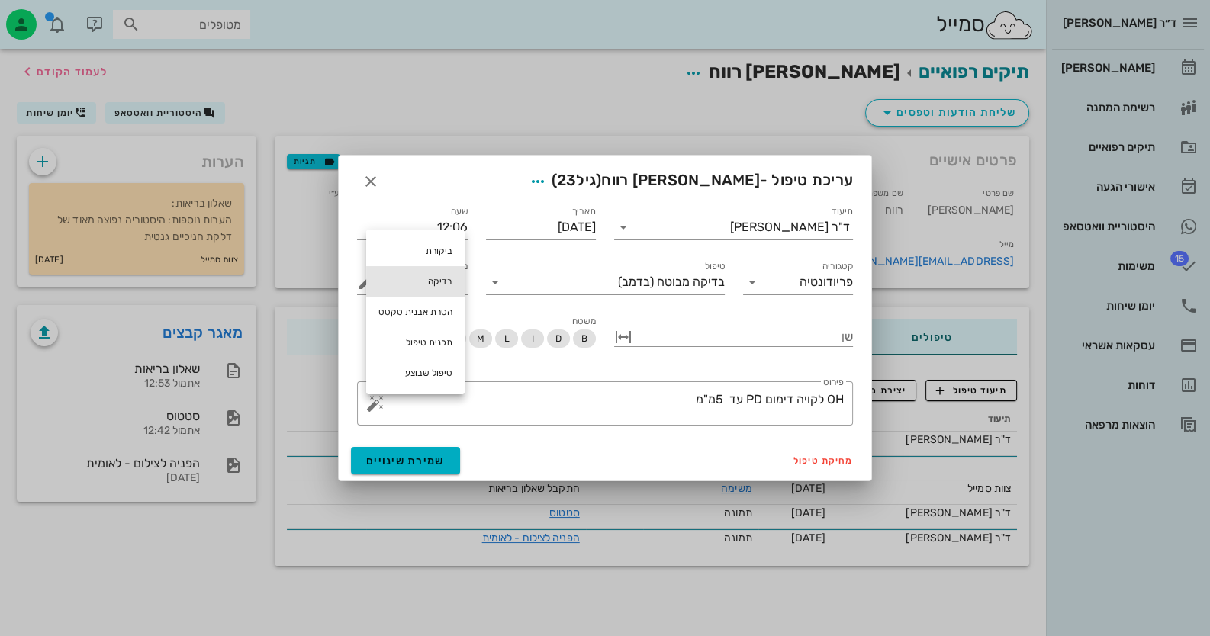
click at [431, 277] on div "בדיקה" at bounding box center [415, 281] width 98 height 31
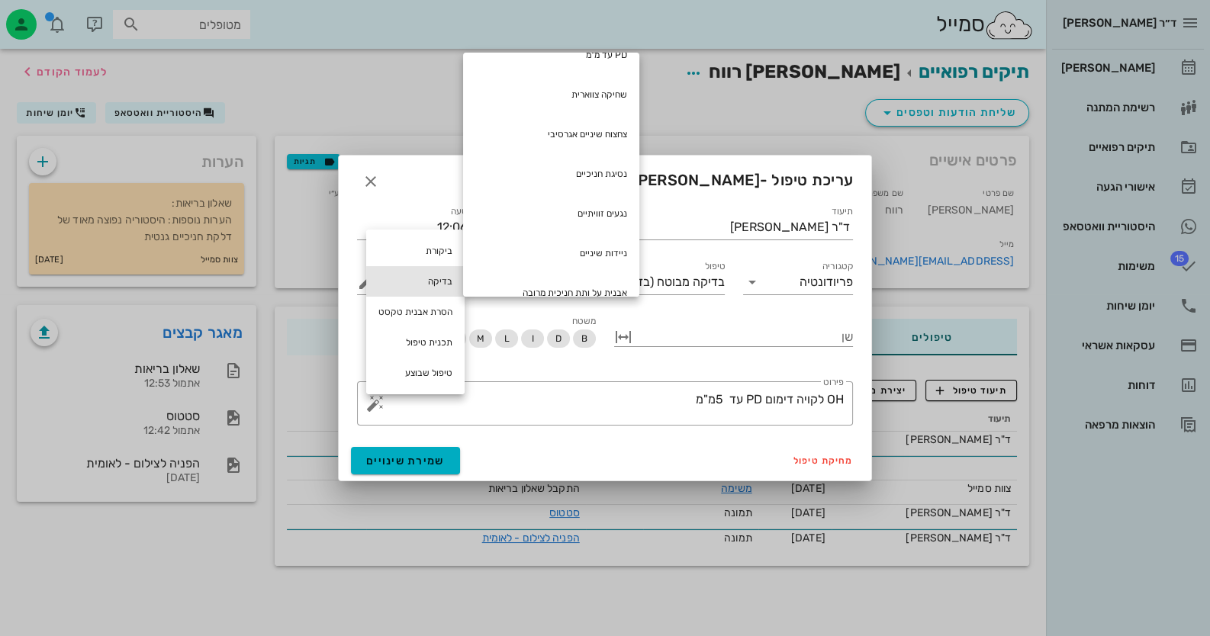
scroll to position [458, 0]
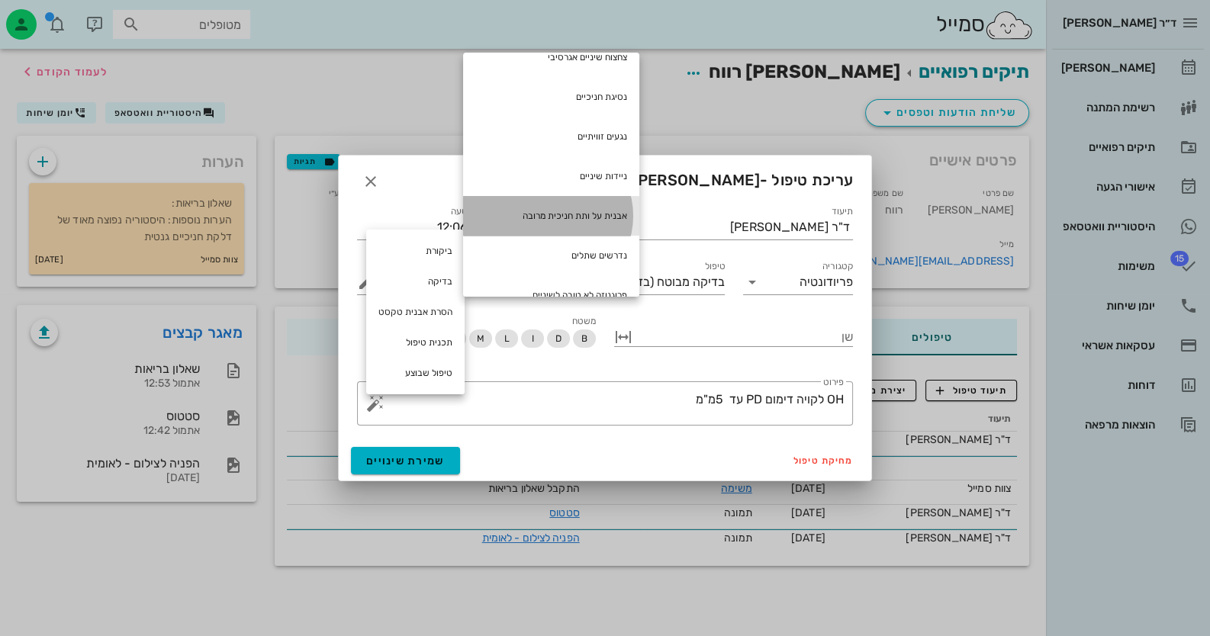
click at [591, 218] on div "אבנית על ותת חניכית מרובה" at bounding box center [551, 216] width 176 height 40
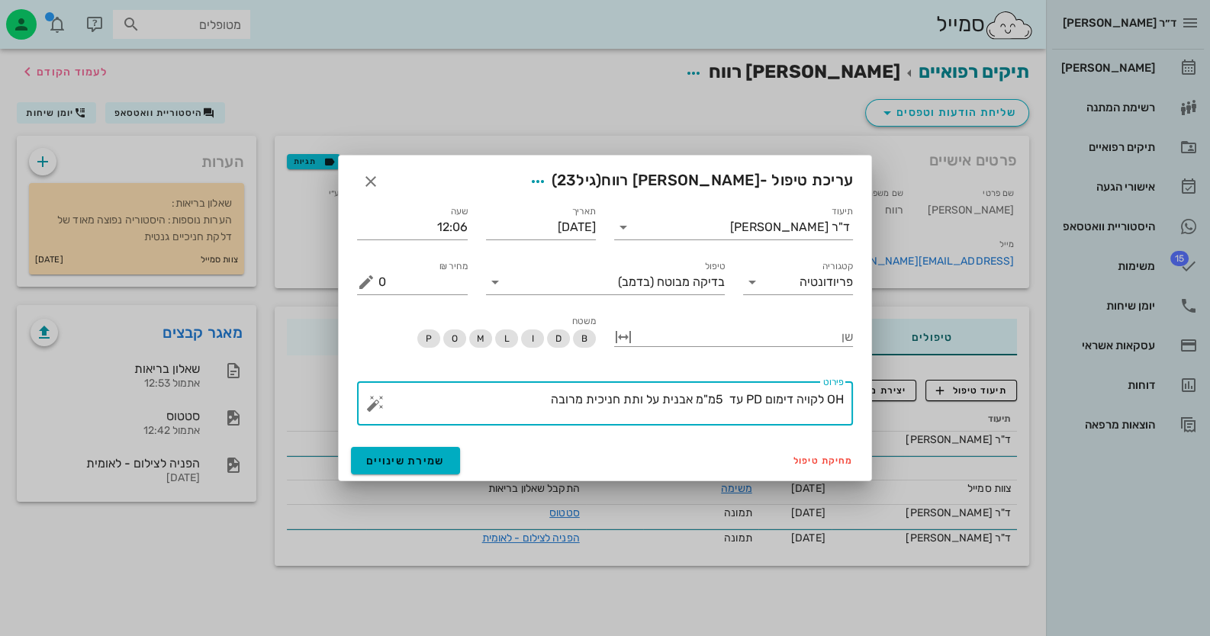
click at [371, 399] on button "button" at bounding box center [375, 403] width 18 height 18
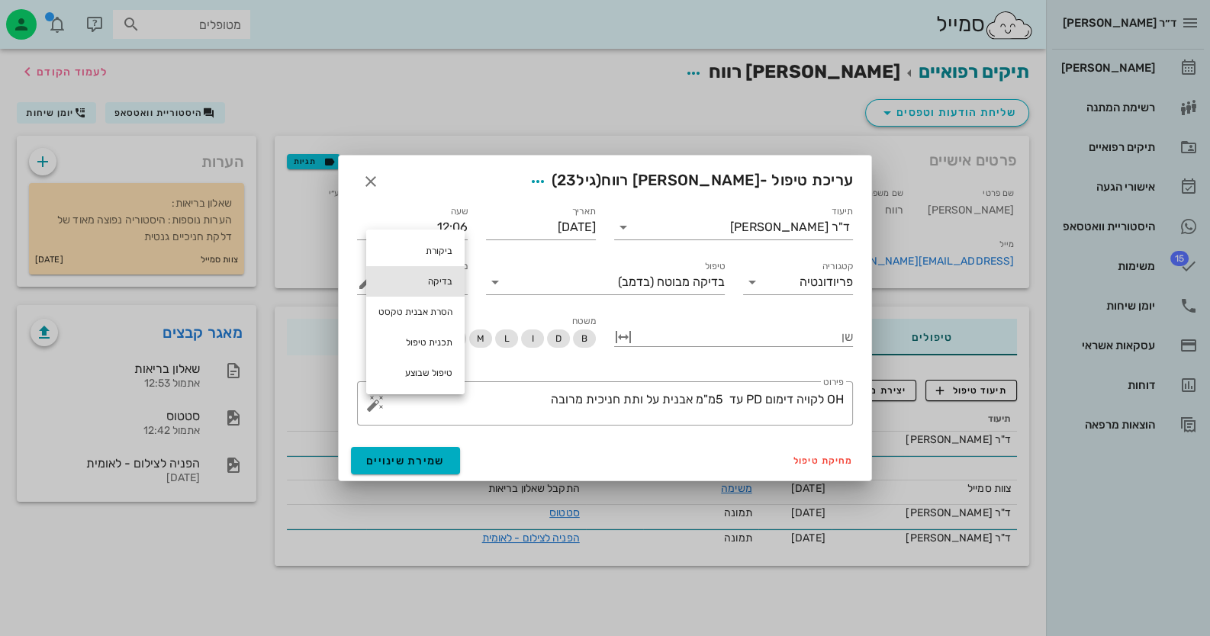
click at [431, 282] on div "בדיקה" at bounding box center [415, 281] width 98 height 31
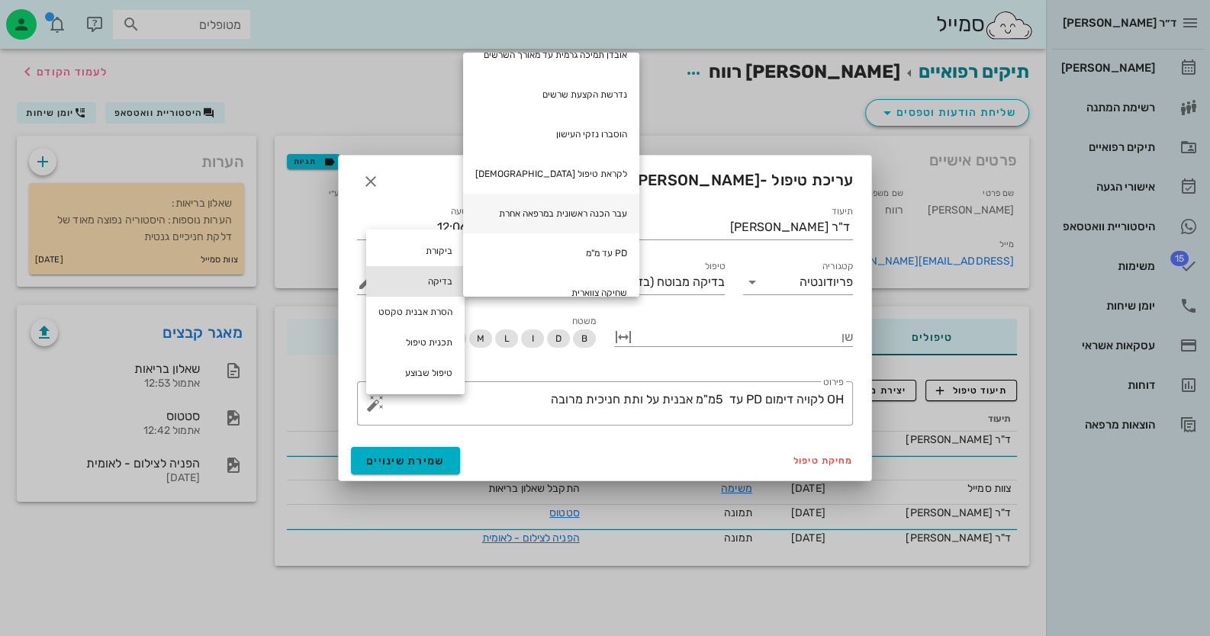
scroll to position [149, 0]
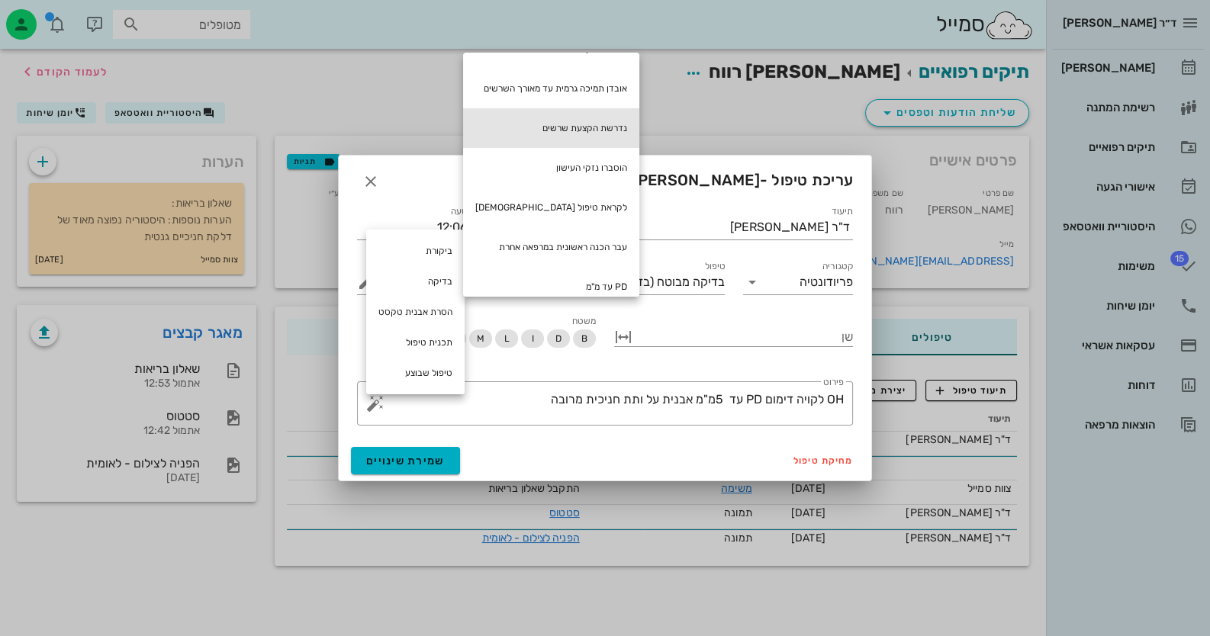
click at [622, 139] on div "נדרשת הקצעת שרשים" at bounding box center [551, 128] width 176 height 40
type textarea "OH לקויה דימום PD עד 5מ"מ אבנית על ותת חניכית מרובה נדרשת הקצעת שרשים"
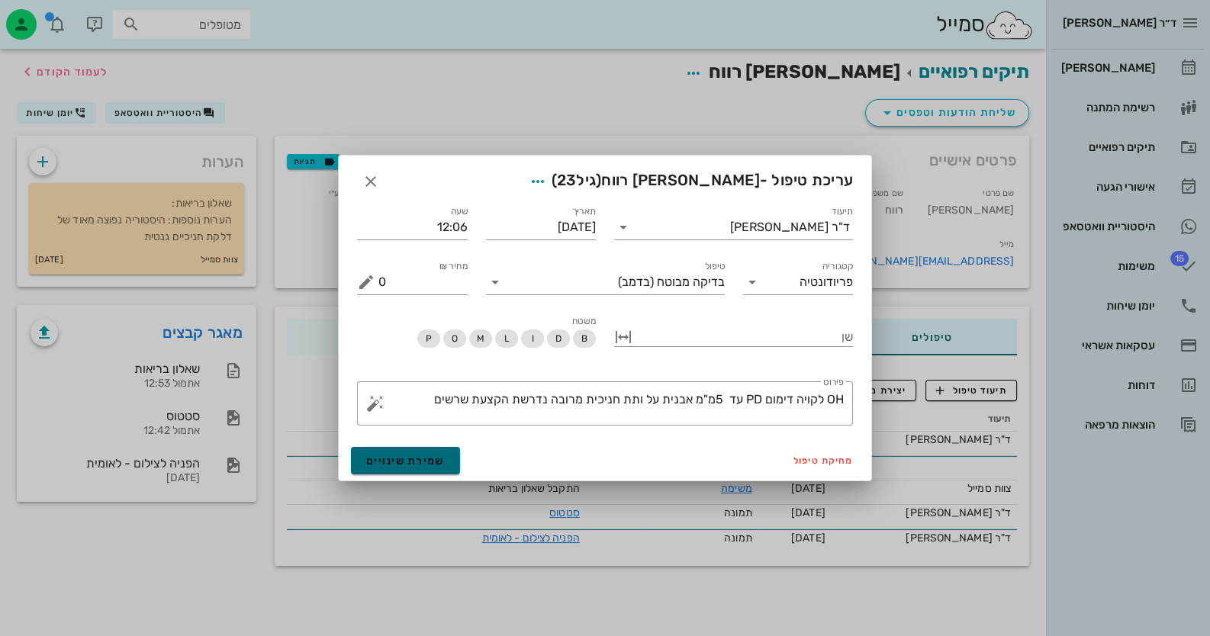
click at [420, 451] on button "שמירת שינויים" at bounding box center [405, 460] width 109 height 27
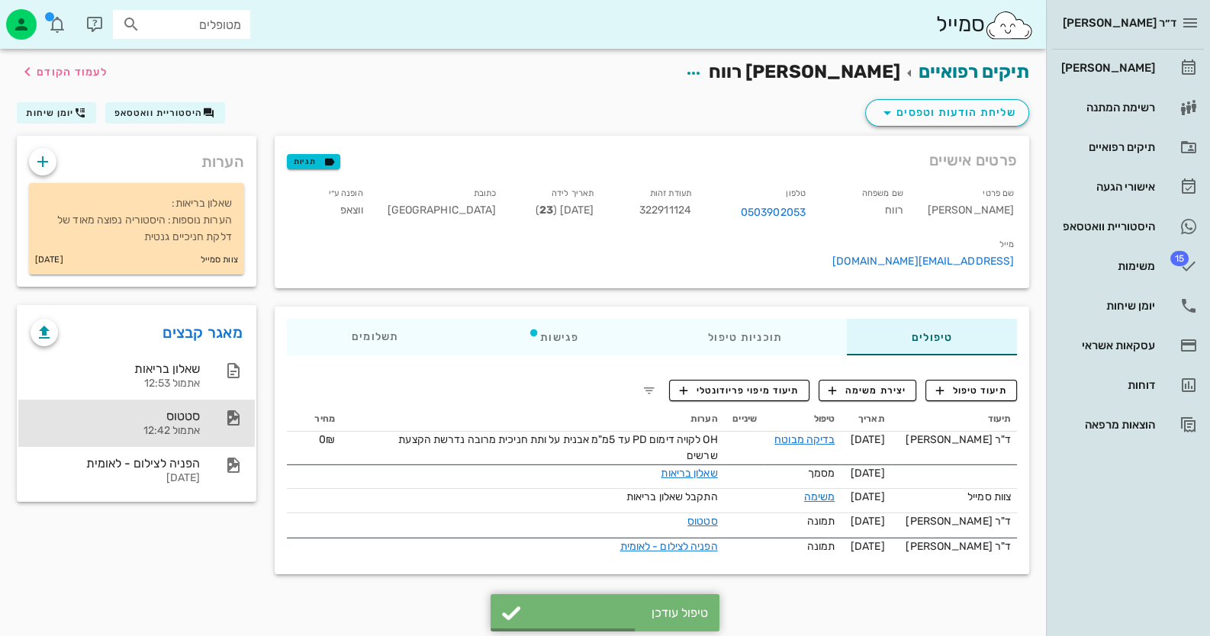
click at [191, 423] on div "סטטוס" at bounding box center [115, 416] width 169 height 14
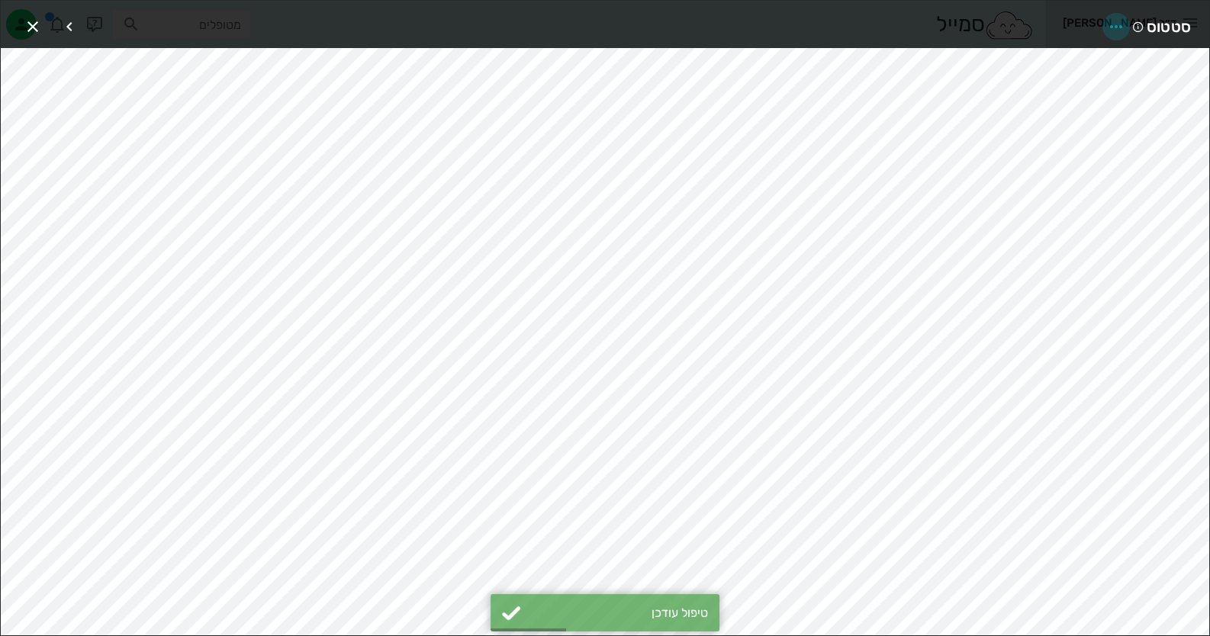
click at [1123, 26] on icon "button" at bounding box center [1116, 27] width 18 height 18
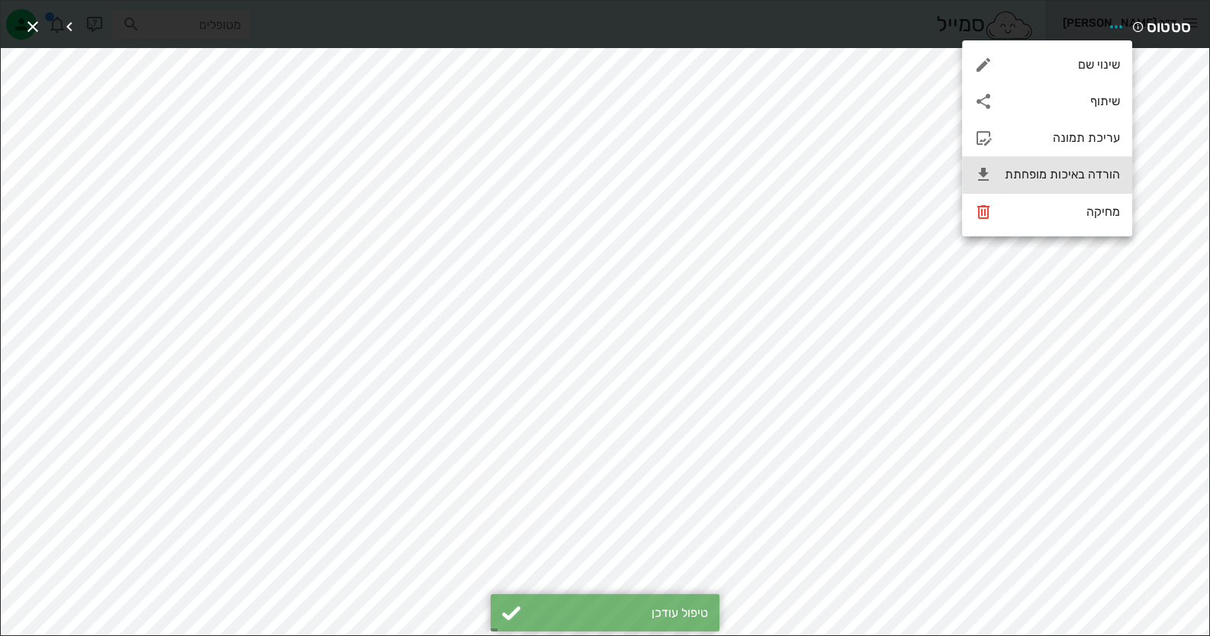
click at [1104, 175] on div "הורדה באיכות מופחתת" at bounding box center [1062, 174] width 115 height 14
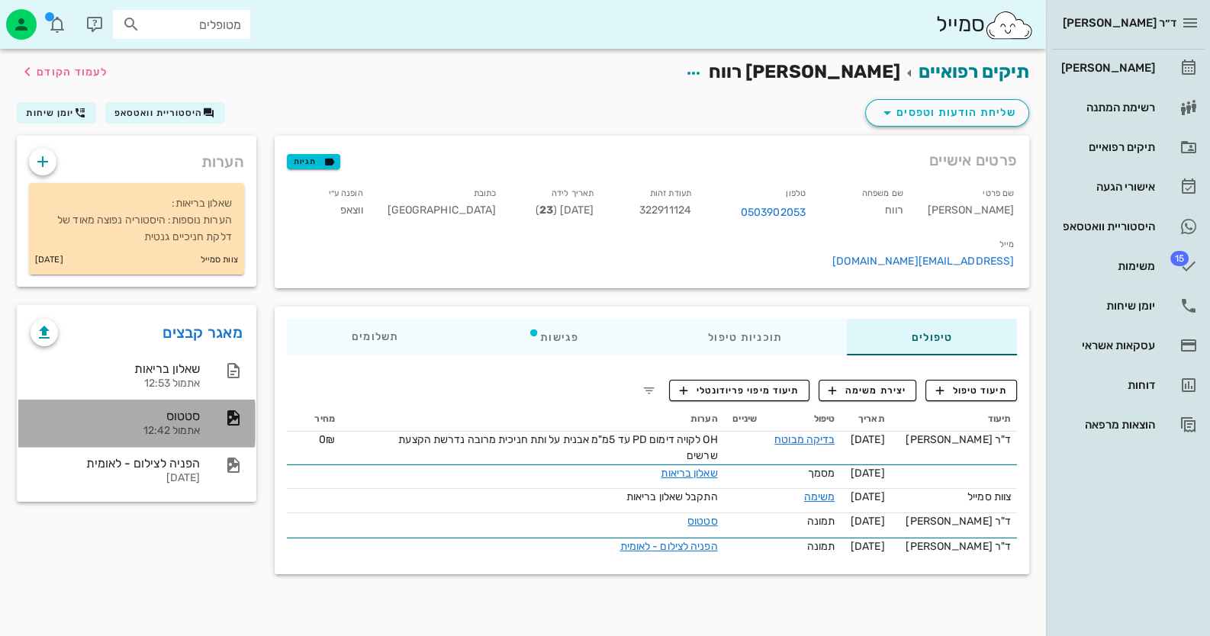
click at [157, 420] on div "סטטוס" at bounding box center [115, 416] width 169 height 14
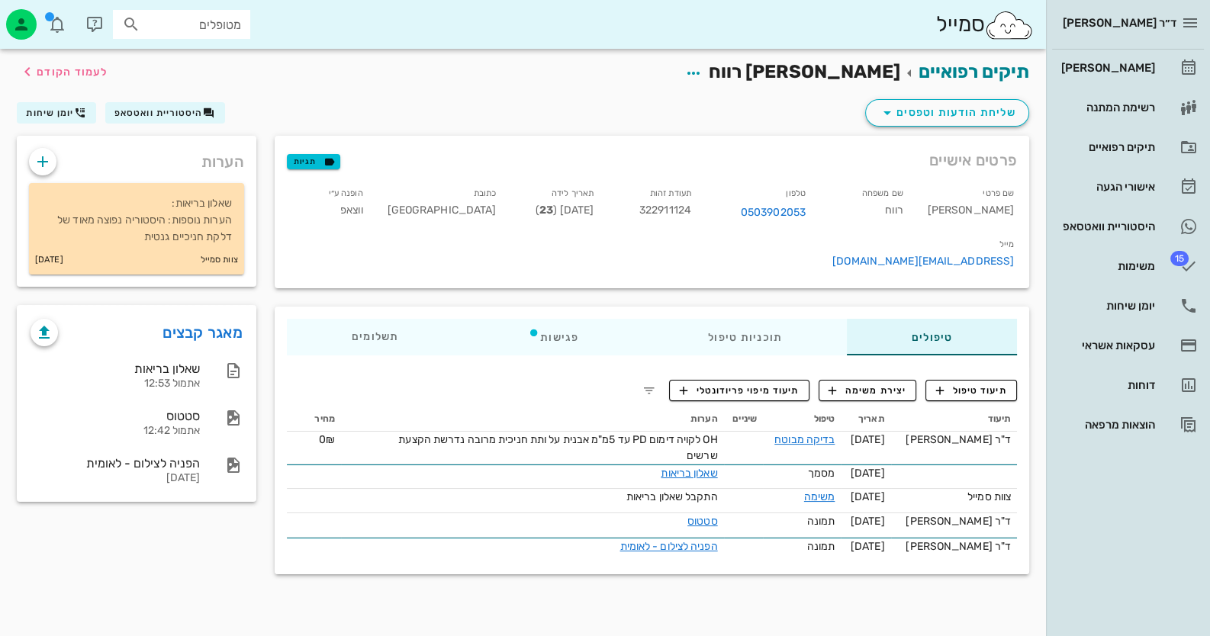
click at [691, 205] on span "322911124" at bounding box center [665, 210] width 52 height 13
copy span "322911124"
click at [1112, 224] on div "היסטוריית וואטסאפ" at bounding box center [1106, 226] width 97 height 12
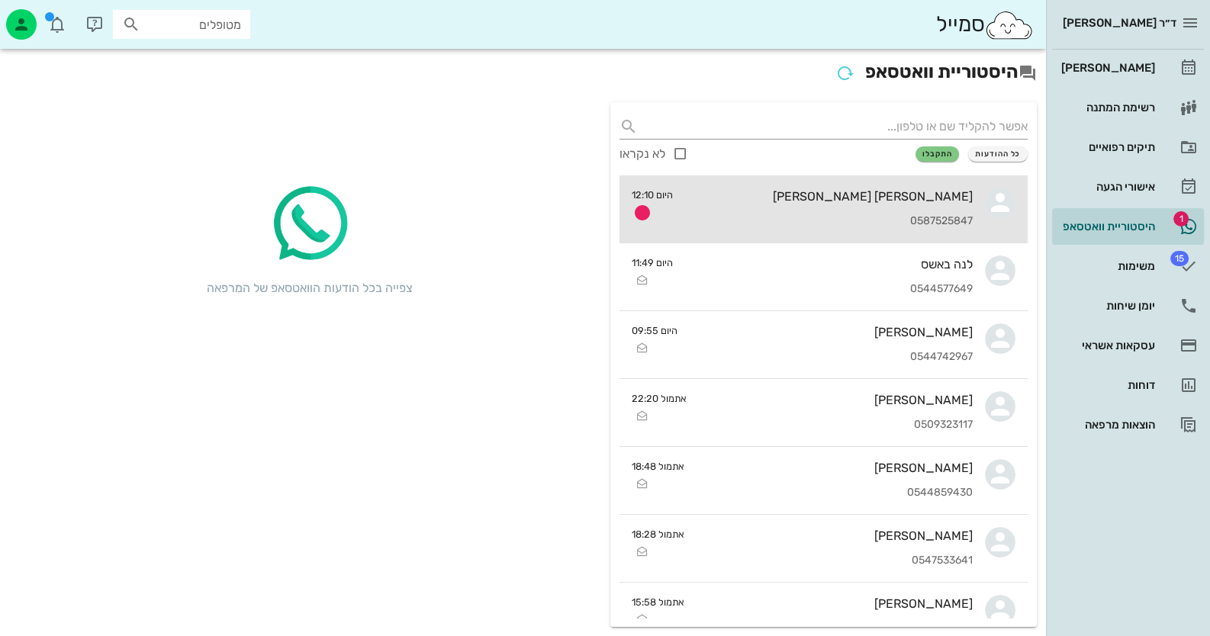
click at [954, 218] on div "0587525847" at bounding box center [829, 221] width 288 height 13
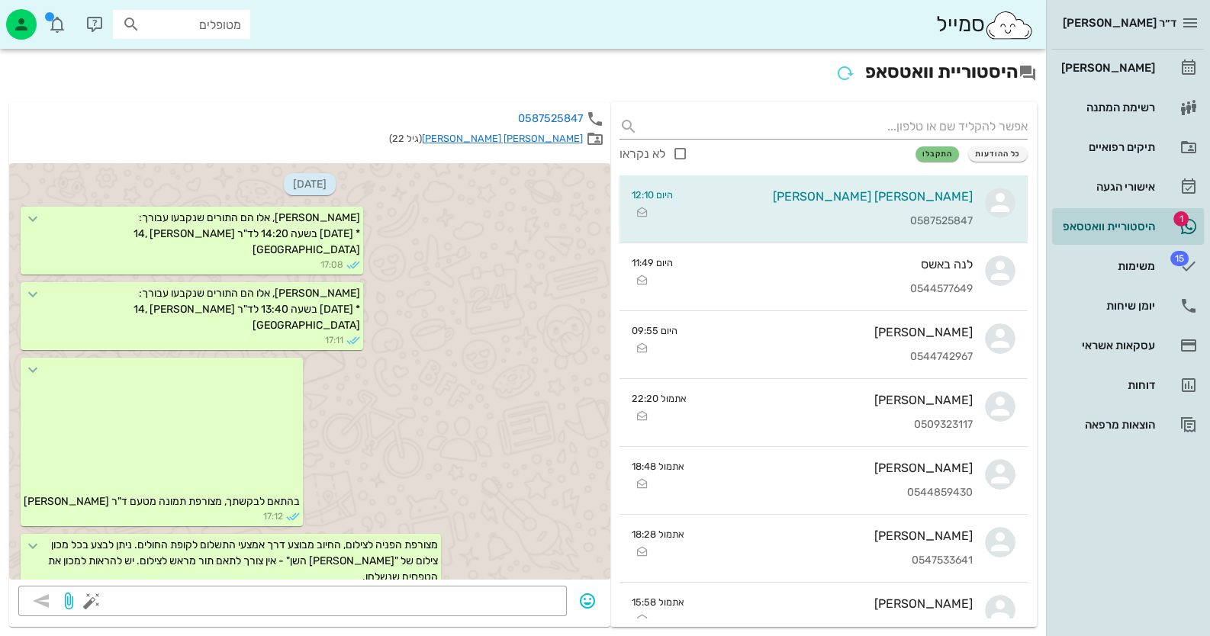
scroll to position [1579, 0]
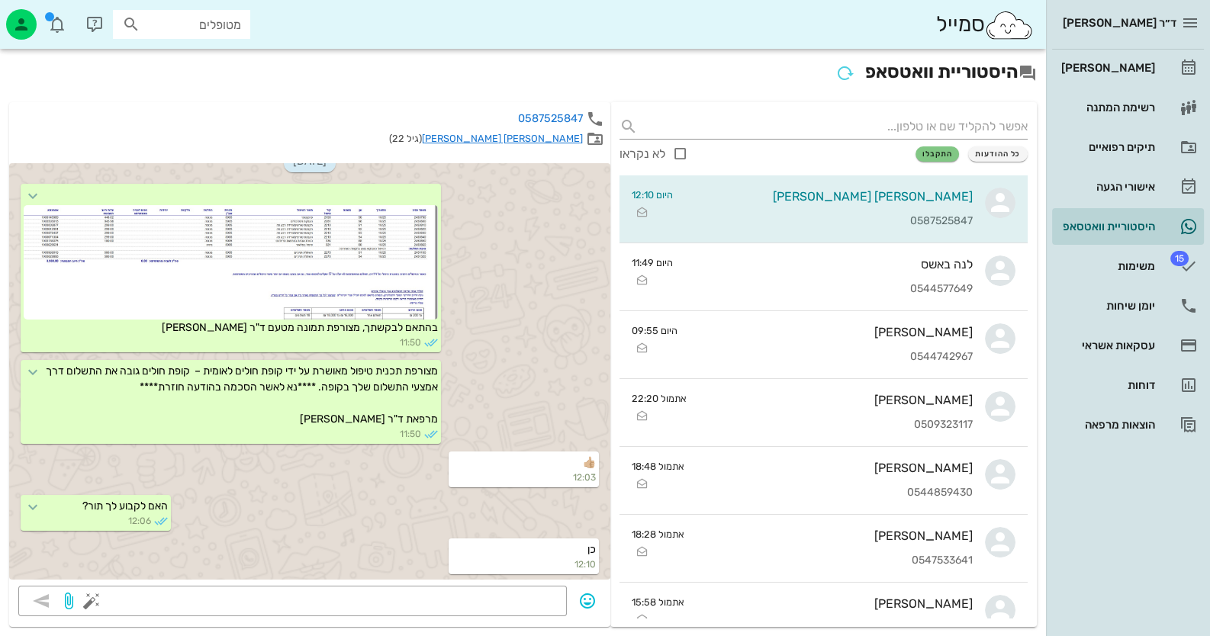
click at [568, 134] on link "[PERSON_NAME] [PERSON_NAME]" at bounding box center [502, 138] width 161 height 11
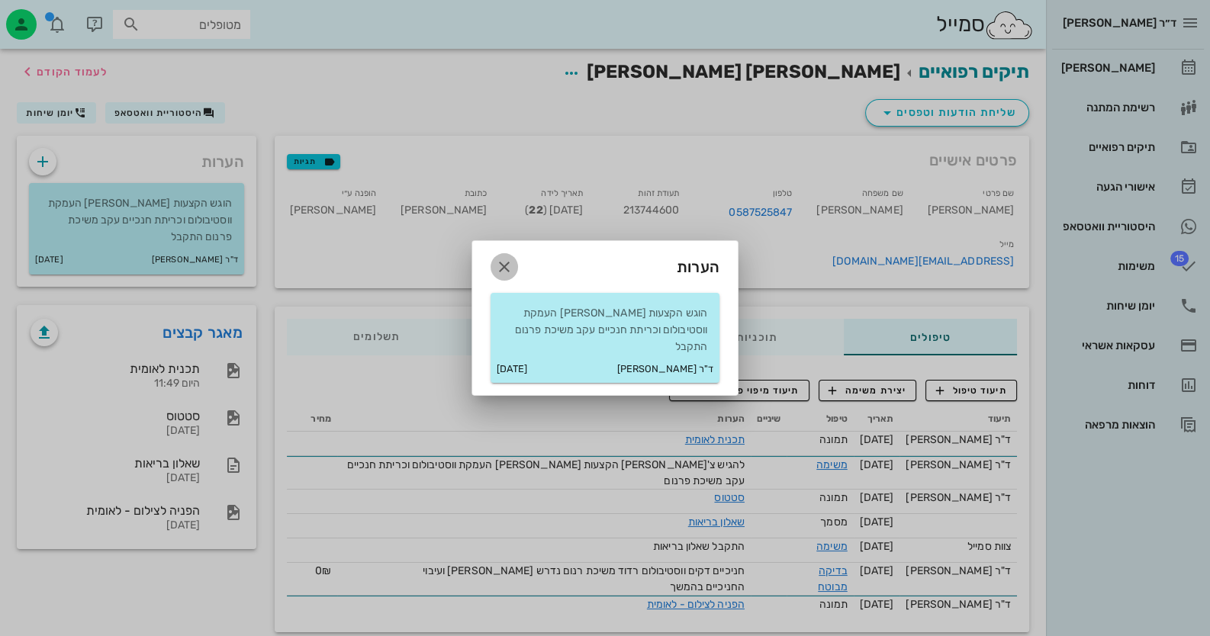
drag, startPoint x: 495, startPoint y: 282, endPoint x: 510, endPoint y: 285, distance: 14.7
click at [496, 276] on icon "button" at bounding box center [504, 267] width 18 height 18
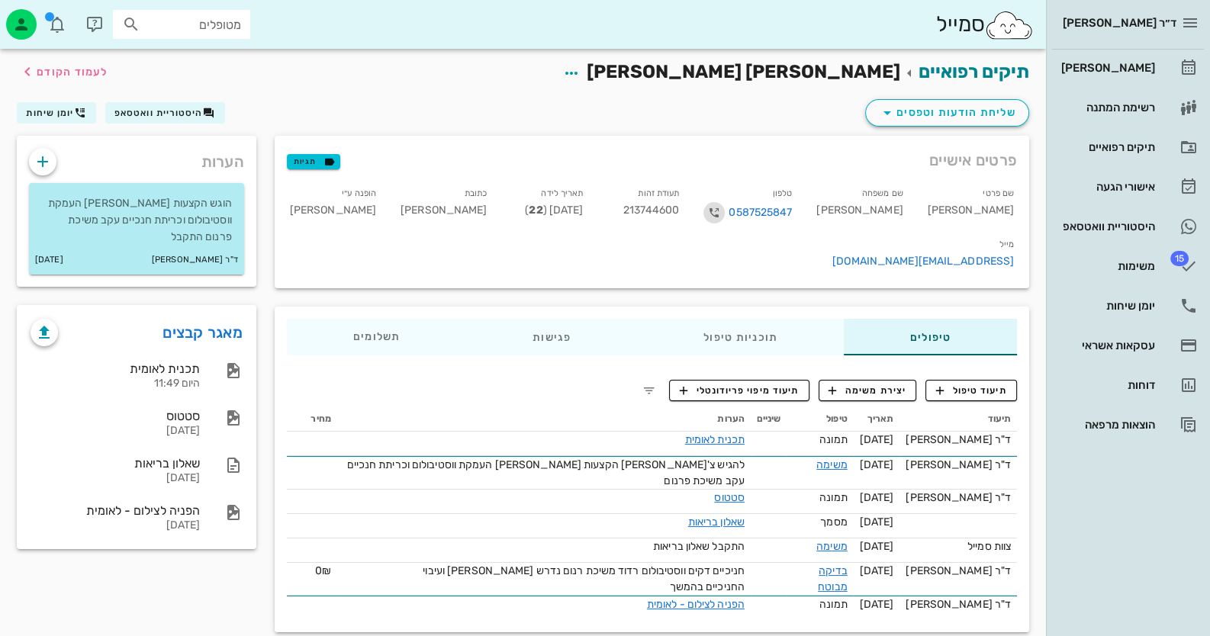
click at [723, 211] on icon "button" at bounding box center [714, 213] width 18 height 18
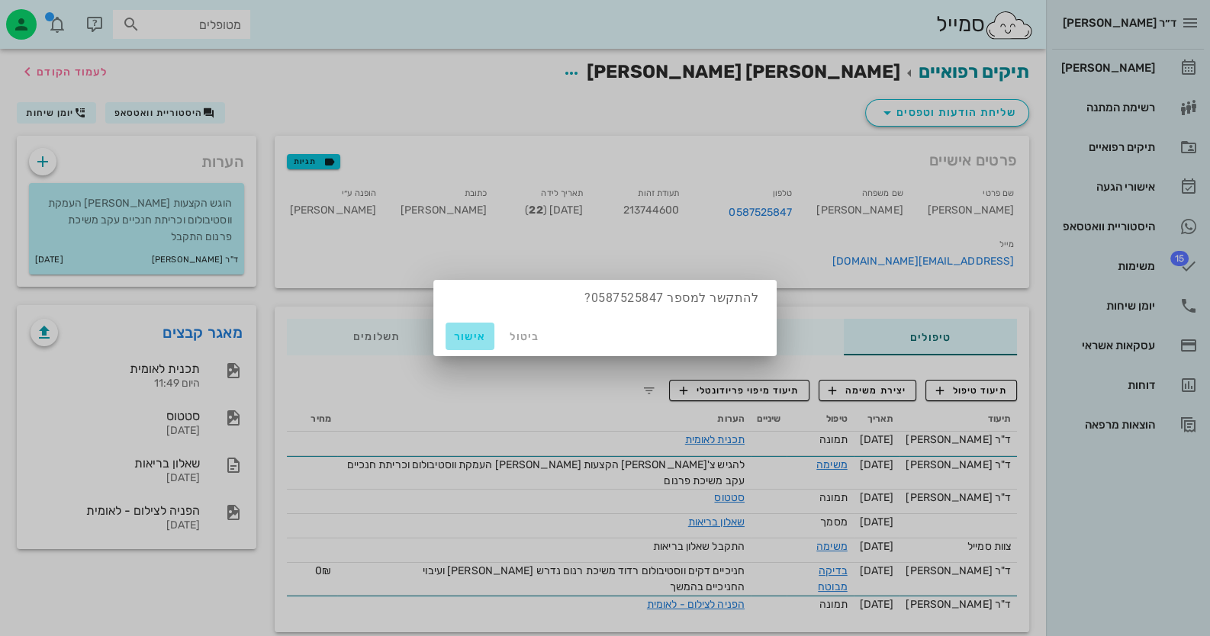
click at [465, 336] on span "אישור" at bounding box center [470, 336] width 37 height 13
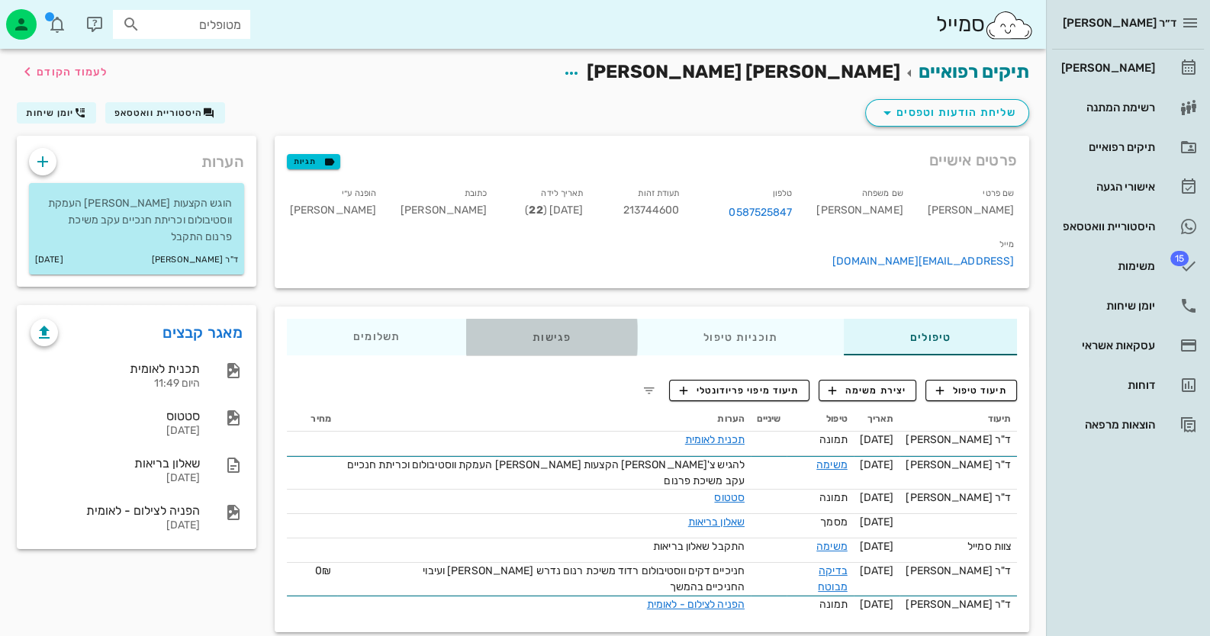
click at [562, 319] on div "פגישות" at bounding box center [551, 337] width 171 height 37
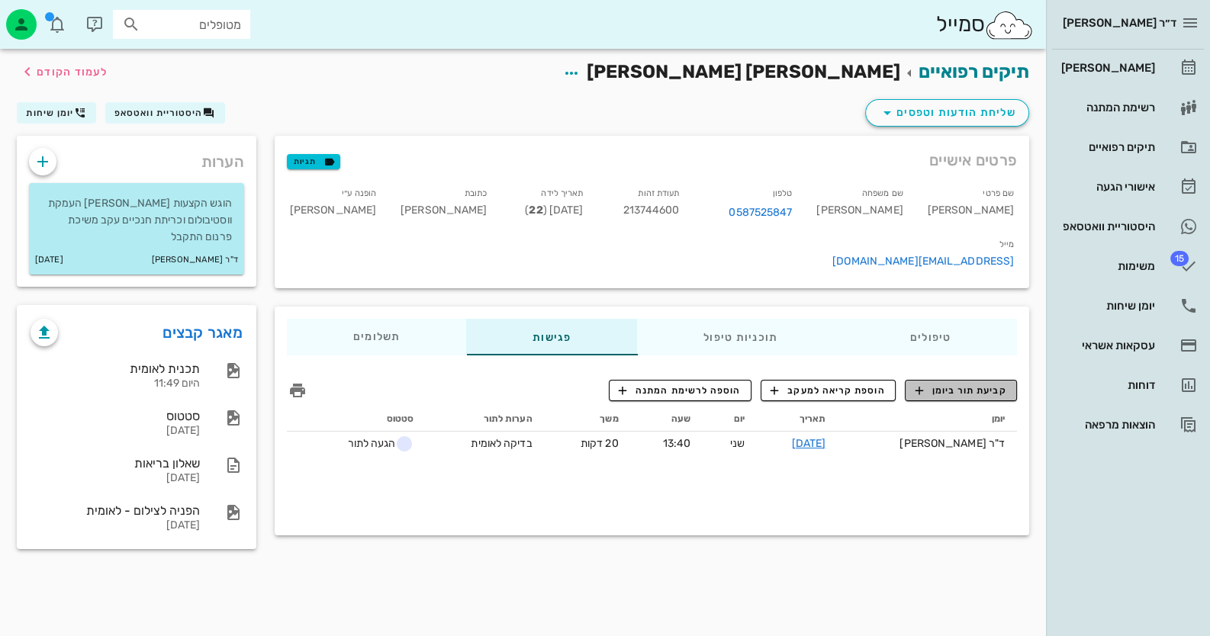
click at [948, 384] on span "קביעת תור ביומן" at bounding box center [961, 391] width 92 height 14
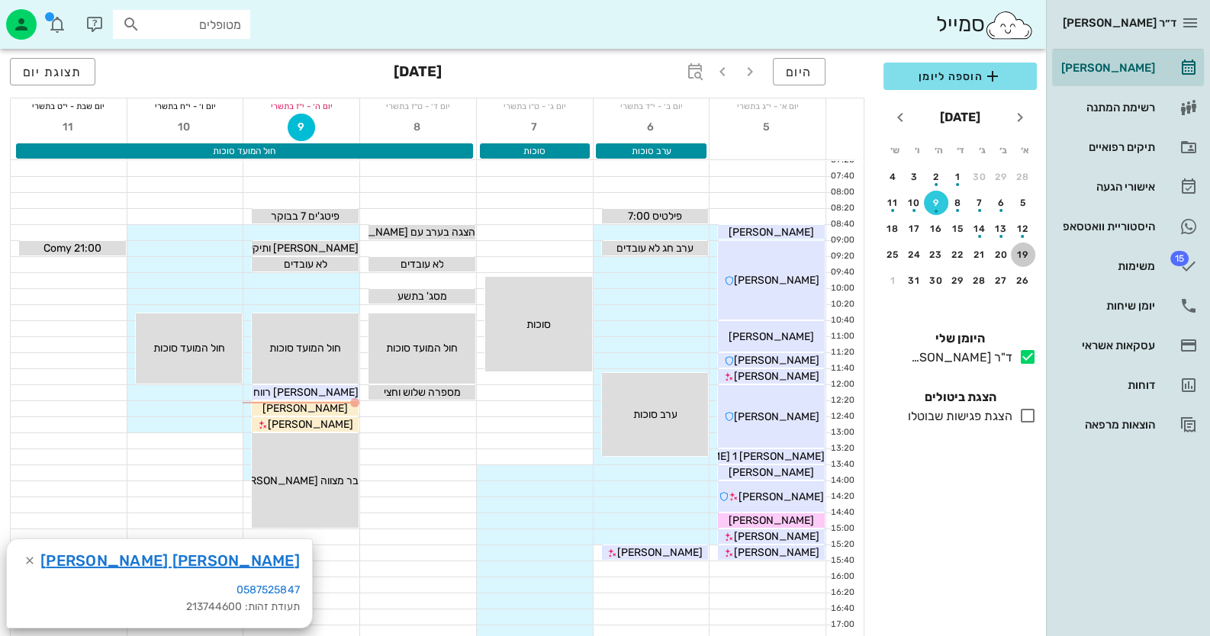
click at [1018, 250] on div "19" at bounding box center [1023, 254] width 24 height 11
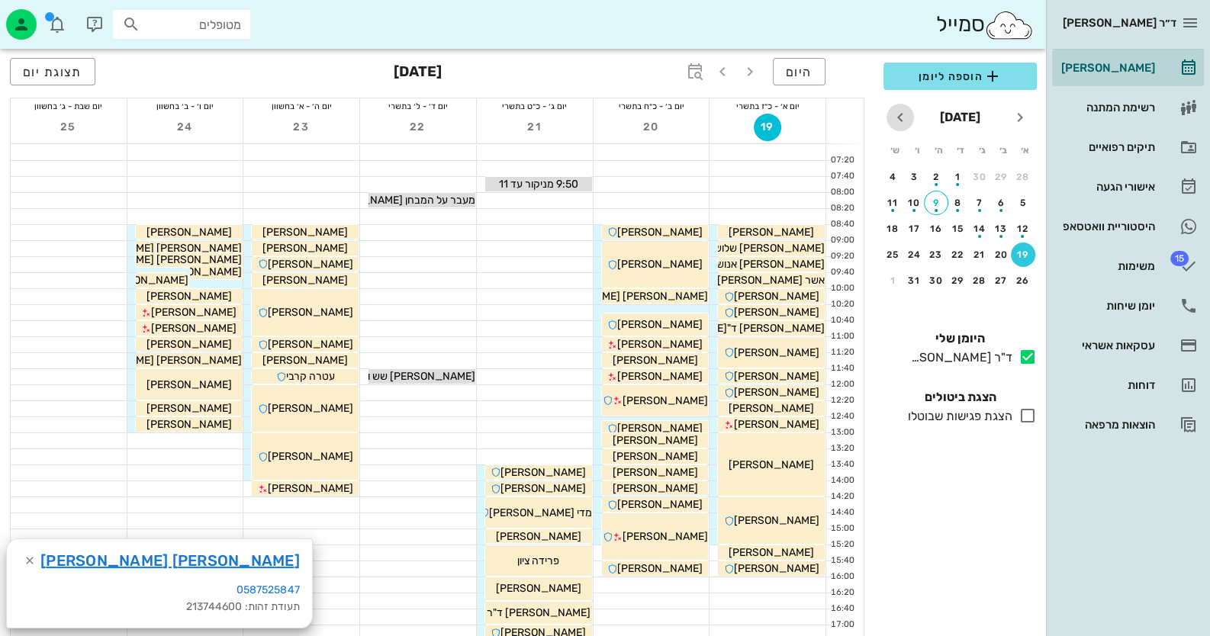
click at [893, 117] on icon "חודש הבא" at bounding box center [900, 117] width 18 height 18
click at [1028, 198] on div "2" at bounding box center [1023, 203] width 24 height 11
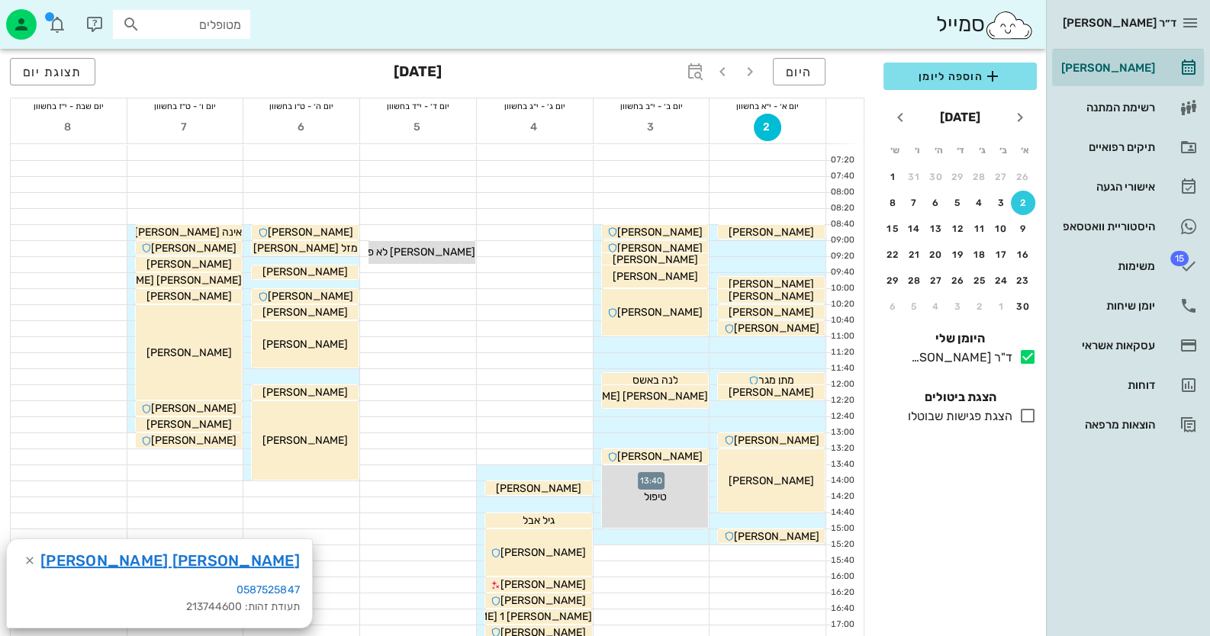
click at [597, 476] on div at bounding box center [652, 472] width 116 height 15
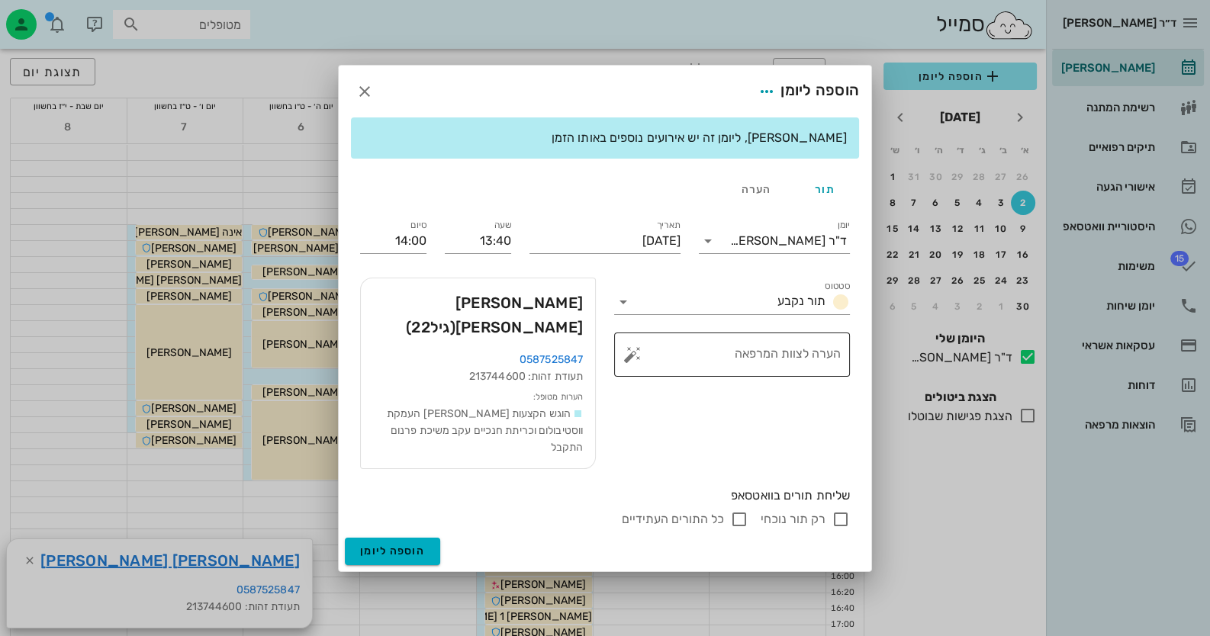
click at [760, 366] on div "הערה לצוות המרפאה" at bounding box center [738, 355] width 205 height 44
type textarea "[PERSON_NAME] והקצעות אולי שתל חניכיים"
click at [411, 253] on input "14:00" at bounding box center [393, 241] width 66 height 24
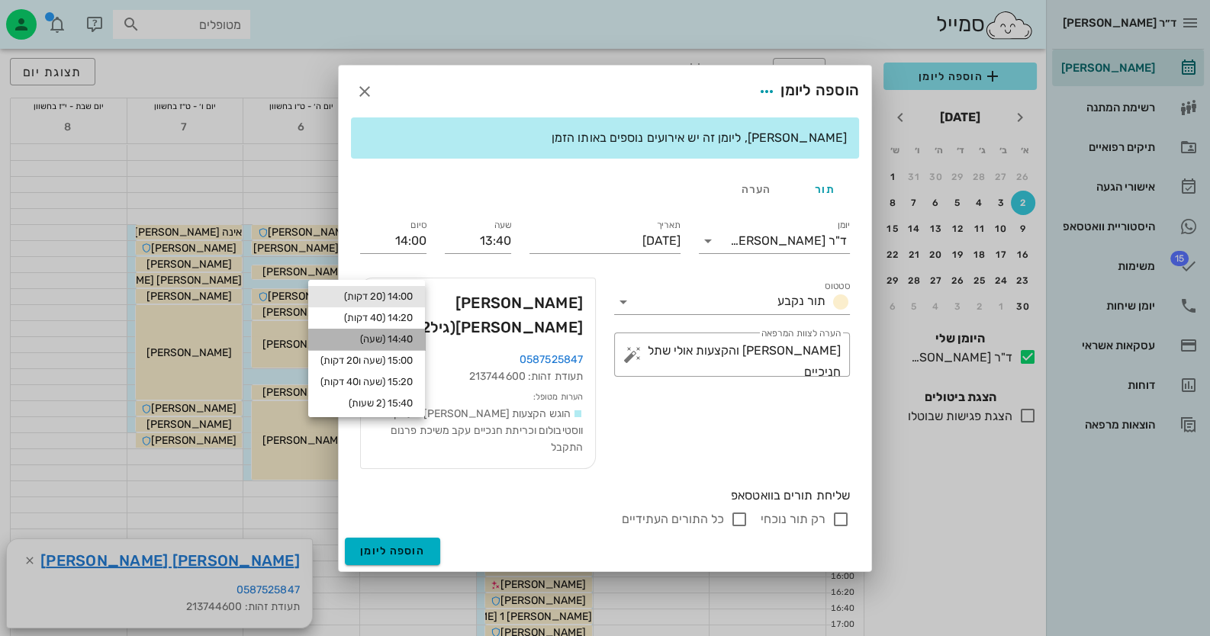
click at [409, 343] on div "14:40 (שעה)" at bounding box center [366, 339] width 92 height 12
type input "14:40"
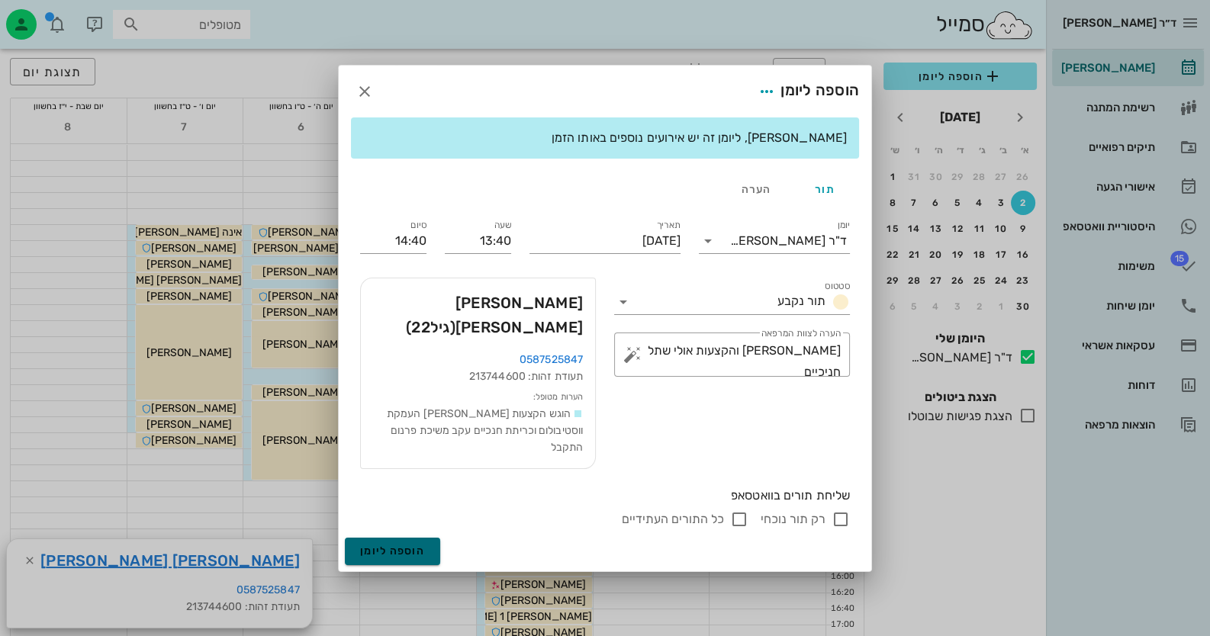
click at [427, 538] on button "הוספה ליומן" at bounding box center [392, 551] width 95 height 27
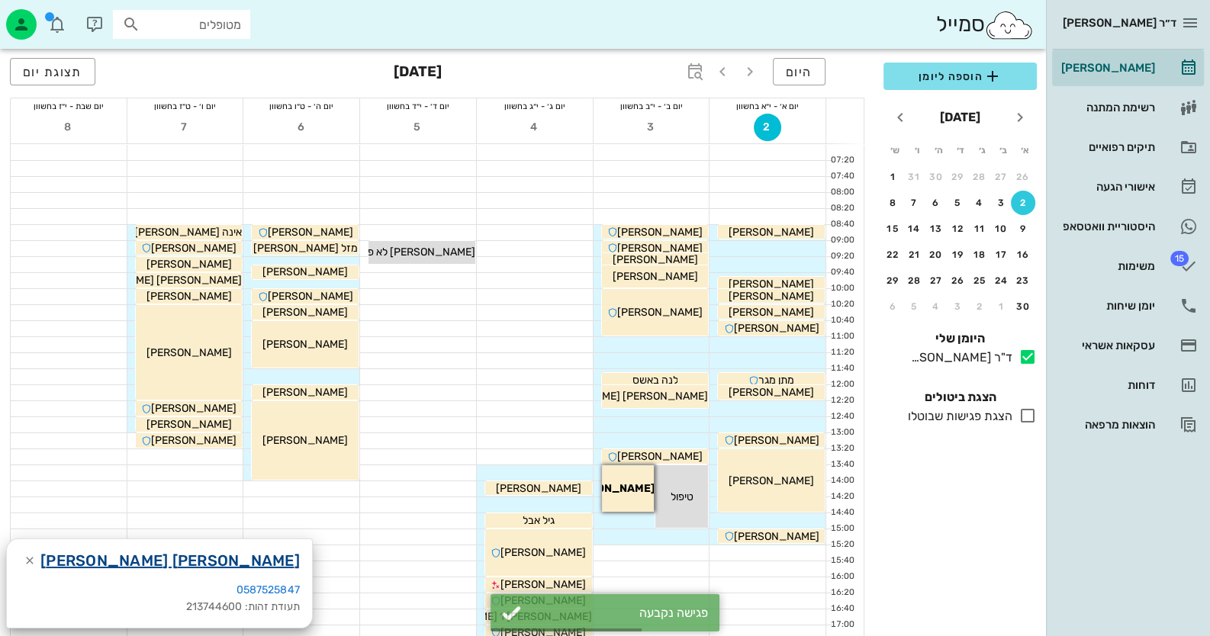
click at [101, 560] on link "[PERSON_NAME] [PERSON_NAME]" at bounding box center [169, 561] width 259 height 24
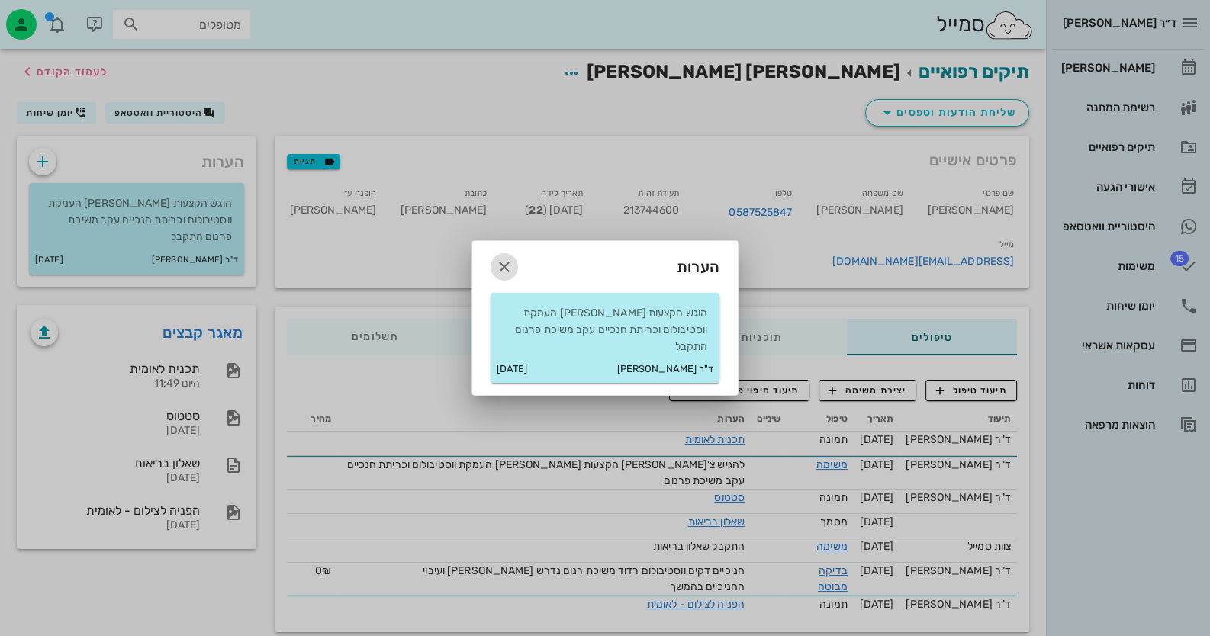
click at [499, 273] on icon "button" at bounding box center [504, 267] width 18 height 18
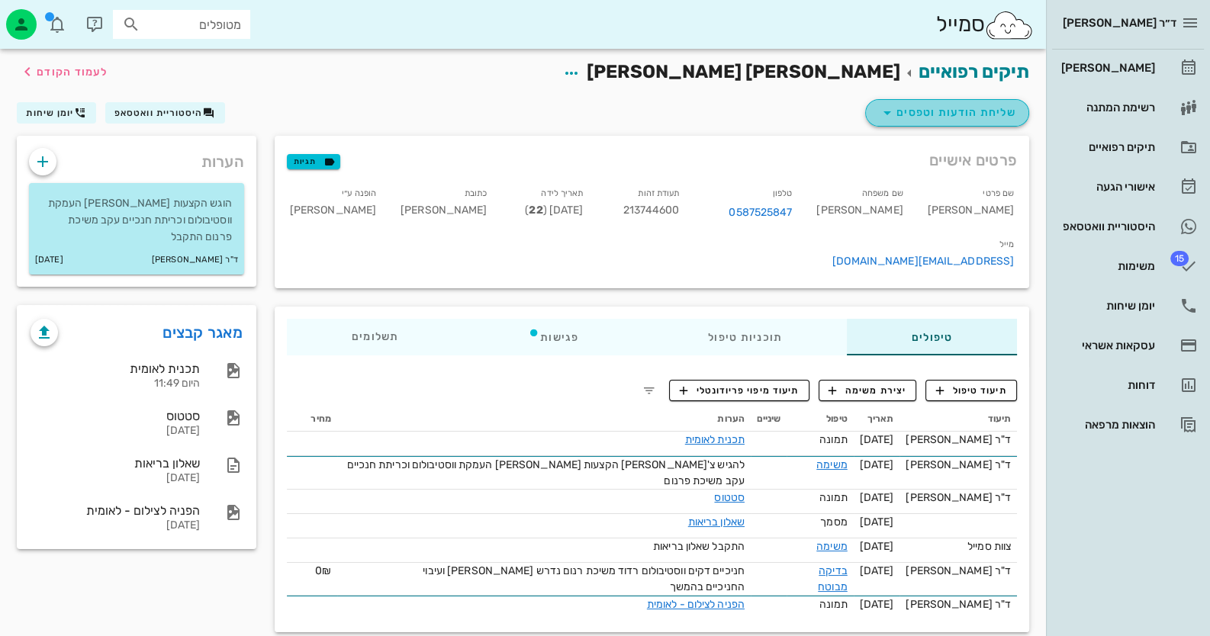
click at [981, 117] on span "שליחת הודעות וטפסים" at bounding box center [947, 113] width 138 height 18
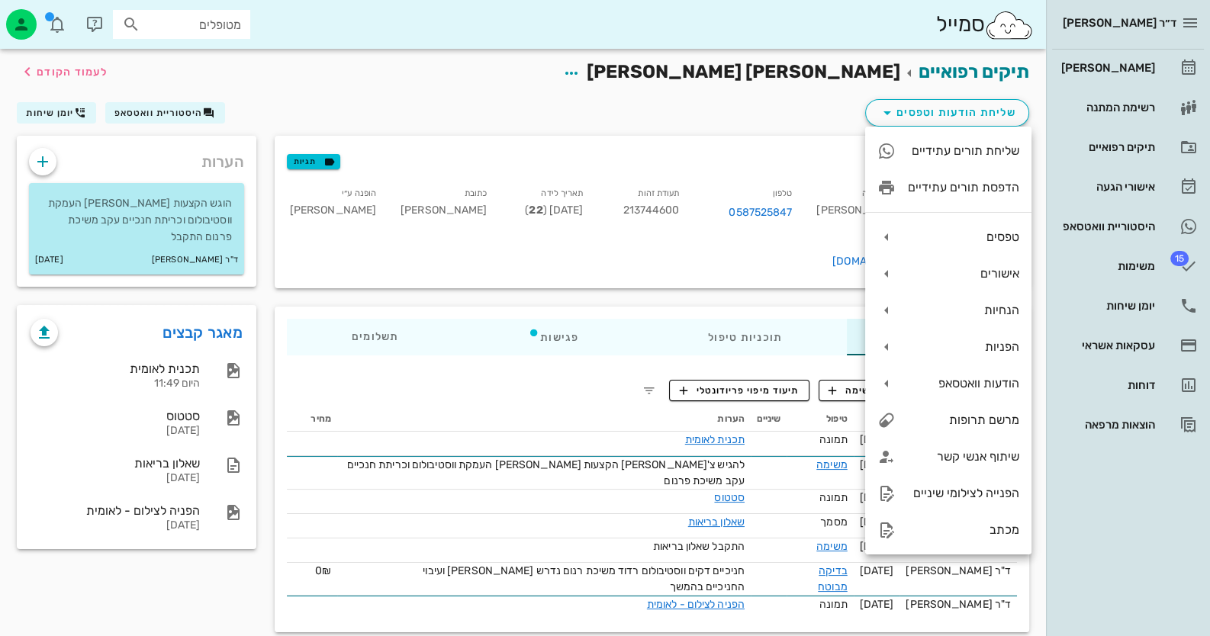
click at [693, 121] on div "שליחת הודעות וטפסים היסטוריית וואטסאפ יומן שיחות" at bounding box center [523, 116] width 1031 height 40
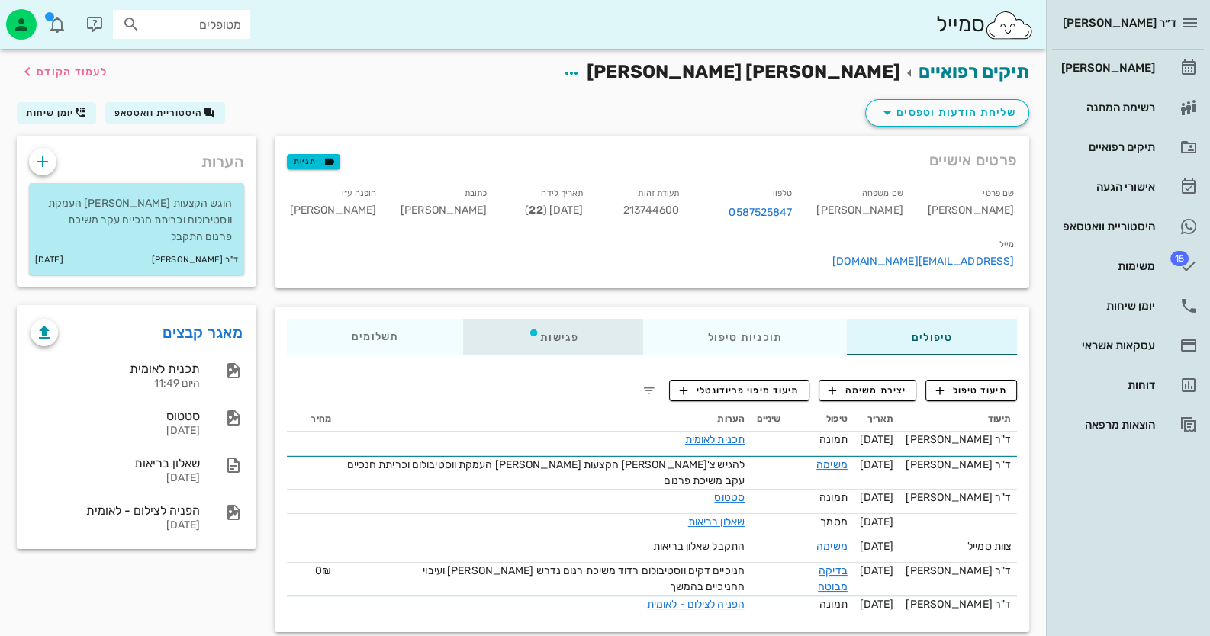
click at [576, 319] on div "פגישות" at bounding box center [553, 337] width 180 height 37
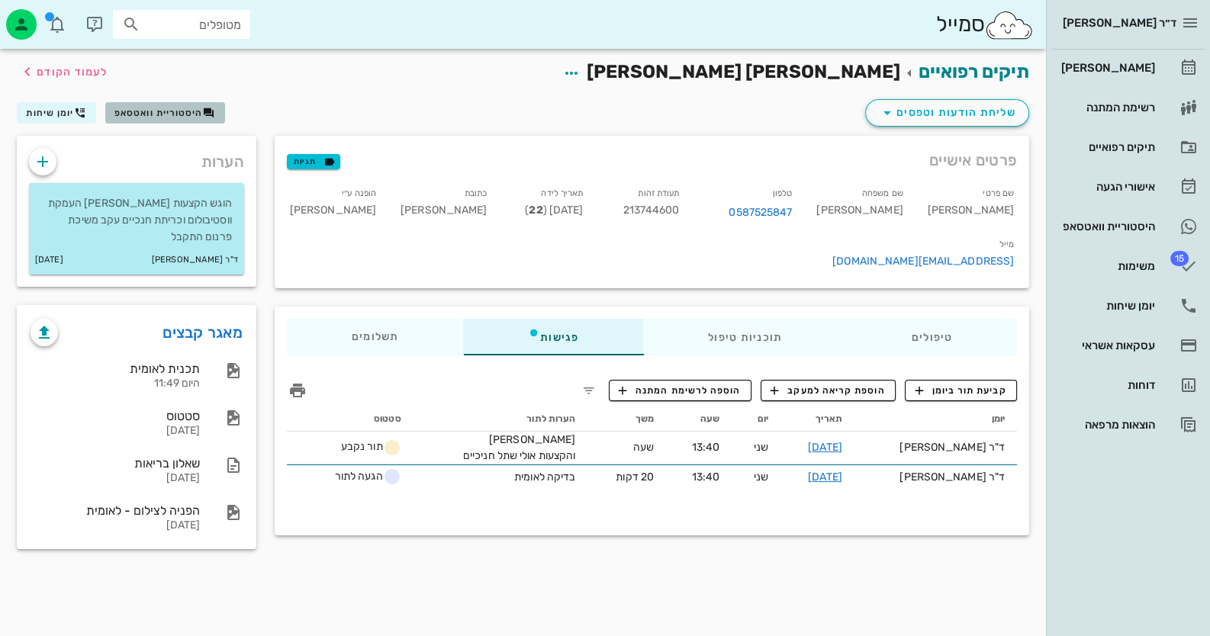
click at [161, 114] on span "היסטוריית וואטסאפ" at bounding box center [158, 113] width 89 height 11
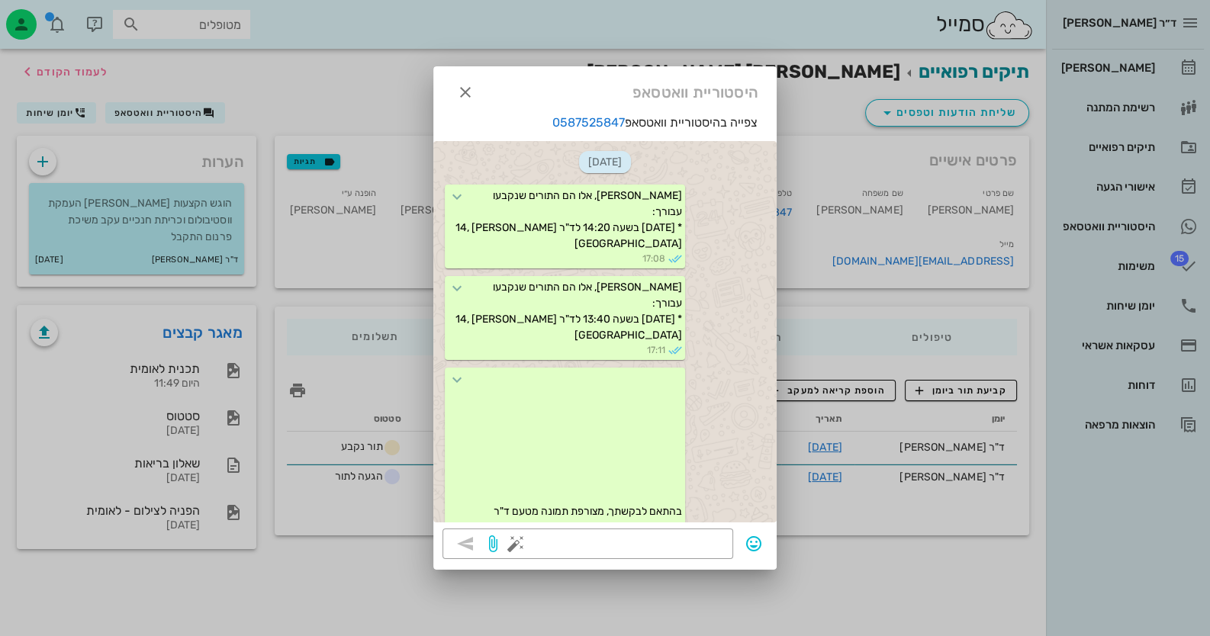
scroll to position [1759, 0]
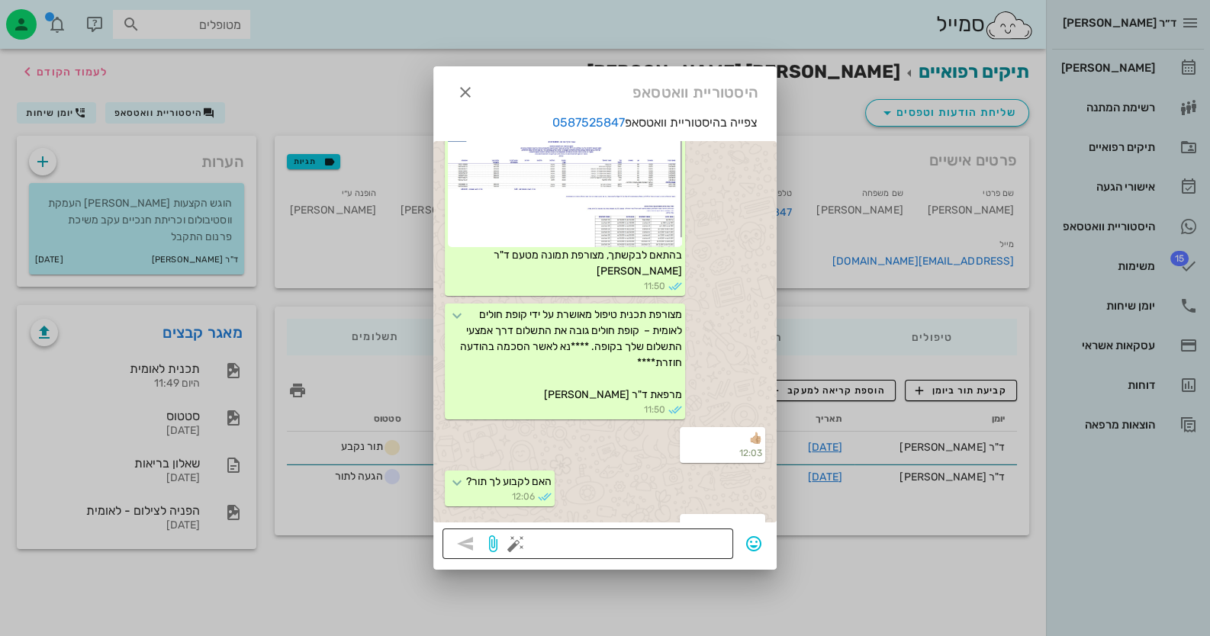
click at [693, 545] on textarea at bounding box center [621, 545] width 205 height 24
click at [515, 541] on button "button" at bounding box center [516, 544] width 18 height 18
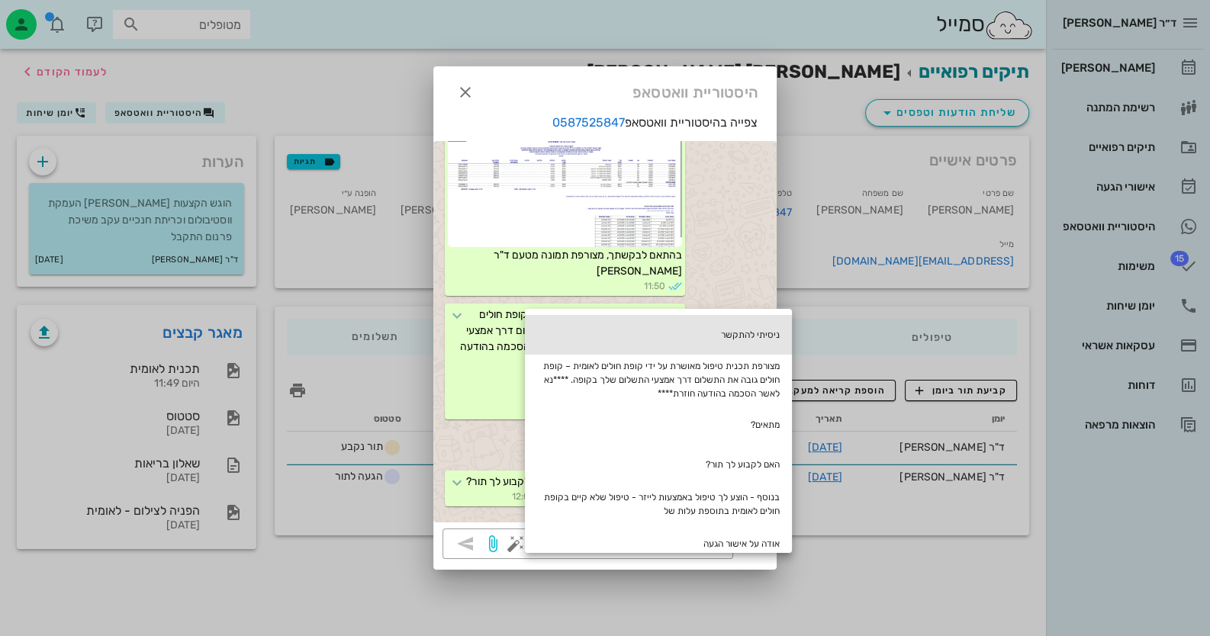
click at [748, 330] on div "ניסיתי להתקשר" at bounding box center [658, 335] width 267 height 40
type textarea "ניסיתי להתקשר"
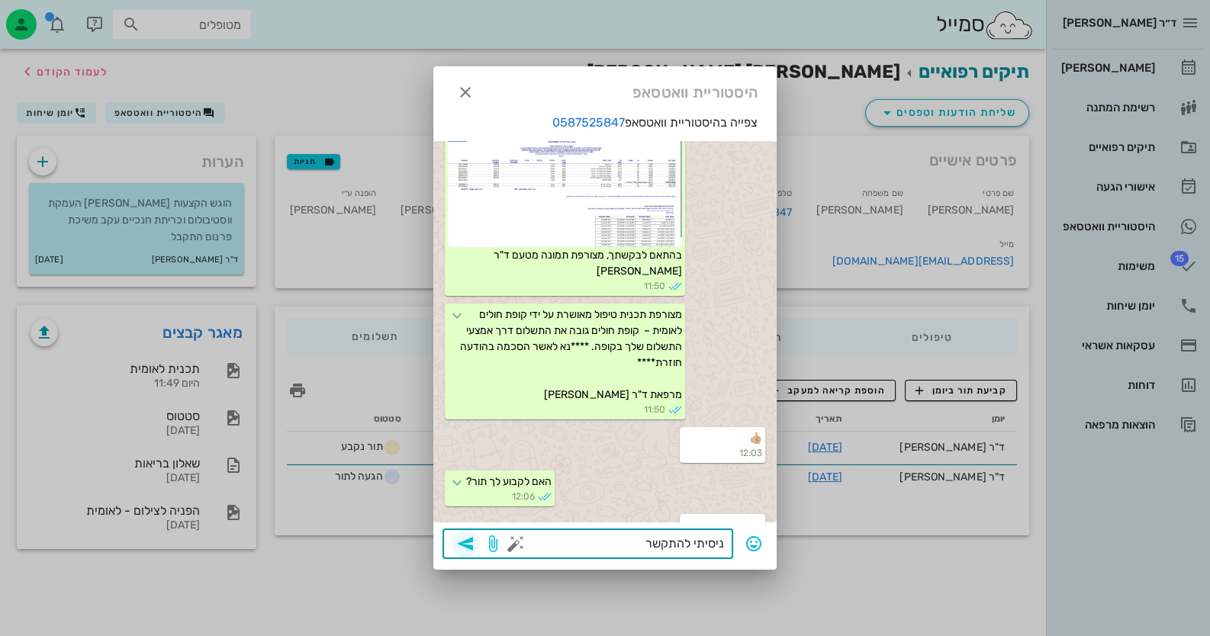
click at [475, 542] on span "button" at bounding box center [465, 544] width 27 height 18
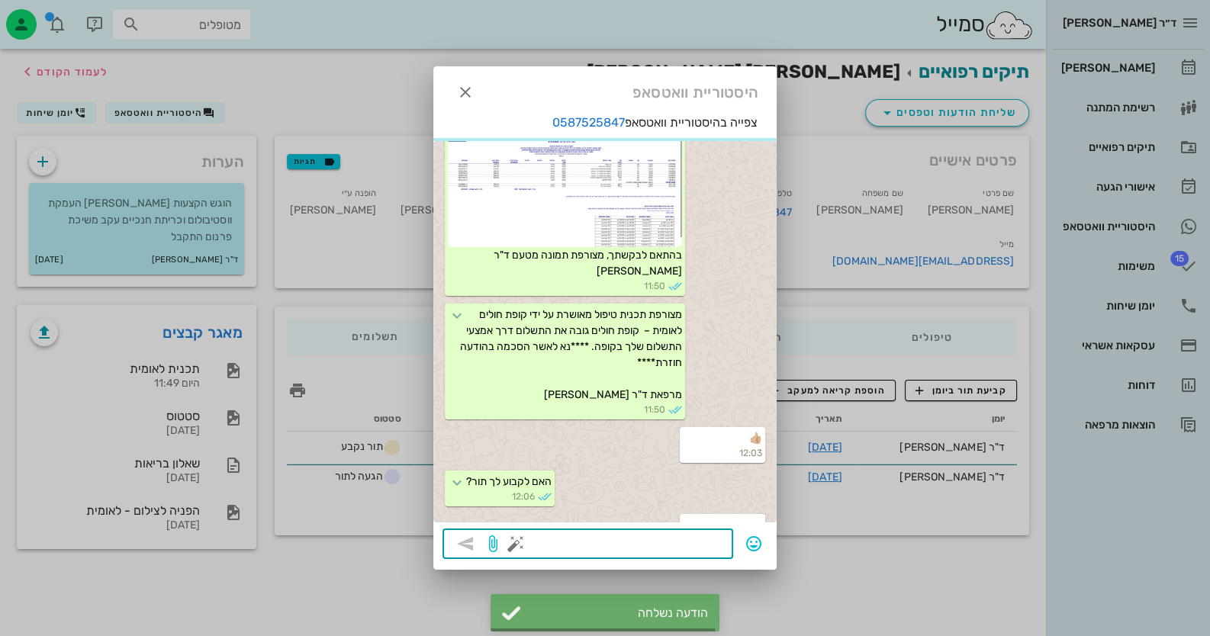
scroll to position [1802, 0]
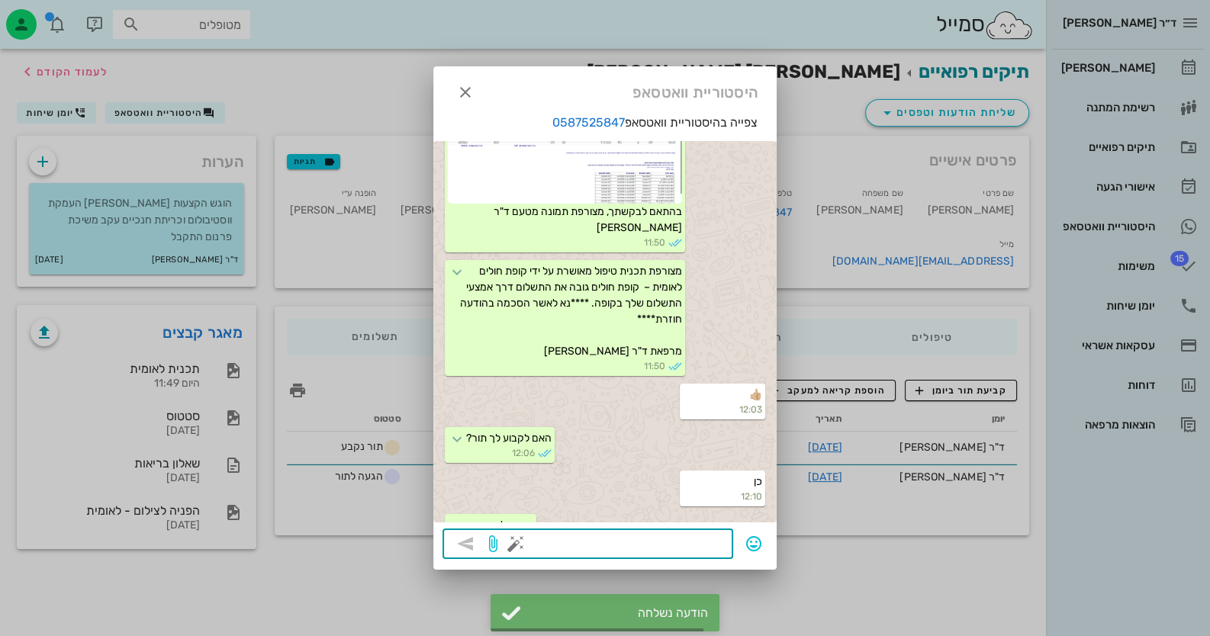
click at [702, 542] on textarea at bounding box center [621, 545] width 205 height 24
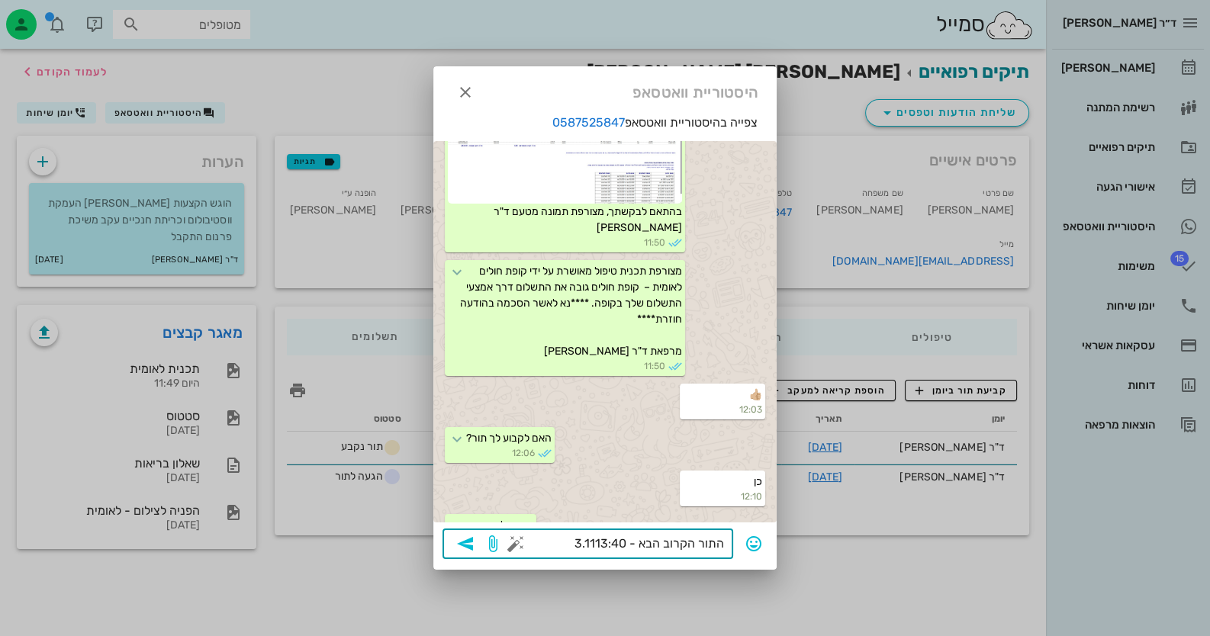
click at [599, 546] on textarea "התור הקרוב הבא - 3.1113:40" at bounding box center [621, 545] width 205 height 24
click at [514, 550] on button "button" at bounding box center [516, 544] width 18 height 18
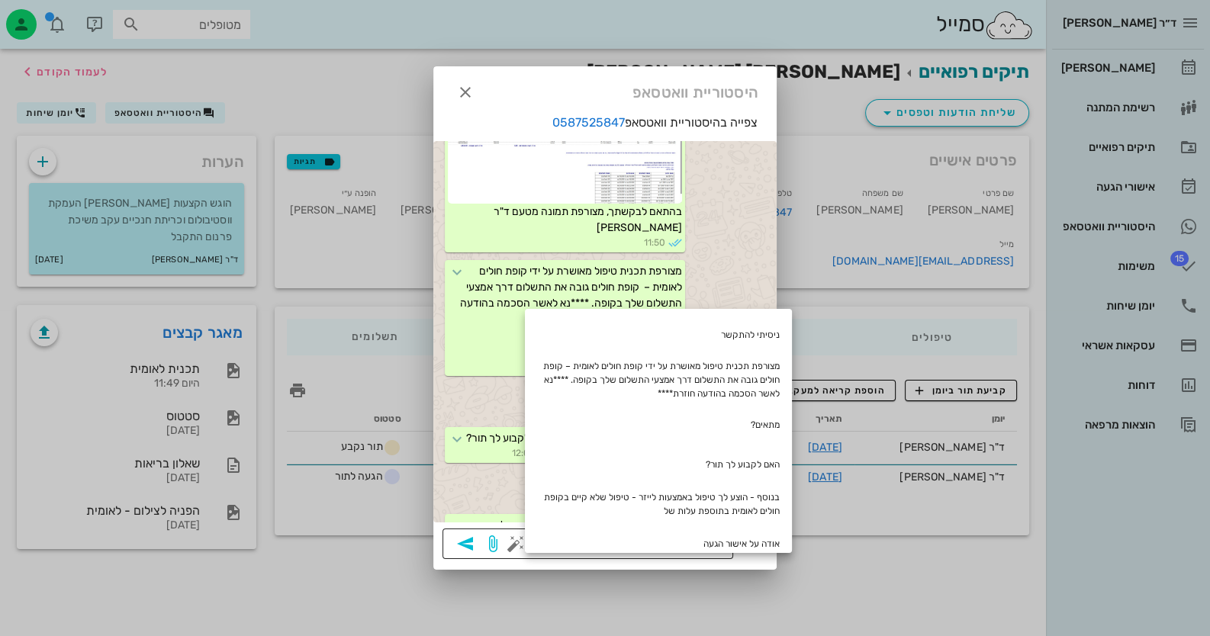
click at [514, 550] on button "button" at bounding box center [516, 544] width 18 height 18
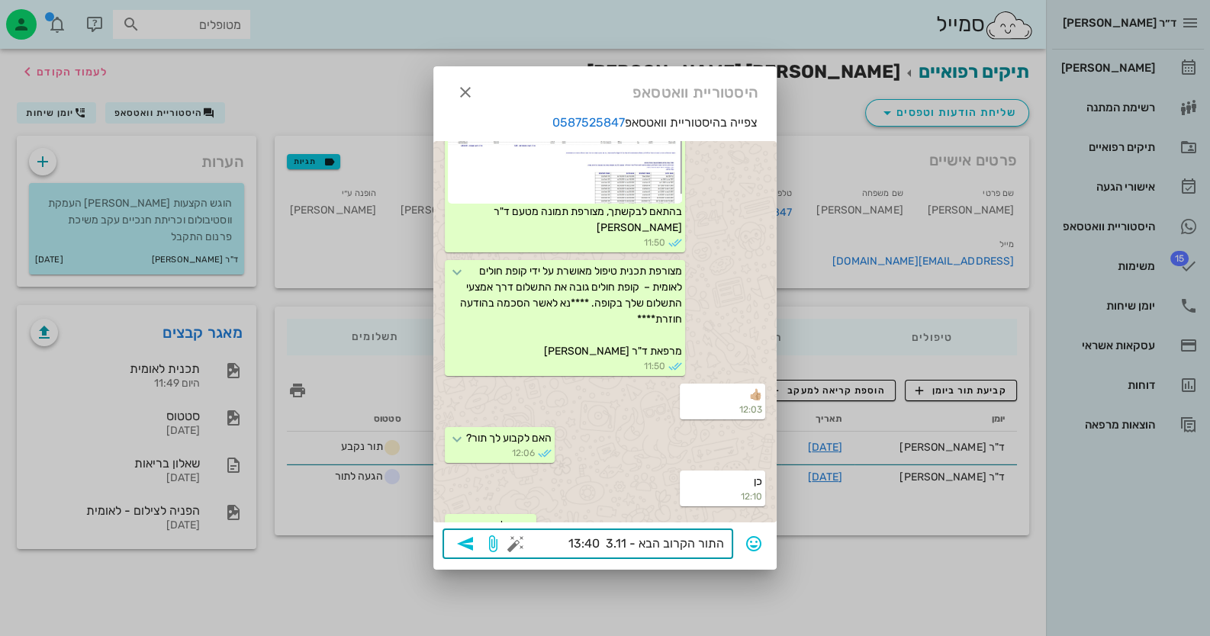
click at [549, 541] on textarea "התור הקרוב הבא - 3.11 13:40" at bounding box center [621, 545] width 205 height 24
click at [509, 542] on button "button" at bounding box center [516, 544] width 18 height 18
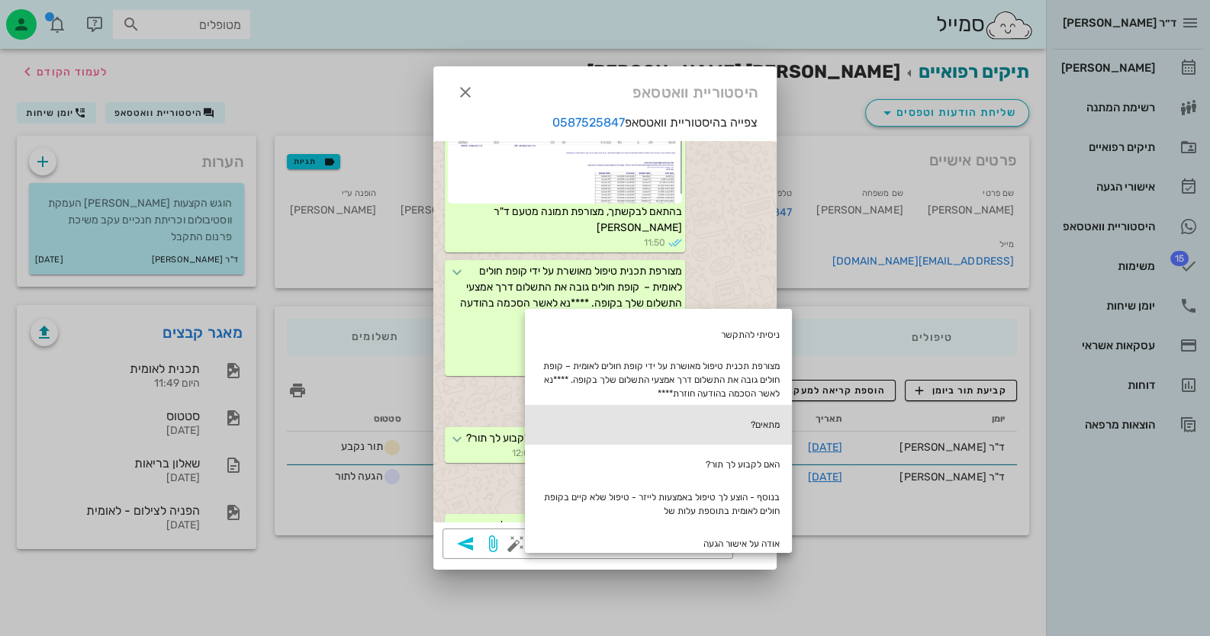
click at [723, 427] on div "מתאים?" at bounding box center [658, 425] width 267 height 40
type textarea "התור הקרוב הבא - 3.11 13:40 מתאים?"
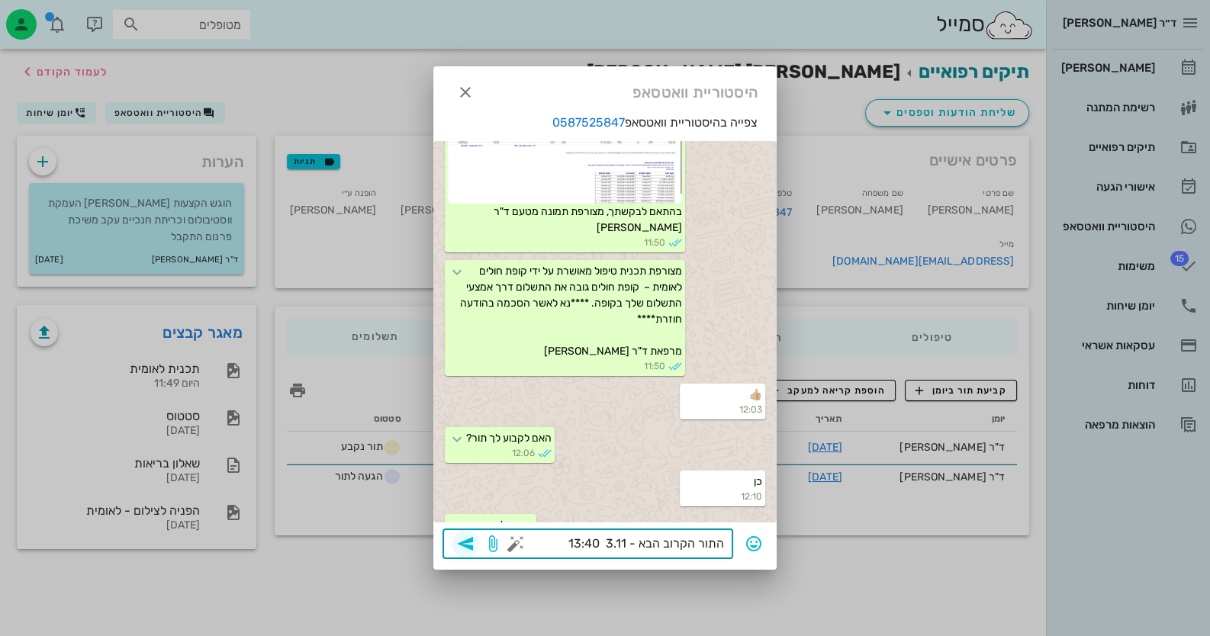
click at [465, 546] on icon "button" at bounding box center [465, 544] width 18 height 18
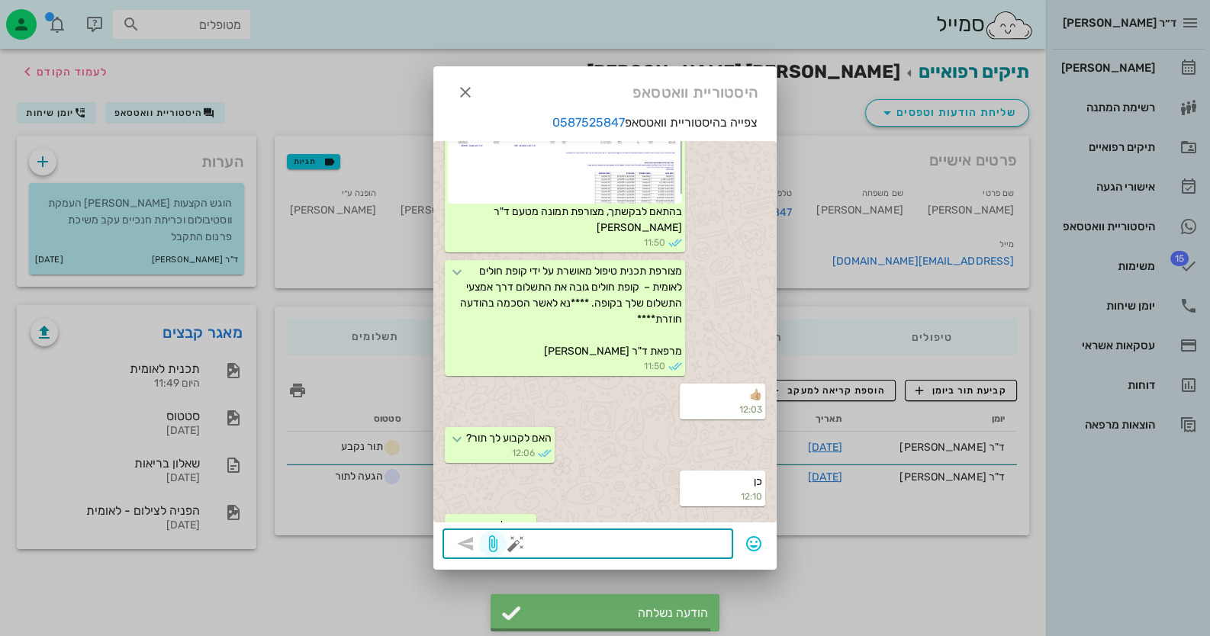
scroll to position [1846, 0]
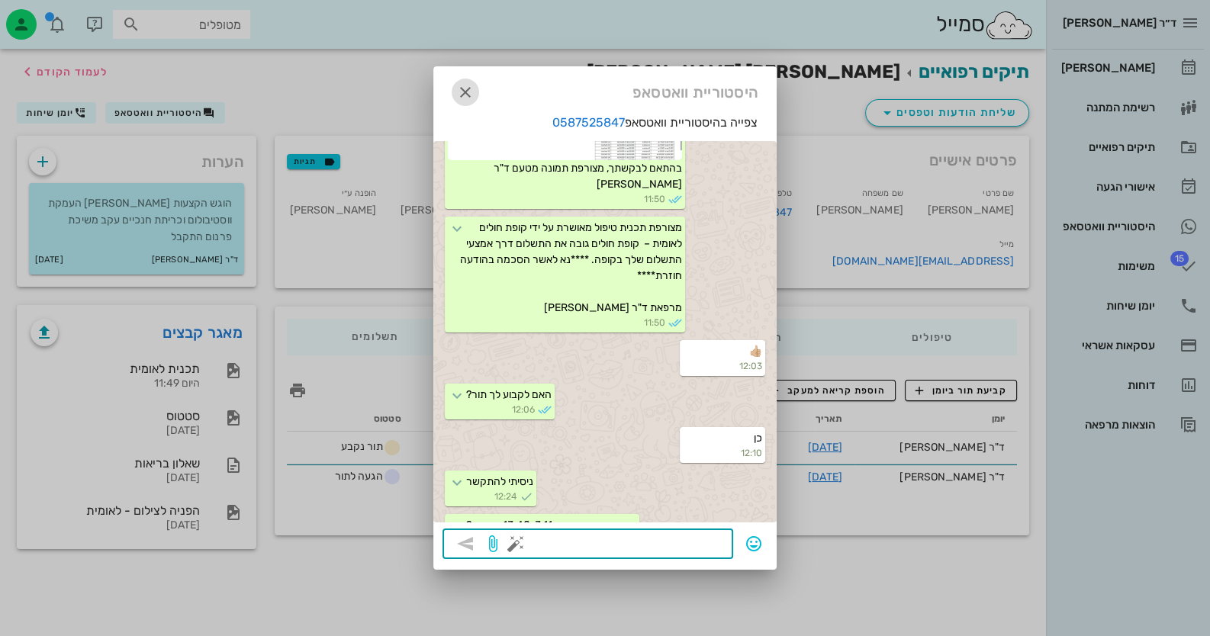
click at [456, 88] on icon "button" at bounding box center [465, 92] width 18 height 18
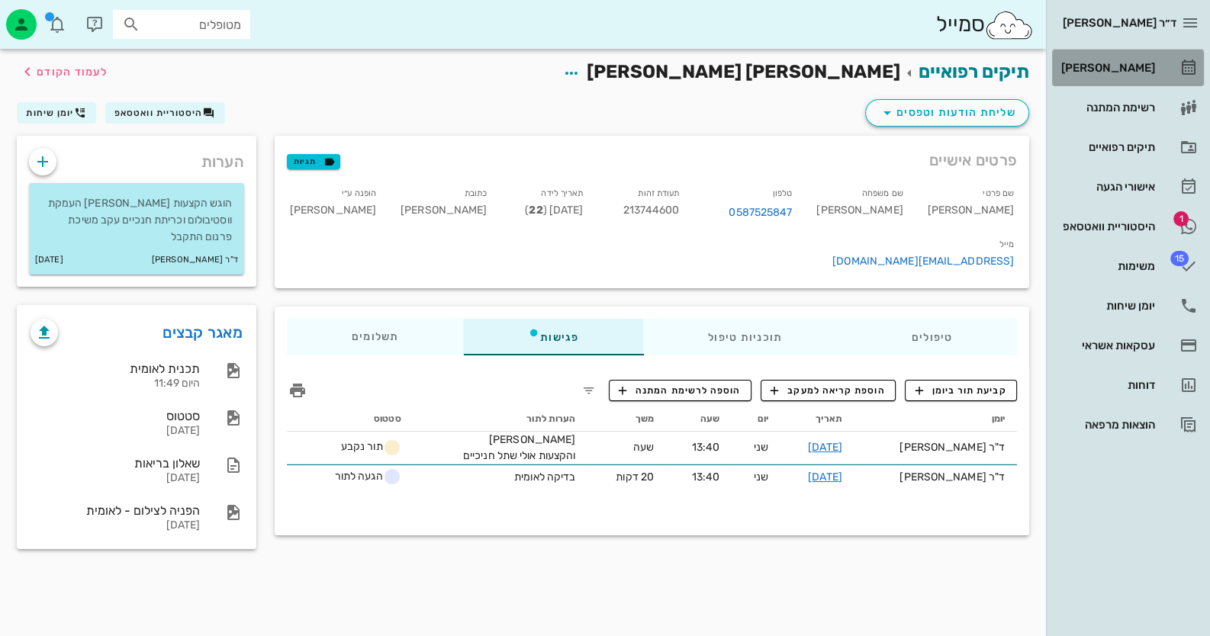
click at [1119, 76] on div "[PERSON_NAME]" at bounding box center [1106, 68] width 97 height 24
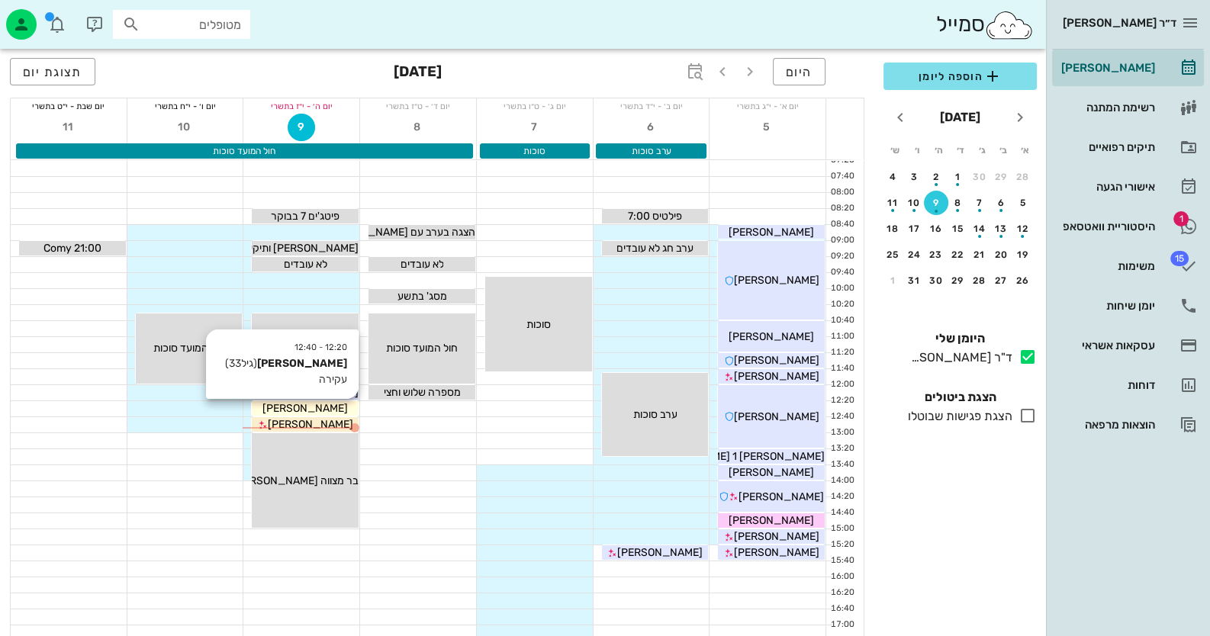
click at [338, 408] on div "[PERSON_NAME]" at bounding box center [305, 409] width 107 height 16
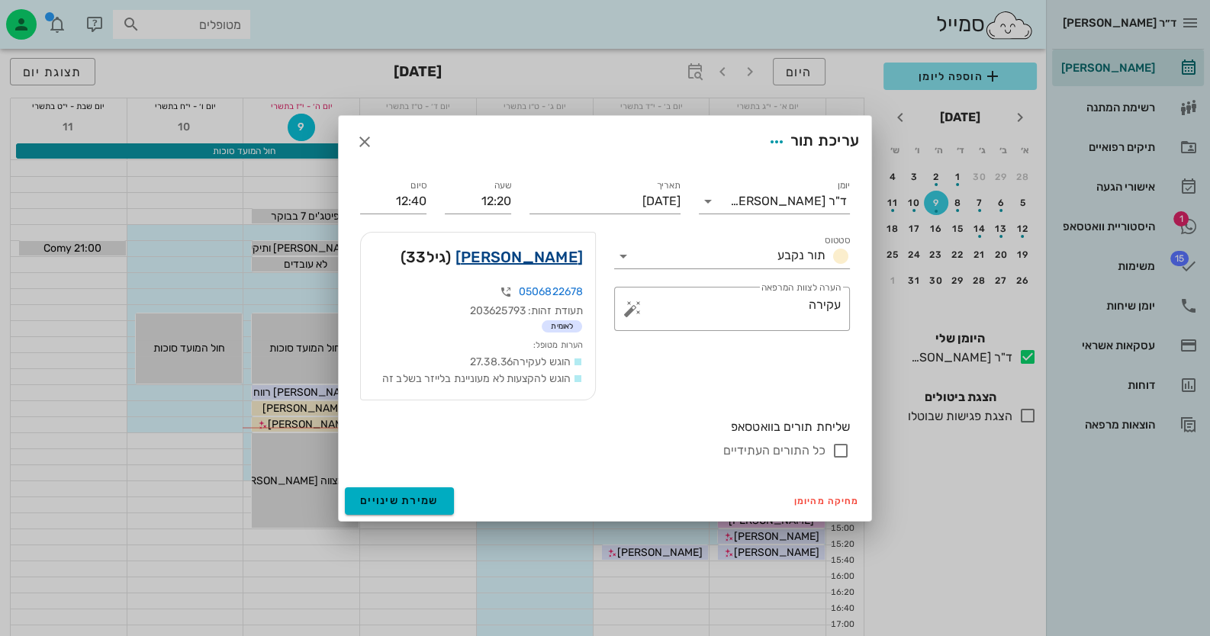
click at [560, 256] on link "[PERSON_NAME]" at bounding box center [518, 257] width 127 height 24
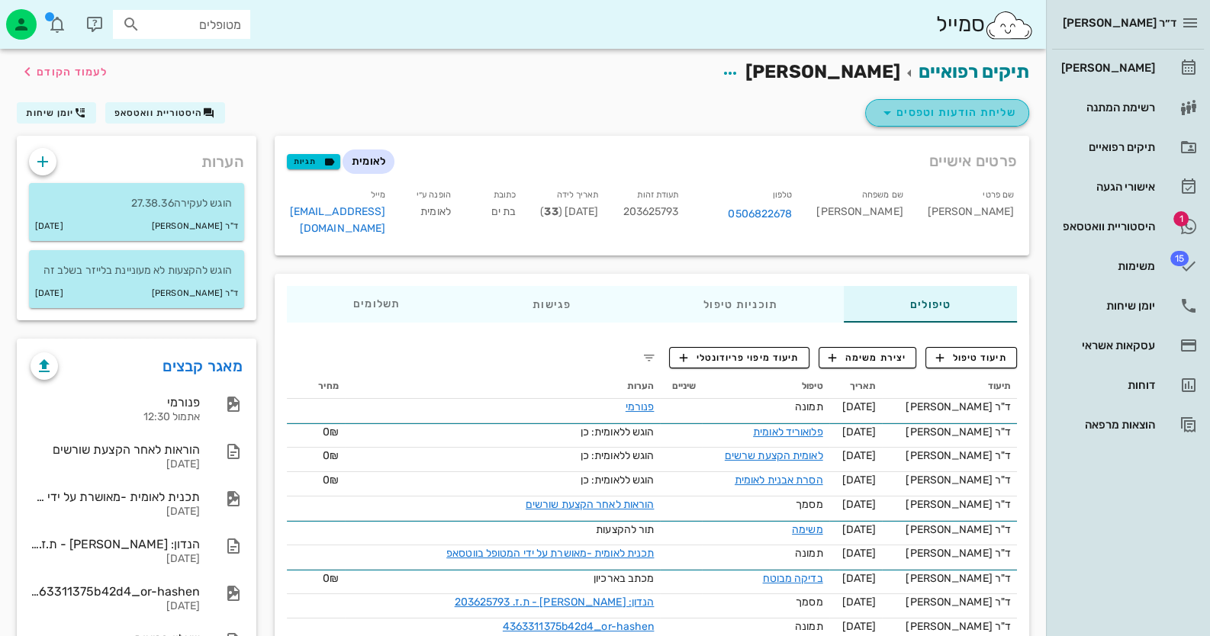
click at [1000, 107] on span "שליחת הודעות וטפסים" at bounding box center [947, 113] width 138 height 18
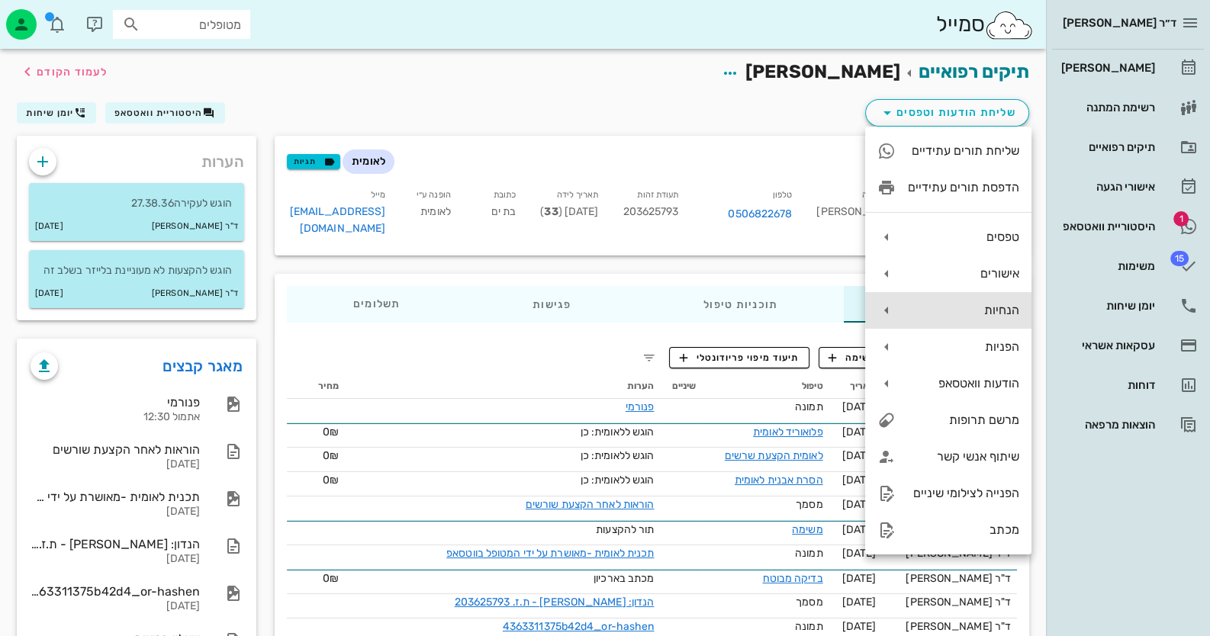
click at [1003, 315] on div "הנחיות" at bounding box center [963, 310] width 111 height 14
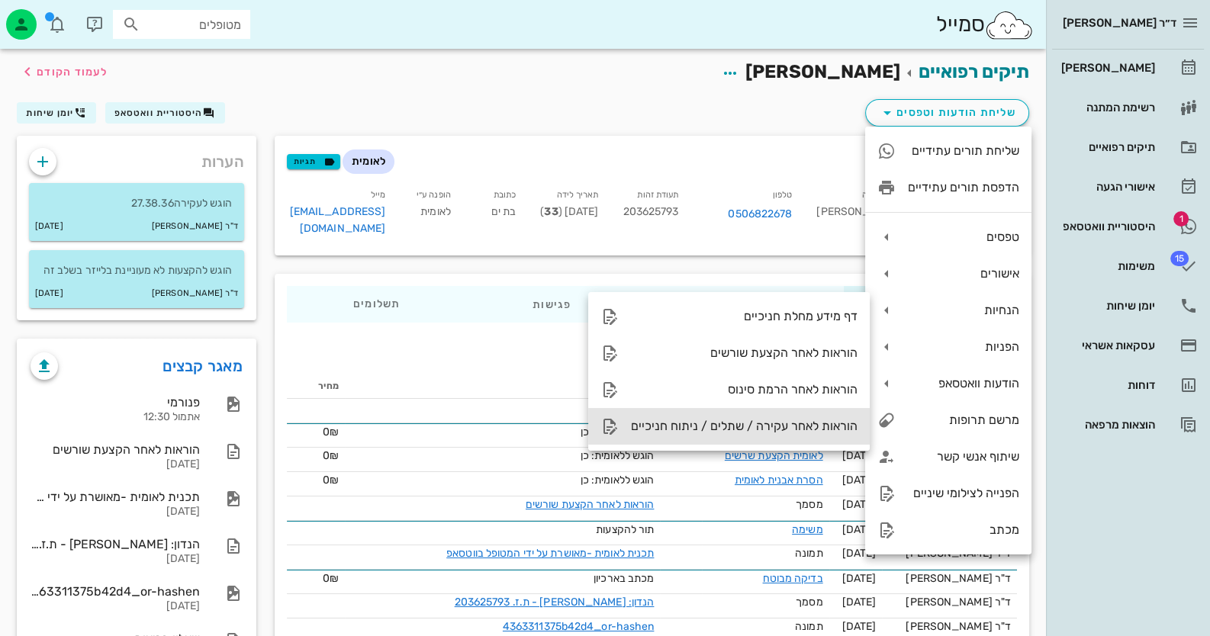
click at [728, 413] on div "הוראות לאחר עקירה / שתלים / ניתוח חניכיים" at bounding box center [729, 426] width 282 height 37
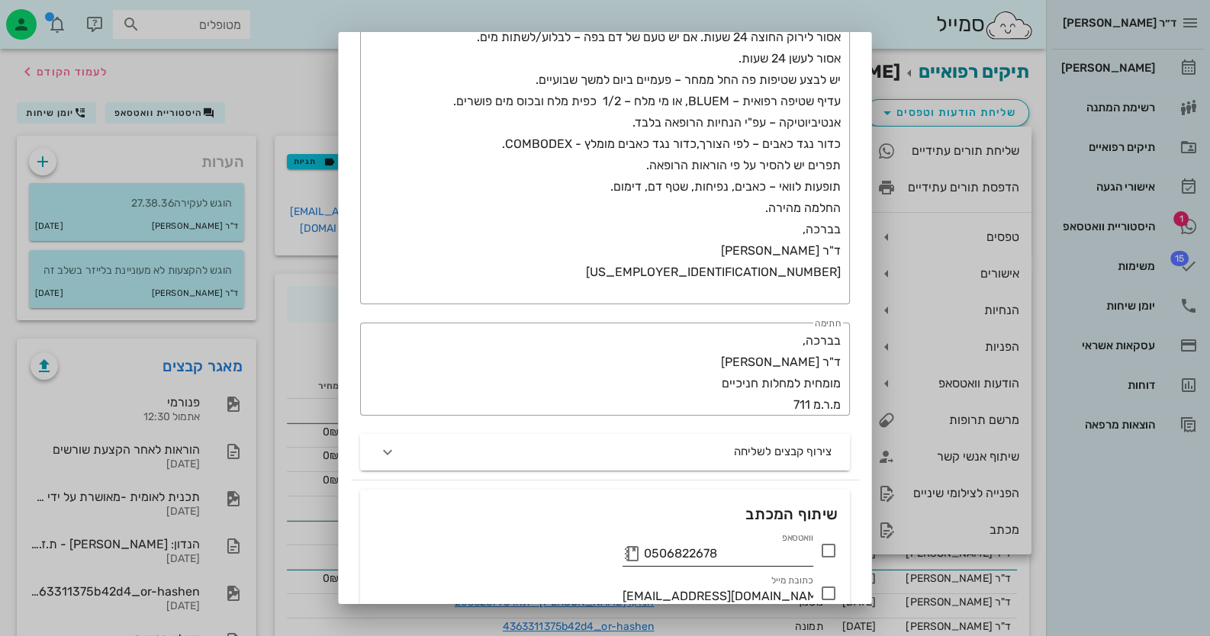
scroll to position [229, 0]
click at [833, 550] on icon at bounding box center [828, 549] width 18 height 18
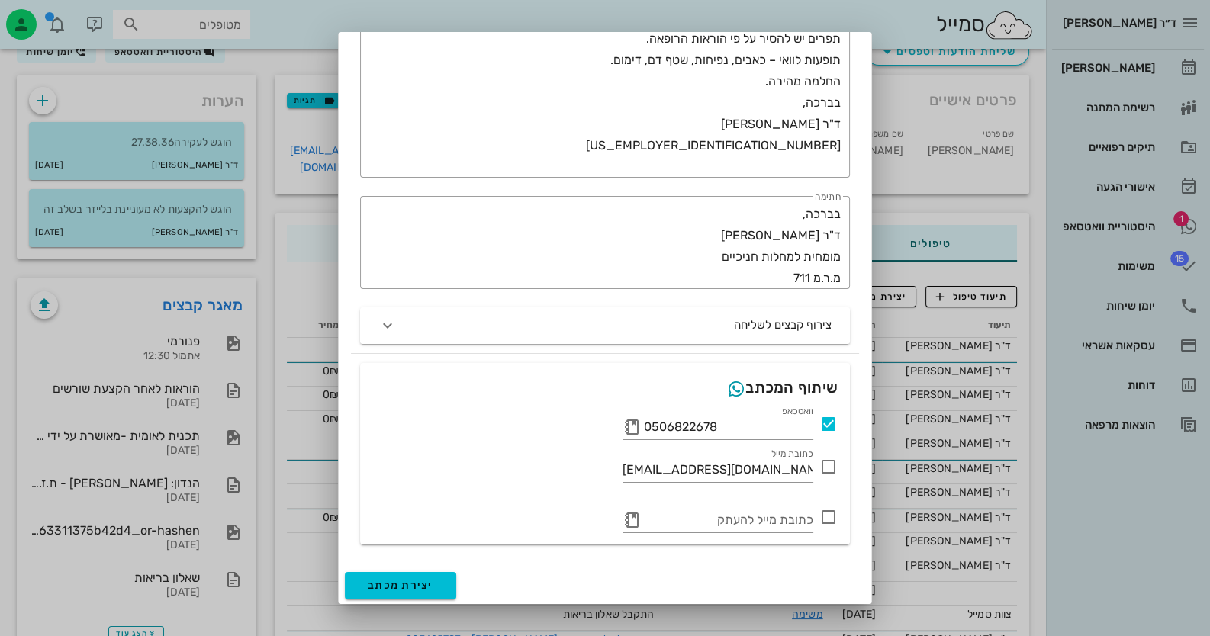
scroll to position [127, 0]
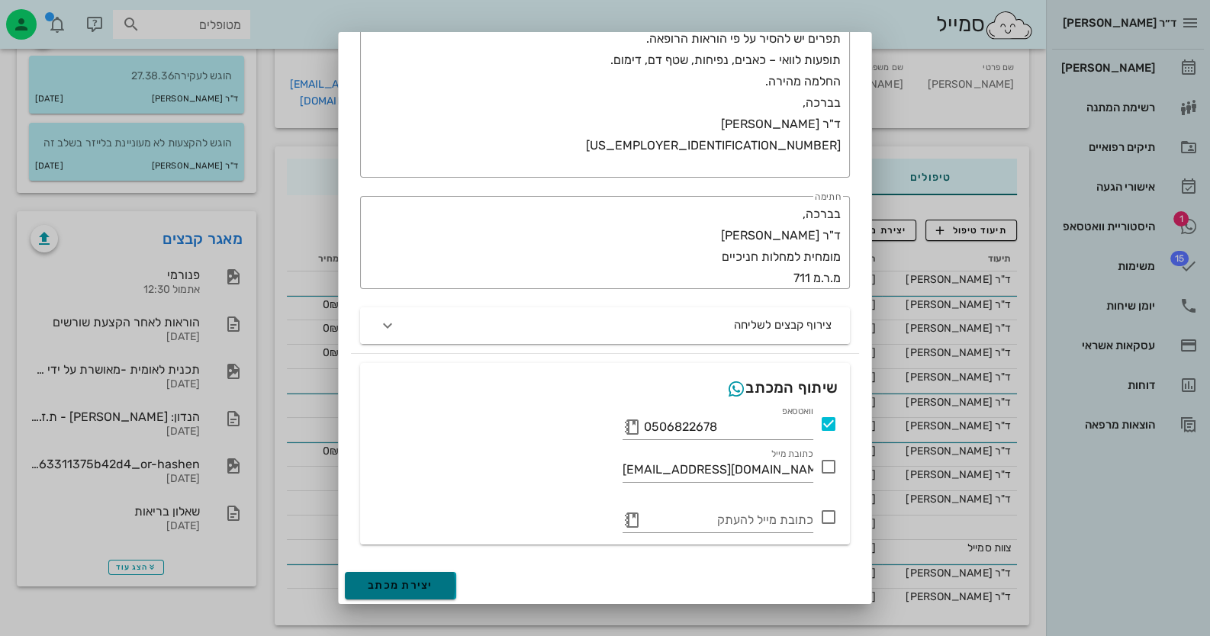
click at [413, 576] on button "יצירת מכתב" at bounding box center [400, 585] width 111 height 27
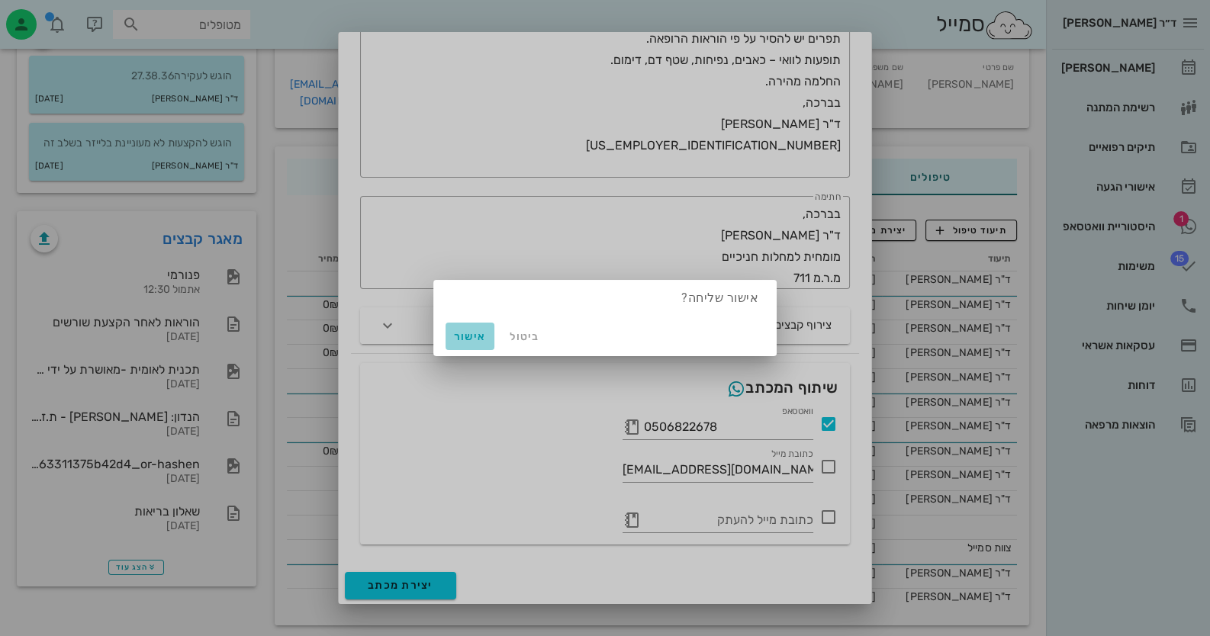
click at [480, 334] on span "אישור" at bounding box center [470, 336] width 37 height 13
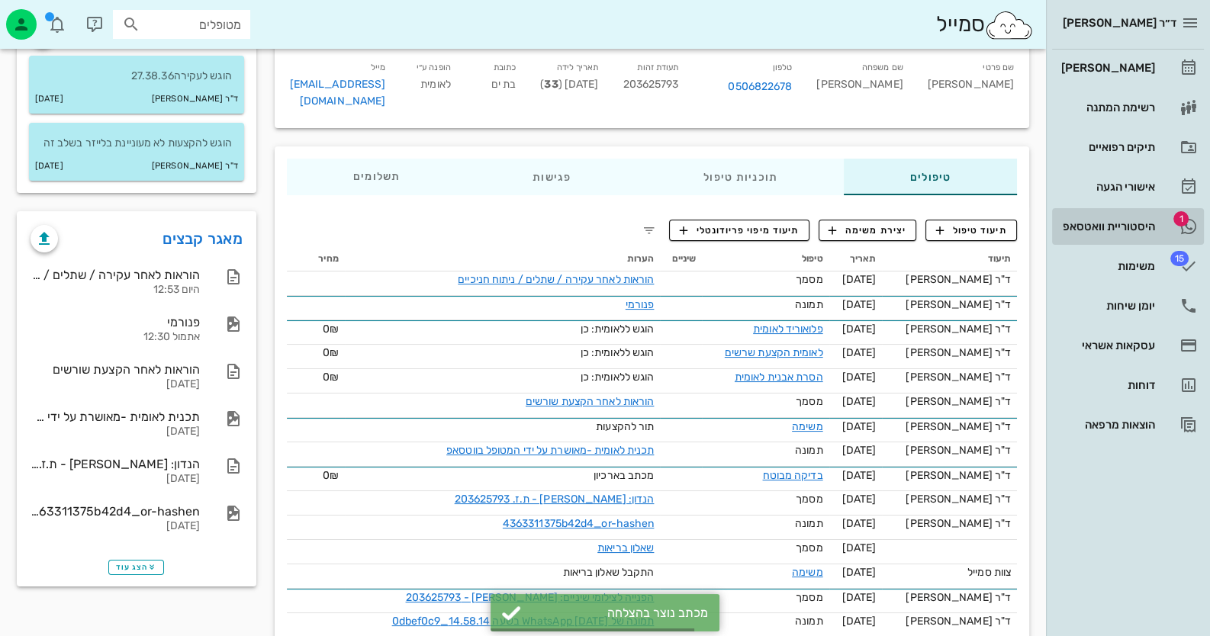
click at [1070, 222] on div "היסטוריית וואטסאפ" at bounding box center [1106, 226] width 97 height 12
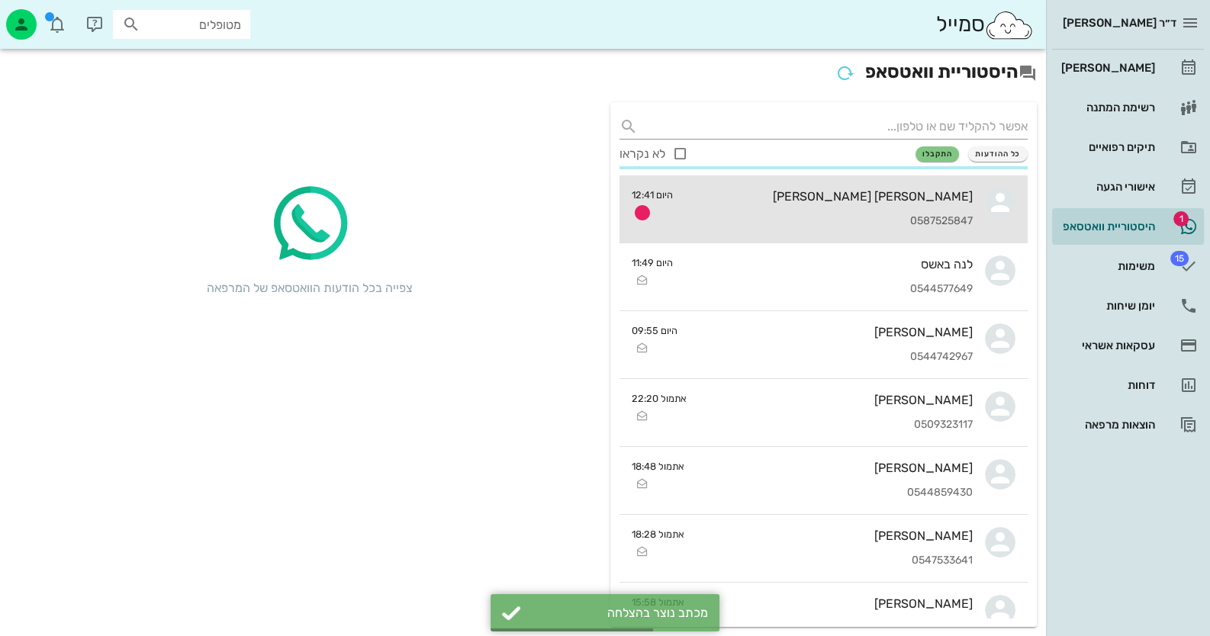
click at [903, 220] on div "0587525847" at bounding box center [829, 221] width 288 height 13
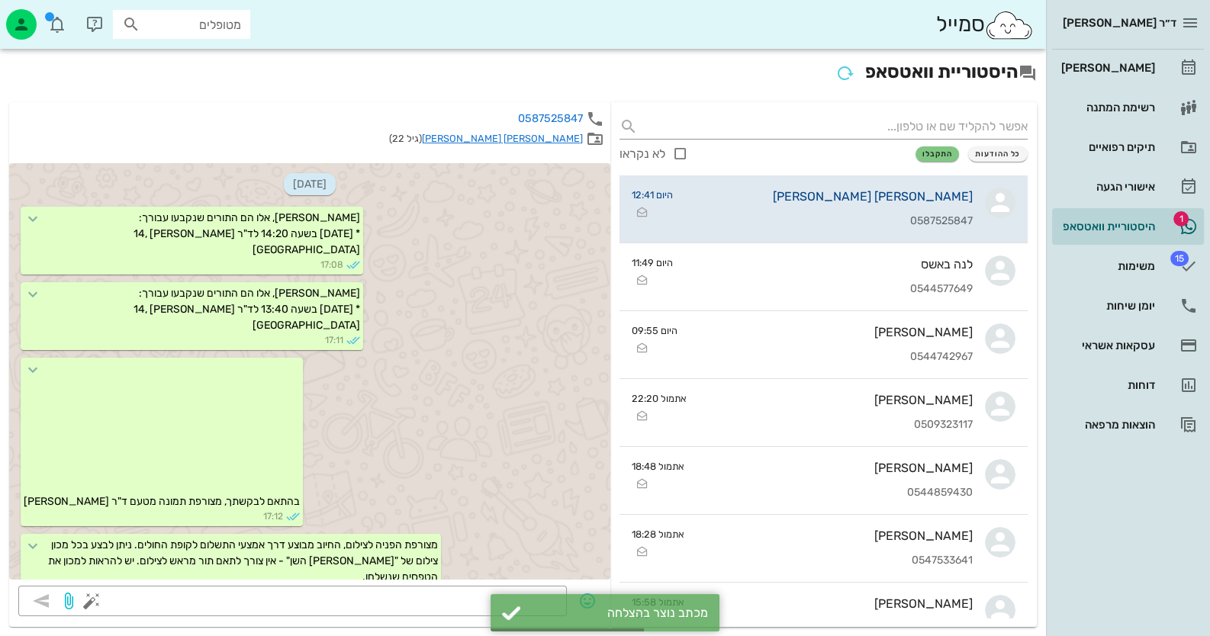
scroll to position [1801, 0]
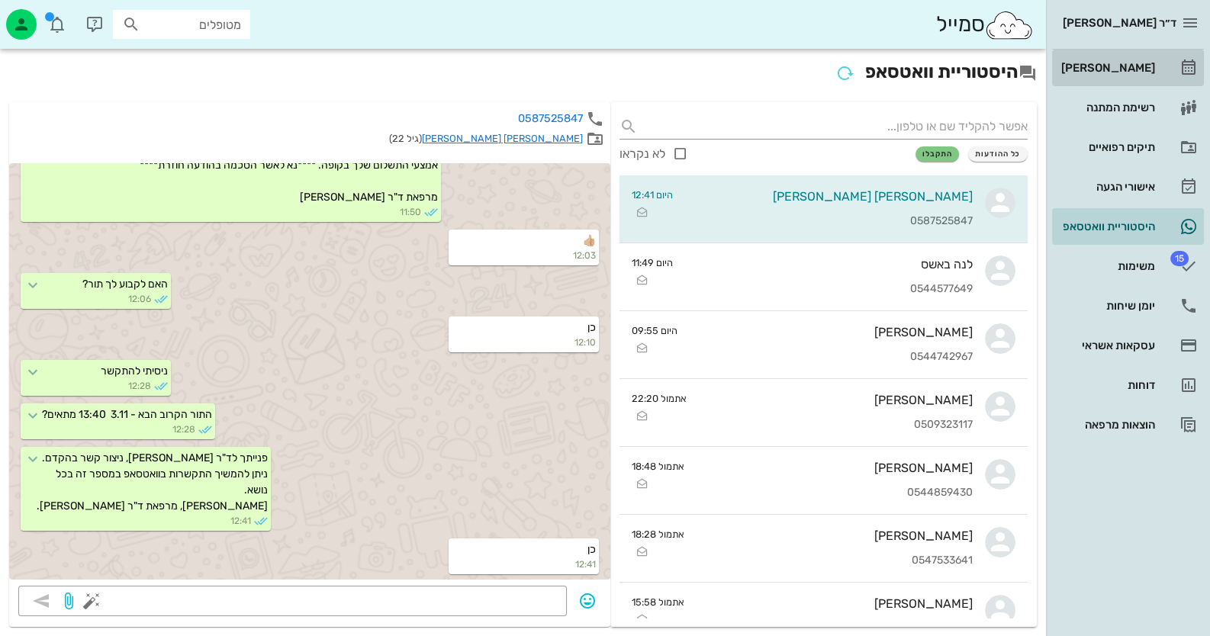
click at [1179, 60] on link "[PERSON_NAME]" at bounding box center [1128, 68] width 152 height 37
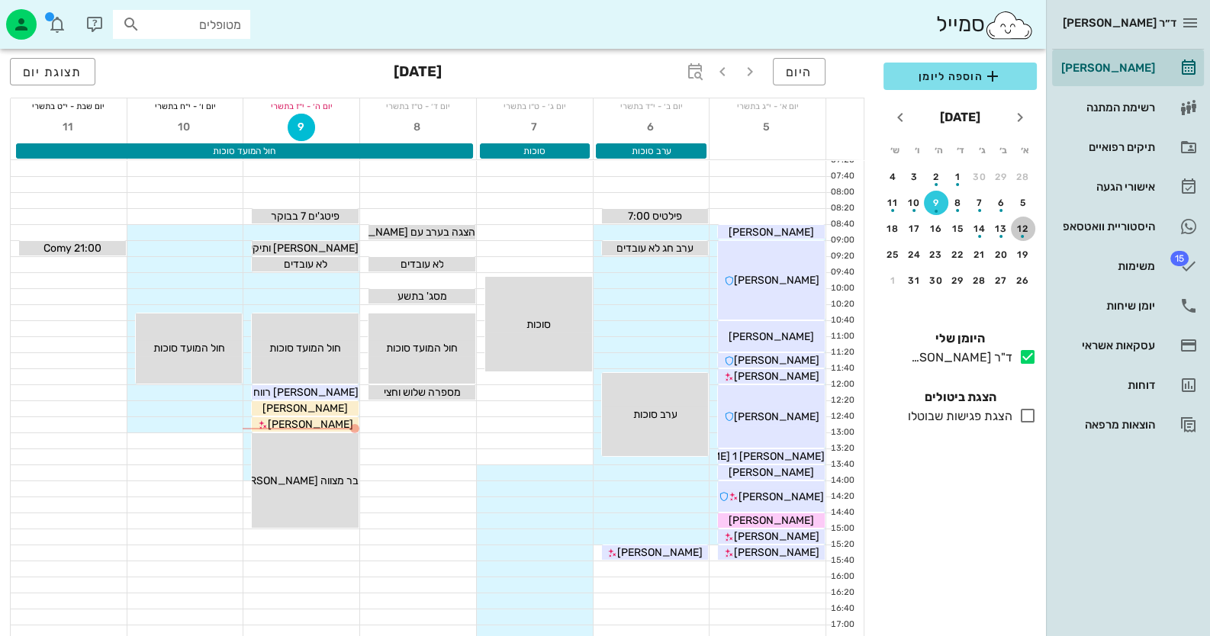
click at [1025, 229] on div "button" at bounding box center [1023, 232] width 24 height 8
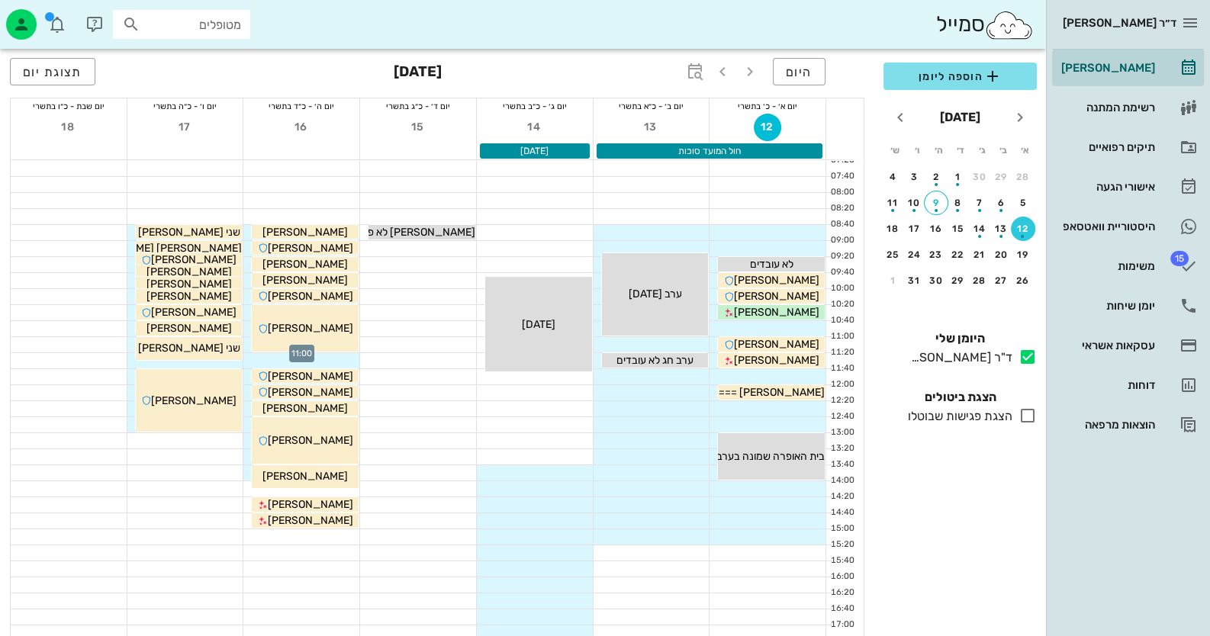
click at [247, 340] on div at bounding box center [301, 344] width 116 height 15
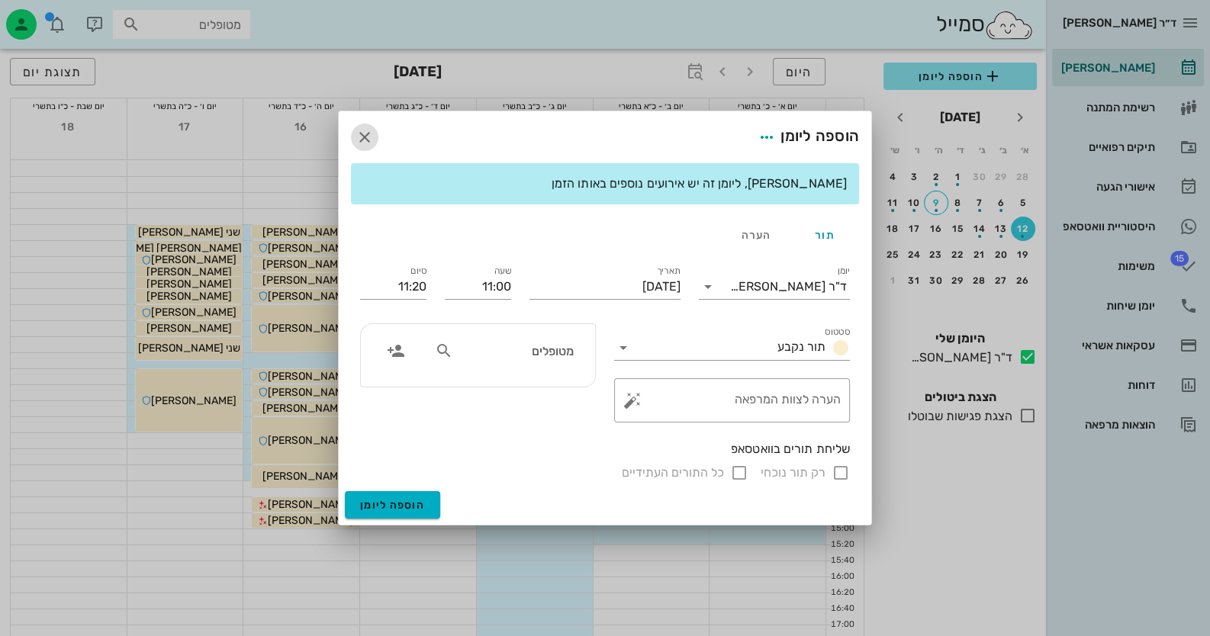
click at [366, 133] on icon "button" at bounding box center [365, 137] width 18 height 18
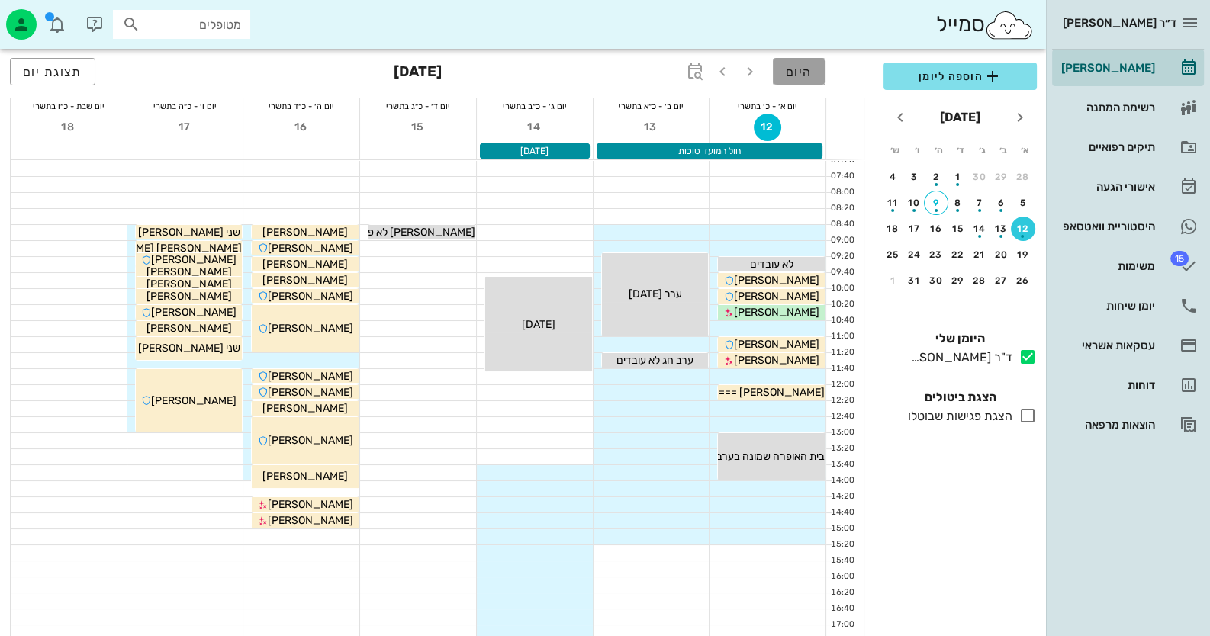
click at [806, 58] on button "היום" at bounding box center [799, 71] width 53 height 27
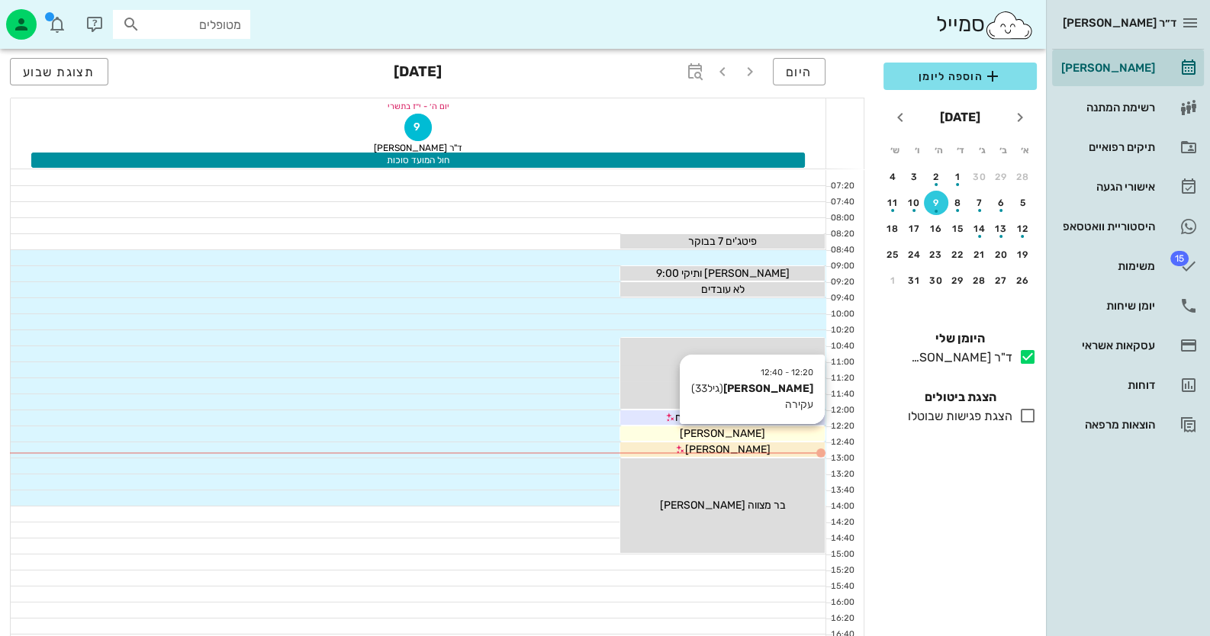
click at [752, 434] on div "[PERSON_NAME]" at bounding box center [722, 434] width 204 height 16
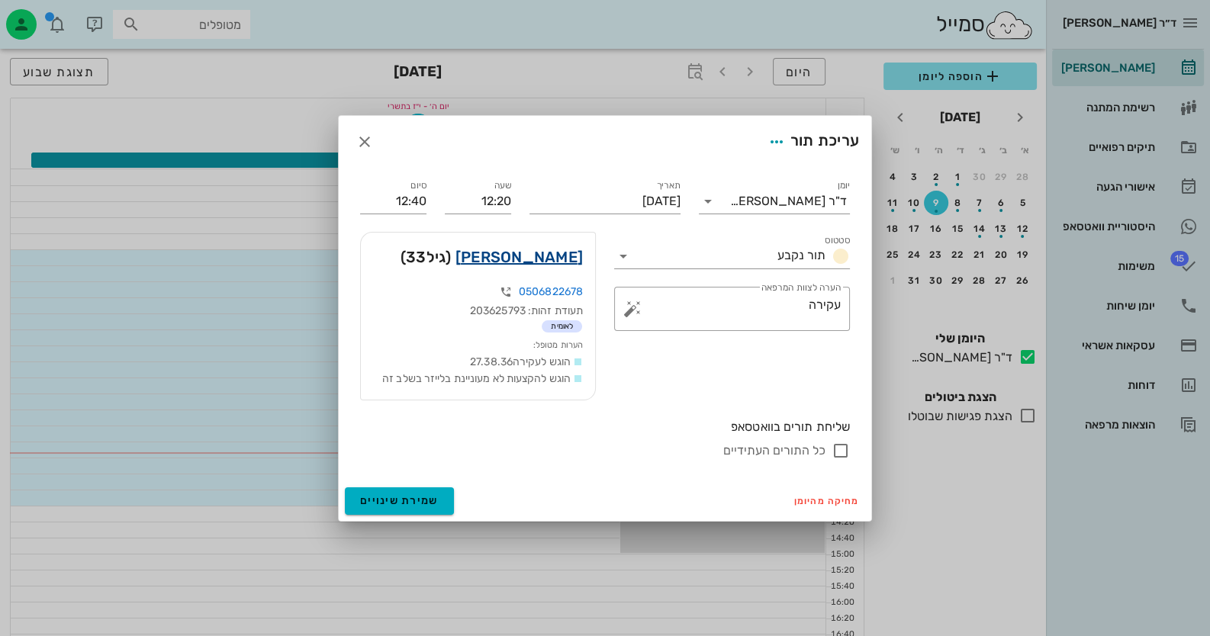
click at [555, 266] on link "[PERSON_NAME]" at bounding box center [518, 257] width 127 height 24
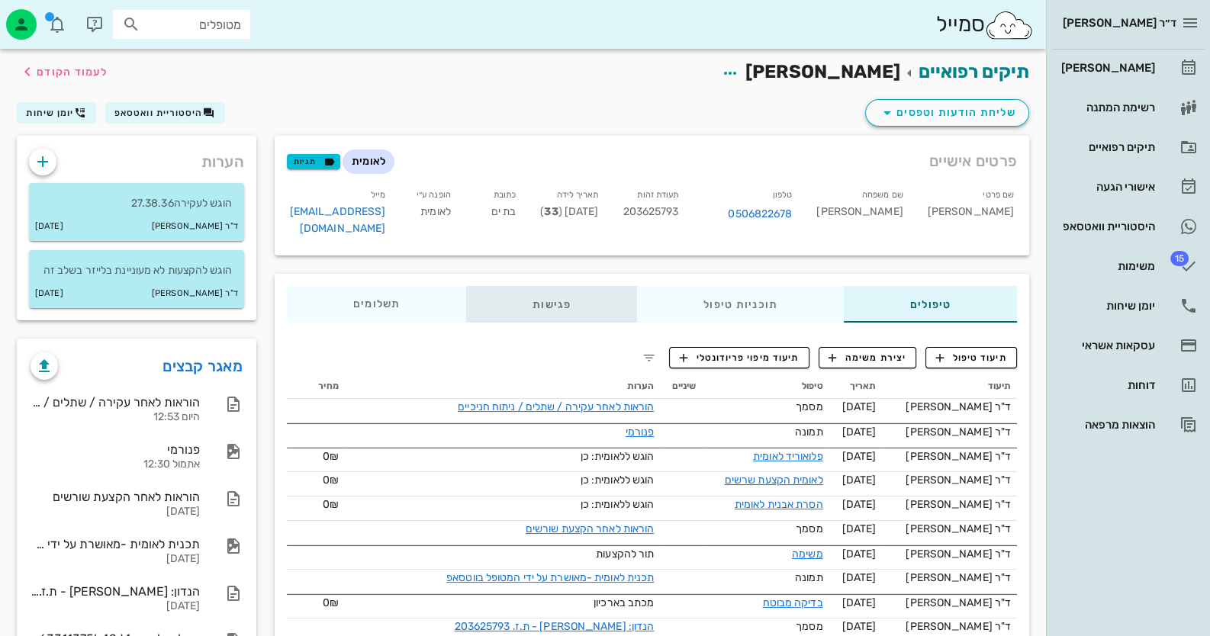
click at [536, 289] on div "פגישות" at bounding box center [551, 304] width 171 height 37
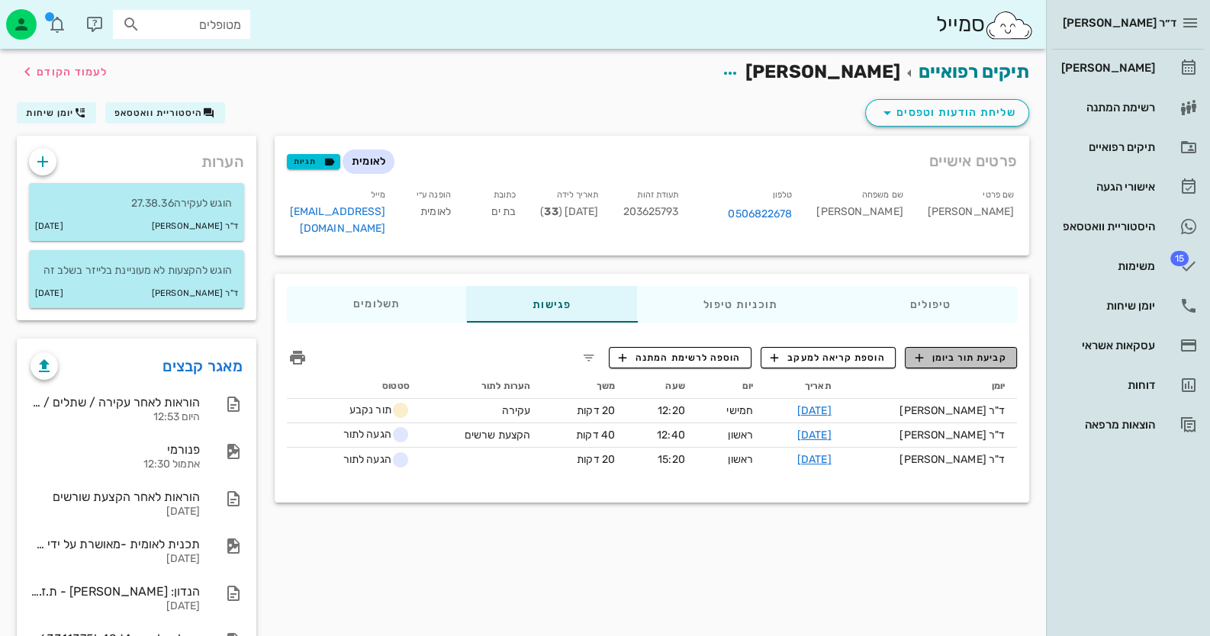
click at [978, 351] on span "קביעת תור ביומן" at bounding box center [961, 358] width 92 height 14
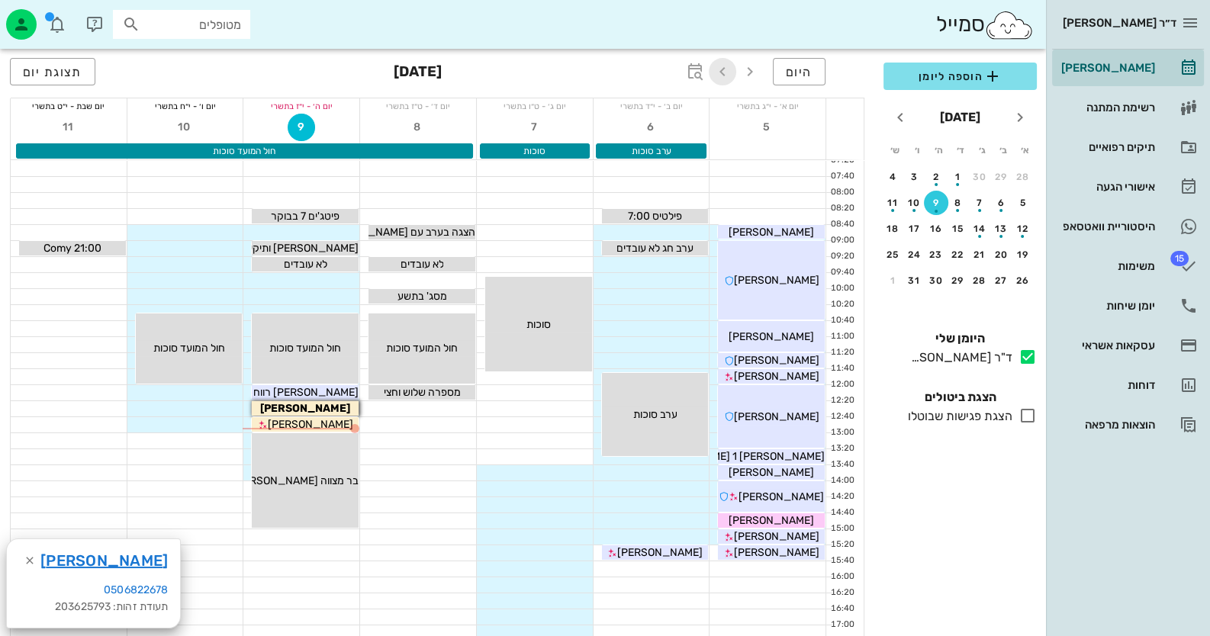
click at [723, 63] on icon "button" at bounding box center [722, 72] width 18 height 18
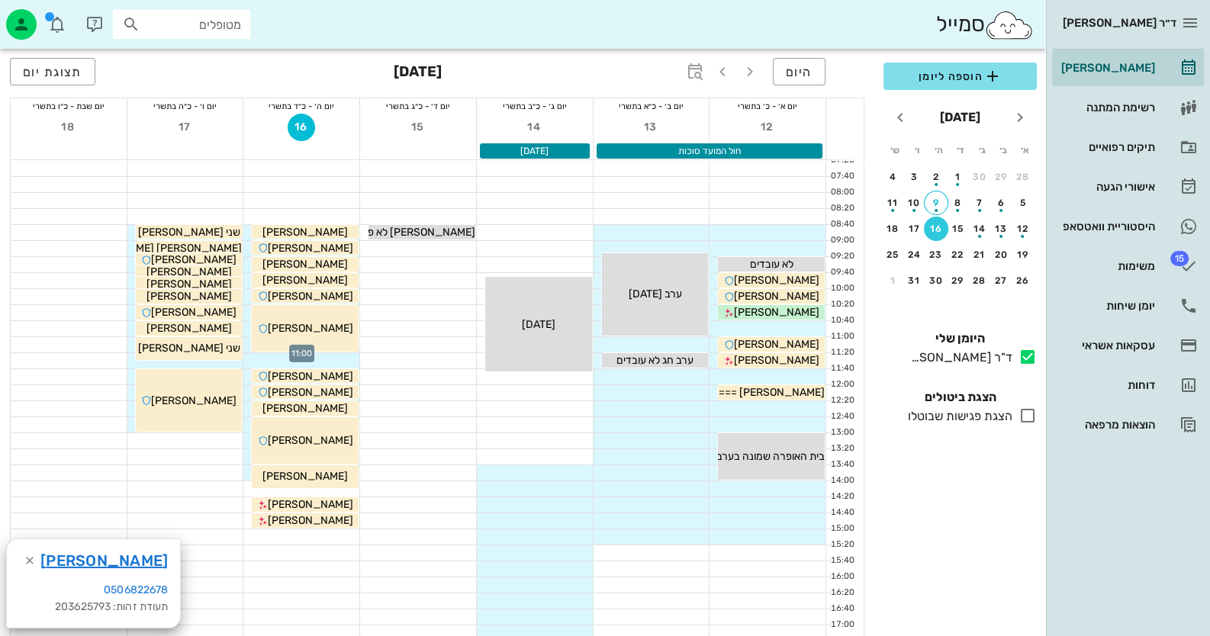
click at [248, 345] on div at bounding box center [301, 344] width 116 height 15
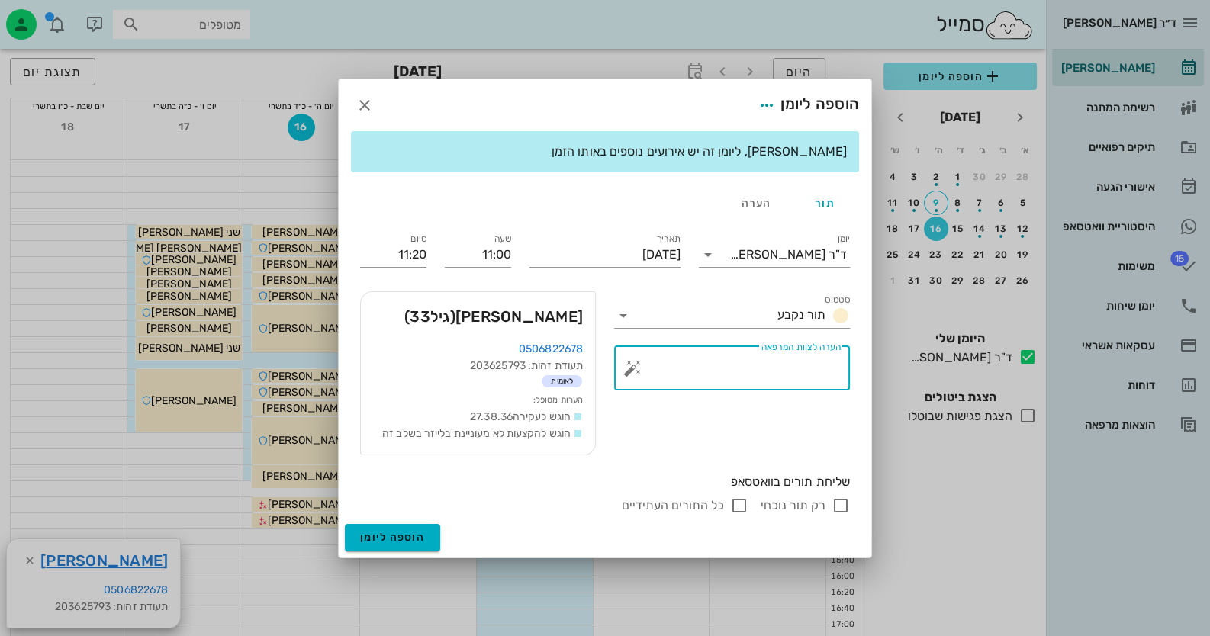
click at [688, 372] on textarea "הערה לצוות המרפאה" at bounding box center [738, 372] width 205 height 37
click at [632, 365] on button "button" at bounding box center [632, 368] width 18 height 18
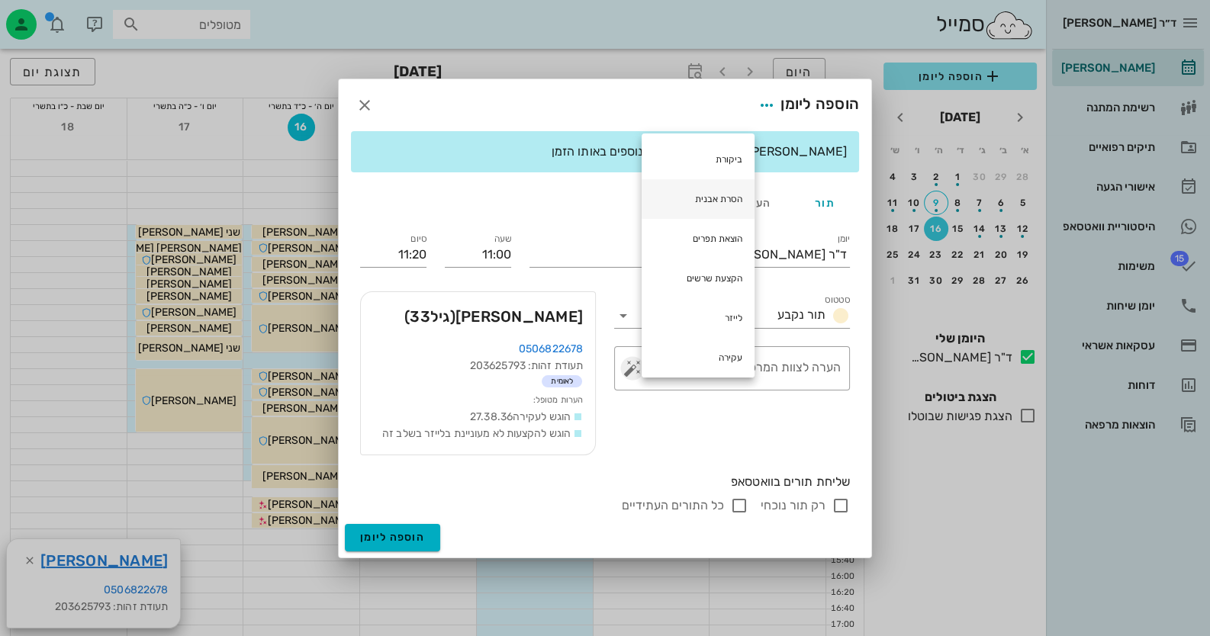
scroll to position [229, 0]
click at [752, 194] on div "עקירה" at bounding box center [698, 208] width 113 height 40
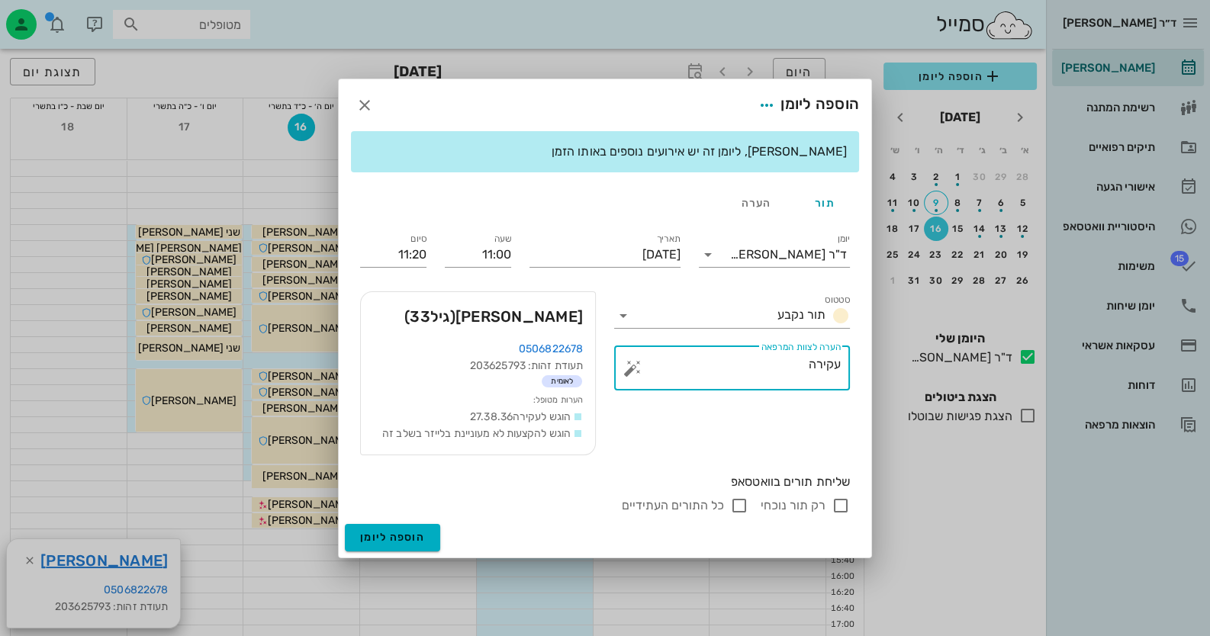
click at [787, 371] on textarea "עקירה" at bounding box center [738, 372] width 205 height 37
type textarea "עקירה38"
click at [416, 253] on input "11:20" at bounding box center [393, 255] width 66 height 24
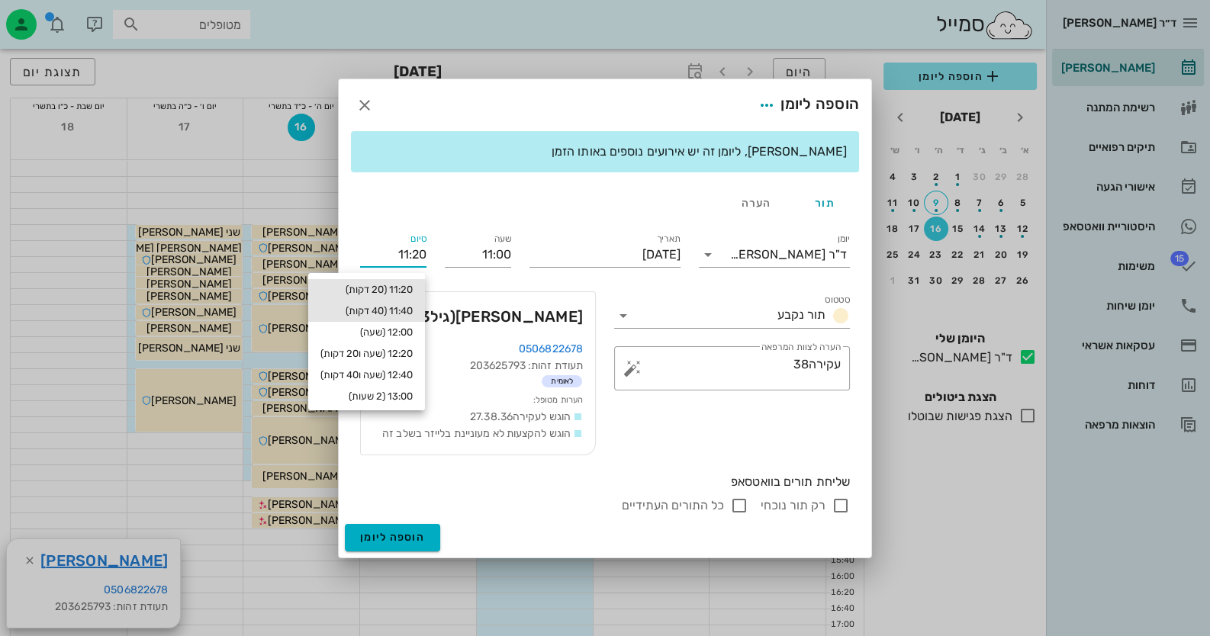
click at [396, 318] on div "11:40 (40 דקות)" at bounding box center [366, 311] width 117 height 21
type input "11:40"
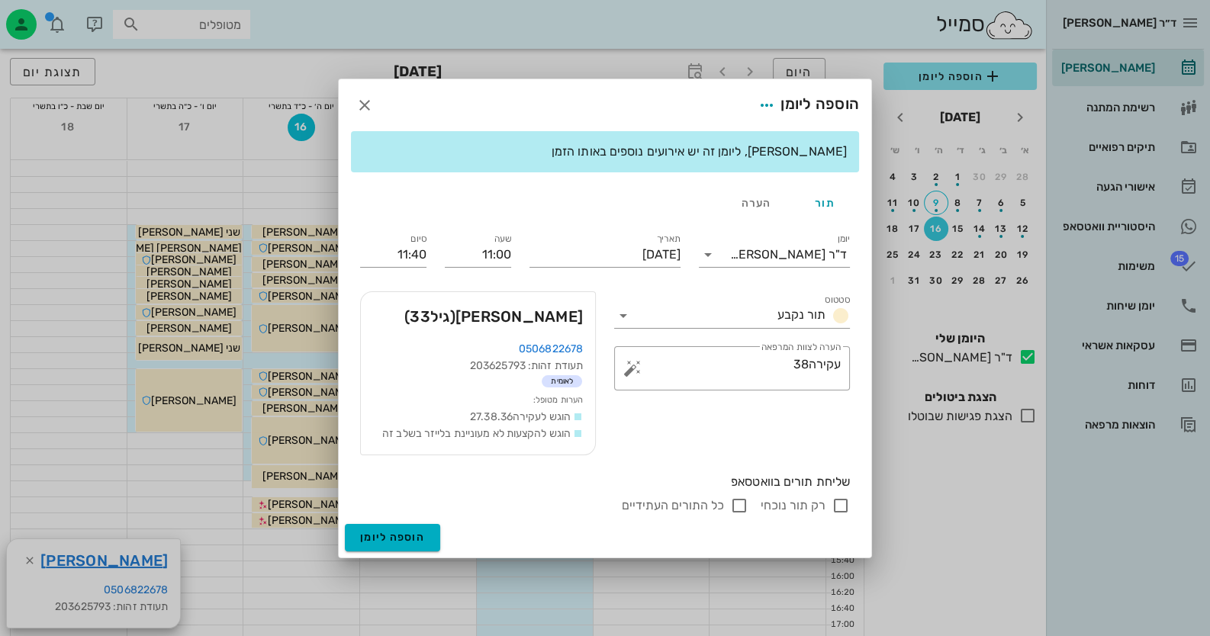
click at [839, 508] on input "רק תור נוכחי" at bounding box center [841, 506] width 18 height 18
checkbox input "false"
click at [368, 533] on span "הוספה ליומן" at bounding box center [392, 537] width 65 height 13
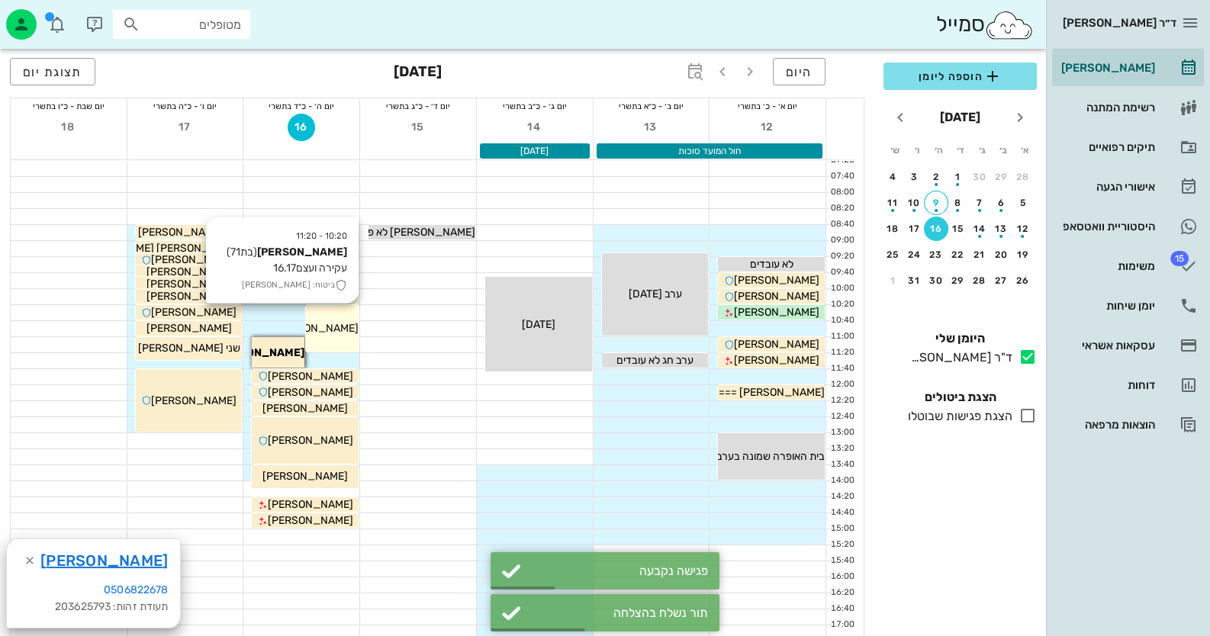
click at [328, 317] on div "10:20 - 11:20 [PERSON_NAME] (בת 71 ) עקירה ועצם16.17 ביטוח: [PERSON_NAME] [PERS…" at bounding box center [332, 328] width 53 height 47
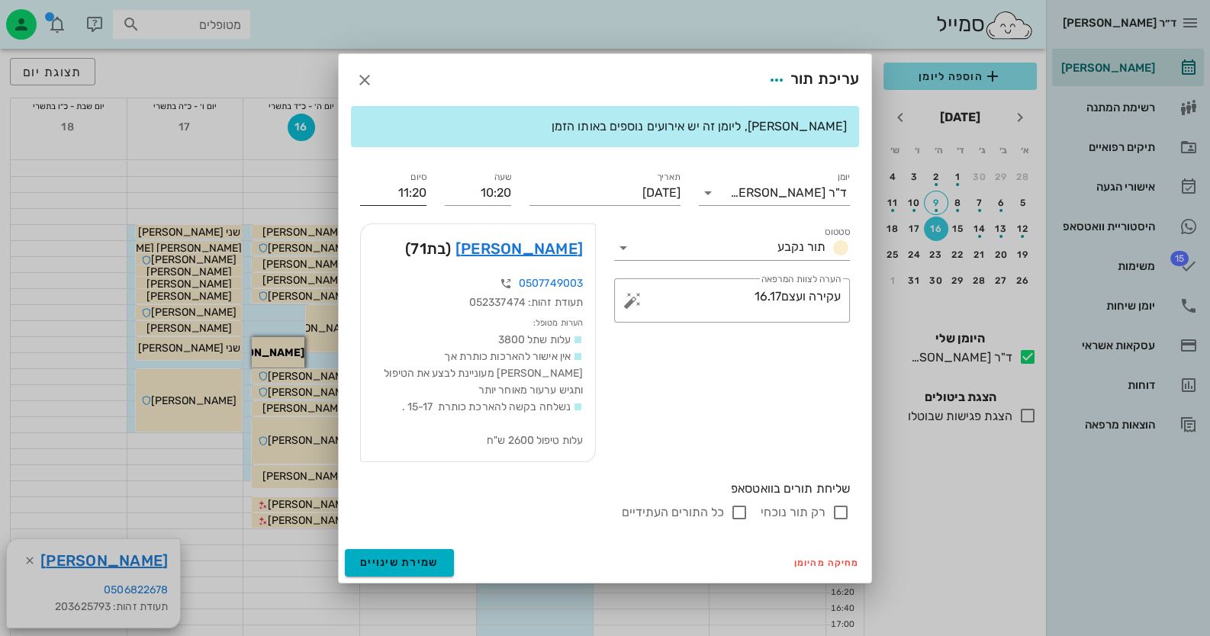
click at [404, 205] on input "11:20" at bounding box center [393, 193] width 66 height 24
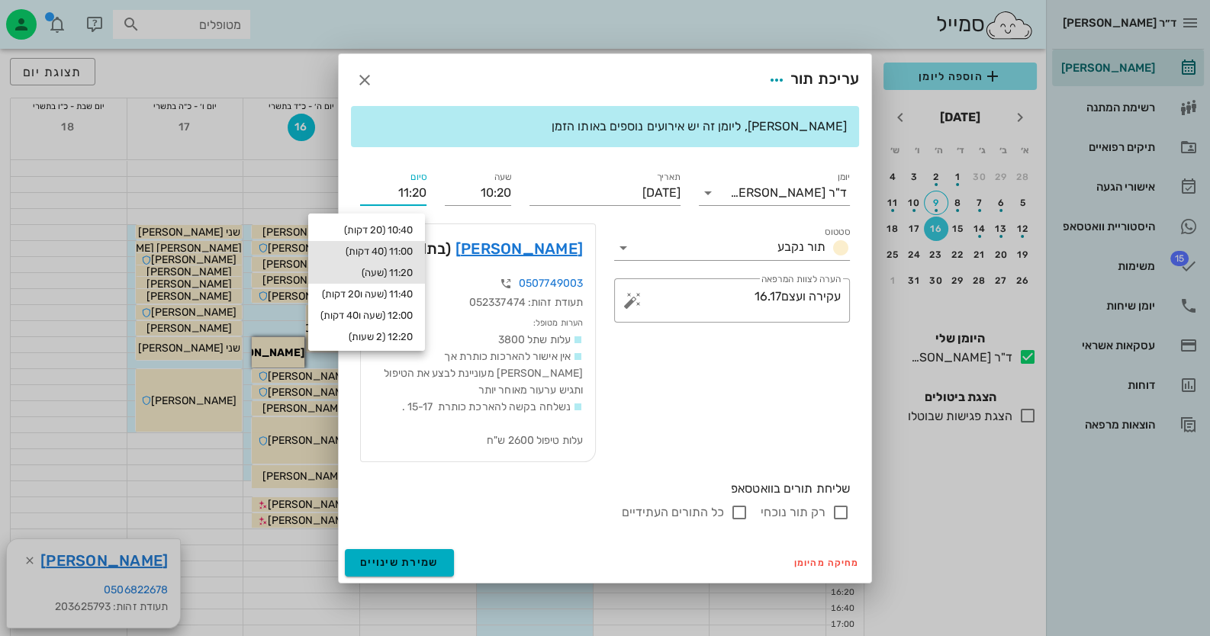
click at [397, 257] on div "11:00 (40 דקות)" at bounding box center [366, 252] width 92 height 12
type input "11:00"
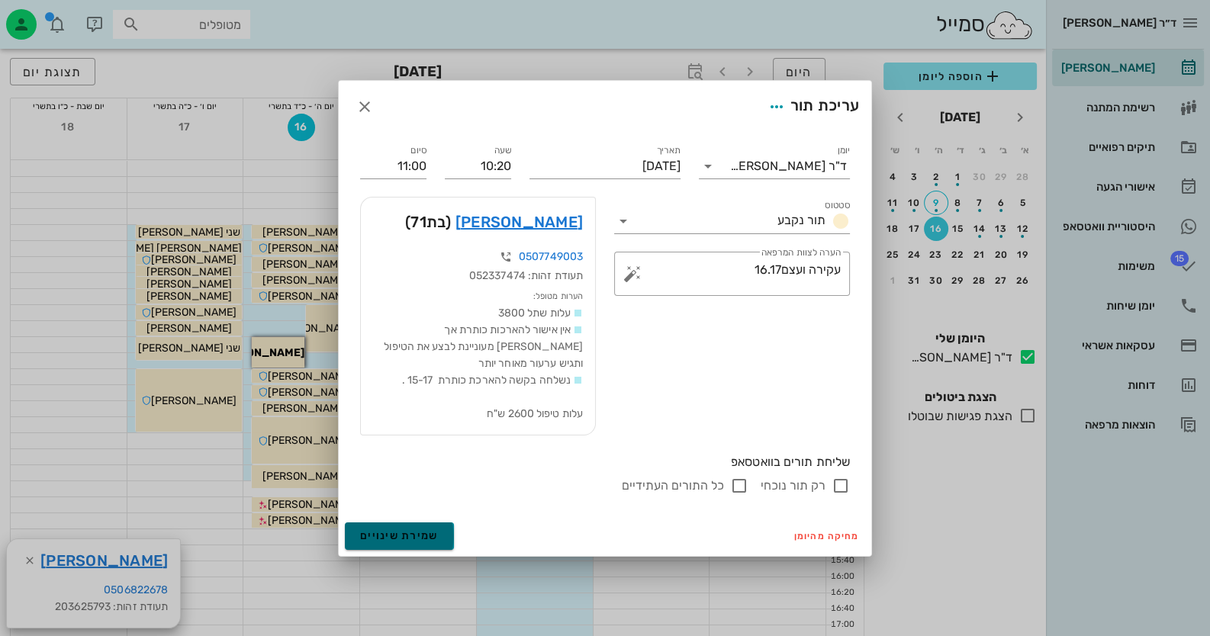
click at [430, 529] on span "שמירת שינויים" at bounding box center [399, 535] width 79 height 13
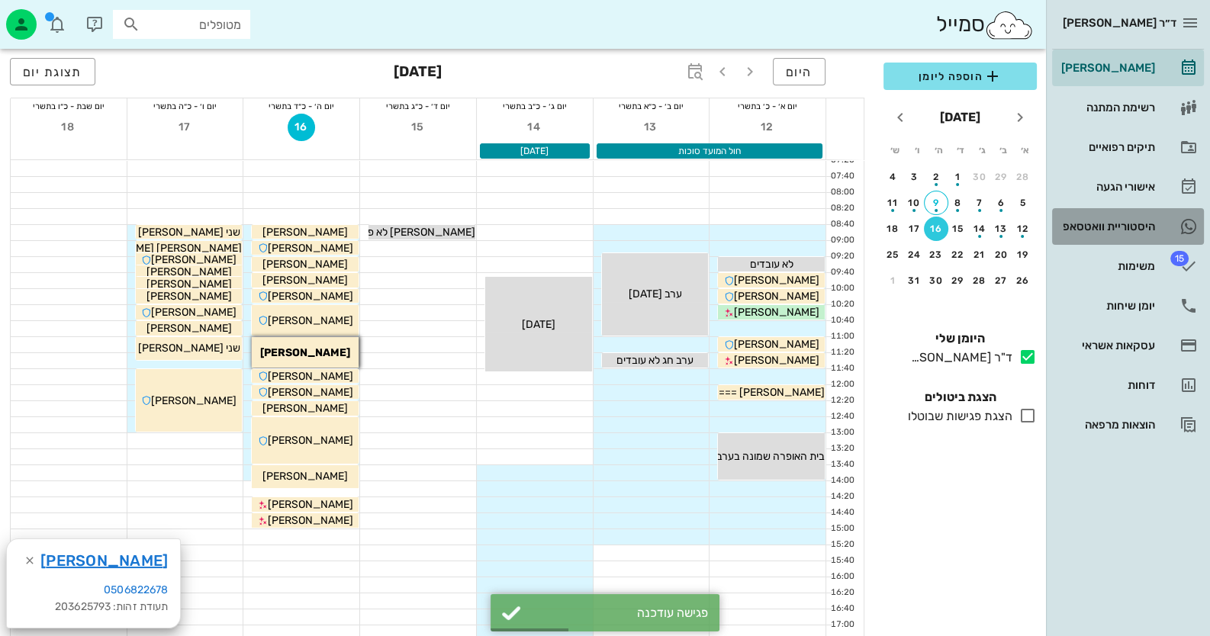
click at [1131, 225] on div "היסטוריית וואטסאפ" at bounding box center [1106, 226] width 97 height 12
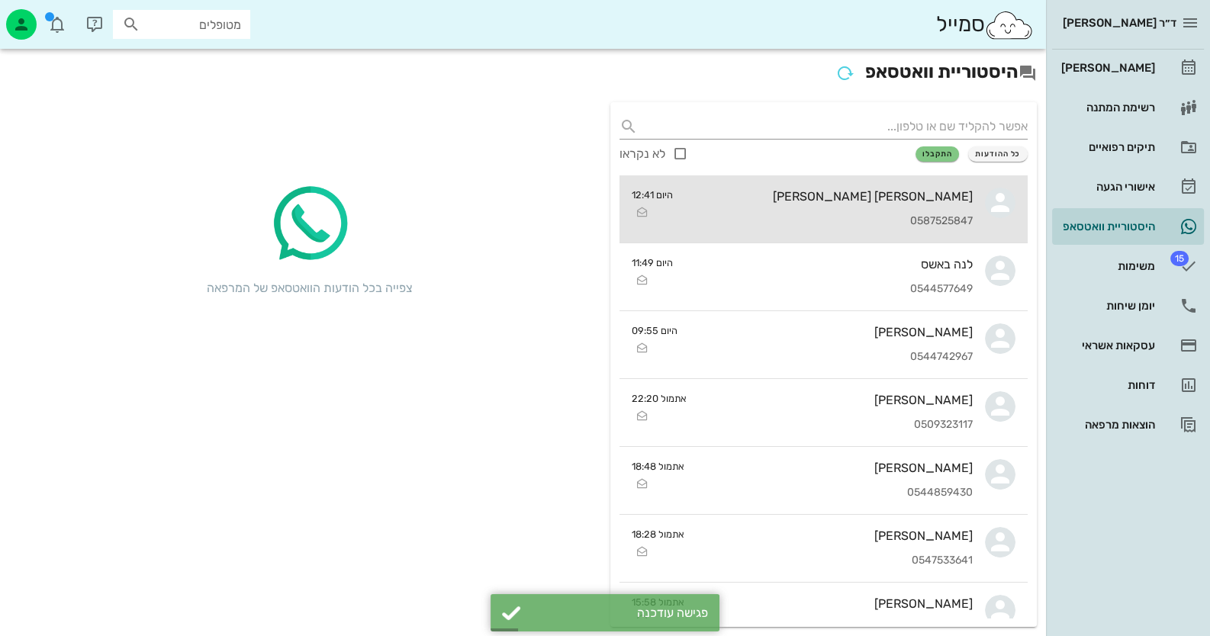
click at [995, 185] on link "[PERSON_NAME] [PERSON_NAME] 0587525847 היום 12:41" at bounding box center [824, 209] width 408 height 68
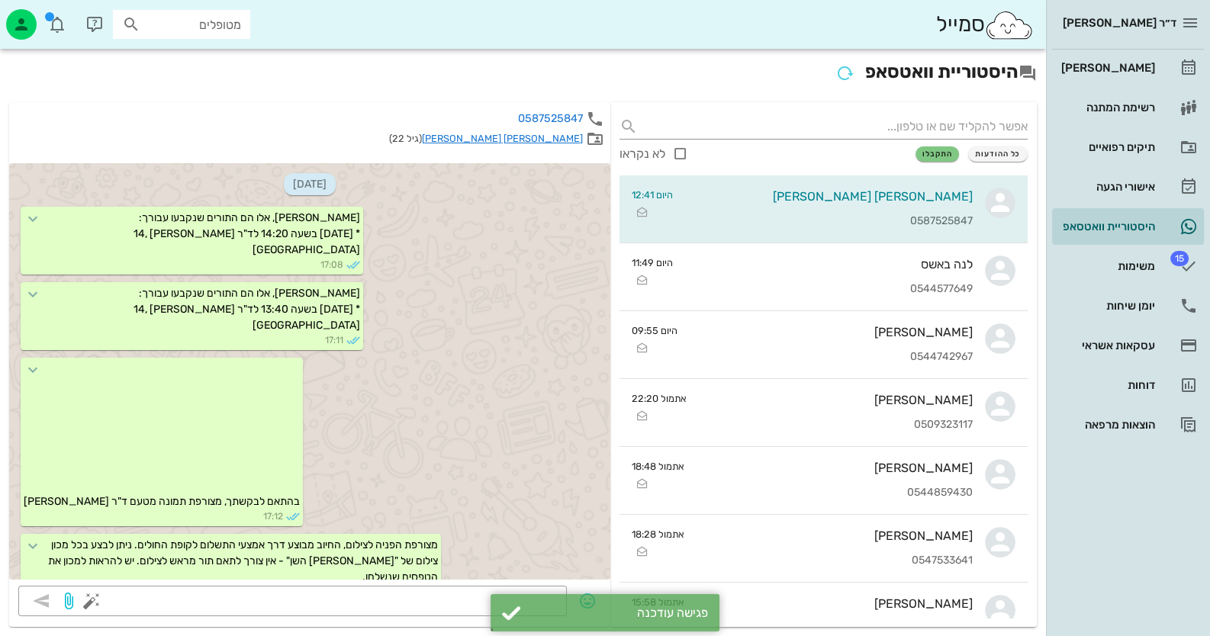
scroll to position [1801, 0]
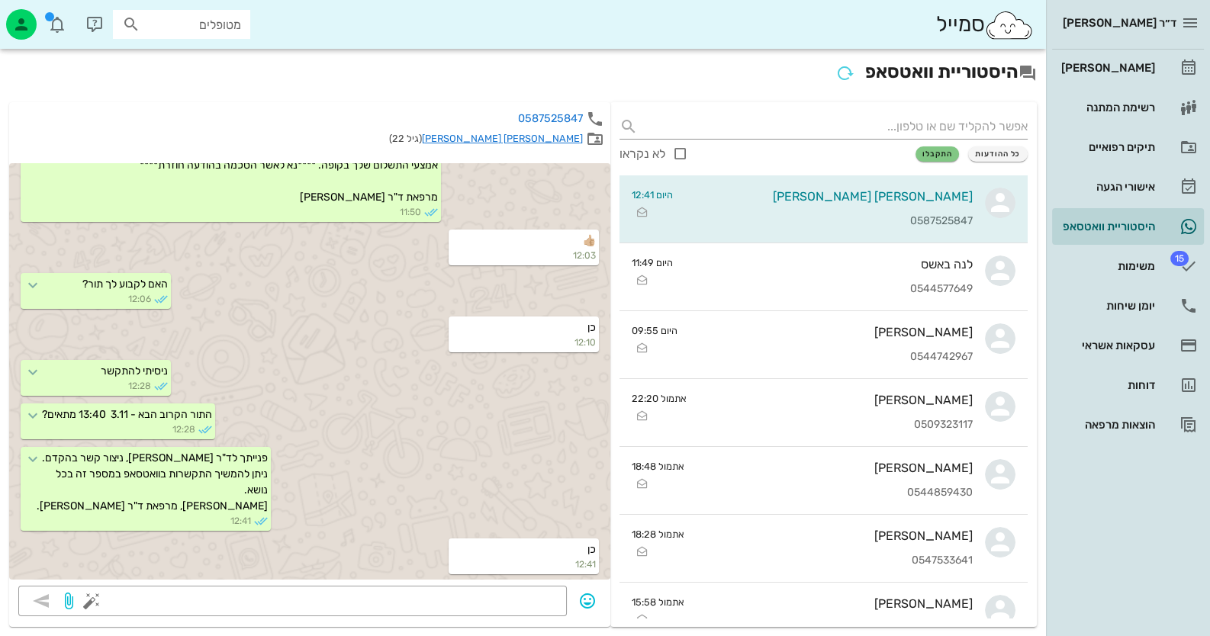
click at [568, 140] on link "[PERSON_NAME] [PERSON_NAME]" at bounding box center [502, 138] width 161 height 11
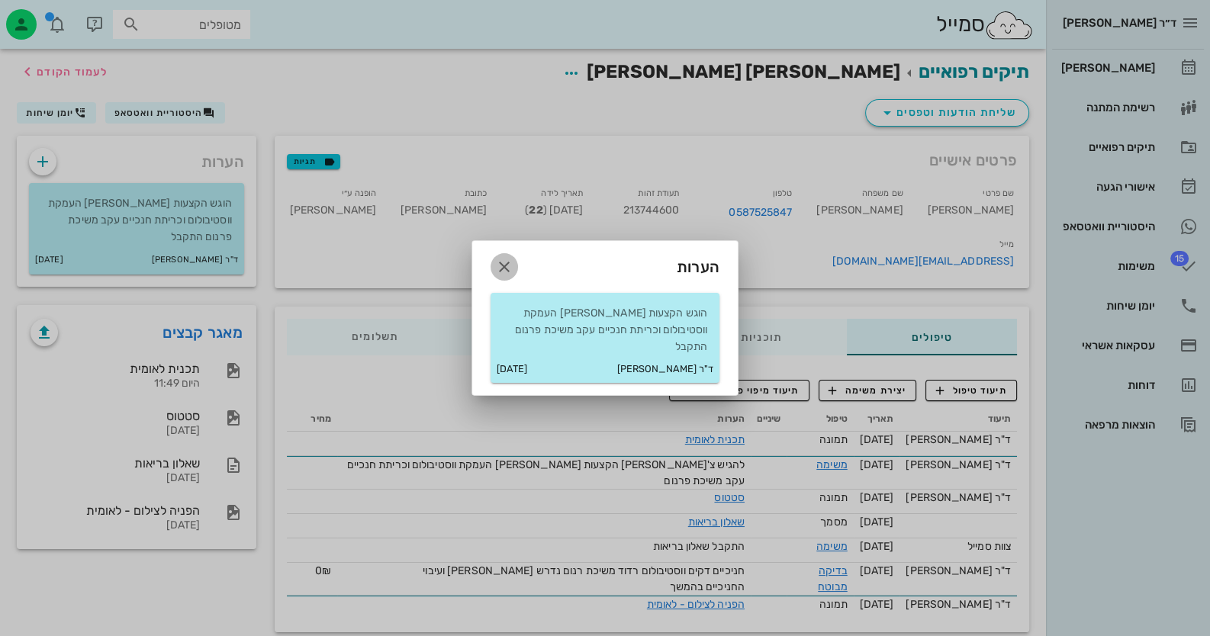
click at [507, 276] on icon "button" at bounding box center [504, 267] width 18 height 18
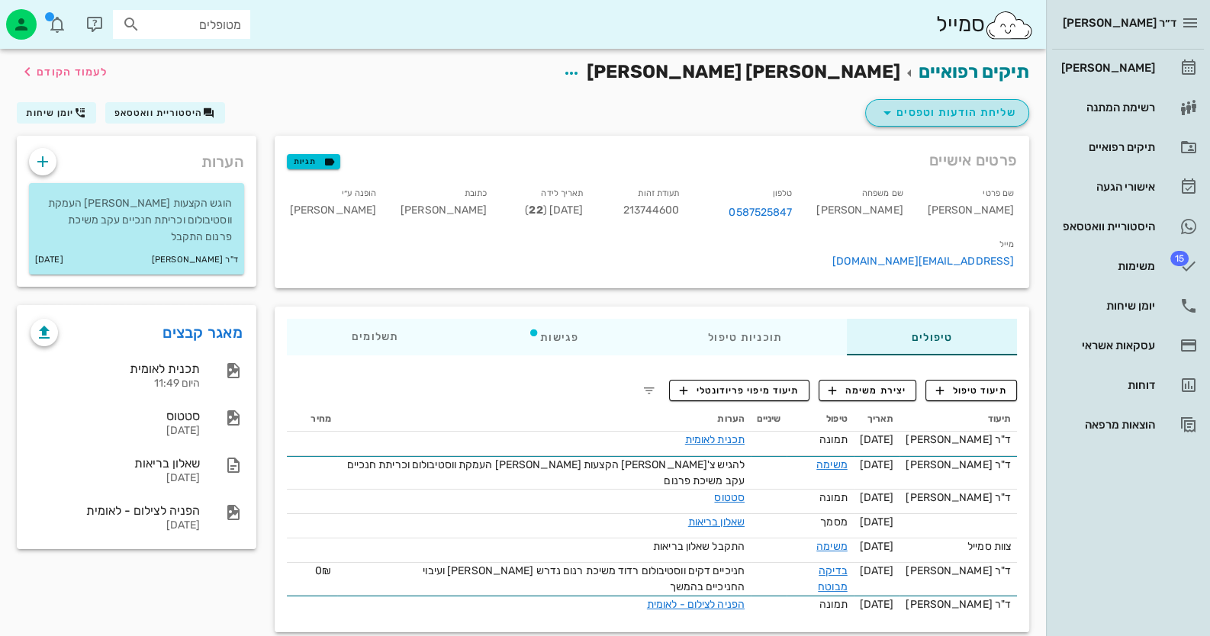
click at [951, 120] on span "שליחת הודעות וטפסים" at bounding box center [947, 113] width 138 height 18
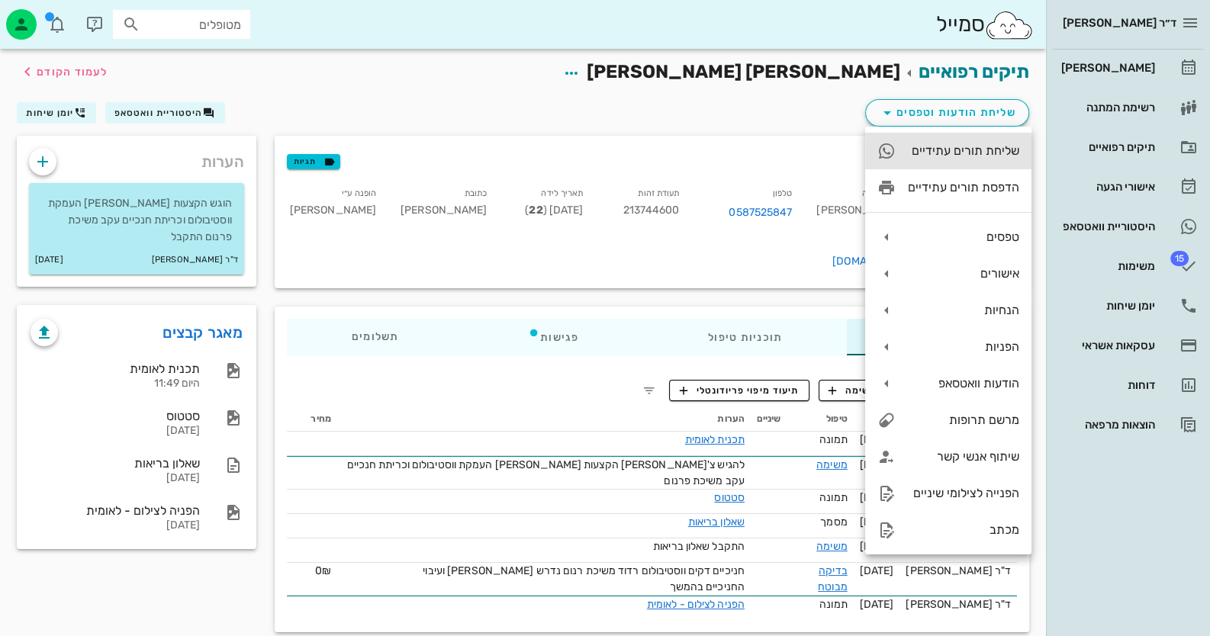
click at [959, 159] on div "שליחת תורים עתידיים" at bounding box center [948, 151] width 166 height 37
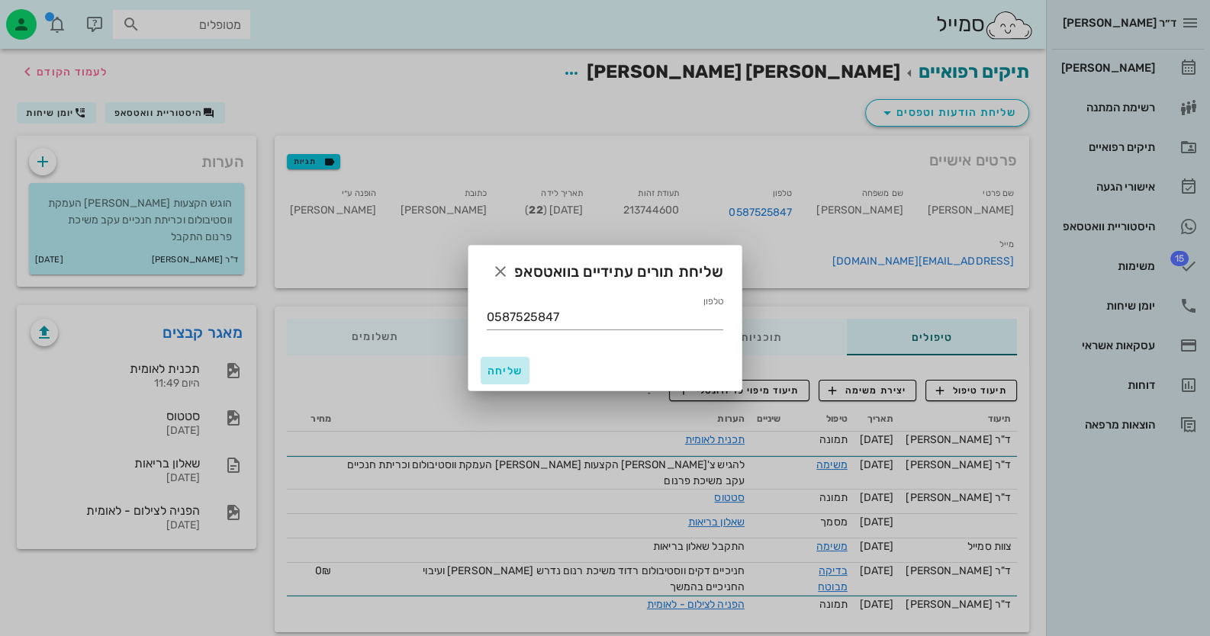
click at [498, 365] on span "שליחה" at bounding box center [505, 371] width 37 height 13
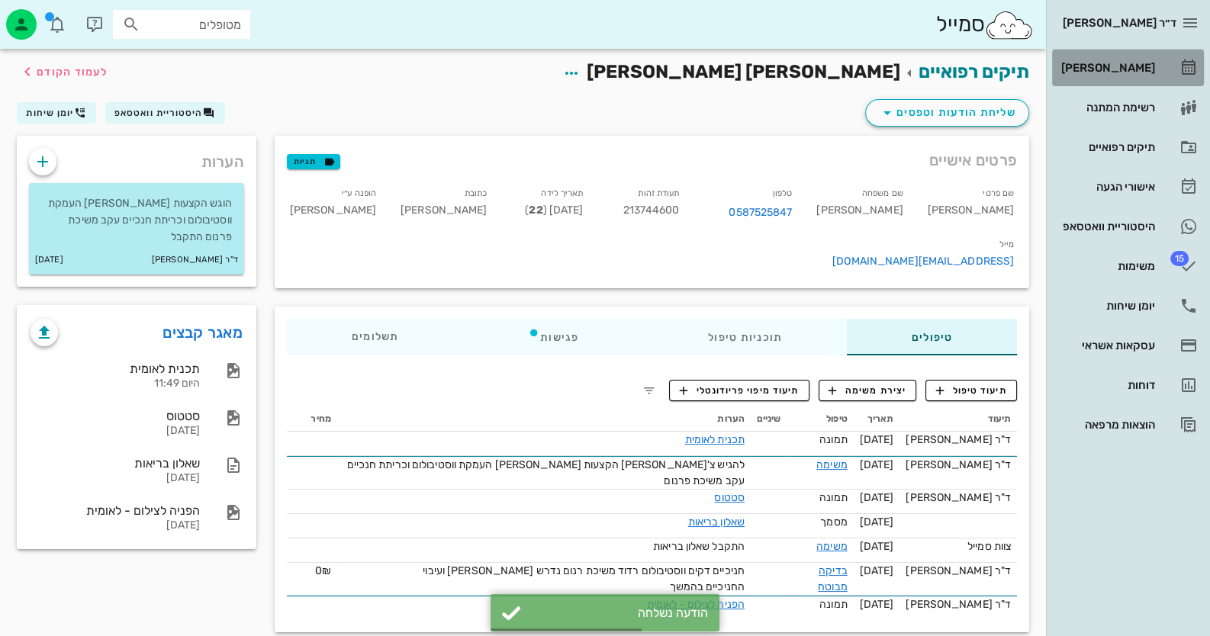
click at [1157, 73] on link "[PERSON_NAME]" at bounding box center [1128, 68] width 152 height 37
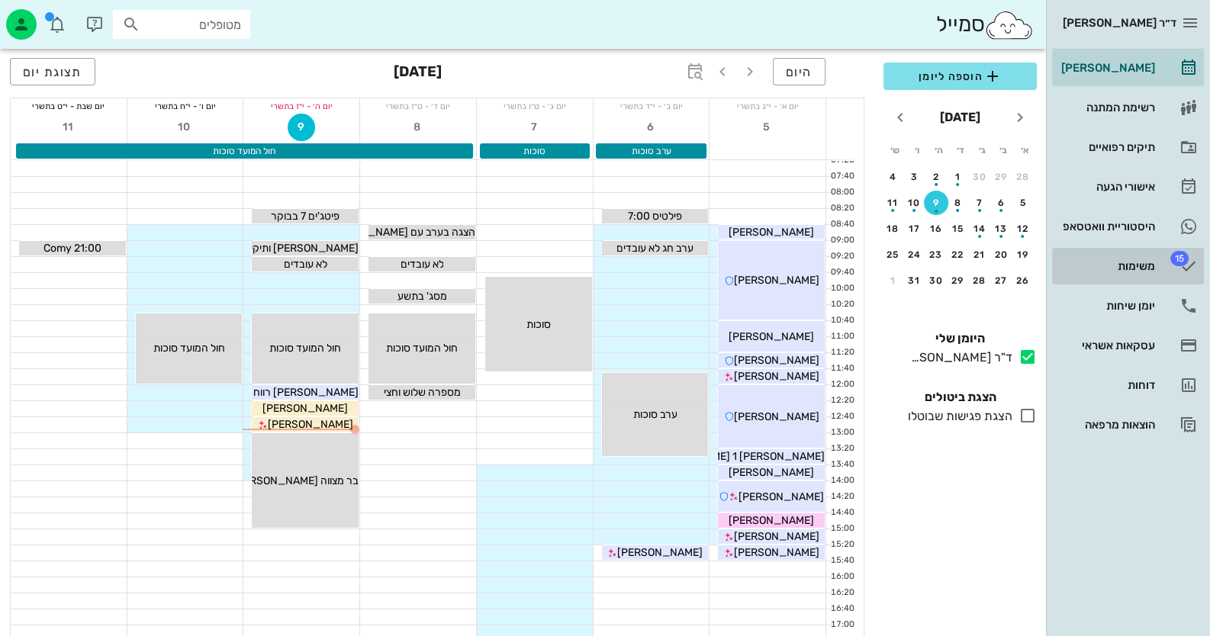
click at [1141, 249] on link "15 משימות" at bounding box center [1128, 266] width 152 height 37
